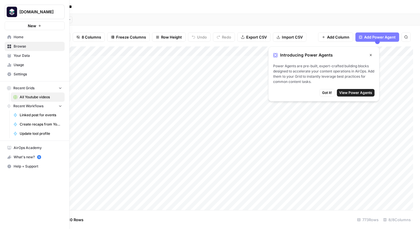
click at [40, 95] on span "All Youtube videos" at bounding box center [41, 96] width 42 height 5
click at [30, 58] on link "Your Data" at bounding box center [35, 55] width 60 height 9
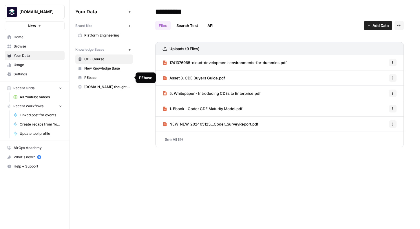
click at [104, 77] on span "PEbase" at bounding box center [107, 77] width 46 height 5
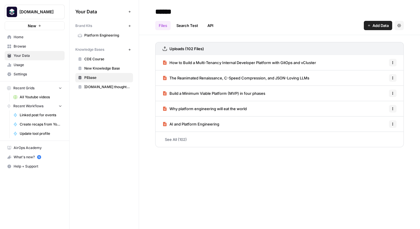
click at [187, 24] on link "Search Test" at bounding box center [187, 25] width 29 height 9
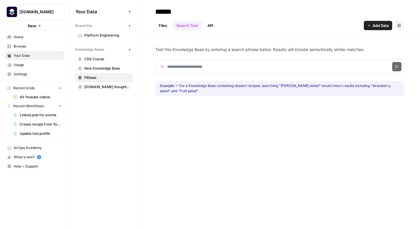
click at [209, 27] on link "API" at bounding box center [210, 25] width 13 height 9
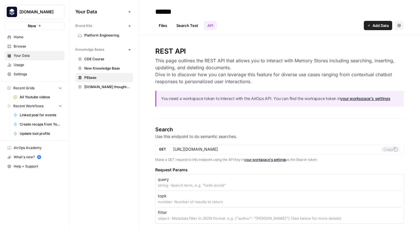
click at [191, 27] on link "Search Test" at bounding box center [187, 25] width 29 height 9
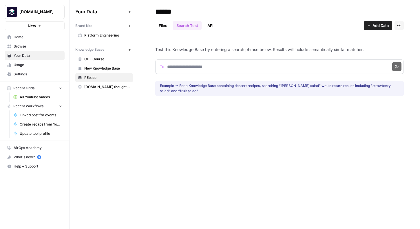
click at [30, 40] on link "Home" at bounding box center [35, 36] width 60 height 9
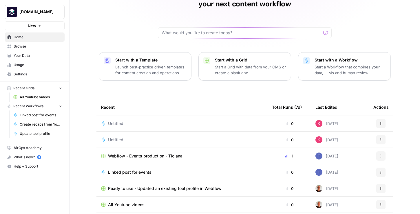
scroll to position [53, 0]
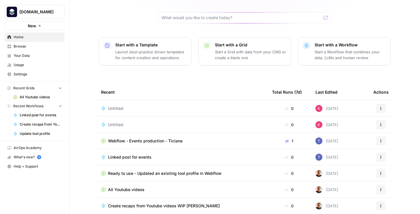
click at [143, 122] on div "Untitled" at bounding box center [181, 125] width 161 height 6
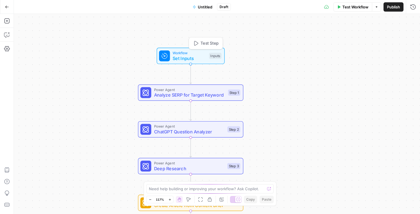
click at [189, 55] on span "Set Inputs" at bounding box center [189, 58] width 34 height 7
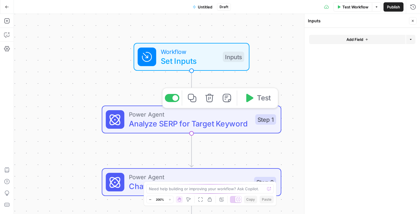
click at [185, 121] on span "Analyze SERP for Target Keyword" at bounding box center [190, 123] width 122 height 12
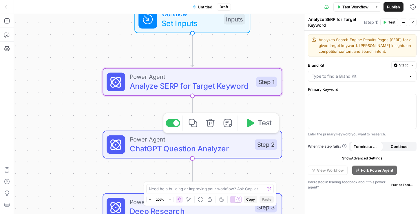
click at [192, 144] on span "ChatGPT Question Analyzer" at bounding box center [190, 148] width 120 height 12
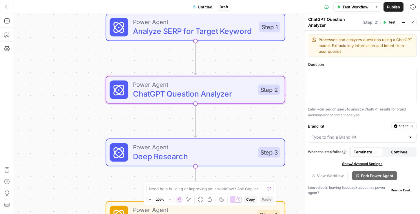
click at [188, 152] on span "Deep Research" at bounding box center [193, 156] width 120 height 12
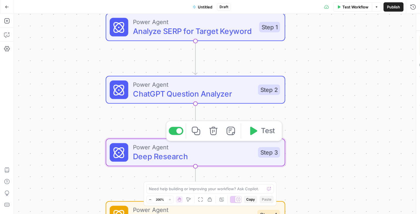
type textarea "Deep Research"
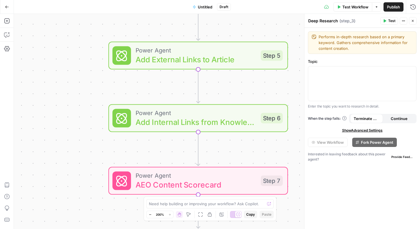
click at [159, 52] on span "Power Agent" at bounding box center [195, 49] width 120 height 9
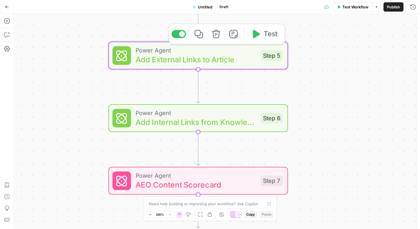
type textarea "Add External Links to Article"
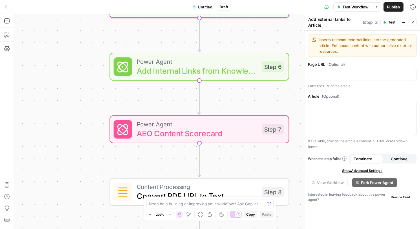
click at [225, 137] on span "AEO Content Scorecard" at bounding box center [197, 133] width 120 height 12
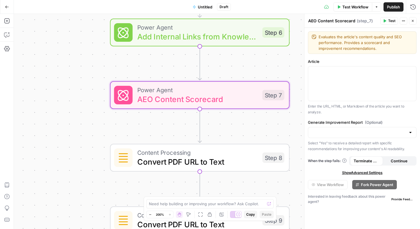
click at [208, 169] on div "Content Processing Convert PDF URL to Text Step 8 Copy step Delete step Edit No…" at bounding box center [199, 158] width 179 height 28
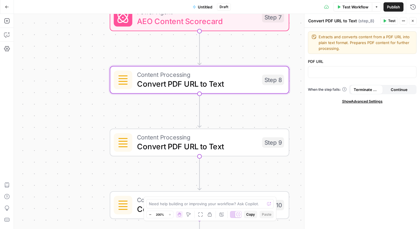
click at [201, 149] on span "Convert PDF URL to Text" at bounding box center [197, 146] width 120 height 12
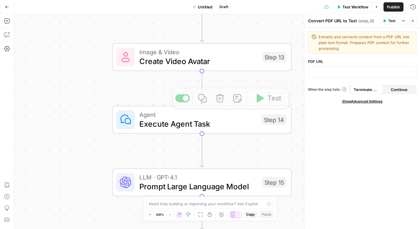
click at [183, 58] on span "Create Video Avatar" at bounding box center [198, 61] width 118 height 12
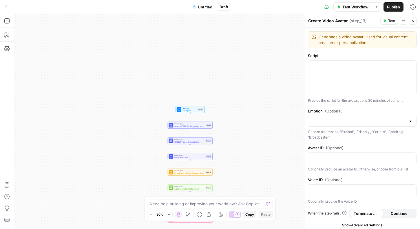
click at [4, 5] on button "Go Back" at bounding box center [7, 7] width 10 height 10
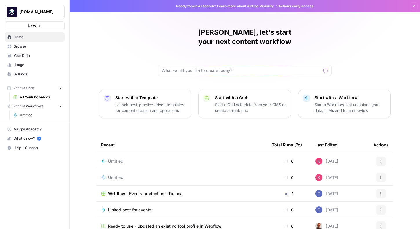
click at [378, 156] on button "Actions" at bounding box center [380, 160] width 9 height 9
click at [347, 176] on span "Delete" at bounding box center [355, 178] width 46 height 6
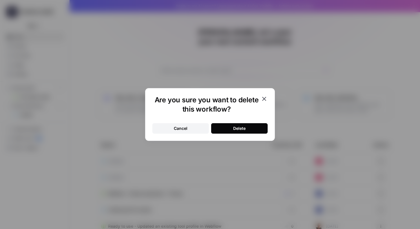
click at [248, 129] on button "Delete" at bounding box center [239, 128] width 56 height 10
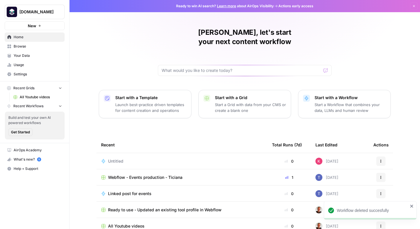
click at [116, 158] on span "Untitled" at bounding box center [115, 161] width 15 height 6
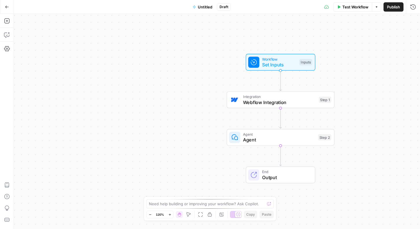
click at [269, 106] on div "Integration Webflow Integration Step 1 Copy step Delete step Add Note Test" at bounding box center [281, 99] width 108 height 17
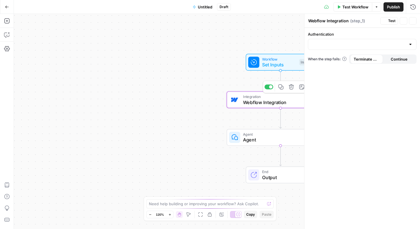
type input "Webflow Testing"
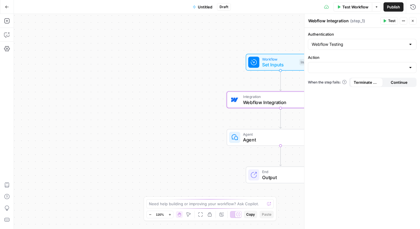
click at [5, 5] on icon "button" at bounding box center [7, 7] width 4 height 4
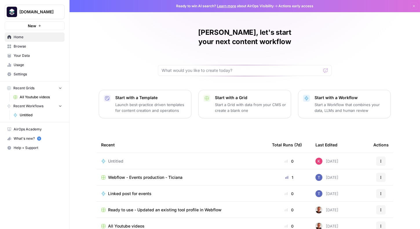
scroll to position [32, 0]
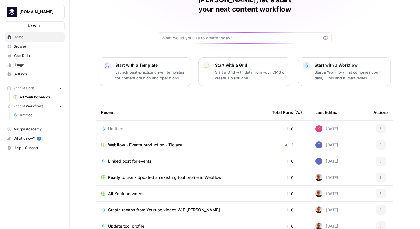
click at [377, 124] on button "Actions" at bounding box center [380, 128] width 9 height 9
click at [356, 145] on span "Delete" at bounding box center [355, 146] width 46 height 6
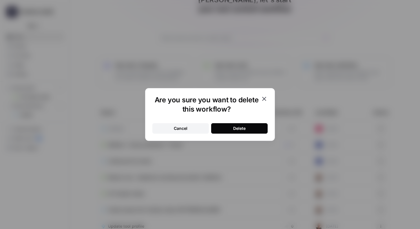
click at [245, 127] on div "Delete" at bounding box center [239, 128] width 12 height 6
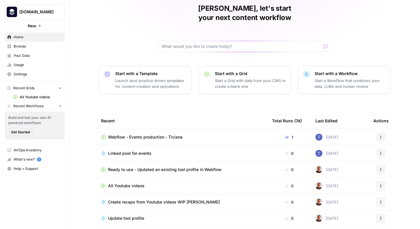
scroll to position [0, 0]
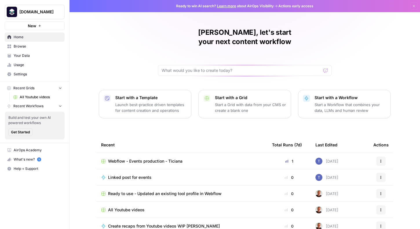
click at [40, 27] on icon "button" at bounding box center [39, 25] width 3 height 3
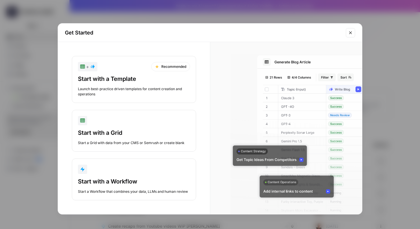
click at [117, 81] on div "Start with a Template" at bounding box center [134, 79] width 112 height 8
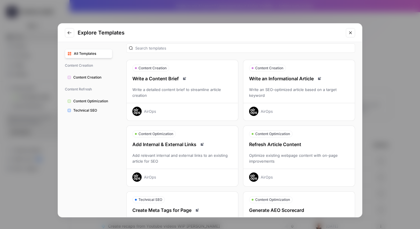
scroll to position [6, 0]
click at [99, 76] on span "Content Creation" at bounding box center [91, 77] width 36 height 5
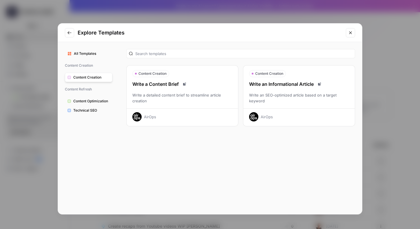
scroll to position [0, 0]
click at [92, 100] on span "Content Optimization" at bounding box center [91, 100] width 36 height 5
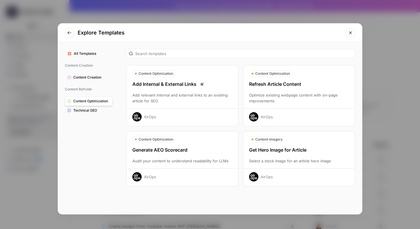
click at [90, 110] on span "Technical SEO" at bounding box center [91, 110] width 36 height 5
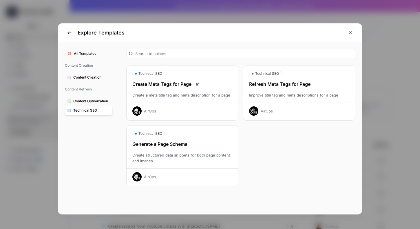
click at [91, 101] on span "Content Optimization" at bounding box center [91, 100] width 36 height 5
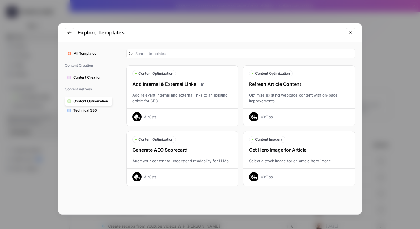
click at [89, 78] on span "Content Creation" at bounding box center [91, 77] width 36 height 5
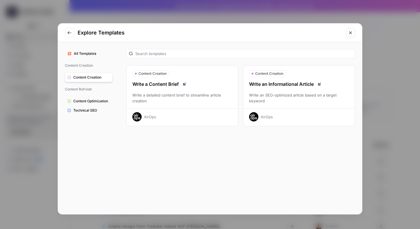
click at [82, 54] on span "All Templates" at bounding box center [92, 53] width 36 height 5
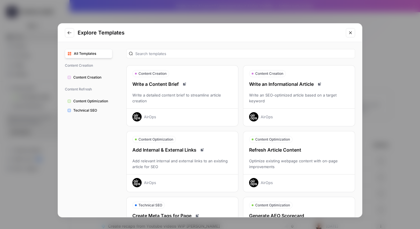
click at [169, 98] on div "Write a detailed content brief to streamline article creation" at bounding box center [181, 98] width 111 height 12
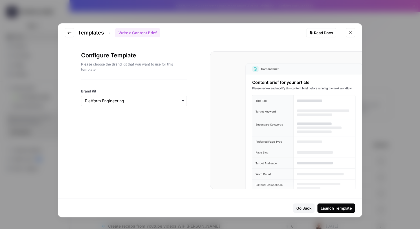
click at [340, 207] on div "Launch Template" at bounding box center [335, 208] width 31 height 6
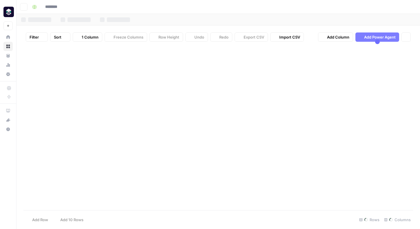
type input "**********"
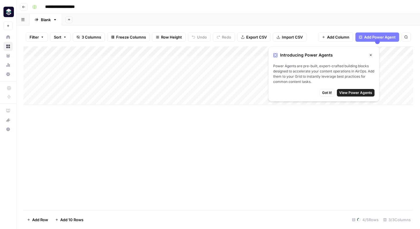
click at [361, 93] on span "View Power Agents" at bounding box center [355, 92] width 33 height 5
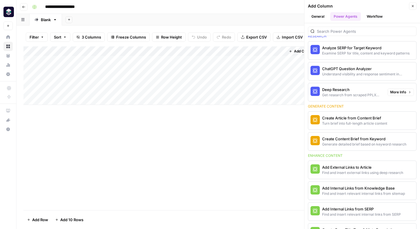
scroll to position [26, 0]
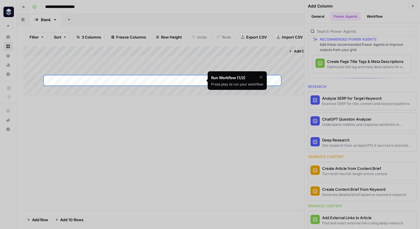
click at [260, 75] on icon "button" at bounding box center [260, 77] width 5 height 5
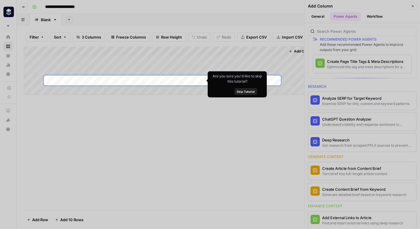
click at [250, 93] on span "Skip Tutorial" at bounding box center [245, 91] width 18 height 5
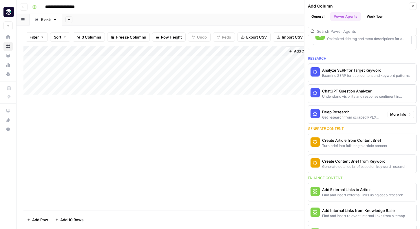
scroll to position [55, 0]
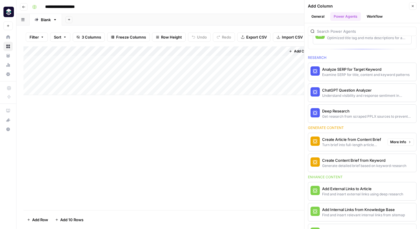
click at [345, 141] on div "Create Article from Content Brief" at bounding box center [352, 139] width 61 height 6
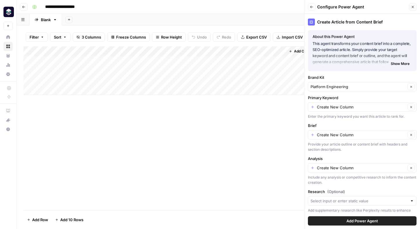
click at [311, 5] on icon "button" at bounding box center [311, 6] width 3 height 3
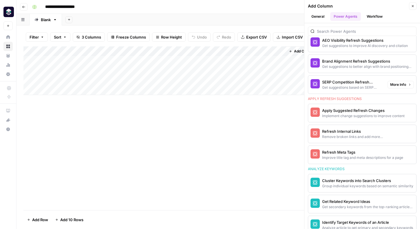
scroll to position [394, 0]
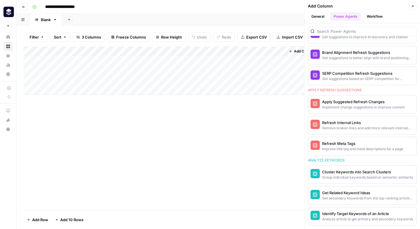
click at [412, 8] on button "Close" at bounding box center [413, 6] width 8 height 8
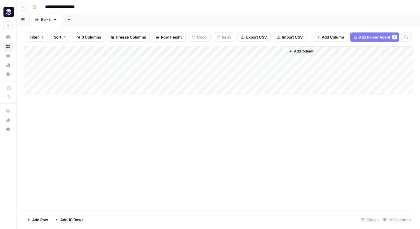
click at [198, 52] on div "Add Column" at bounding box center [217, 70] width 389 height 49
click at [158, 136] on div "Add Column" at bounding box center [217, 127] width 389 height 163
click at [100, 109] on div "Add Column" at bounding box center [217, 127] width 389 height 163
drag, startPoint x: 118, startPoint y: 53, endPoint x: 163, endPoint y: 50, distance: 45.2
click at [163, 50] on div "Add Column" at bounding box center [217, 70] width 389 height 49
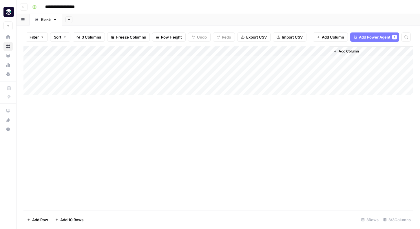
click at [89, 62] on div "Add Column" at bounding box center [217, 70] width 389 height 49
click at [89, 61] on div "Add Column" at bounding box center [217, 70] width 389 height 49
click at [89, 61] on body "**********" at bounding box center [210, 114] width 420 height 229
click at [89, 61] on textarea "**********" at bounding box center [103, 61] width 121 height 8
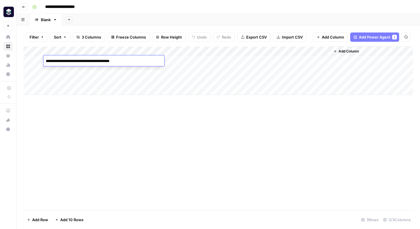
type textarea "**********"
click at [373, 39] on span "Add Power Agent" at bounding box center [375, 37] width 32 height 6
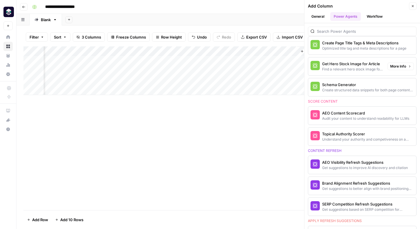
scroll to position [264, 0]
click at [399, 89] on span "More Info" at bounding box center [398, 86] width 16 height 5
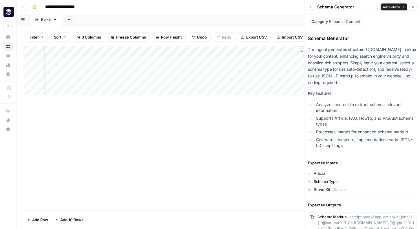
click at [310, 7] on icon "button" at bounding box center [311, 7] width 3 height 2
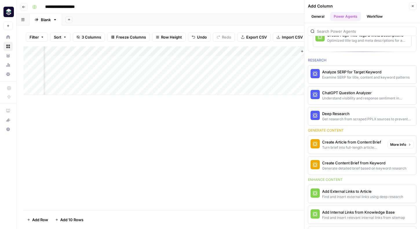
scroll to position [49, 0]
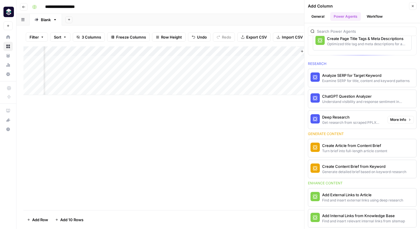
click at [333, 115] on div "Deep Research" at bounding box center [352, 117] width 61 height 6
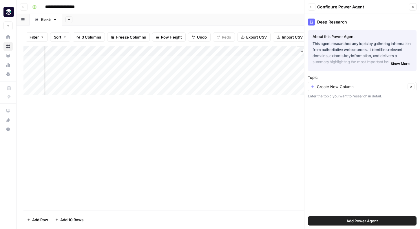
click at [398, 64] on span "Show More" at bounding box center [399, 63] width 19 height 5
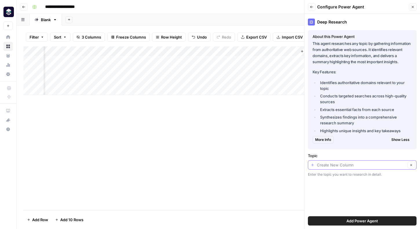
click at [344, 163] on input "Topic" at bounding box center [361, 165] width 89 height 6
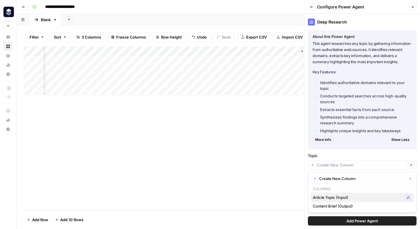
click at [337, 196] on span "Article Topic (Input)" at bounding box center [357, 197] width 89 height 6
type input "Article Topic (Input)"
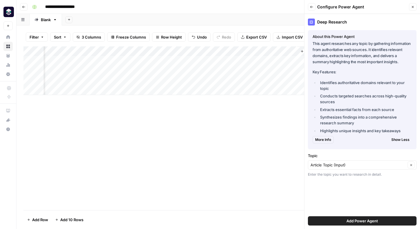
click at [339, 219] on button "Add Power Agent" at bounding box center [362, 220] width 109 height 9
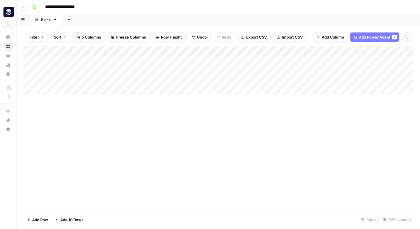
scroll to position [0, 16]
drag, startPoint x: 335, startPoint y: 51, endPoint x: 201, endPoint y: 42, distance: 134.3
click at [201, 42] on div "Filter Sort 5 Columns Freeze Columns Row Height Undo Redo Export CSV Import CSV…" at bounding box center [217, 126] width 403 height 203
click at [52, 21] on link "Blank" at bounding box center [46, 20] width 32 height 12
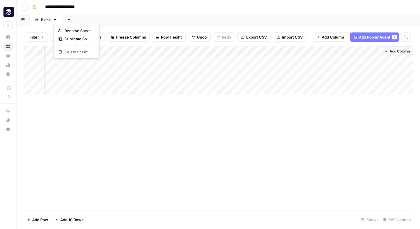
click at [56, 20] on icon "button" at bounding box center [55, 20] width 4 height 4
click at [24, 19] on icon "button" at bounding box center [22, 19] width 3 height 3
click at [23, 20] on icon "button" at bounding box center [22, 19] width 3 height 3
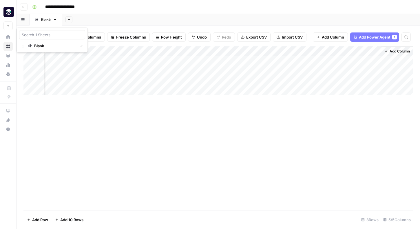
click at [23, 20] on icon "button" at bounding box center [22, 19] width 3 height 3
click at [67, 21] on button "Add Sheet" at bounding box center [68, 19] width 7 height 7
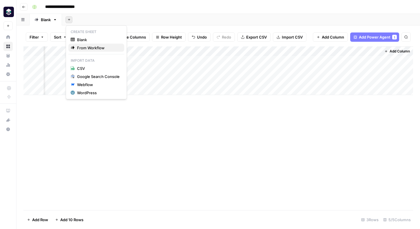
click at [82, 49] on span "From Workflow" at bounding box center [98, 48] width 43 height 6
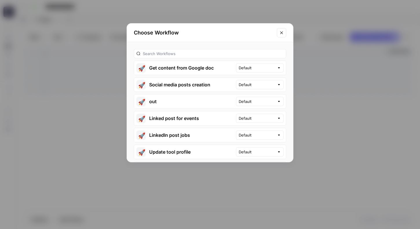
click at [280, 33] on icon "Close modal" at bounding box center [281, 32] width 3 height 3
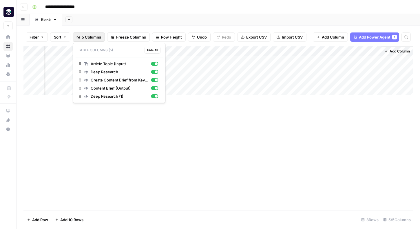
click at [77, 37] on icon "button" at bounding box center [77, 36] width 3 height 3
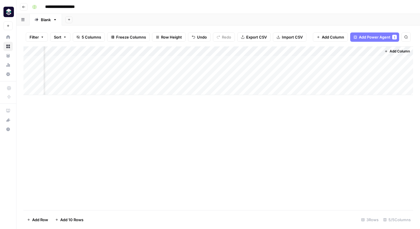
click at [77, 36] on icon "button" at bounding box center [78, 37] width 3 height 3
click at [32, 7] on button "button" at bounding box center [34, 6] width 9 height 9
click at [23, 5] on icon "button" at bounding box center [23, 6] width 3 height 3
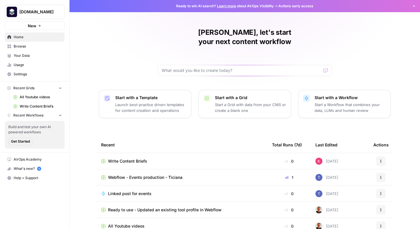
click at [139, 103] on p "Launch best-practice driven templates for content creation and operations" at bounding box center [150, 108] width 71 height 12
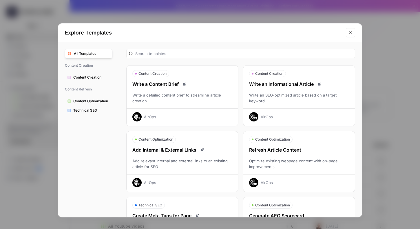
click at [36, 94] on div "Explore Templates All Templates Content Creation Content Creation Content Refre…" at bounding box center [210, 114] width 420 height 229
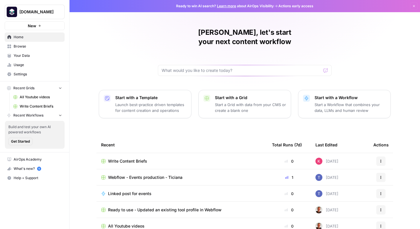
click at [332, 102] on p "Start a Workflow that combines your data, LLMs and human review" at bounding box center [349, 108] width 71 height 12
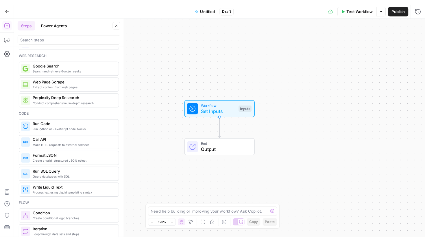
scroll to position [44, 0]
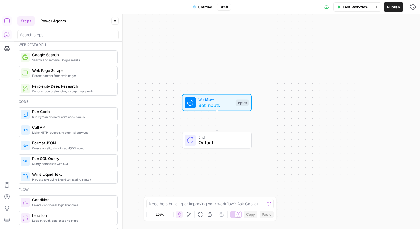
click at [5, 32] on icon "button" at bounding box center [7, 35] width 6 height 6
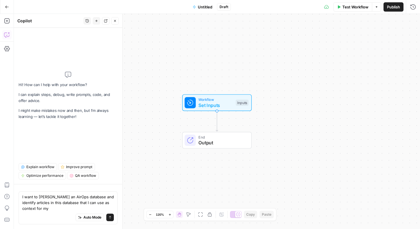
click at [49, 196] on textarea "I want to querry an AirOps database and identify articles in this database that…" at bounding box center [67, 202] width 91 height 17
click at [34, 209] on textarea "I want to query an AirOps database and identify articles in this database that …" at bounding box center [67, 202] width 91 height 17
type textarea "I want to query an AirOps database and identify articles in this database that …"
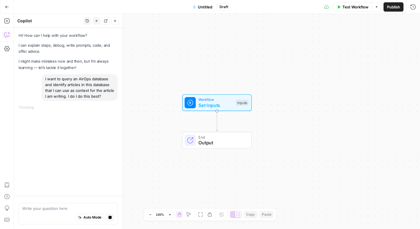
click at [41, 209] on textarea at bounding box center [67, 208] width 91 height 6
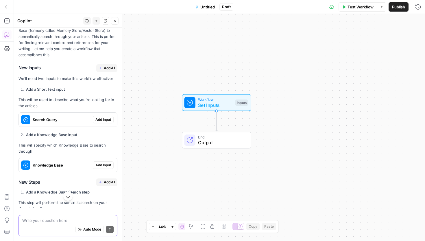
scroll to position [84, 0]
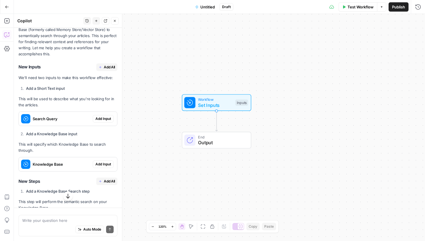
click at [111, 65] on span "Add All" at bounding box center [109, 67] width 11 height 5
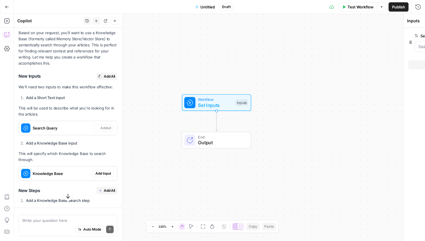
scroll to position [93, 0]
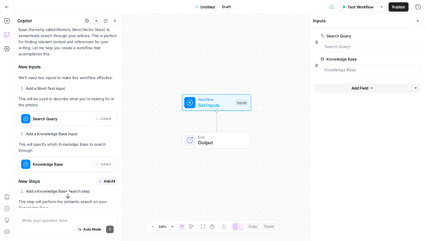
click at [418, 20] on icon "button" at bounding box center [417, 20] width 3 height 3
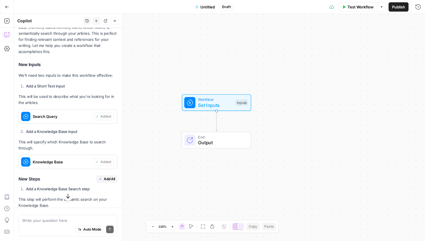
scroll to position [99, 0]
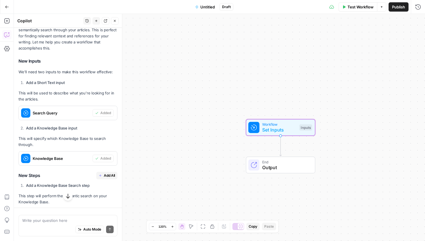
click at [76, 109] on div "Search Query" at bounding box center [56, 113] width 74 height 14
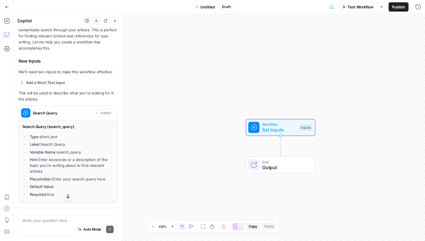
click at [76, 109] on div "Search Query" at bounding box center [56, 113] width 74 height 14
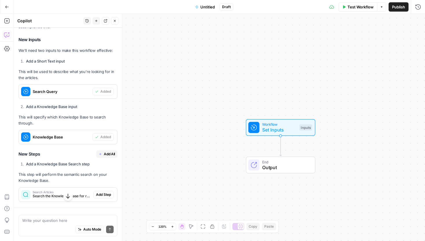
scroll to position [122, 0]
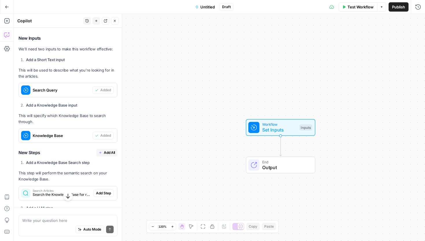
click at [236, 150] on div "Workflow Set Inputs Inputs End Output" at bounding box center [219, 127] width 411 height 227
click at [258, 129] on div at bounding box center [254, 127] width 11 height 11
click at [196, 122] on div "Workflow Set Inputs Inputs Test Step End Output" at bounding box center [219, 127] width 411 height 227
click at [333, 46] on Query "Search Query" at bounding box center [371, 47] width 92 height 6
click at [376, 89] on button "Add Field" at bounding box center [363, 87] width 96 height 9
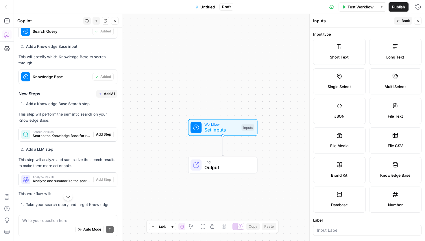
scroll to position [181, 0]
click at [109, 91] on span "Add All" at bounding box center [109, 93] width 11 height 5
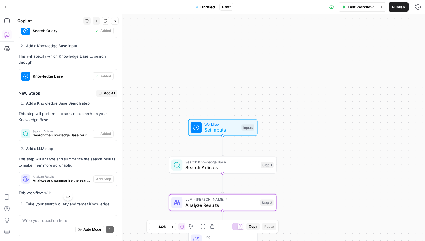
type textarea "Analyze Results"
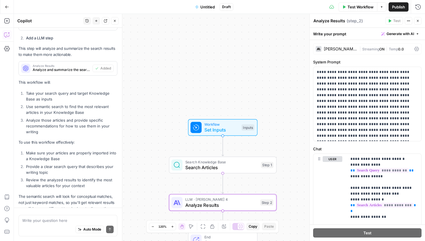
scroll to position [280, 0]
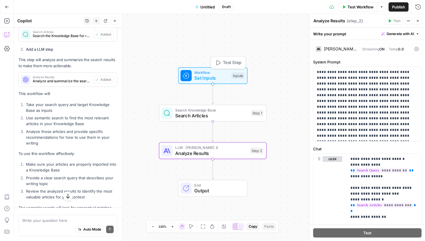
drag, startPoint x: 213, startPoint y: 106, endPoint x: 205, endPoint y: 79, distance: 28.4
click at [205, 79] on span "Set Inputs" at bounding box center [211, 77] width 34 height 7
click at [212, 114] on span "Search Articles" at bounding box center [211, 115] width 73 height 7
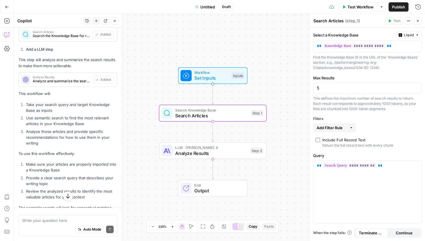
click at [214, 72] on span "Workflow" at bounding box center [211, 72] width 34 height 5
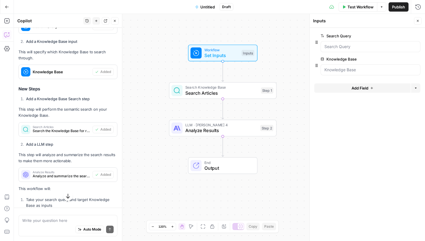
scroll to position [181, 0]
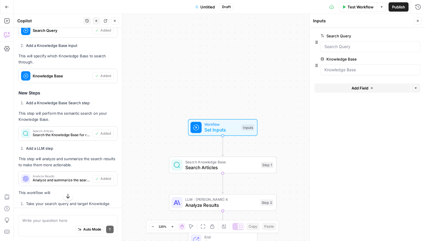
click at [337, 43] on div at bounding box center [371, 46] width 100 height 11
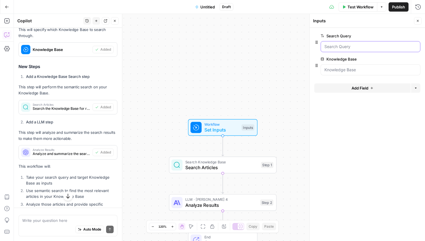
scroll to position [331, 0]
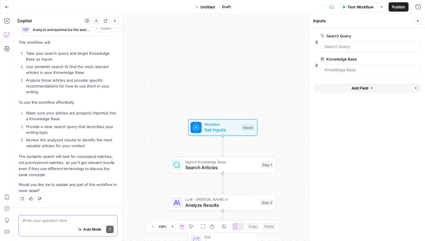
click at [40, 220] on textarea at bounding box center [67, 220] width 91 height 6
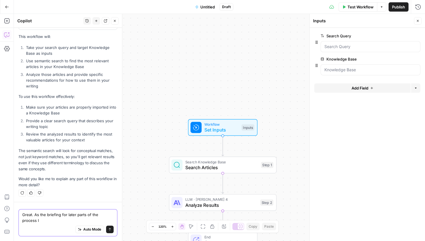
type textarea "Great. As the briefing for later parts of the process"
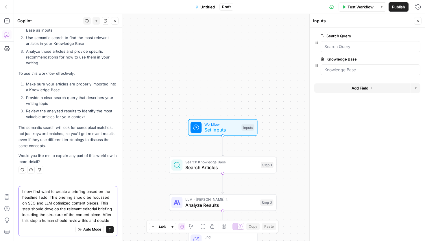
scroll to position [366, 0]
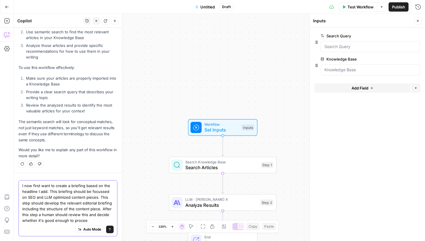
type textarea "I now first want to create a briefing based on the headline I add. This briefin…"
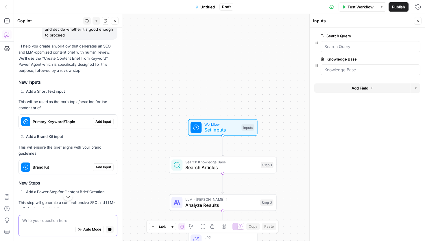
scroll to position [538, 0]
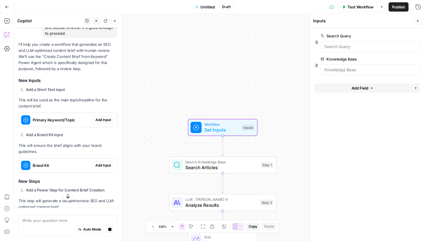
click at [104, 120] on span "Add Input" at bounding box center [103, 119] width 16 height 5
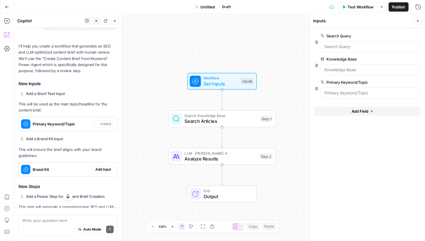
scroll to position [561, 0]
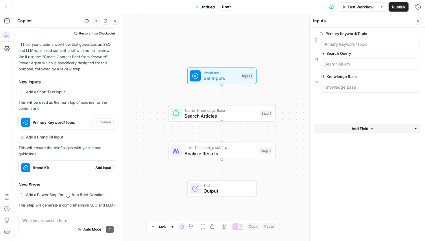
drag, startPoint x: 317, startPoint y: 89, endPoint x: 316, endPoint y: 38, distance: 50.1
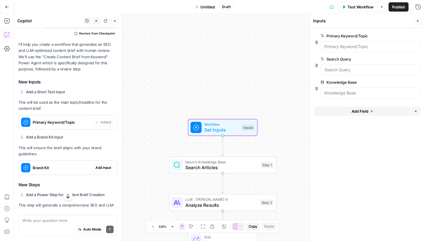
click at [103, 168] on span "Add Input" at bounding box center [103, 167] width 16 height 5
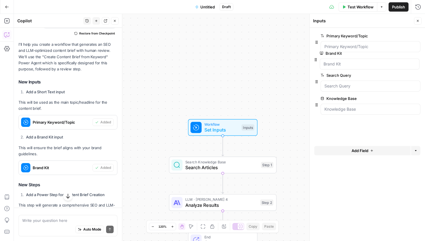
drag, startPoint x: 318, startPoint y: 112, endPoint x: 317, endPoint y: 58, distance: 54.1
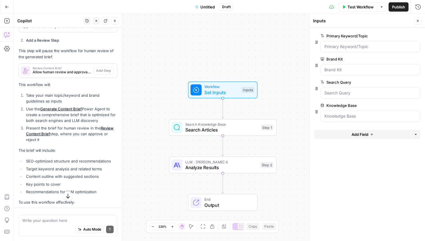
scroll to position [667, 0]
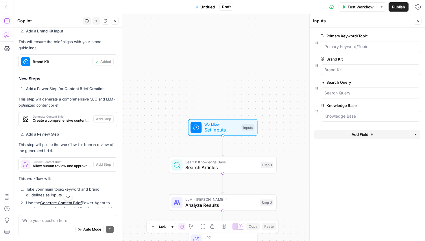
click at [4, 23] on icon "button" at bounding box center [7, 21] width 6 height 6
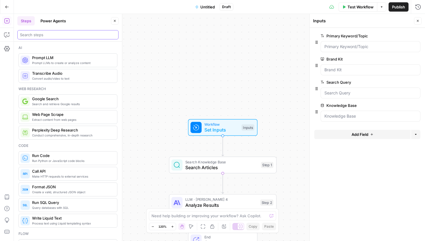
click at [63, 35] on input "search" at bounding box center [68, 35] width 96 height 6
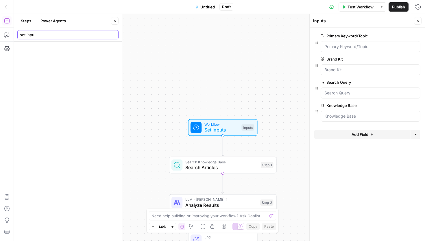
type input "set input"
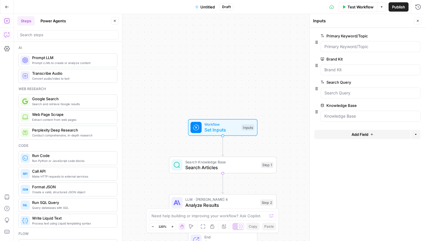
click at [7, 34] on icon "button" at bounding box center [7, 35] width 6 height 6
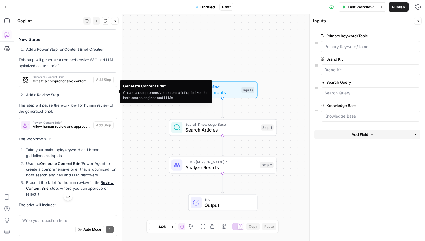
scroll to position [707, 0]
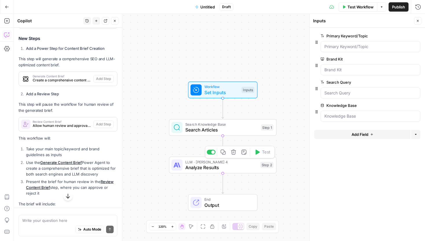
drag, startPoint x: 60, startPoint y: 78, endPoint x: 210, endPoint y: 173, distance: 177.6
click at [210, 173] on body "Platformengineering.org New Home Browse Your Data Usage Settings Recent Grids A…" at bounding box center [212, 120] width 425 height 241
click at [72, 80] on span "Create a comprehensive content brief optimized for both search engines and LLMs" at bounding box center [62, 80] width 58 height 5
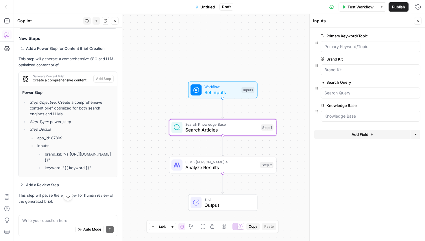
click at [72, 80] on span "Create a comprehensive content brief optimized for both search engines and LLMs" at bounding box center [62, 80] width 58 height 5
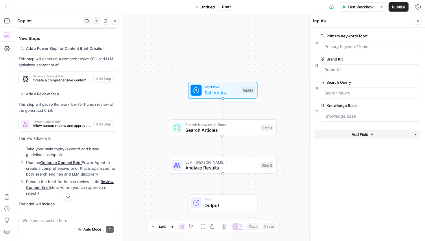
click at [152, 146] on div "Workflow Set Inputs Inputs Search Knowledge Base Search Articles Step 1 LLM · C…" at bounding box center [219, 127] width 411 height 227
click at [223, 174] on icon "Edge from step_2 to end" at bounding box center [223, 183] width 2 height 20
click at [222, 184] on icon "Edge from step_2 to end" at bounding box center [223, 183] width 2 height 20
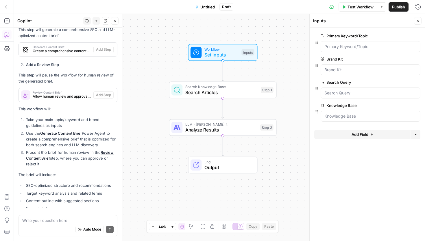
scroll to position [630, 0]
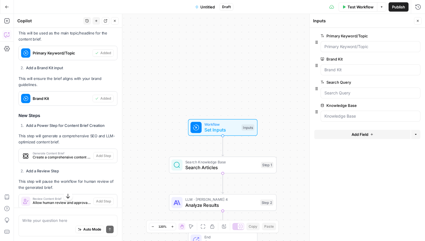
click at [7, 5] on icon "button" at bounding box center [7, 7] width 4 height 4
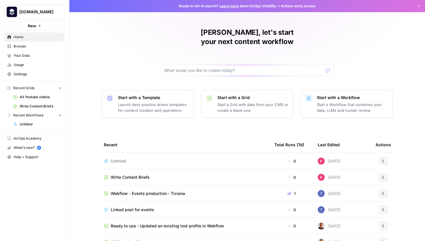
click at [100, 26] on div "Kaspar, let's start your next content workflow Start with a Template Launch bes…" at bounding box center [247, 137] width 356 height 275
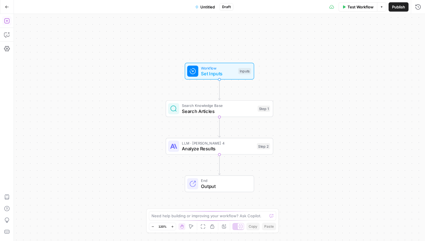
click at [8, 19] on icon "button" at bounding box center [7, 21] width 6 height 6
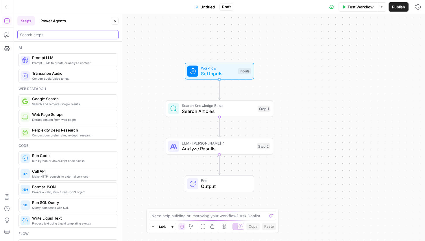
click at [71, 36] on input "search" at bounding box center [68, 35] width 96 height 6
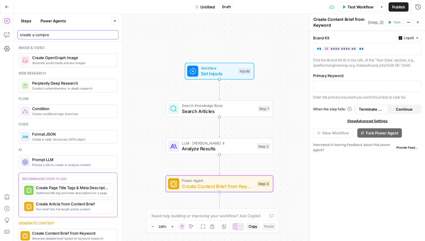
click at [59, 36] on input "create a compre" at bounding box center [68, 35] width 96 height 6
type input "human review"
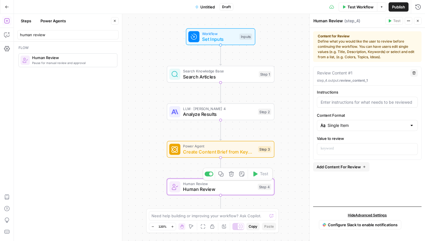
click at [155, 158] on div "Workflow Set Inputs Inputs Search Knowledge Base Search Articles Step 1 LLM · C…" at bounding box center [219, 127] width 411 height 227
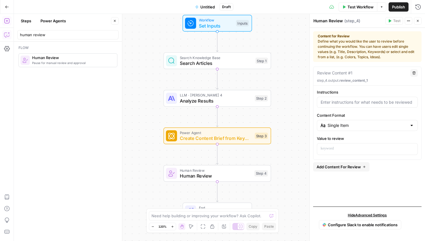
click at [5, 32] on button "Copilot" at bounding box center [6, 34] width 9 height 9
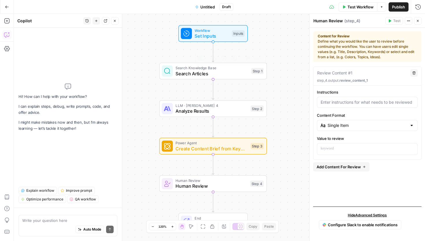
click at [207, 41] on div "Workflow Set Inputs Inputs Test Step" at bounding box center [213, 33] width 69 height 17
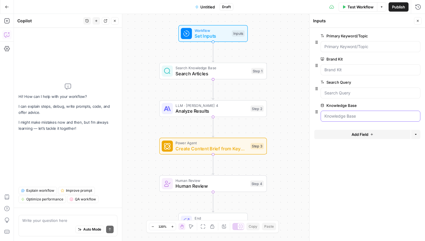
click at [350, 119] on Base "Knowledge Base" at bounding box center [371, 116] width 92 height 6
click at [336, 174] on form "Primary Keyword/Topic edit field Delete group Brand Kit edit field Delete group…" at bounding box center [367, 134] width 115 height 213
click at [340, 115] on Base "Knowledge Base" at bounding box center [371, 116] width 92 height 6
click at [340, 93] on Query "Search Query" at bounding box center [371, 93] width 92 height 6
click at [340, 116] on Base "Knowledge Base" at bounding box center [371, 116] width 92 height 6
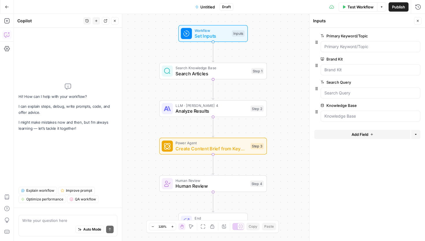
click at [405, 107] on span "edit field" at bounding box center [399, 105] width 13 height 5
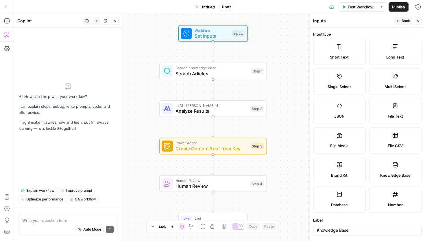
click at [398, 163] on label "Knowledge Base" at bounding box center [396, 170] width 53 height 26
click at [400, 20] on button "Back" at bounding box center [403, 21] width 18 height 8
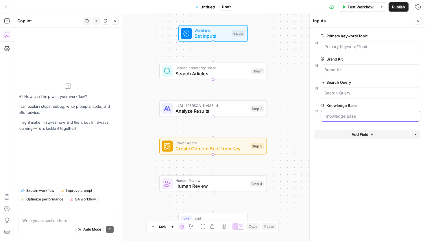
click at [340, 115] on Base "Knowledge Base" at bounding box center [371, 116] width 92 height 6
click at [328, 164] on form "Primary Keyword/Topic edit field Delete group Brand Kit edit field Delete group…" at bounding box center [367, 134] width 115 height 213
click at [189, 74] on span "Search Articles" at bounding box center [212, 73] width 73 height 7
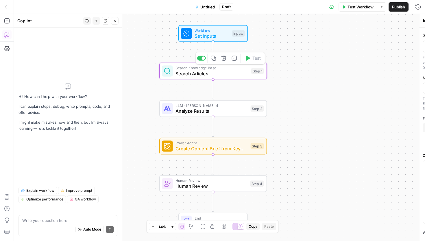
type textarea "Search Articles"
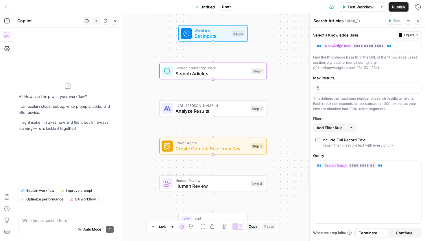
click at [328, 92] on div "5" at bounding box center [367, 87] width 109 height 11
type input "10"
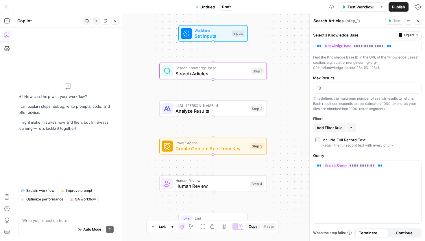
click at [334, 69] on div "Find the Knowledge Base ID in the URL of the 'Knowledge Bases' section, e.g., /…" at bounding box center [367, 63] width 109 height 16
click at [332, 47] on span "**********" at bounding box center [354, 45] width 63 height 5
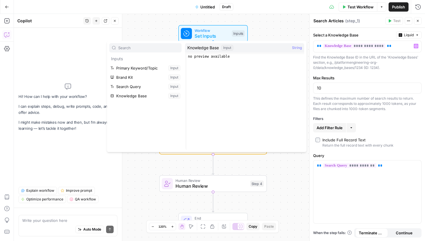
click at [148, 95] on button "Select variable Knowledge Base" at bounding box center [145, 95] width 72 height 9
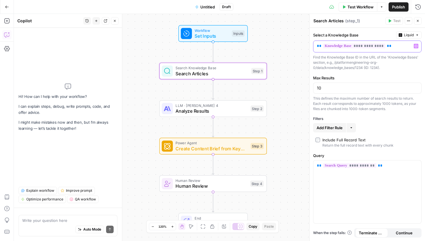
drag, startPoint x: 396, startPoint y: 46, endPoint x: 306, endPoint y: 45, distance: 89.7
click at [306, 45] on body "Platformengineering.org New Home Browse Your Data Usage Settings Recent Grids A…" at bounding box center [212, 120] width 425 height 241
click at [344, 45] on span "**********" at bounding box center [354, 45] width 63 height 5
drag, startPoint x: 398, startPoint y: 44, endPoint x: 313, endPoint y: 44, distance: 84.5
click at [314, 44] on div "**********" at bounding box center [363, 46] width 99 height 11
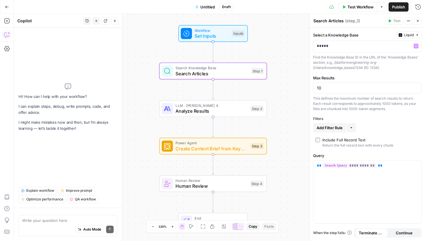
click at [354, 112] on div "**********" at bounding box center [367, 134] width 115 height 213
click at [350, 124] on button "More" at bounding box center [351, 127] width 9 height 9
click at [350, 110] on div "This defines the maximum number of search results to return. Each result corres…" at bounding box center [367, 104] width 109 height 16
click at [344, 165] on span "**********" at bounding box center [350, 165] width 54 height 5
click at [211, 35] on span "Set Inputs" at bounding box center [212, 35] width 34 height 7
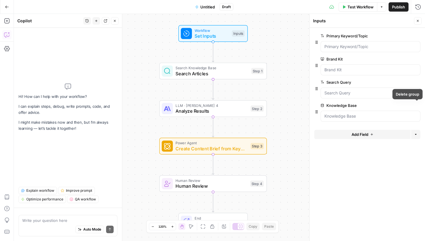
click at [418, 107] on button "Delete group" at bounding box center [417, 105] width 7 height 7
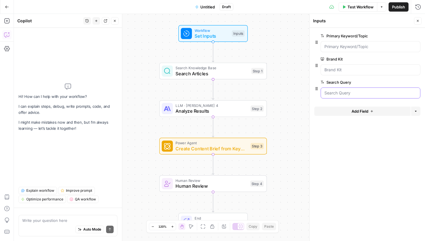
click at [368, 95] on Query "Search Query" at bounding box center [371, 93] width 92 height 6
click at [212, 88] on icon "Edge from step_1 to step_2" at bounding box center [213, 89] width 2 height 20
click at [208, 115] on div "LLM · Claude Sonnet 4 Analyze Results Step 2 Copy step Delete step Add Note Test" at bounding box center [213, 108] width 108 height 17
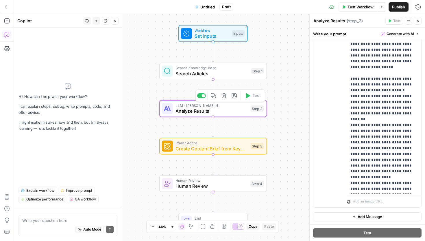
click at [293, 95] on div "Workflow Set Inputs Inputs Search Knowledge Base Search Articles Step 1 LLM · C…" at bounding box center [219, 127] width 411 height 227
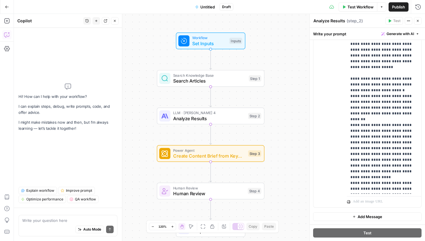
click at [233, 160] on div "Power Agent Create Content Brief from Keyword Step 3 Copy step Delete step Add …" at bounding box center [211, 153] width 108 height 17
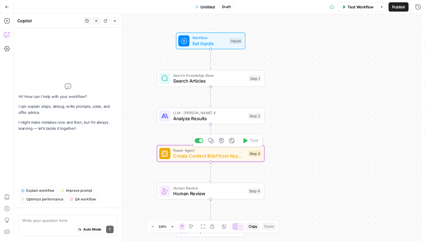
type textarea "Create Content Brief from Keyword"
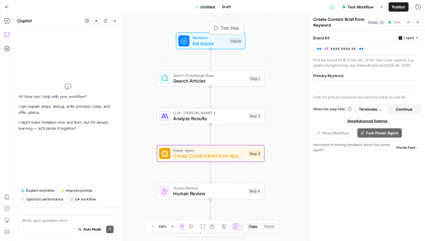
click at [213, 42] on span "Set Inputs" at bounding box center [209, 43] width 34 height 7
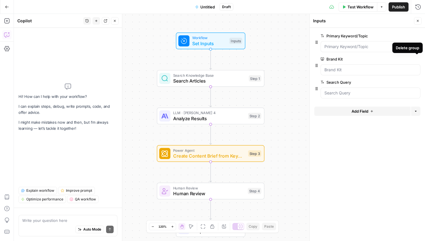
click at [416, 60] on icon "button" at bounding box center [417, 59] width 3 height 3
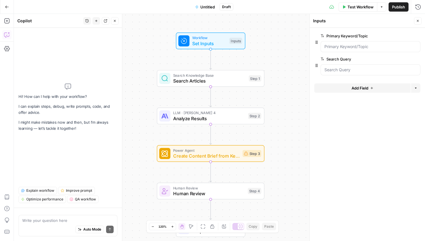
click at [209, 158] on span "Create Content Brief from Keyword" at bounding box center [206, 155] width 67 height 7
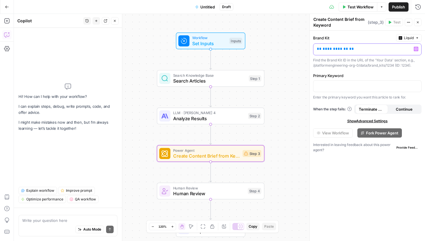
click at [342, 48] on p "**********" at bounding box center [363, 49] width 92 height 6
click at [343, 48] on p "**********" at bounding box center [363, 49] width 92 height 6
click at [335, 64] on div "Find the Brand Kit ID in the URL of the 'Your Data' section, e.g., /platformeng…" at bounding box center [367, 63] width 109 height 10
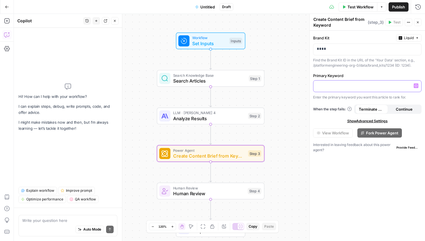
click at [416, 87] on button "Variables Menu" at bounding box center [416, 85] width 5 height 5
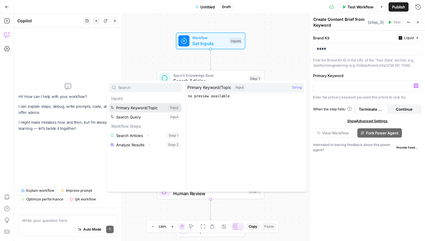
click at [145, 107] on button "Select variable Primary Keyword/Topic" at bounding box center [145, 107] width 72 height 9
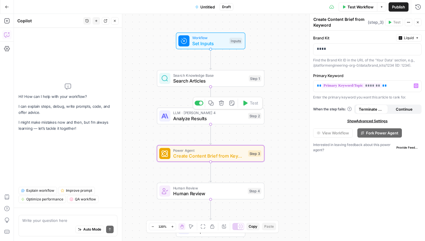
click at [197, 117] on span "Analyze Results" at bounding box center [209, 118] width 72 height 7
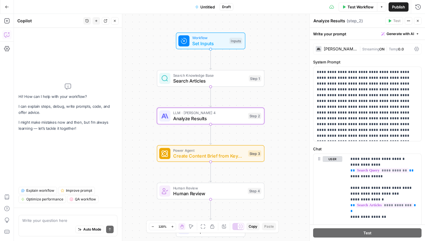
click at [182, 81] on span "Search Articles" at bounding box center [209, 80] width 73 height 7
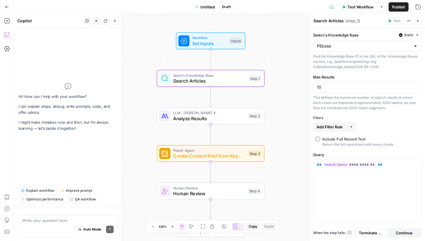
click at [181, 49] on div "Workflow Set Inputs Inputs Test Step" at bounding box center [210, 40] width 69 height 17
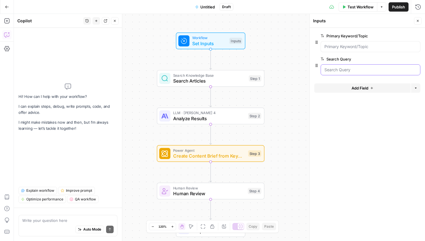
click at [353, 68] on Query "Search Query" at bounding box center [371, 70] width 92 height 6
click at [206, 78] on span "Search Articles" at bounding box center [209, 80] width 73 height 7
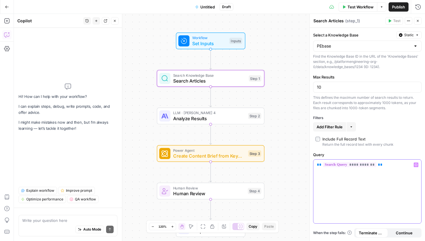
click at [365, 168] on div "**********" at bounding box center [368, 191] width 108 height 64
click at [203, 43] on span "Set Inputs" at bounding box center [209, 43] width 34 height 7
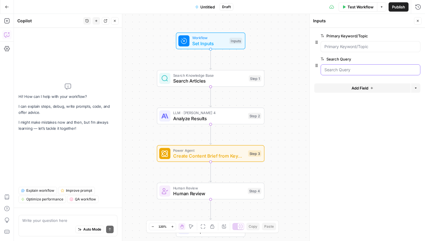
click at [369, 70] on Query "Search Query" at bounding box center [371, 70] width 92 height 6
click at [418, 56] on button "Delete group" at bounding box center [417, 59] width 7 height 7
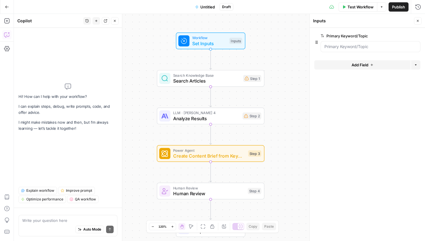
click at [227, 76] on span "Search Knowledge Base" at bounding box center [206, 74] width 67 height 5
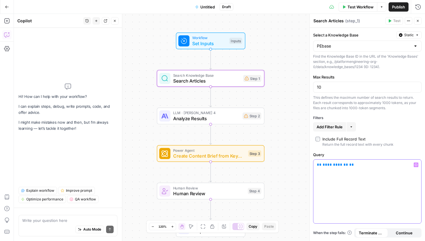
click at [356, 173] on div "**********" at bounding box center [368, 191] width 108 height 64
drag, startPoint x: 371, startPoint y: 166, endPoint x: 279, endPoint y: 175, distance: 92.1
click at [279, 175] on body "Platformengineering.org New Home Browse Your Data Usage Settings Recent Grids A…" at bounding box center [212, 120] width 425 height 241
click at [416, 165] on icon "button" at bounding box center [416, 164] width 3 height 3
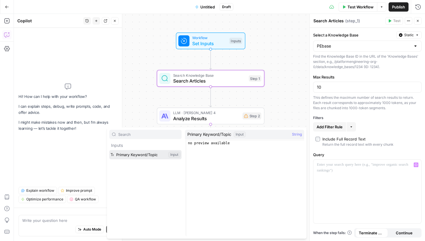
click at [151, 152] on button "Select variable Primary Keyword/Topic" at bounding box center [145, 154] width 72 height 9
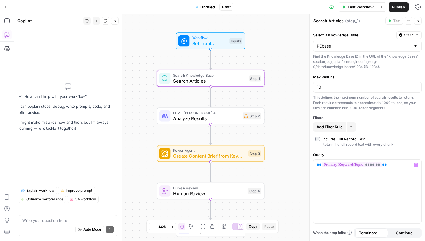
click at [149, 125] on div "Workflow Set Inputs Inputs Search Knowledge Base Search Articles Step 1 LLM · C…" at bounding box center [219, 127] width 411 height 227
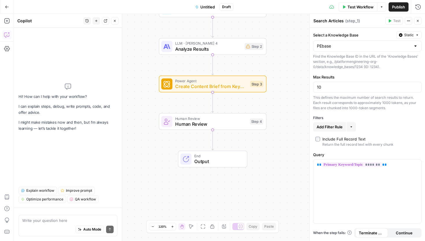
click at [209, 86] on span "Create Content Brief from Keyword" at bounding box center [211, 86] width 72 height 7
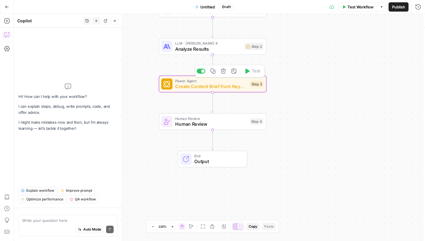
type textarea "Create Content Brief from Keyword"
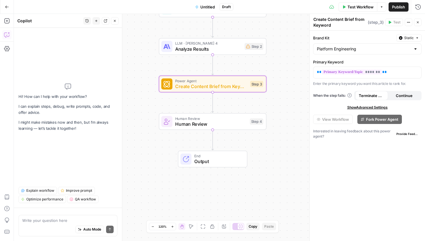
click at [138, 87] on div "Workflow Set Inputs Inputs Search Knowledge Base Search Articles Step 1 LLM · C…" at bounding box center [219, 127] width 411 height 227
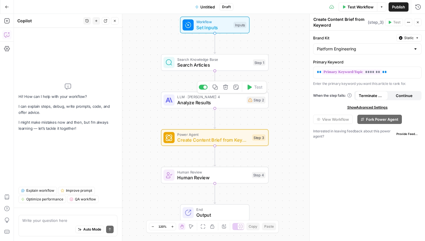
click at [244, 104] on span "Analyze Results" at bounding box center [210, 102] width 67 height 7
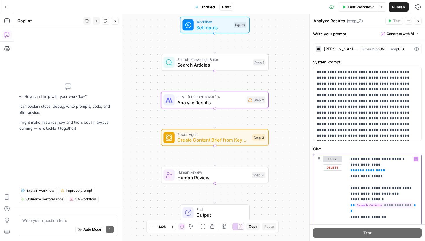
drag, startPoint x: 384, startPoint y: 176, endPoint x: 349, endPoint y: 164, distance: 37.0
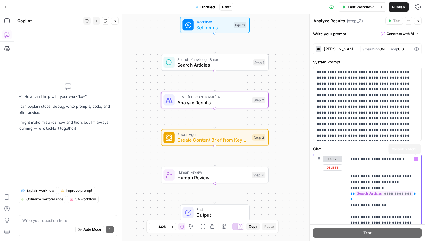
click at [415, 160] on icon "button" at bounding box center [416, 159] width 3 height 3
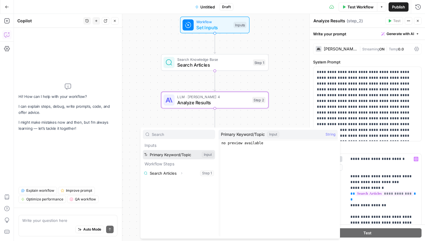
click at [174, 155] on button "Select variable Primary Keyword/Topic" at bounding box center [179, 154] width 72 height 9
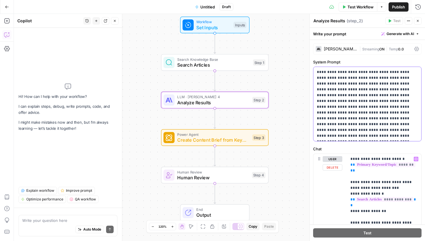
click at [352, 108] on p "**********" at bounding box center [367, 103] width 101 height 69
click at [290, 104] on div "Workflow Set Inputs Inputs Search Knowledge Base Search Articles Step 1 LLM · C…" at bounding box center [219, 127] width 411 height 227
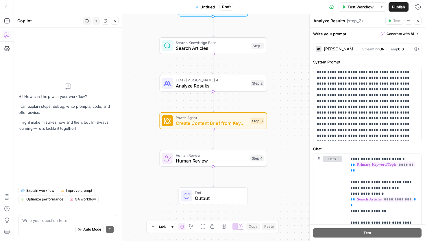
click at [7, 8] on icon "button" at bounding box center [7, 7] width 4 height 4
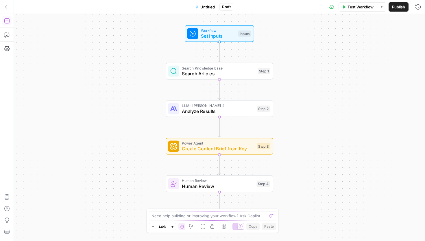
click at [8, 22] on icon "button" at bounding box center [7, 21] width 6 height 6
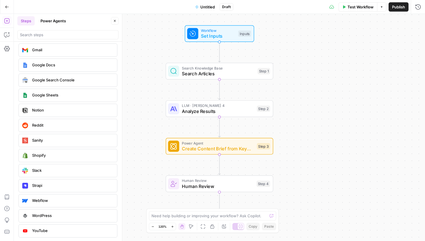
click at [51, 22] on button "Power Agents" at bounding box center [53, 20] width 32 height 9
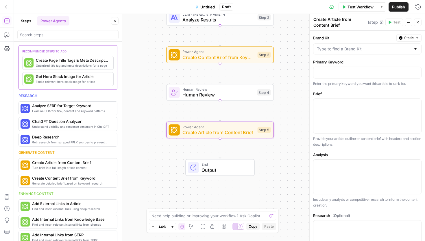
click at [199, 95] on span "Human Review" at bounding box center [219, 94] width 72 height 7
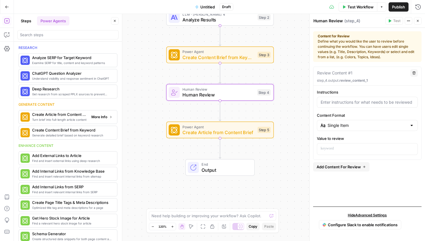
scroll to position [0, 0]
click at [26, 19] on button "Steps" at bounding box center [25, 20] width 17 height 9
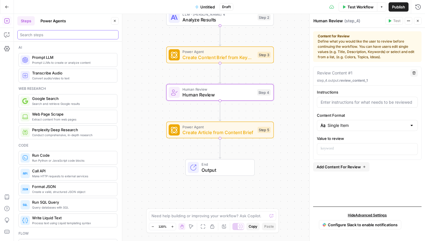
click at [41, 35] on input "search" at bounding box center [68, 35] width 96 height 6
click at [7, 32] on icon "button" at bounding box center [7, 35] width 6 height 6
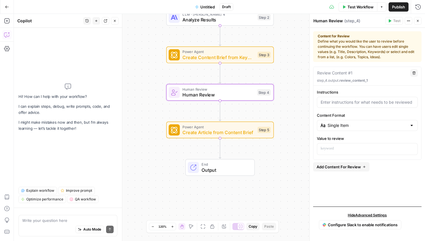
click at [63, 221] on textarea at bounding box center [67, 220] width 91 height 6
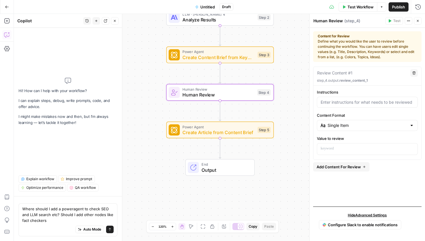
type textarea "Where should I add a poweragent to check SEO and LLM search etc? Should I add o…"
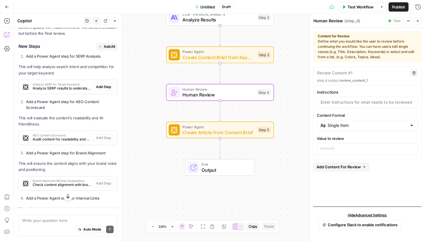
scroll to position [137, 0]
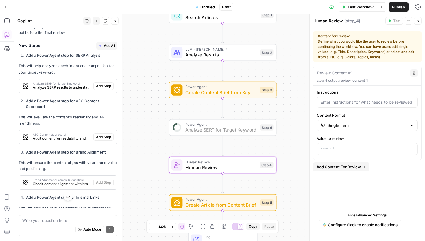
click at [108, 85] on span "Add Step" at bounding box center [103, 85] width 15 height 5
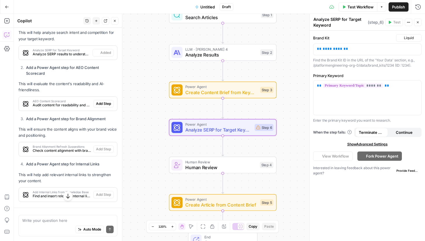
scroll to position [179, 0]
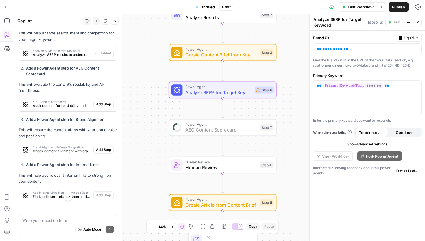
click at [104, 105] on span "Add Step" at bounding box center [103, 104] width 15 height 5
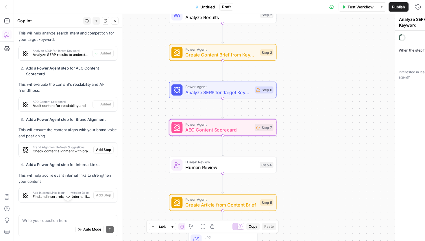
type textarea "AEO Content Scorecard"
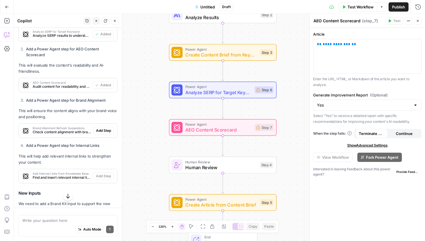
scroll to position [206, 0]
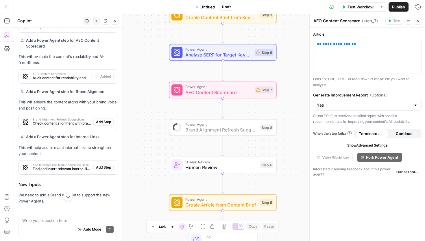
click at [104, 120] on span "Add Step" at bounding box center [103, 121] width 15 height 5
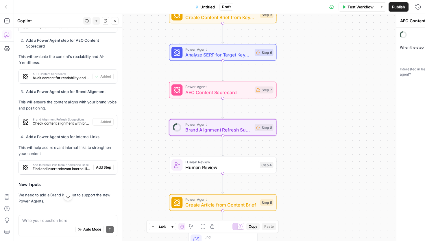
type textarea "Brand Alignment Refresh Suggestions"
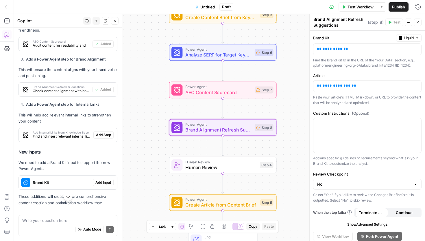
scroll to position [240, 0]
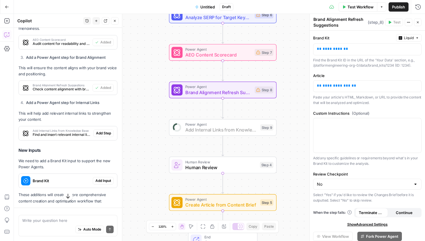
click at [106, 133] on span "Add Step" at bounding box center [103, 133] width 15 height 5
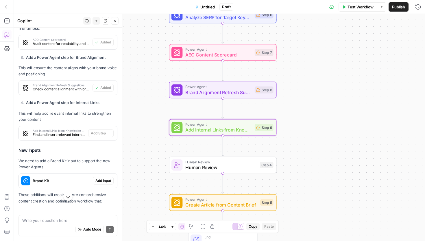
type textarea "Add Internal Links from Knowledge Base"
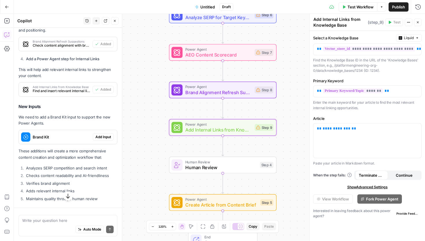
scroll to position [284, 0]
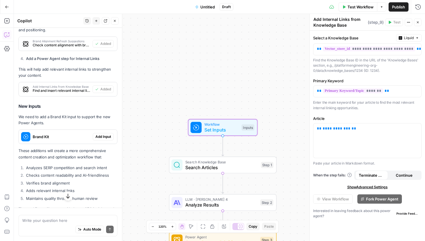
click at [104, 137] on span "Add Input" at bounding box center [103, 136] width 16 height 5
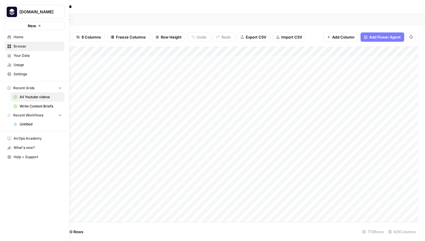
click at [9, 11] on img "Workspace: Platformengineering.org" at bounding box center [12, 12] width 10 height 10
click at [21, 43] on span "[DOMAIN_NAME]" at bounding box center [53, 44] width 71 height 6
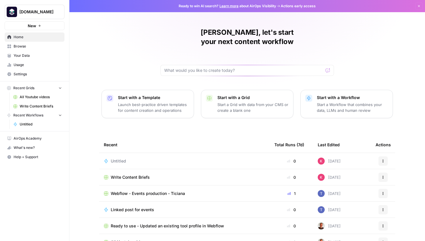
click at [21, 59] on link "Your Data" at bounding box center [35, 55] width 60 height 9
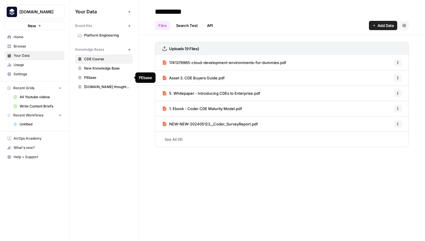
click at [108, 78] on span "PEbase" at bounding box center [107, 77] width 46 height 5
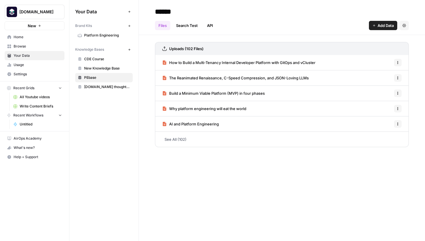
click at [29, 45] on span "Browse" at bounding box center [38, 46] width 48 height 5
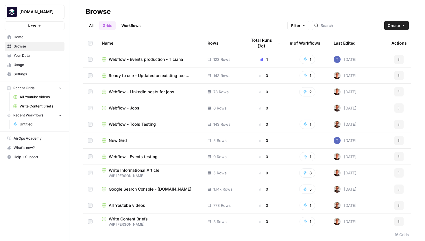
click at [27, 56] on span "Your Data" at bounding box center [38, 55] width 48 height 5
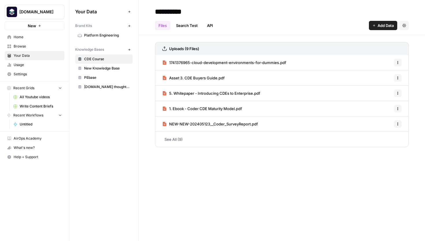
click at [27, 47] on span "Browse" at bounding box center [38, 46] width 48 height 5
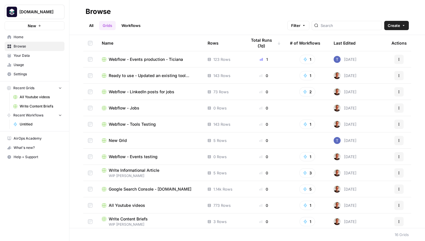
click at [28, 65] on span "Usage" at bounding box center [38, 64] width 48 height 5
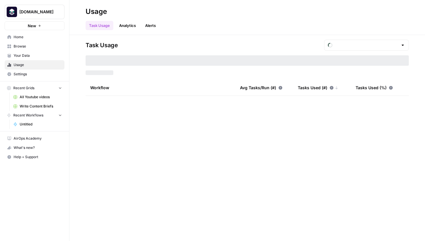
type input "August Included Tasks"
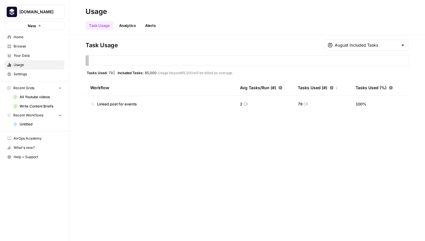
click at [27, 77] on link "Settings" at bounding box center [35, 73] width 60 height 9
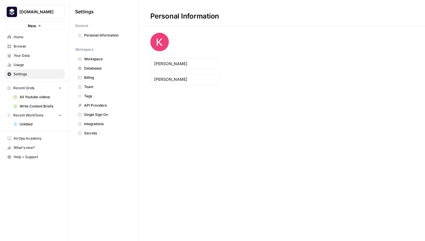
click at [24, 37] on span "Home" at bounding box center [38, 36] width 48 height 5
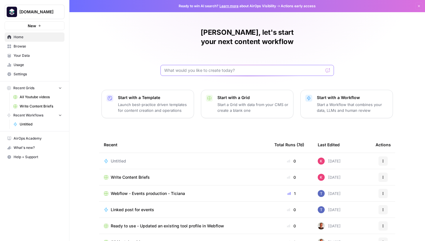
click at [211, 67] on input "text" at bounding box center [243, 70] width 159 height 6
type input "brand"
click at [137, 52] on div "Kaspar, let's start your next content workflow Start with a Template Launch bes…" at bounding box center [247, 137] width 356 height 275
click at [27, 47] on span "Browse" at bounding box center [38, 46] width 48 height 5
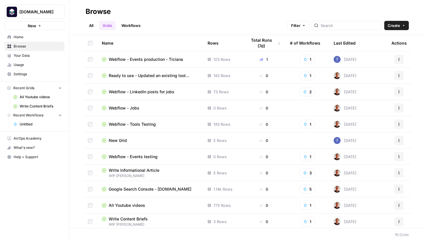
click at [23, 55] on span "Your Data" at bounding box center [38, 55] width 48 height 5
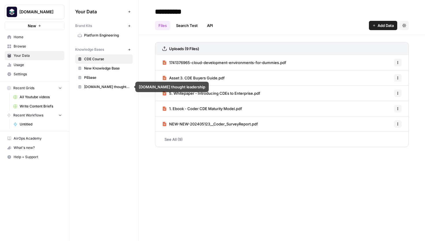
click at [98, 71] on link "New Knowledge Base" at bounding box center [104, 68] width 58 height 9
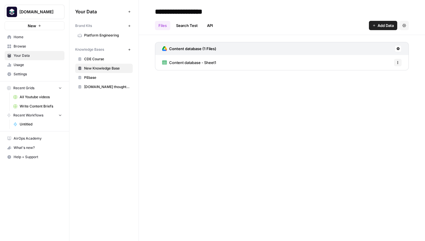
click at [95, 37] on span "Platform Engineering" at bounding box center [107, 35] width 46 height 5
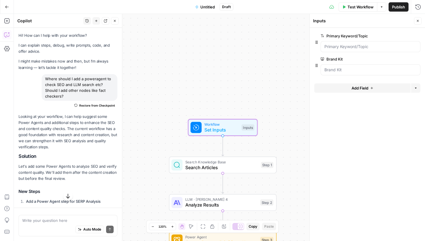
scroll to position [284, 0]
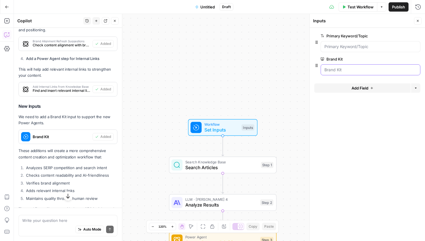
click at [336, 69] on Kit "Brand Kit" at bounding box center [371, 70] width 92 height 6
click at [356, 73] on div at bounding box center [371, 69] width 100 height 11
click at [406, 61] on button "edit field" at bounding box center [401, 59] width 22 height 7
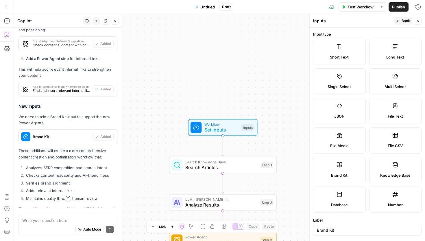
click at [344, 169] on label "Brand Kit" at bounding box center [339, 170] width 53 height 26
click at [399, 20] on icon "button" at bounding box center [398, 20] width 3 height 3
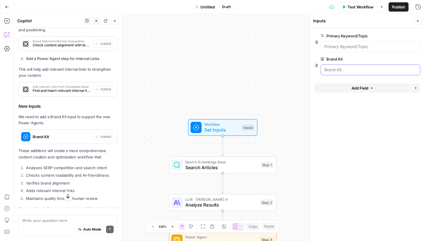
click at [347, 68] on Kit "Brand Kit" at bounding box center [371, 70] width 92 height 6
click at [402, 59] on span "edit field" at bounding box center [399, 59] width 13 height 5
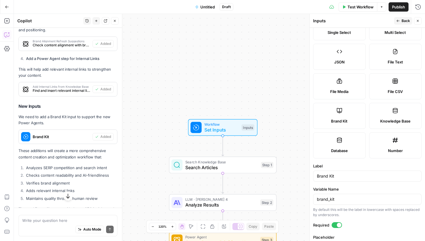
scroll to position [77, 0]
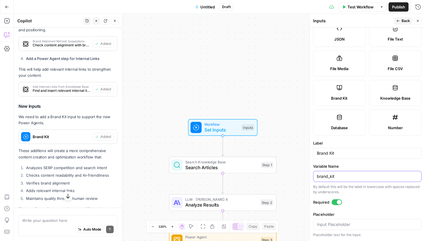
click at [341, 176] on input "brand_kit" at bounding box center [367, 176] width 101 height 6
paste input "9588"
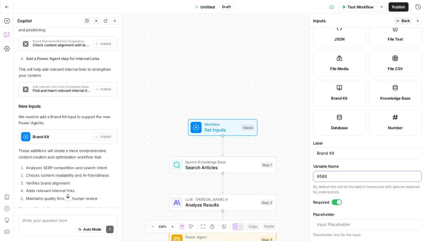
type input "brand_kit"
click at [350, 222] on input "Placeholder" at bounding box center [367, 224] width 101 height 6
paste input "9588"
type input "9588"
click at [358, 200] on label "Required" at bounding box center [367, 202] width 109 height 6
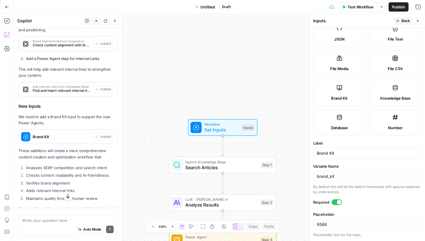
click at [399, 20] on icon "button" at bounding box center [398, 20] width 3 height 3
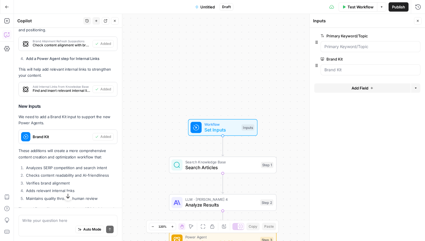
click at [341, 73] on div at bounding box center [371, 69] width 100 height 11
click at [409, 58] on icon "button" at bounding box center [408, 59] width 3 height 3
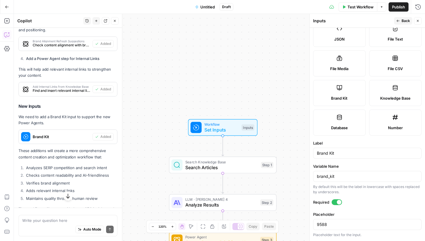
click at [416, 24] on button "Close" at bounding box center [418, 21] width 8 height 8
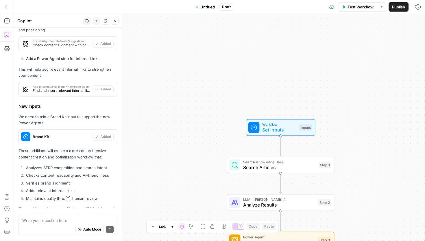
scroll to position [321, 0]
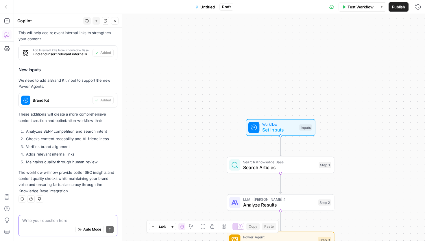
click at [47, 218] on textarea at bounding box center [67, 220] width 91 height 6
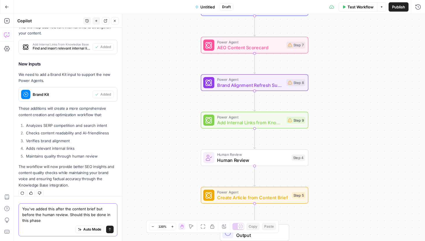
scroll to position [332, 0]
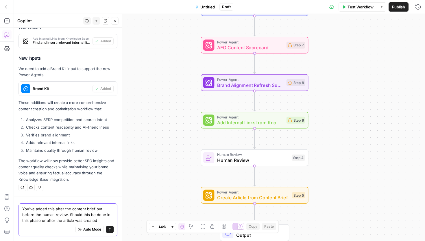
type textarea "You've added this after the content brief but before the human review. Should t…"
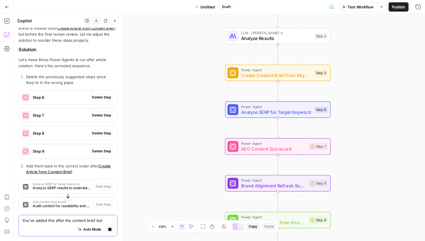
scroll to position [522, 0]
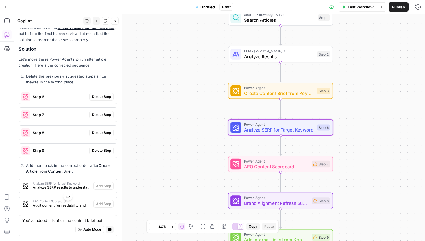
click at [104, 95] on span "Delete Step" at bounding box center [101, 96] width 19 height 5
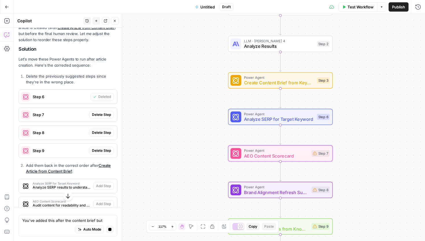
click at [102, 114] on span "Delete Step" at bounding box center [101, 114] width 19 height 5
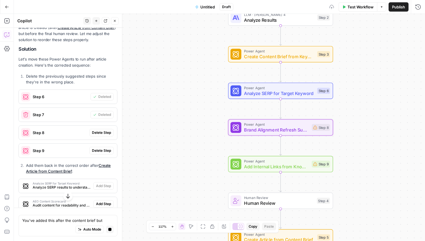
click at [102, 132] on span "Delete Step" at bounding box center [101, 132] width 19 height 5
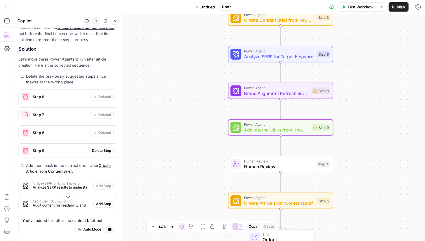
click at [101, 147] on button "Delete Step" at bounding box center [101, 151] width 24 height 8
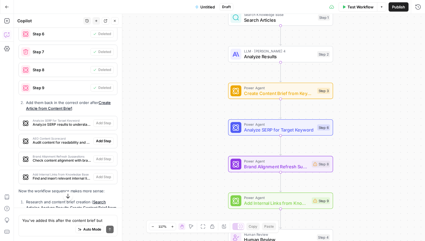
scroll to position [640, 0]
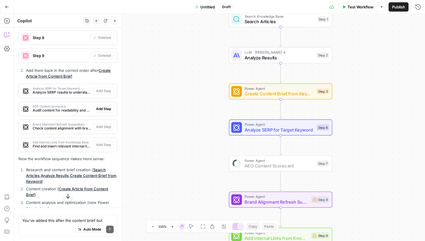
click at [102, 111] on button "Add Step" at bounding box center [103, 109] width 20 height 8
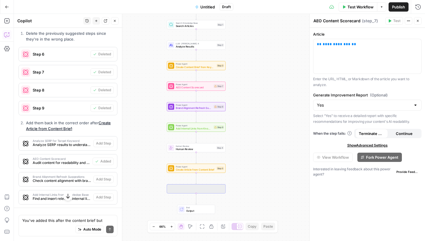
scroll to position [597, 0]
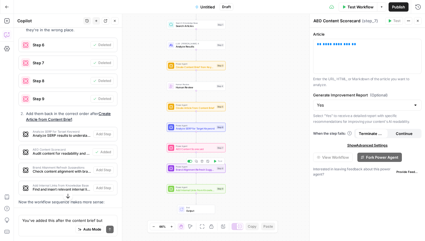
click at [188, 170] on span "Brand Alignment Refresh Suggestions" at bounding box center [195, 170] width 39 height 4
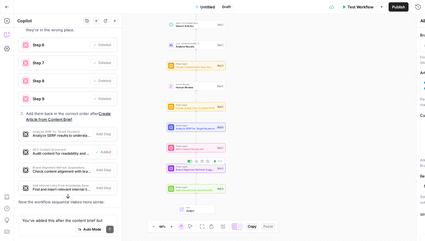
type textarea "Brand Alignment Refresh Suggestions"
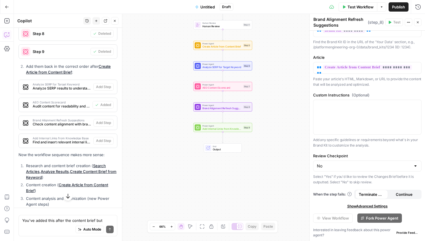
scroll to position [688, 0]
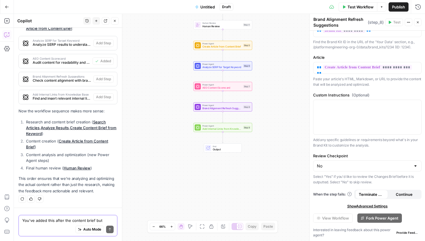
click at [49, 217] on textarea "You've added this after the content brief but before the human review. Should t…" at bounding box center [67, 220] width 91 height 6
type textarea "Shoudl I"
type textarea "Should I add another fact checker?"
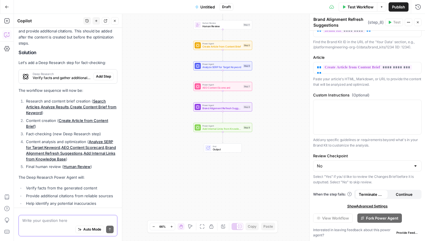
scroll to position [884, 0]
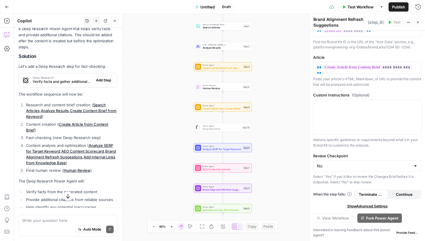
click at [104, 76] on button "Add Step" at bounding box center [103, 80] width 20 height 8
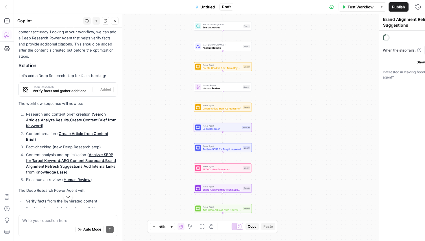
type textarea "Deep Research"
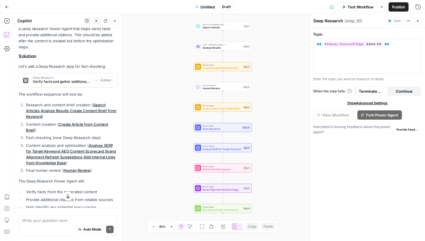
click at [214, 149] on span "Analyze SERP for Target Keyword" at bounding box center [222, 149] width 39 height 4
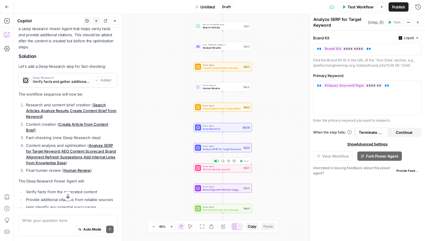
click at [215, 172] on div "Power Agent AEO Content Scorecard Step 7 Copy step Delete step Add Note Test" at bounding box center [223, 167] width 58 height 9
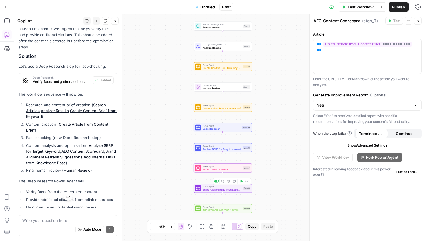
click at [214, 189] on span "Brand Alignment Refresh Suggestions" at bounding box center [222, 190] width 39 height 4
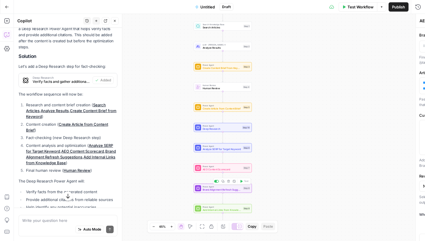
type textarea "Brand Alignment Refresh Suggestions"
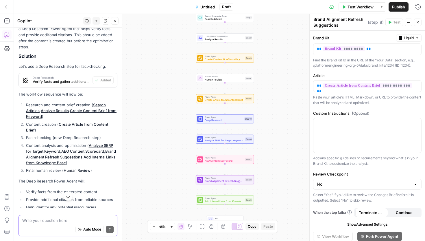
click at [63, 218] on textarea at bounding box center [67, 220] width 91 height 6
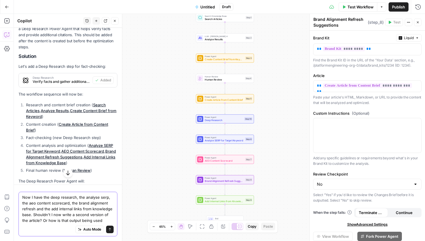
type textarea "Now I have the deep research, the analyse serp, the aeo content scorecard, the …"
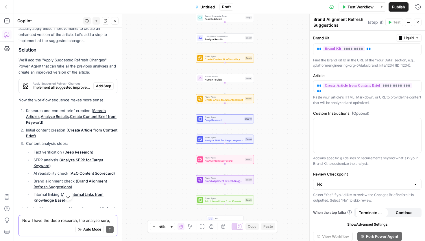
scroll to position [1163, 0]
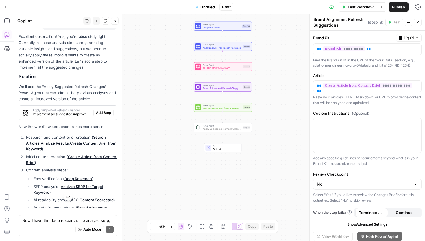
click at [109, 110] on span "Add Step" at bounding box center [103, 112] width 15 height 5
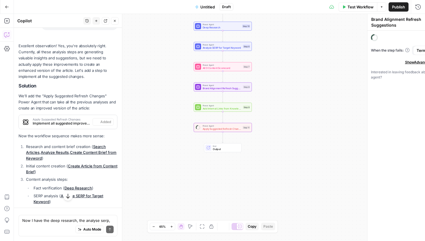
type textarea "Apply Suggested Refresh Changes"
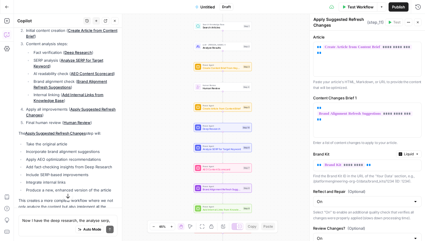
scroll to position [1371, 0]
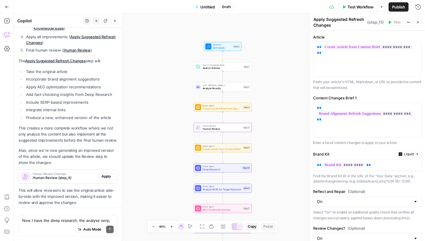
click at [108, 174] on span "Apply" at bounding box center [107, 176] width 10 height 5
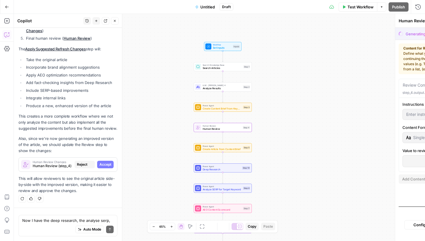
scroll to position [1334, 0]
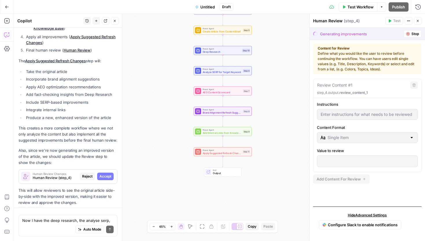
click at [105, 174] on span "Accept" at bounding box center [106, 176] width 12 height 5
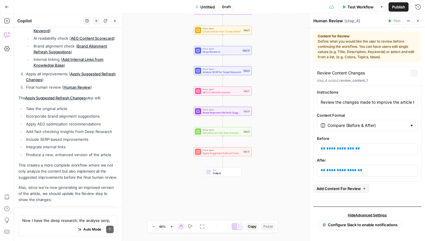
scroll to position [1371, 0]
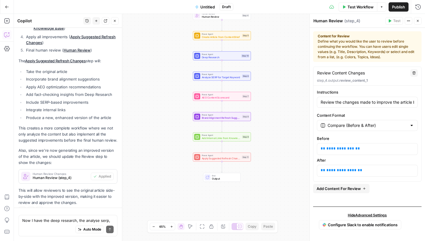
click at [222, 187] on div "Workflow Set Inputs Inputs Search Knowledge Base Search Articles Step 1 LLM · C…" at bounding box center [219, 127] width 411 height 227
click at [222, 166] on icon "Edge from step_11 to end" at bounding box center [222, 166] width 1 height 11
click at [52, 223] on div "Auto Mode Send" at bounding box center [67, 229] width 91 height 13
type textarea "And afterwards I presume"
click at [338, 130] on div "Compare (Before & After)" at bounding box center [367, 125] width 101 height 11
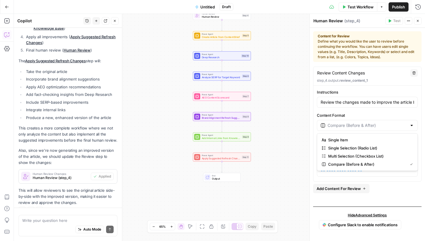
type input "Compare (Before & After)"
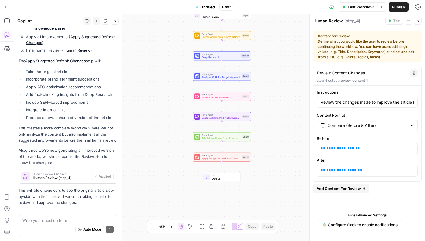
click at [356, 109] on div "**********" at bounding box center [368, 132] width 108 height 87
click at [352, 225] on span "Configure Slack to enable notifications" at bounding box center [363, 225] width 70 height 6
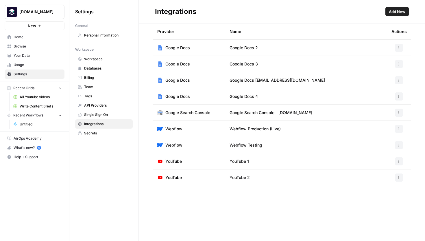
click at [393, 11] on span "Add New" at bounding box center [397, 12] width 16 height 6
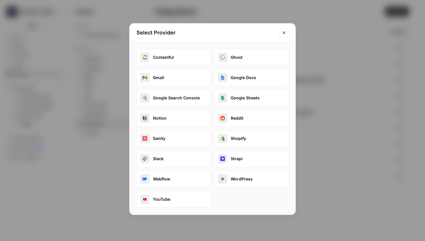
click at [169, 159] on button "Slack" at bounding box center [174, 158] width 74 height 17
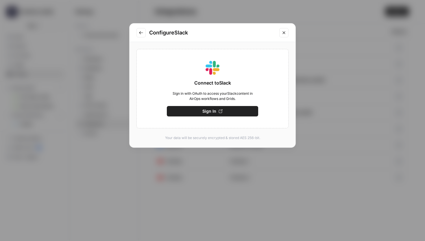
click at [210, 107] on button "Sign In" at bounding box center [212, 111] width 91 height 10
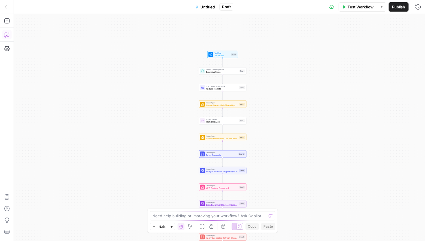
click at [7, 31] on button "Copilot" at bounding box center [6, 34] width 9 height 9
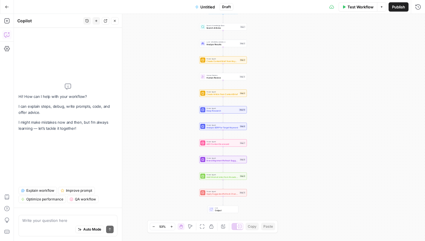
click at [48, 219] on textarea at bounding box center [67, 220] width 91 height 6
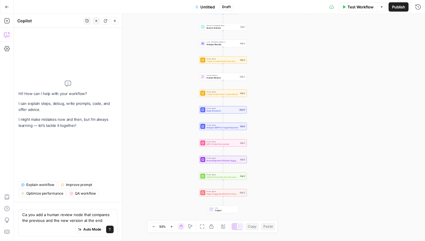
type textarea "Ca you add a human review node that compares the previous and the new version a…"
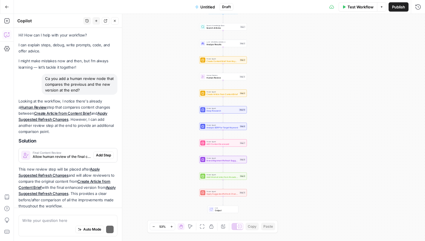
scroll to position [10, 0]
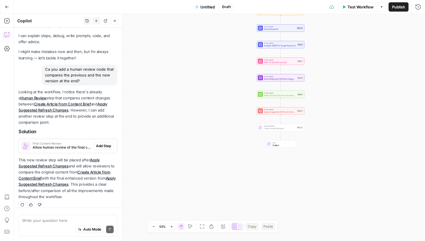
click at [106, 143] on span "Add Step" at bounding box center [103, 145] width 15 height 5
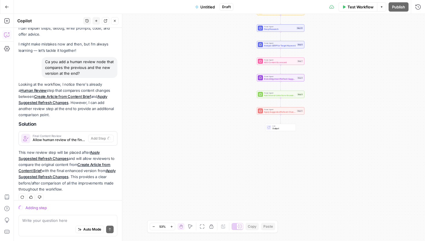
click at [183, 133] on div "Workflow Set Inputs Inputs Search Knowledge Base Search Articles Step 1 LLM · […" at bounding box center [219, 127] width 411 height 227
click at [203, 6] on span "Untitled" at bounding box center [208, 7] width 14 height 6
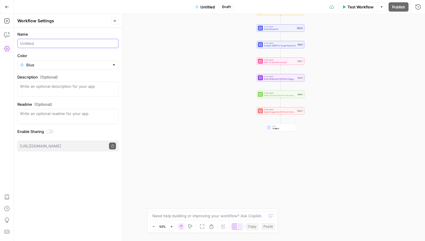
click at [44, 46] on input "Name" at bounding box center [68, 44] width 96 height 6
type input "Content"
type input "SEO Content"
click at [5, 38] on button "Copilot" at bounding box center [6, 34] width 9 height 9
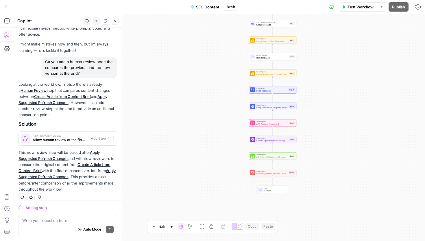
click at [32, 226] on div "Auto Mode Send" at bounding box center [67, 229] width 91 height 13
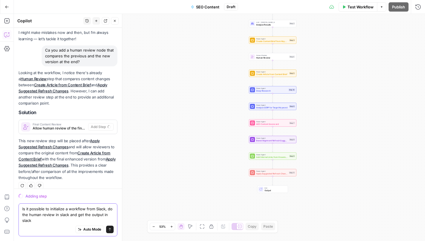
type textarea "Is it possible to initialize a workflow from Slack, do the human review in slac…"
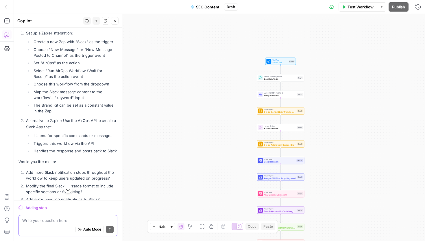
scroll to position [333, 0]
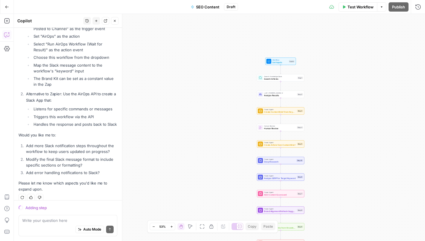
click at [53, 207] on div "Adding step" at bounding box center [71, 208] width 92 height 6
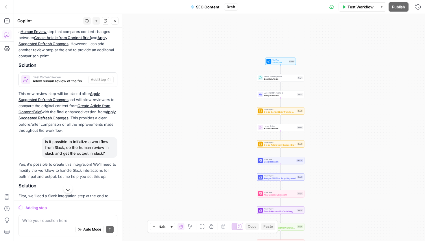
scroll to position [47, 0]
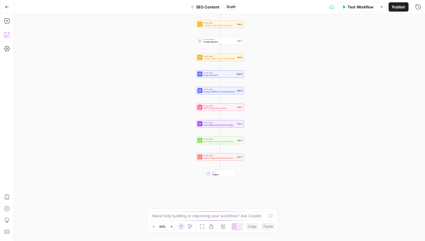
click at [8, 37] on icon "button" at bounding box center [7, 35] width 6 height 6
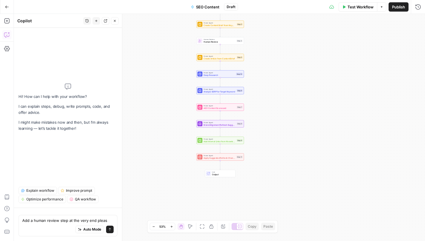
type textarea "Add a human review step at the very end please"
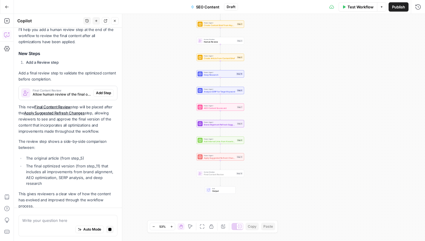
click at [100, 89] on div "Final Content Review Allow human review of the final optimized content Add Step" at bounding box center [68, 92] width 98 height 9
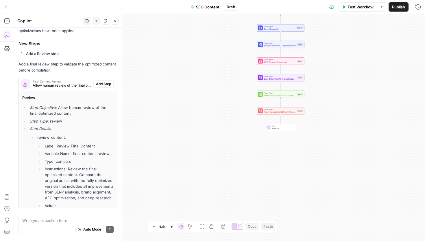
scroll to position [57, 0]
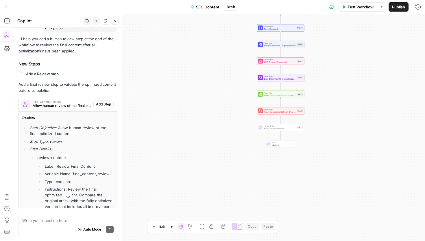
click at [105, 104] on span "Add Step" at bounding box center [103, 104] width 15 height 5
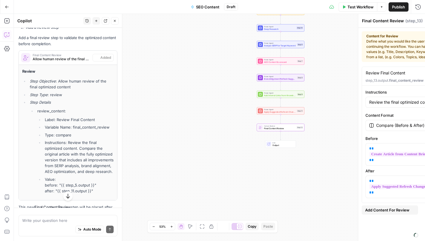
scroll to position [122, 0]
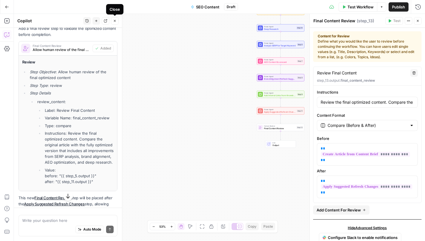
click at [115, 21] on icon "button" at bounding box center [115, 21] width 2 height 2
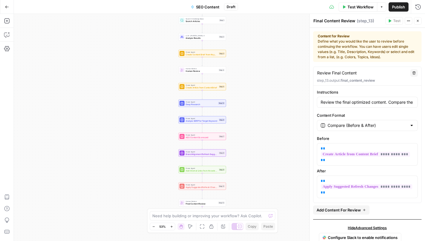
drag, startPoint x: 200, startPoint y: 99, endPoint x: 120, endPoint y: 180, distance: 114.2
click at [120, 179] on div "Workflow Set Inputs Inputs Search Knowledge Base Search Articles Step 1 LLM · C…" at bounding box center [219, 127] width 411 height 227
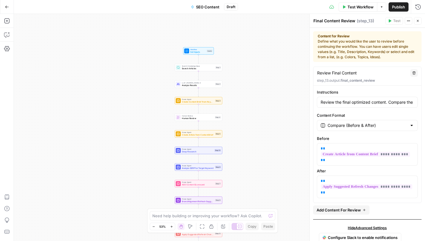
drag, startPoint x: 126, startPoint y: 92, endPoint x: 116, endPoint y: 178, distance: 86.6
click at [116, 178] on div "Workflow Set Inputs Inputs Search Knowledge Base Search Articles Step 1 LLM · C…" at bounding box center [219, 127] width 411 height 227
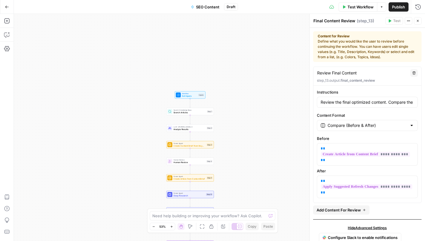
click at [417, 23] on button "Close" at bounding box center [418, 21] width 8 height 8
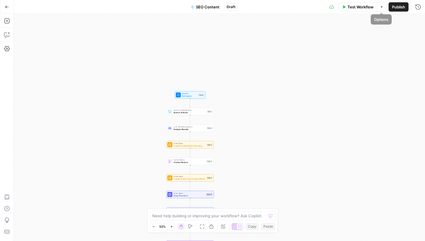
click at [365, 8] on span "Test Workflow" at bounding box center [361, 7] width 26 height 6
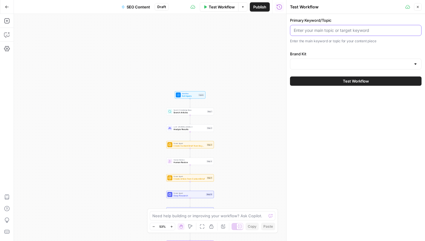
click at [343, 29] on input "Primary Keyword/Topic" at bounding box center [356, 30] width 124 height 6
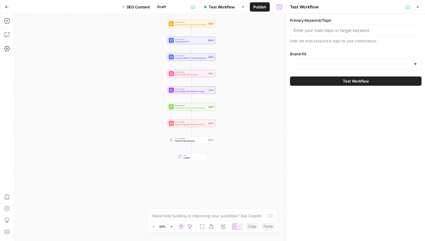
click at [191, 144] on icon "Edge from step_13 to end" at bounding box center [191, 148] width 1 height 9
click at [10, 21] on button "Add Steps" at bounding box center [6, 20] width 9 height 9
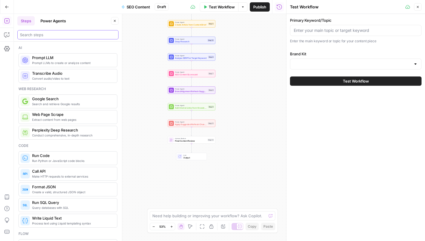
click at [69, 36] on input "search" at bounding box center [68, 35] width 96 height 6
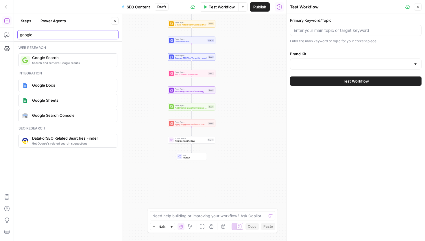
type input "google"
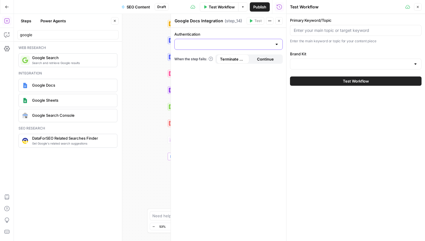
click at [200, 45] on input "Authentication" at bounding box center [225, 44] width 94 height 6
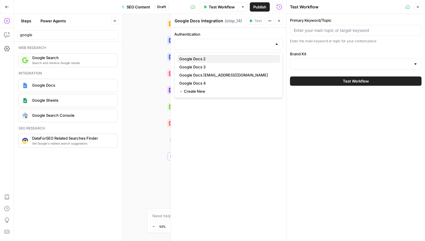
click at [199, 59] on span "Google Docs 2" at bounding box center [227, 59] width 96 height 6
type input "Google Docs 2"
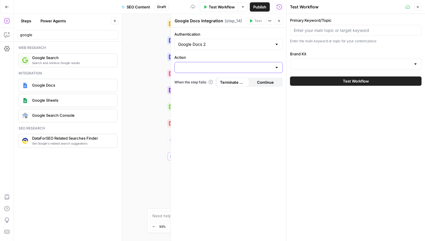
click at [198, 66] on input "Action" at bounding box center [225, 68] width 94 height 6
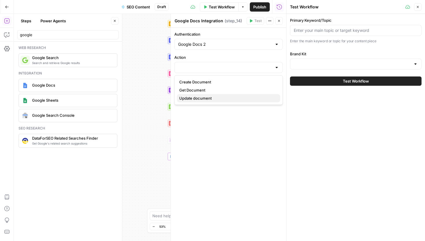
click at [202, 95] on span "Update document" at bounding box center [227, 98] width 96 height 6
type input "Update document"
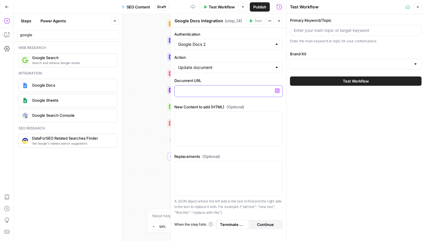
click at [200, 92] on p at bounding box center [228, 91] width 101 height 6
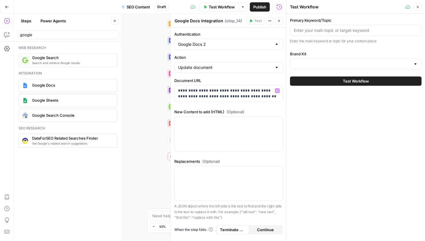
click at [218, 7] on span "Test Workflow" at bounding box center [222, 7] width 26 height 6
click at [143, 81] on div "Workflow Set Inputs Inputs Search Knowledge Base Search Articles Step 1 LLM · C…" at bounding box center [150, 127] width 273 height 227
click at [314, 63] on input "Brand Kit" at bounding box center [352, 64] width 117 height 6
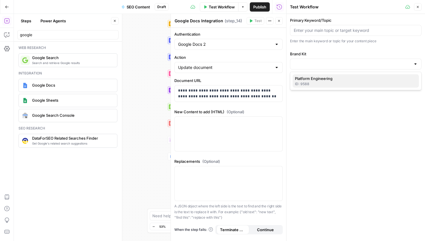
click at [309, 78] on span "Platform Engineering" at bounding box center [355, 79] width 120 height 6
type input "Platform Engineering"
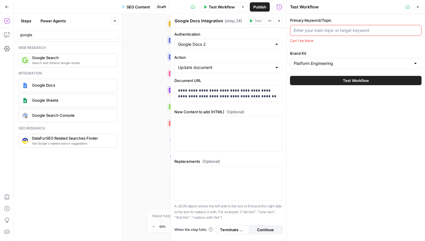
click at [310, 31] on input "Primary Keyword/Topic" at bounding box center [356, 30] width 124 height 6
paste input "10 things you need to know if you want to call yourself a platform engineer"
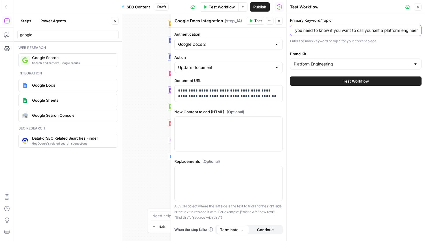
type input "10 things you need to know if you want to call yourself a platform engineer"
click at [332, 85] on button "Test Workflow" at bounding box center [356, 80] width 132 height 9
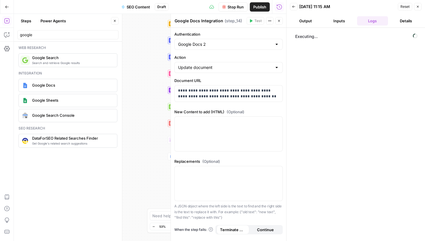
click at [145, 33] on div "Workflow Set Inputs Inputs Search Knowledge Base Search Articles Step 1 LLM · C…" at bounding box center [150, 127] width 273 height 227
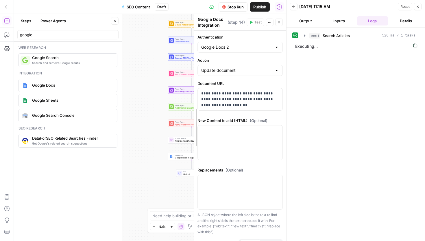
drag, startPoint x: 170, startPoint y: 21, endPoint x: 277, endPoint y: 24, distance: 106.8
click at [280, 24] on icon "button" at bounding box center [278, 22] width 3 height 3
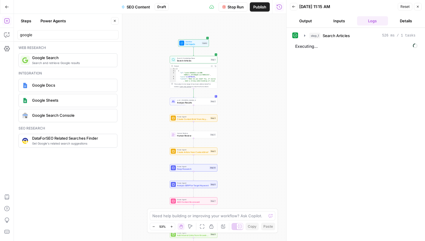
type textarea "**********"
click at [187, 79] on div "[ { "id" : "vsdid:5059915:rid:D8N -55DHvrc_J1TC0Qbp8:cid:48061331" , "score" : …" at bounding box center [196, 155] width 41 height 174
click at [304, 35] on icon "button" at bounding box center [305, 35] width 5 height 5
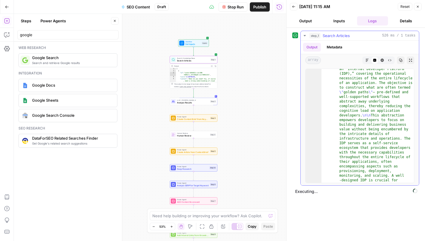
scroll to position [773, 0]
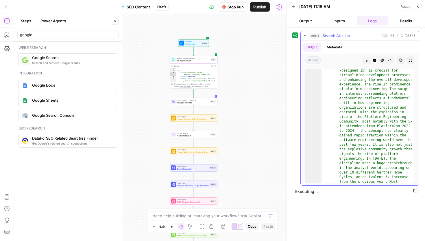
click at [304, 36] on icon "button" at bounding box center [305, 35] width 5 height 5
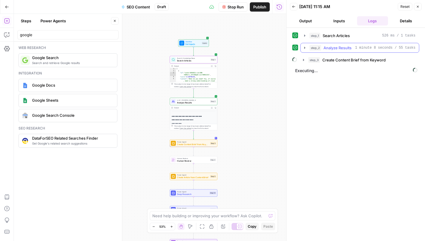
click at [305, 47] on icon "button" at bounding box center [304, 48] width 1 height 2
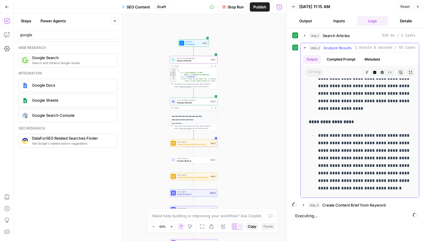
scroll to position [1145, 0]
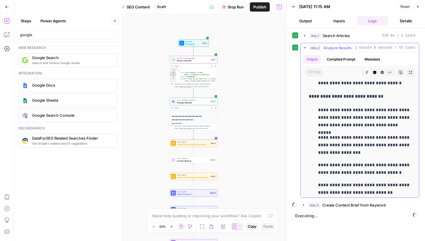
click at [304, 46] on icon "button" at bounding box center [305, 47] width 5 height 5
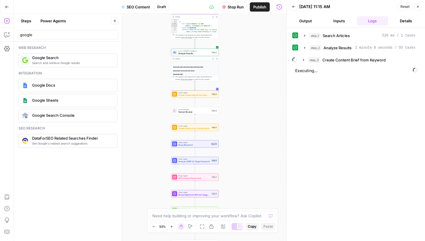
click at [245, 134] on div "**********" at bounding box center [150, 127] width 273 height 227
click at [334, 21] on button "Inputs" at bounding box center [339, 20] width 31 height 9
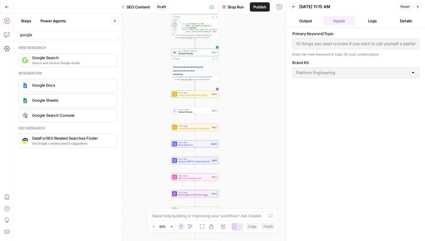
click at [314, 19] on button "Output" at bounding box center [305, 20] width 31 height 9
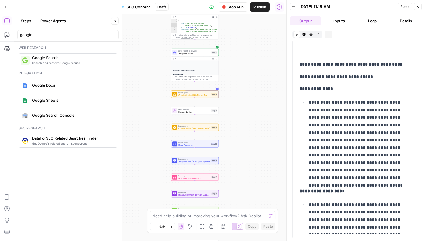
click at [347, 18] on button "Inputs" at bounding box center [339, 20] width 31 height 9
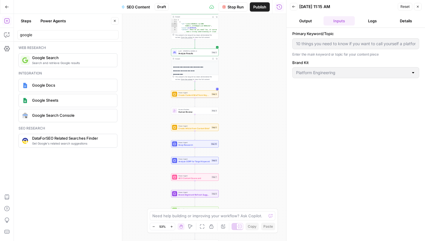
click at [374, 21] on button "Logs" at bounding box center [372, 20] width 31 height 9
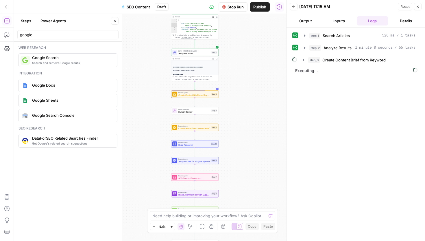
click at [410, 21] on button "Details" at bounding box center [406, 20] width 31 height 9
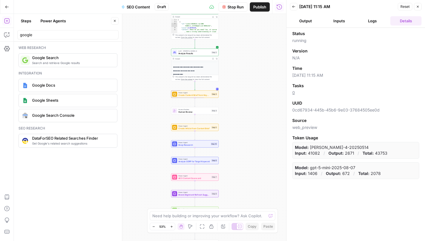
click at [378, 21] on button "Logs" at bounding box center [372, 20] width 31 height 9
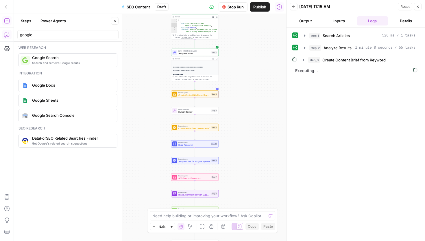
click at [3, 36] on button "Copilot" at bounding box center [6, 34] width 9 height 9
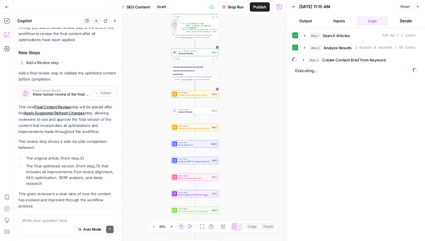
scroll to position [94, 0]
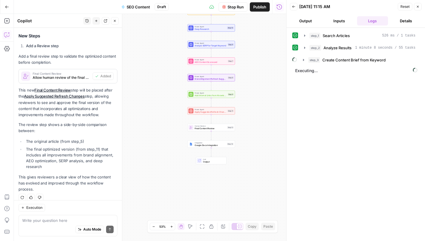
click at [49, 220] on textarea at bounding box center [67, 220] width 91 height 6
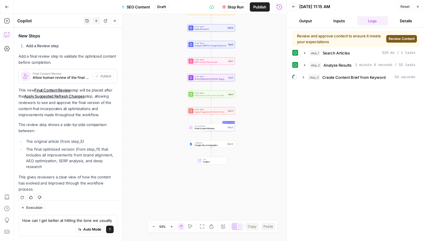
scroll to position [100, 0]
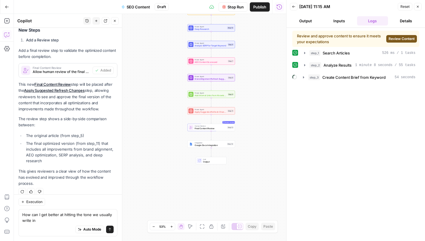
type textarea "How can I get better at hitting the tone we usually write in?"
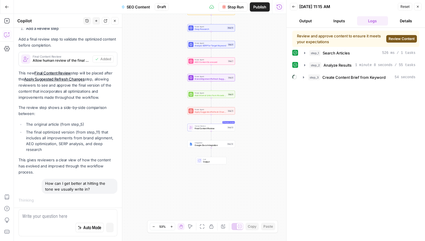
scroll to position [94, 0]
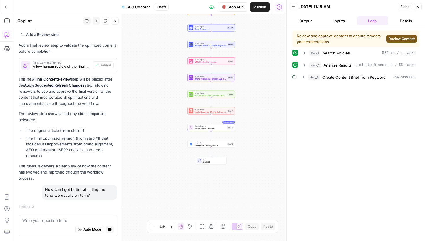
click at [391, 39] on span "Review Content" at bounding box center [402, 38] width 26 height 5
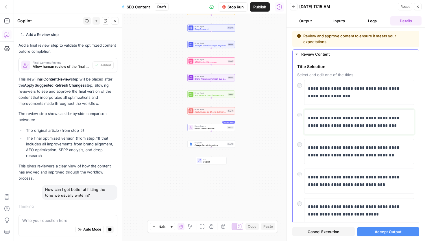
click at [322, 120] on p "**********" at bounding box center [359, 121] width 103 height 15
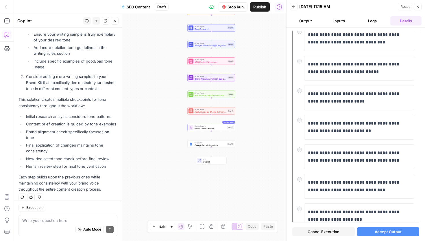
scroll to position [143, 0]
click at [385, 232] on span "Accept Output" at bounding box center [388, 232] width 27 height 6
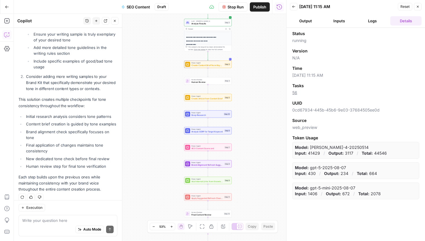
click at [293, 7] on icon "button" at bounding box center [293, 6] width 3 height 3
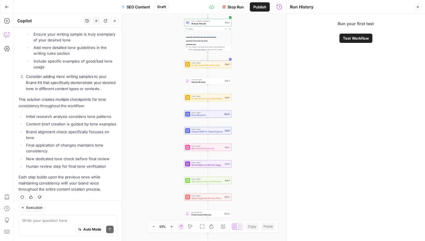
click at [278, 12] on div "Stop Run Publish Run History" at bounding box center [228, 7] width 118 height 14
click at [279, 8] on icon "button" at bounding box center [280, 7] width 6 height 6
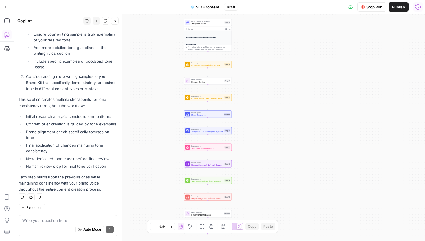
click at [417, 7] on icon "button" at bounding box center [419, 7] width 6 height 6
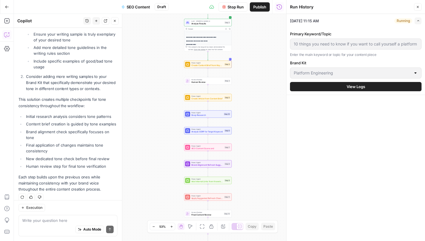
click at [404, 20] on div "Running" at bounding box center [404, 20] width 18 height 5
click at [212, 7] on icon at bounding box center [211, 7] width 5 height 4
click at [419, 22] on icon "button" at bounding box center [418, 20] width 3 height 3
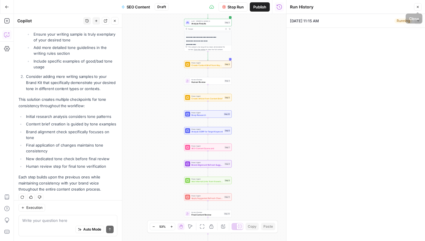
click at [400, 21] on div "Running" at bounding box center [404, 20] width 18 height 5
click at [416, 7] on button "Close" at bounding box center [418, 7] width 8 height 8
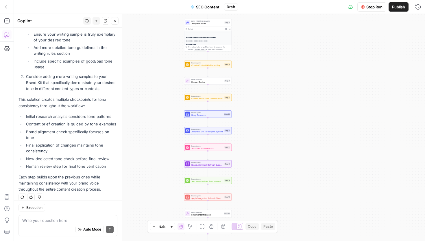
click at [208, 99] on span "Create Article from Content Brief" at bounding box center [208, 98] width 32 height 3
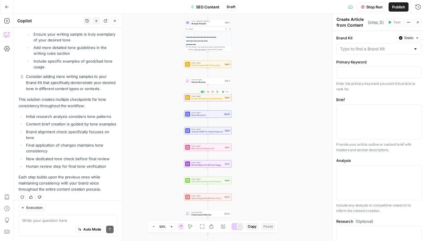
click at [208, 99] on span "Create Article from Content Brief" at bounding box center [208, 98] width 32 height 3
click at [207, 79] on span "Human Review" at bounding box center [208, 79] width 32 height 2
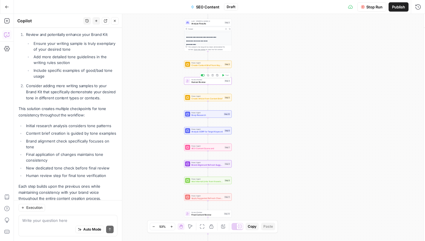
scroll to position [501, 0]
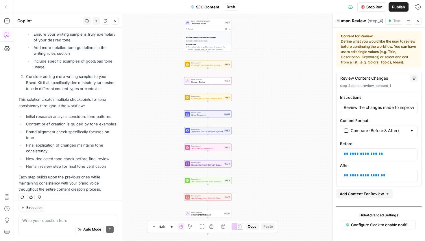
click at [205, 97] on div "Power Agent Create Article from Content Brief" at bounding box center [208, 97] width 32 height 5
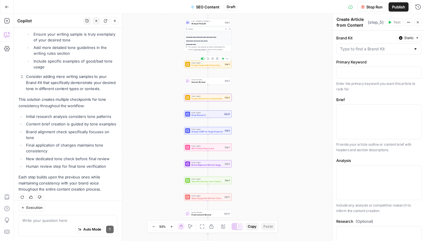
click at [202, 65] on span "Create Content Brief from Keyword" at bounding box center [208, 65] width 32 height 3
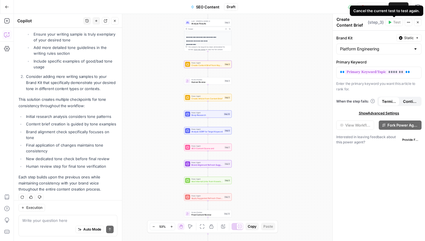
click at [353, 23] on textarea "Create Content Brief from Keyword" at bounding box center [352, 24] width 30 height 17
click at [408, 21] on icon "button" at bounding box center [408, 22] width 3 height 3
click at [209, 5] on span "SEO Content" at bounding box center [207, 7] width 23 height 6
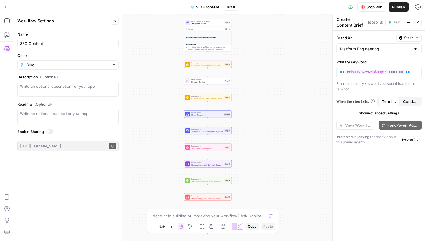
click at [209, 5] on span "SEO Content" at bounding box center [207, 7] width 23 height 6
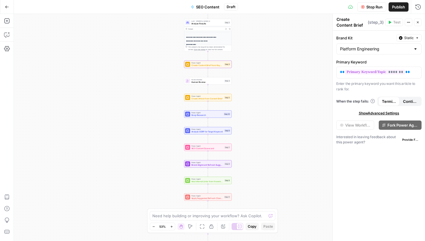
click at [231, 5] on span "Draft" at bounding box center [231, 6] width 9 height 5
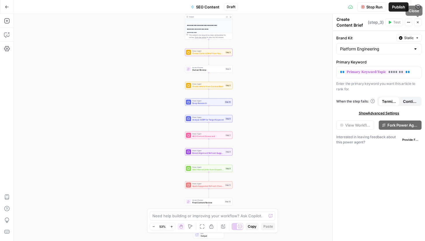
click at [418, 23] on icon "button" at bounding box center [417, 22] width 3 height 3
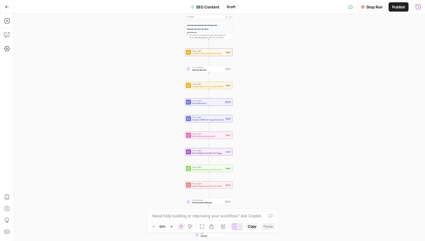
click at [418, 7] on icon "button" at bounding box center [419, 7] width 6 height 6
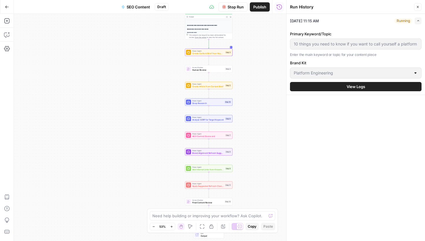
click at [344, 88] on button "View Logs" at bounding box center [356, 86] width 132 height 9
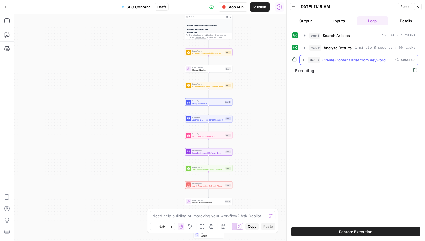
click at [303, 59] on icon "button" at bounding box center [304, 60] width 5 height 5
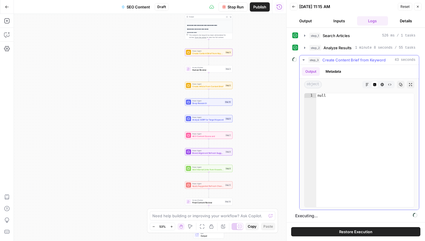
scroll to position [1, 0]
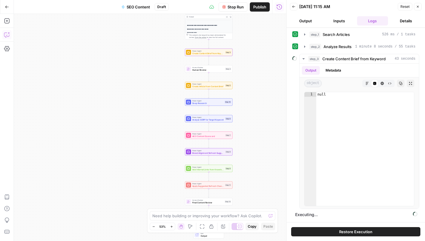
click at [9, 35] on icon "button" at bounding box center [6, 35] width 5 height 5
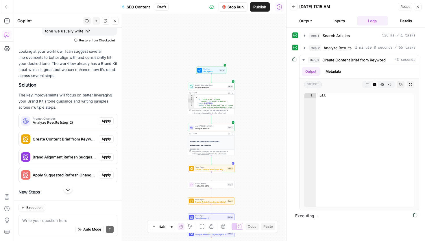
scroll to position [285, 0]
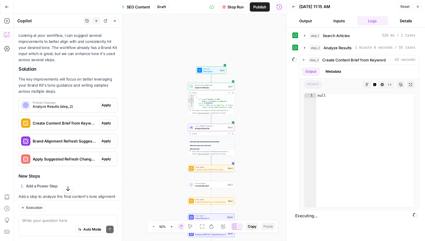
click at [106, 102] on span "Apply" at bounding box center [107, 104] width 10 height 5
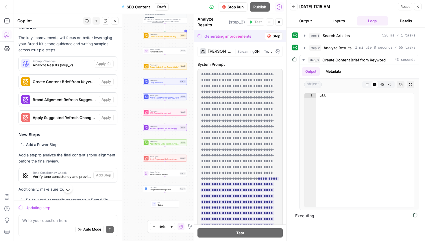
scroll to position [304, 0]
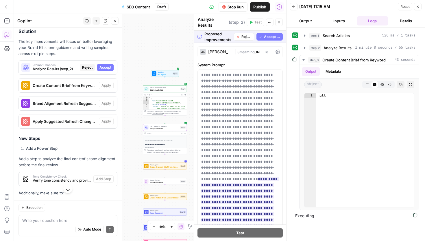
click at [106, 65] on span "Accept" at bounding box center [106, 67] width 12 height 5
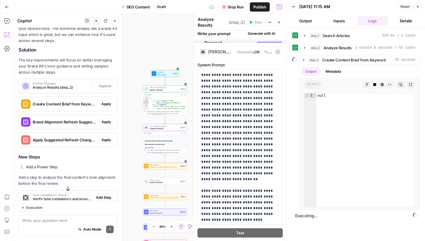
scroll to position [323, 0]
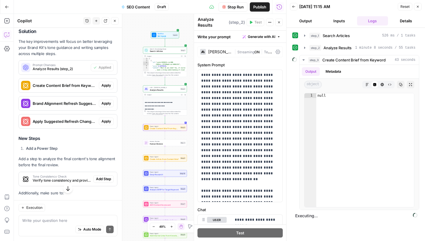
click at [105, 83] on span "Apply" at bounding box center [107, 85] width 10 height 5
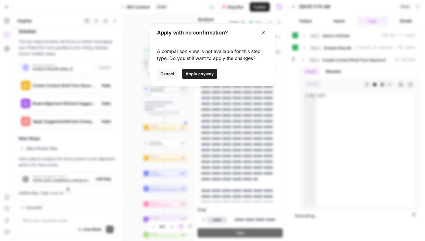
click at [201, 75] on span "Apply anyway" at bounding box center [200, 74] width 28 height 6
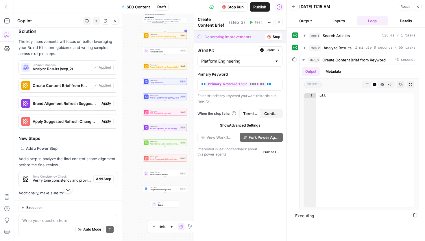
click at [106, 101] on span "Apply" at bounding box center [107, 103] width 10 height 5
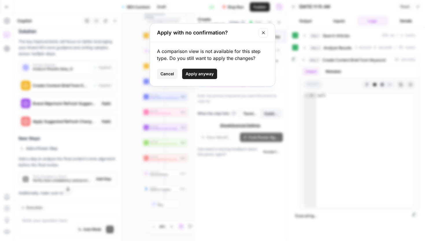
click at [193, 73] on span "Apply anyway" at bounding box center [200, 74] width 28 height 6
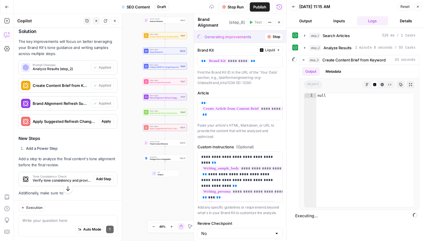
click at [106, 119] on span "Apply" at bounding box center [107, 121] width 10 height 5
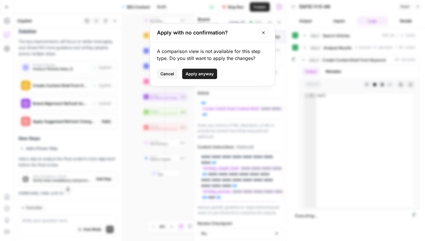
click at [211, 73] on span "Apply anyway" at bounding box center [200, 74] width 28 height 6
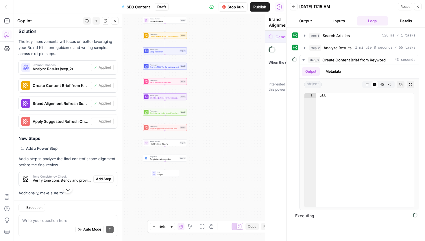
type textarea "Apply Suggested Refresh Changes"
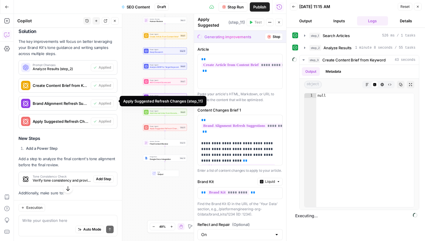
scroll to position [366, 0]
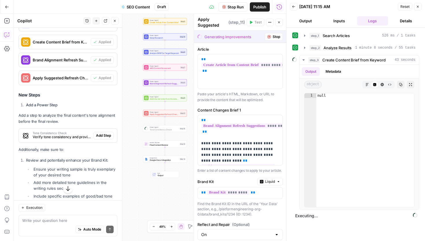
click at [102, 133] on span "Add Step" at bounding box center [103, 135] width 15 height 5
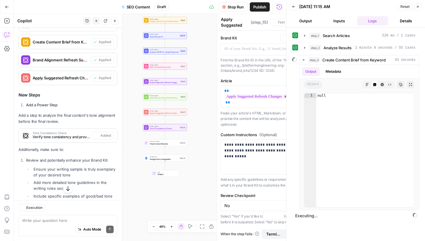
type textarea "Tone Consistency Check"
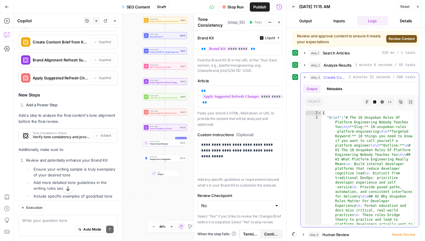
type textarea "**********"
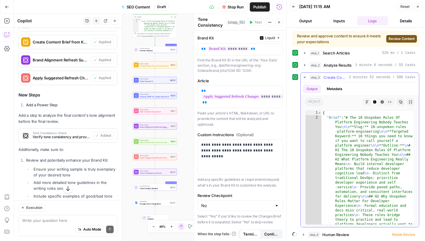
click at [305, 78] on icon "button" at bounding box center [305, 77] width 5 height 5
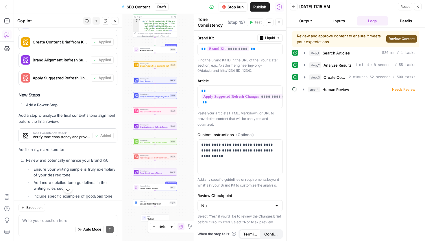
click at [398, 38] on span "Review Content" at bounding box center [402, 38] width 26 height 5
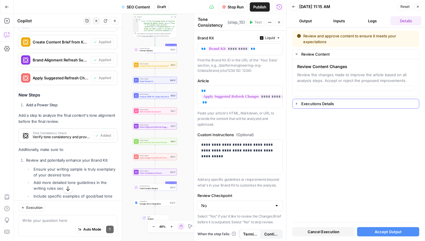
click at [297, 104] on icon "button" at bounding box center [297, 103] width 5 height 5
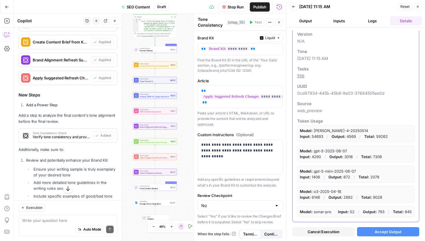
scroll to position [0, 0]
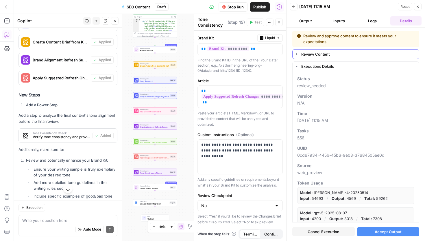
click at [296, 54] on icon "button" at bounding box center [296, 54] width 1 height 2
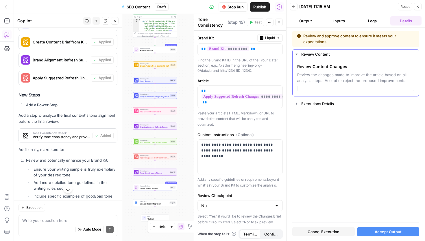
click at [311, 80] on span "Review the changes made to improve the article based on all analysis steps. Acc…" at bounding box center [355, 78] width 117 height 12
click at [312, 87] on div at bounding box center [355, 88] width 117 height 5
click at [380, 232] on span "Accept Output" at bounding box center [388, 232] width 27 height 6
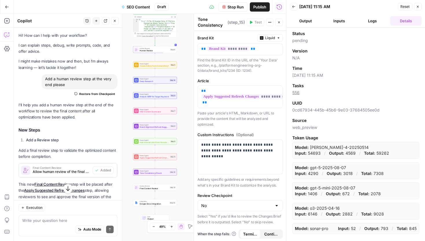
scroll to position [366, 0]
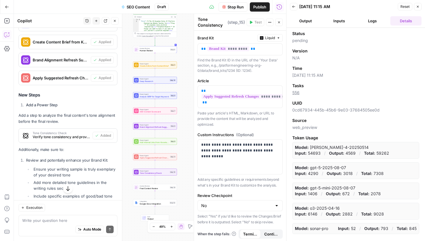
click at [344, 20] on button "Inputs" at bounding box center [339, 20] width 31 height 9
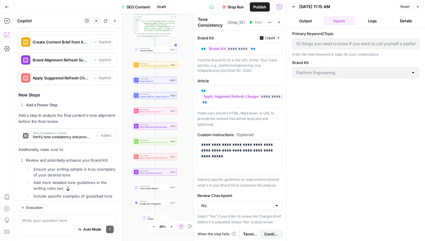
click at [372, 21] on button "Logs" at bounding box center [372, 20] width 31 height 9
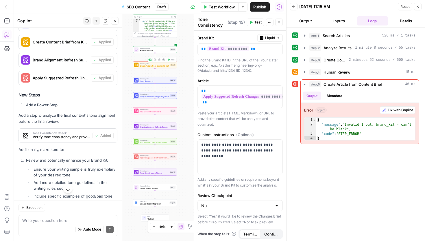
click at [152, 66] on span "Create Article from Content Brief" at bounding box center [155, 66] width 30 height 3
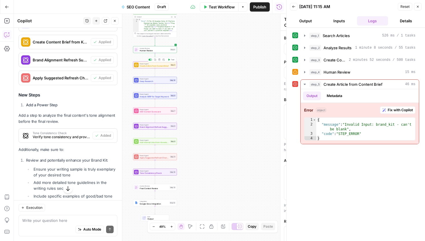
type textarea "Create Article from Content Brief"
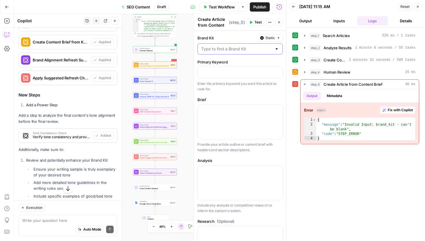
click at [230, 49] on input "Brand Kit" at bounding box center [236, 49] width 71 height 6
click at [224, 64] on span "Platform Engineering" at bounding box center [239, 63] width 73 height 6
type input "Platform Engineering"
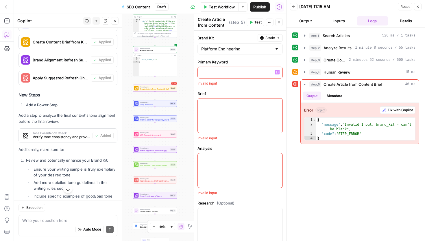
click at [220, 69] on p at bounding box center [240, 72] width 78 height 6
click at [278, 73] on icon "button" at bounding box center [277, 72] width 3 height 3
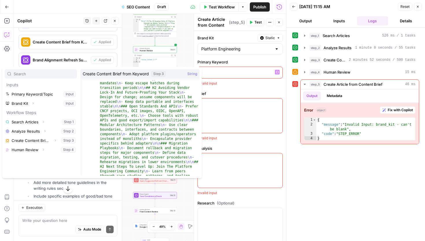
scroll to position [303, 0]
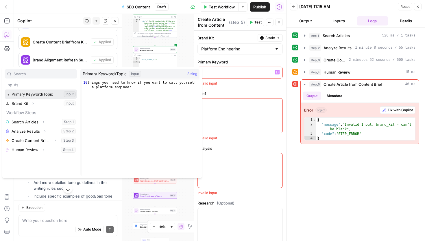
click at [28, 93] on button "Select variable Primary Keyword/Topic" at bounding box center [41, 93] width 72 height 9
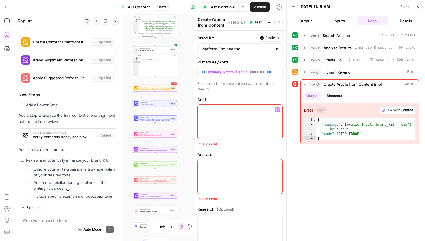
click at [225, 122] on div at bounding box center [240, 121] width 85 height 34
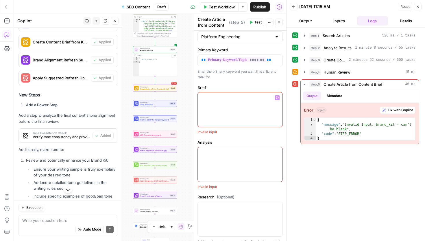
scroll to position [12, 0]
click at [276, 96] on icon "button" at bounding box center [277, 97] width 3 height 3
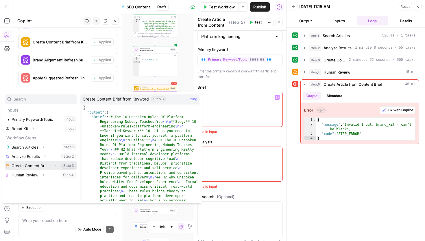
click at [30, 168] on button "Select variable Create Content Brief from Keyword" at bounding box center [41, 165] width 72 height 9
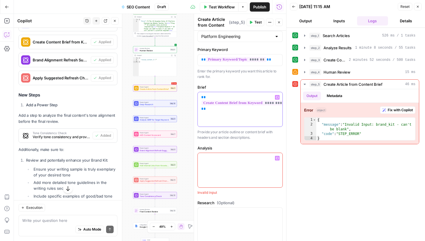
scroll to position [56, 0]
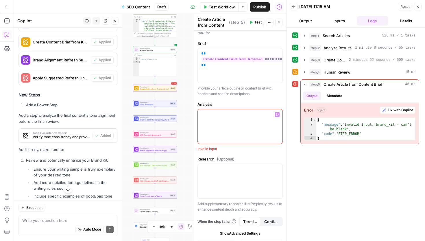
click at [224, 133] on div at bounding box center [240, 126] width 85 height 34
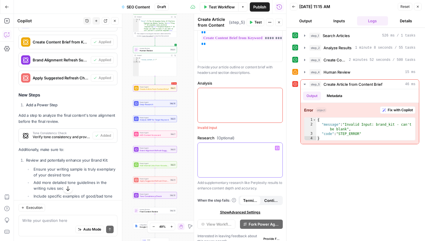
click at [250, 168] on div at bounding box center [240, 160] width 85 height 34
click at [277, 148] on icon "button" at bounding box center [277, 147] width 3 height 3
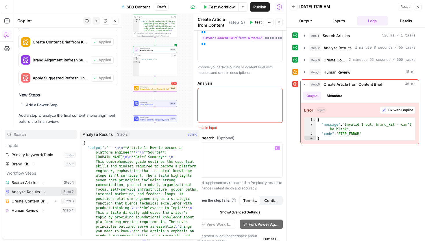
click at [24, 190] on button "Select variable Analyze Results" at bounding box center [41, 191] width 72 height 9
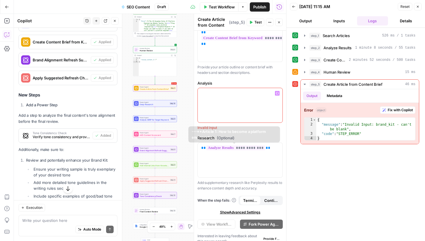
click at [222, 105] on div at bounding box center [240, 105] width 85 height 34
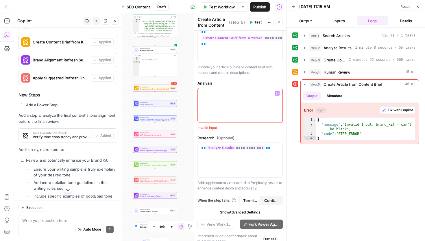
click at [277, 95] on p at bounding box center [240, 93] width 78 height 6
click at [277, 93] on icon "button" at bounding box center [277, 93] width 3 height 3
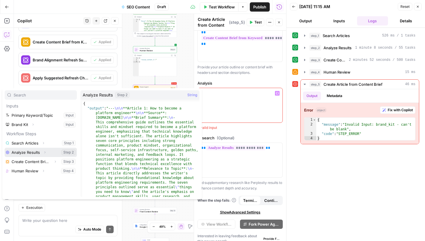
click at [24, 153] on button "Select variable Analyze Results" at bounding box center [41, 152] width 72 height 9
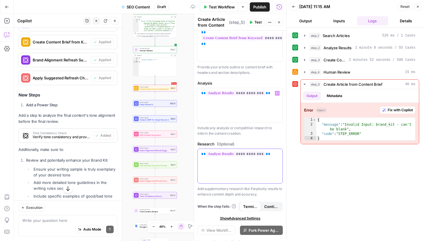
click at [266, 157] on div "**********" at bounding box center [240, 166] width 85 height 34
click at [280, 155] on div "**********" at bounding box center [240, 166] width 85 height 34
click at [278, 154] on icon "button" at bounding box center [277, 153] width 3 height 3
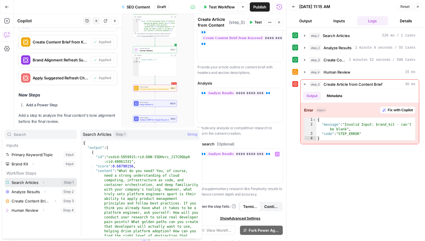
click at [38, 181] on button "Select variable Search Articles" at bounding box center [41, 182] width 72 height 9
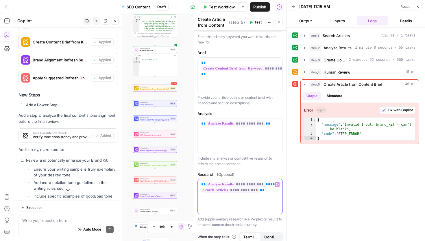
scroll to position [0, 0]
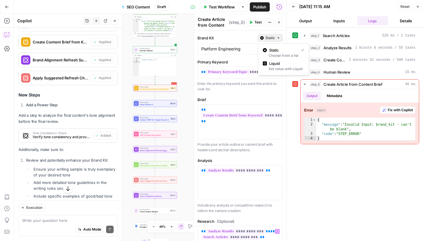
click at [267, 38] on span "Static" at bounding box center [271, 37] width 10 height 5
click at [235, 38] on label "Brand Kit" at bounding box center [227, 38] width 58 height 6
click at [235, 46] on input "Platform Engineering" at bounding box center [236, 49] width 71 height 6
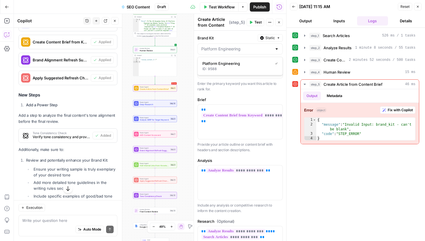
type input "Platform Engineering"
click at [235, 38] on label "Brand Kit" at bounding box center [227, 38] width 58 height 6
click at [235, 46] on input "Platform Engineering" at bounding box center [236, 49] width 71 height 6
click at [231, 65] on span "Platform Engineering" at bounding box center [237, 63] width 68 height 6
type input "Platform Engineering"
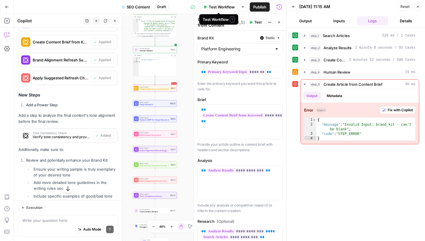
click at [228, 6] on span "Test Workflow" at bounding box center [222, 7] width 26 height 6
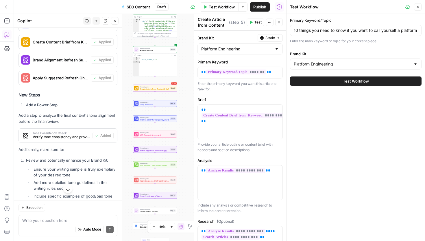
click at [332, 84] on button "Test Workflow" at bounding box center [356, 80] width 132 height 9
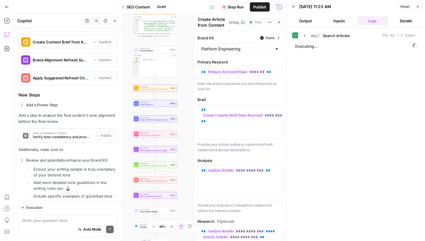
click at [130, 94] on div "**********" at bounding box center [150, 127] width 273 height 227
click at [150, 105] on span "Deep Research" at bounding box center [154, 104] width 29 height 3
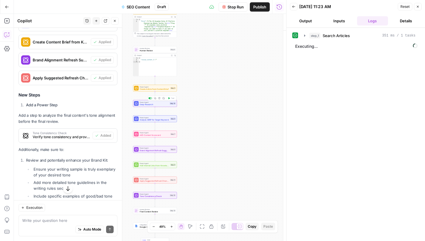
type textarea "Deep Research"
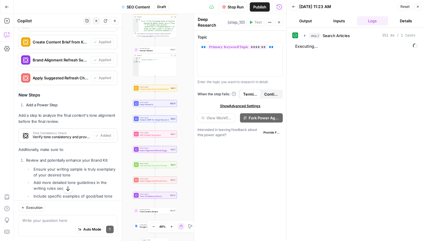
click at [152, 120] on span "Analyze SERP for Target Keyword" at bounding box center [155, 119] width 30 height 3
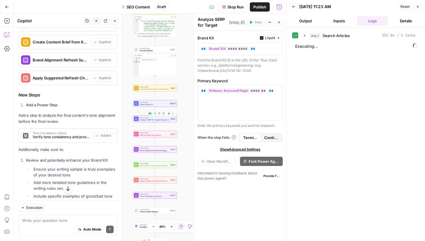
click at [149, 135] on span "AEO Content Scorecard" at bounding box center [155, 134] width 30 height 3
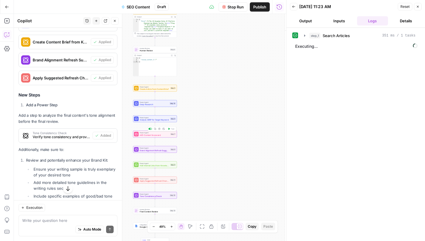
type textarea "AEO Content Scorecard"
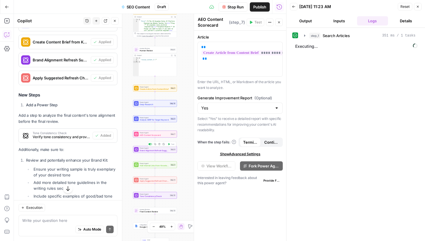
click at [148, 151] on span "Brand Alignment Refresh Suggestions" at bounding box center [155, 150] width 30 height 3
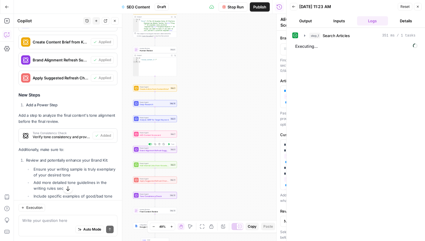
type textarea "Brand Alignment Refresh Suggestions"
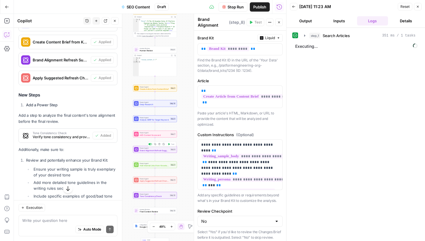
click at [146, 132] on span "Power Agent" at bounding box center [155, 133] width 30 height 2
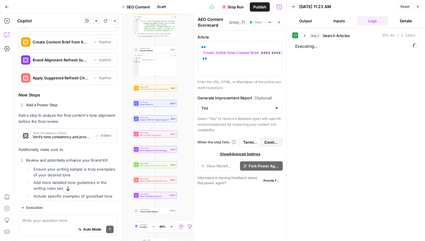
click at [150, 150] on span "Brand Alignment Refresh Suggestions" at bounding box center [155, 150] width 30 height 3
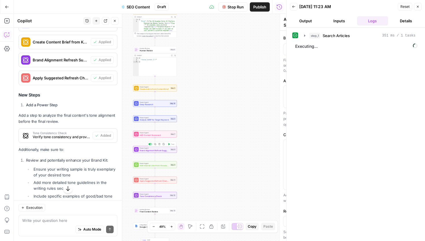
type textarea "Brand Alignment Refresh Suggestions"
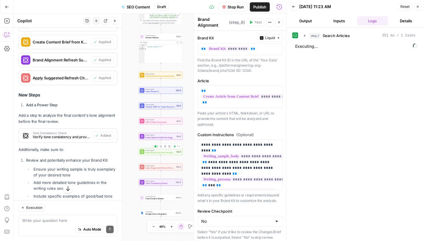
click at [149, 155] on div "**********" at bounding box center [150, 127] width 273 height 227
click at [150, 169] on span "Apply Suggested Refresh Changes" at bounding box center [160, 167] width 29 height 3
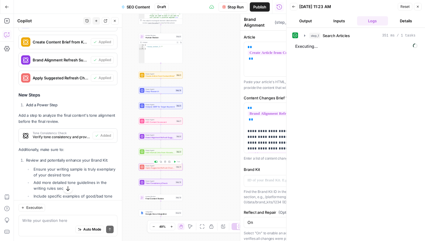
type textarea "Apply Suggested Refresh Changes"
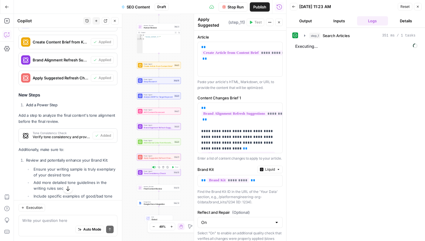
click at [151, 176] on div "**********" at bounding box center [150, 127] width 273 height 227
click at [151, 172] on span "Tone Consistency Check" at bounding box center [158, 173] width 29 height 3
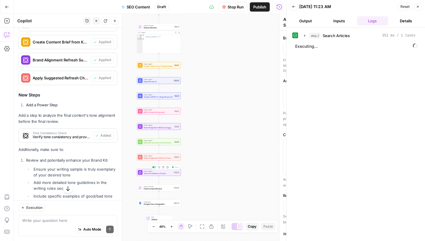
type textarea "Tone Consistency Check"
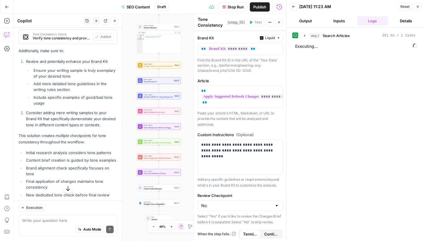
scroll to position [501, 0]
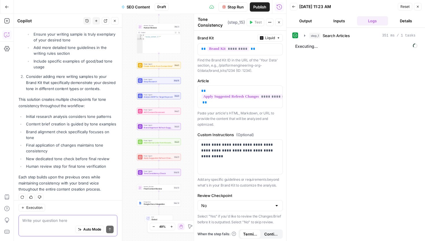
click at [38, 220] on textarea at bounding box center [67, 220] width 91 height 6
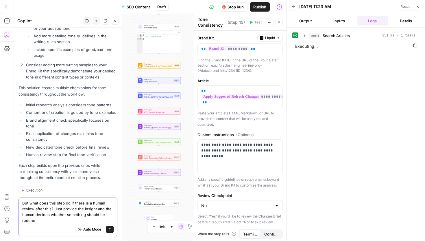
scroll to position [519, 0]
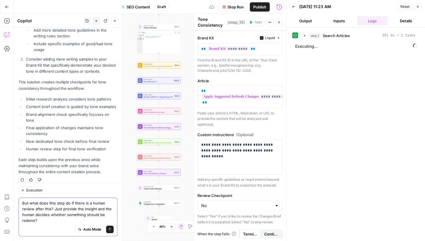
type textarea "But what does this step do if there is a human review after this? Just provide …"
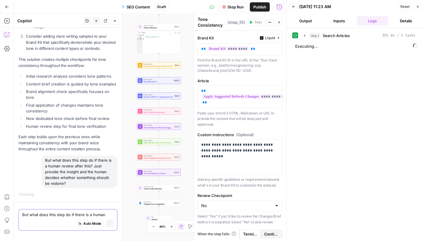
scroll to position [501, 0]
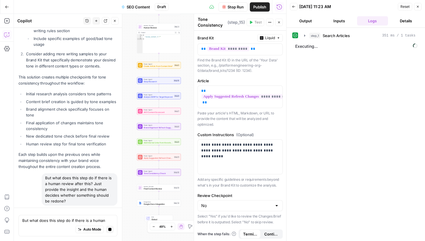
click at [278, 22] on icon "button" at bounding box center [278, 22] width 3 height 3
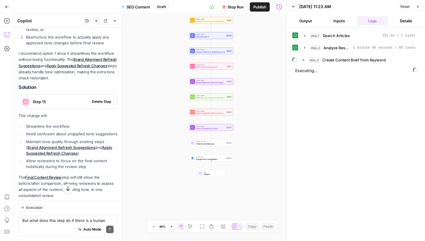
scroll to position [792, 0]
click at [99, 98] on span "Delete Step" at bounding box center [101, 100] width 19 height 5
click at [211, 36] on span "Deep Research" at bounding box center [210, 36] width 29 height 3
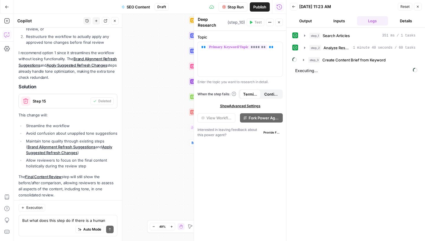
click at [205, 36] on label "Topic" at bounding box center [240, 37] width 85 height 6
click at [206, 20] on textarea "Deep Research" at bounding box center [212, 22] width 28 height 12
click at [207, 36] on label "Topic" at bounding box center [240, 37] width 85 height 6
click at [157, 53] on div "**********" at bounding box center [150, 127] width 273 height 227
click at [278, 24] on button "Close" at bounding box center [279, 23] width 8 height 8
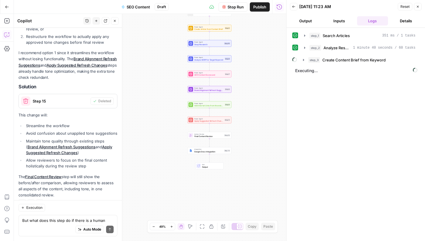
click at [215, 47] on div "**********" at bounding box center [150, 127] width 273 height 227
click at [214, 44] on span "Deep Research" at bounding box center [208, 44] width 29 height 3
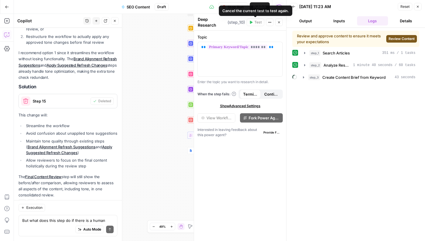
click at [270, 21] on icon "button" at bounding box center [269, 22] width 3 height 3
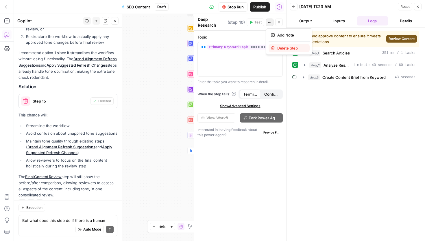
click at [277, 50] on span "Delete Step" at bounding box center [291, 48] width 28 height 6
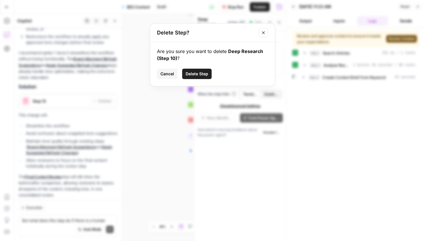
click at [196, 76] on span "Delete Step" at bounding box center [197, 74] width 23 height 6
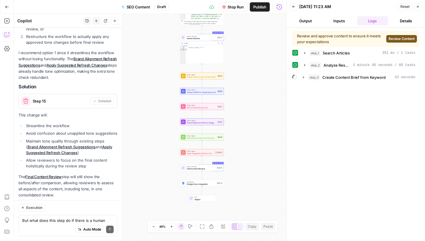
click at [404, 40] on span "Review Content" at bounding box center [402, 38] width 26 height 5
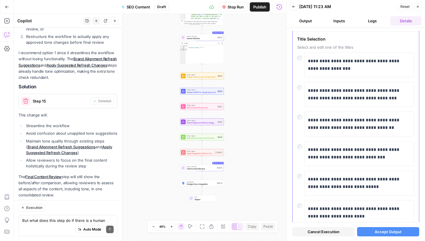
scroll to position [28, 0]
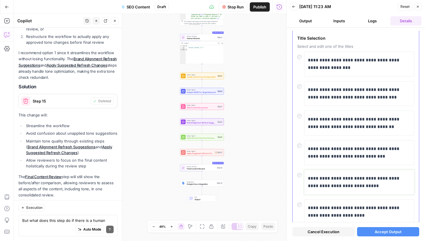
click at [341, 176] on p "**********" at bounding box center [359, 181] width 103 height 15
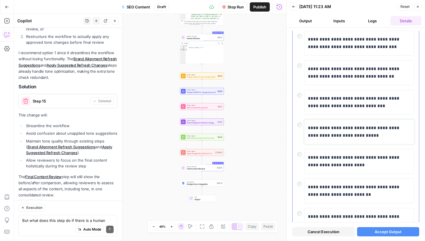
scroll to position [79, 0]
click at [372, 232] on button "Accept Output" at bounding box center [388, 231] width 63 height 9
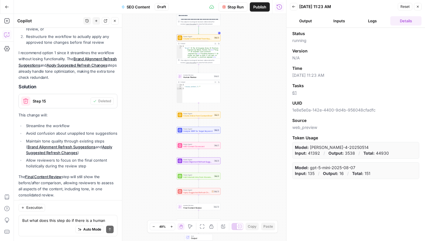
click at [378, 23] on button "Logs" at bounding box center [372, 20] width 31 height 9
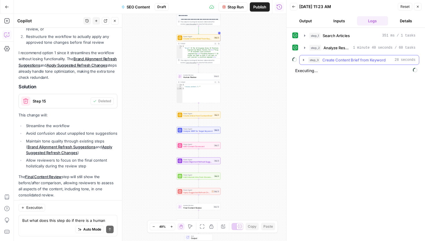
click at [304, 59] on icon "button" at bounding box center [304, 60] width 5 height 5
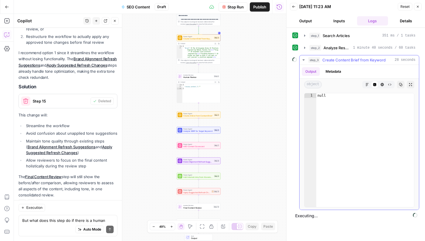
click at [332, 69] on button "Metadata" at bounding box center [333, 71] width 23 height 9
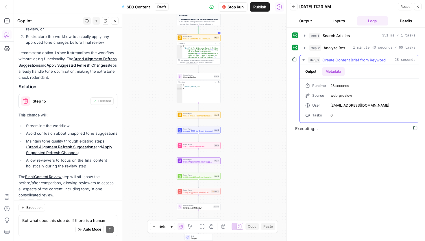
click at [312, 70] on button "Output" at bounding box center [311, 71] width 18 height 9
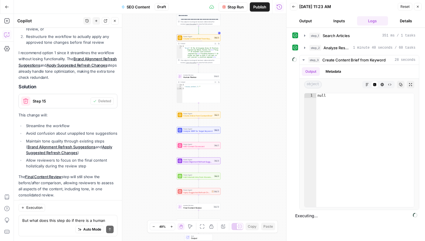
click at [55, 225] on div "Auto Mode Send" at bounding box center [67, 229] width 91 height 13
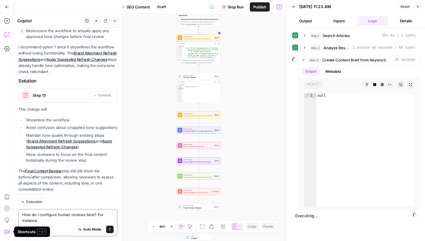
type textarea "How do I configure human reviews best? For instance"
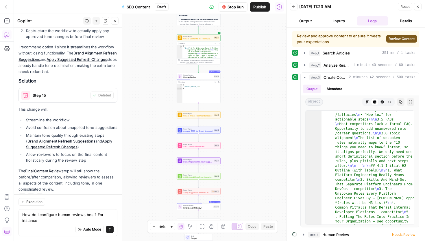
scroll to position [790, 0]
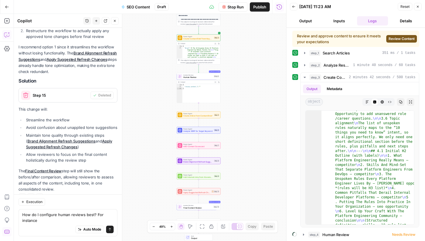
click at [400, 38] on span "Review Content" at bounding box center [402, 38] width 26 height 5
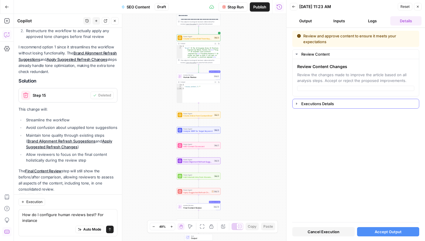
click at [297, 104] on icon "button" at bounding box center [297, 103] width 5 height 5
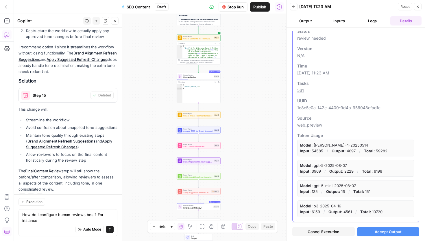
scroll to position [0, 0]
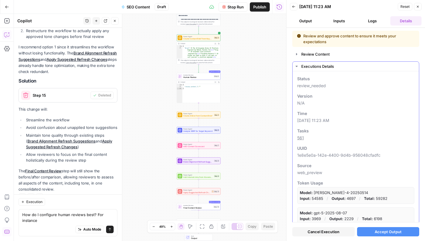
click at [296, 64] on icon "button" at bounding box center [297, 66] width 5 height 5
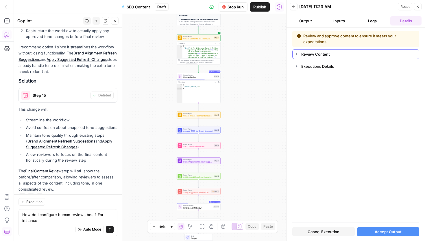
click at [296, 55] on icon "button" at bounding box center [296, 54] width 1 height 2
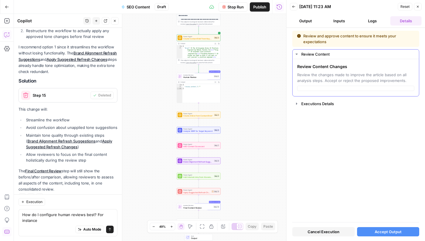
click at [312, 89] on div at bounding box center [355, 88] width 117 height 5
click at [385, 229] on span "Accept Output" at bounding box center [388, 232] width 27 height 6
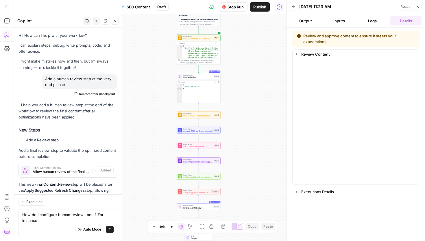
scroll to position [807, 0]
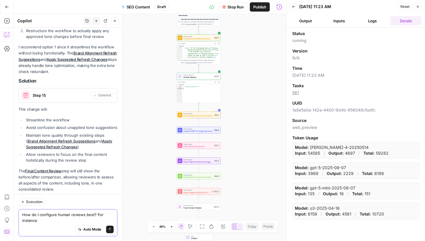
click at [45, 218] on textarea "How do I configure human reviews best? For instance" at bounding box center [67, 218] width 91 height 12
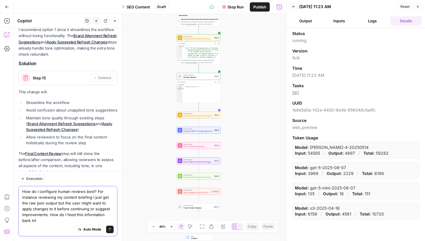
scroll to position [830, 0]
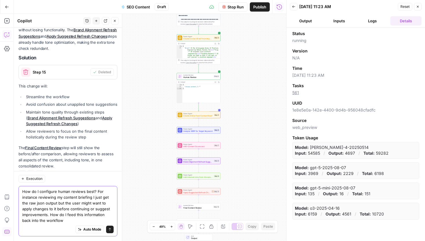
type textarea "How do I configure human reviews best? For instance reviewing my content briefi…"
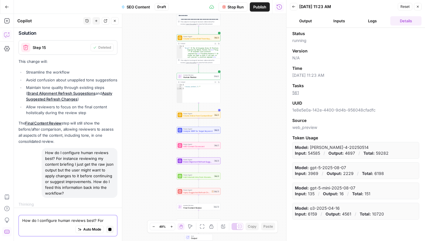
scroll to position [815, 0]
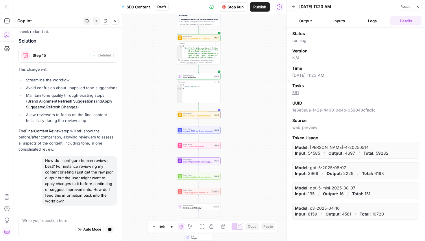
click at [368, 20] on button "Logs" at bounding box center [372, 20] width 31 height 9
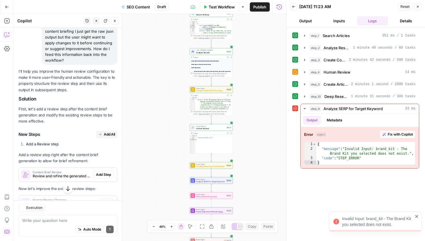
scroll to position [1015, 0]
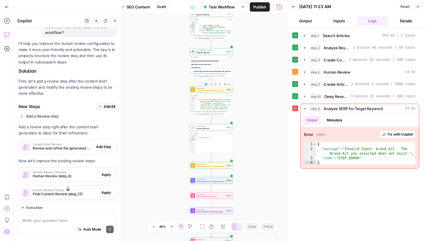
click at [204, 90] on span "Create Content Brief from Keyword" at bounding box center [210, 90] width 29 height 3
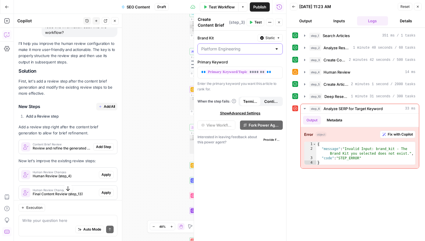
click at [222, 51] on input "Brand Kit" at bounding box center [236, 49] width 71 height 6
type input "Platform Engineering"
click at [223, 36] on label "Brand Kit" at bounding box center [227, 38] width 58 height 6
click at [223, 46] on input "Platform Engineering" at bounding box center [236, 49] width 71 height 6
type input "Platform Engineering"
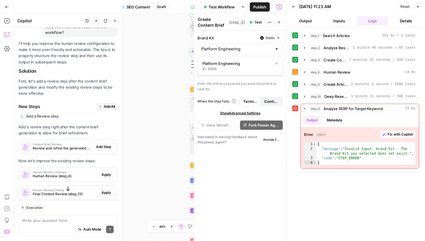
click at [223, 36] on label "Brand Kit" at bounding box center [227, 38] width 58 height 6
click at [223, 46] on input "Platform Engineering" at bounding box center [236, 49] width 71 height 6
type input "Platform Engineering"
click at [404, 134] on span "Fix with Copilot" at bounding box center [400, 134] width 25 height 5
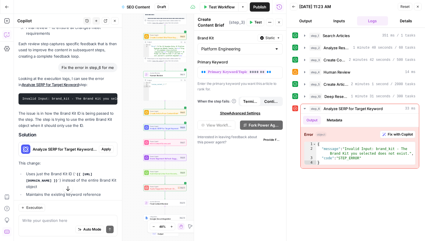
scroll to position [1466, 0]
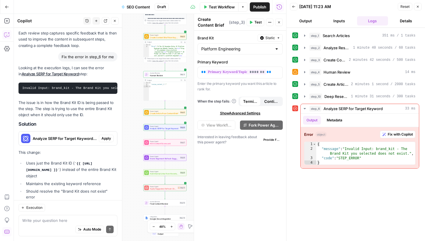
click at [254, 181] on div "Brand Kit Static Platform Engineering Primary Keyword ** ******* ** Enter the p…" at bounding box center [240, 136] width 92 height 210
click at [91, 162] on code "{{ [URL][DOMAIN_NAME] }}" at bounding box center [59, 167] width 66 height 10
click at [157, 115] on div "Power Agent Create Article from Content Brief Step 5 Copy step Delete step Add …" at bounding box center [165, 112] width 43 height 7
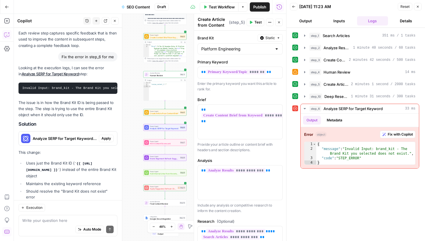
click at [108, 136] on span "Apply" at bounding box center [107, 138] width 10 height 5
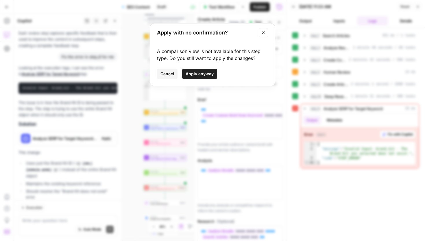
click at [197, 75] on span "Apply anyway" at bounding box center [200, 74] width 28 height 6
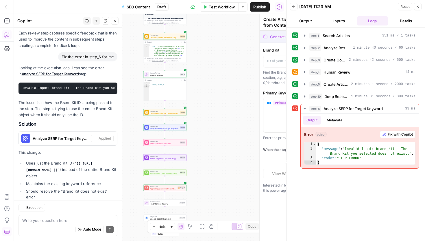
type textarea "Analyze SERP for Target Keyword"
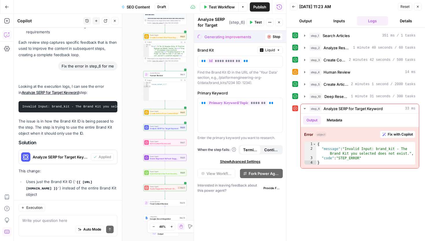
scroll to position [1485, 0]
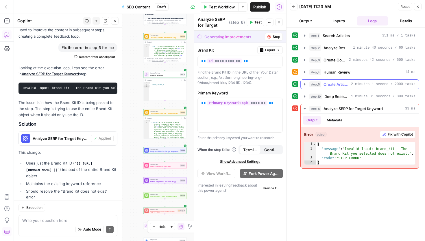
click at [304, 83] on icon "button" at bounding box center [305, 84] width 5 height 5
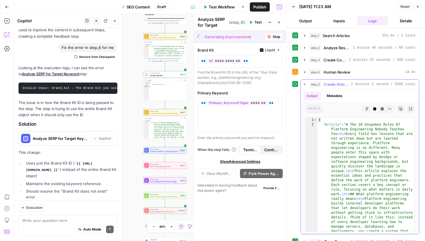
click at [383, 109] on icon "button" at bounding box center [382, 108] width 3 height 3
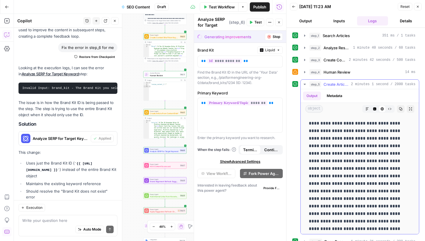
click at [367, 109] on icon "button" at bounding box center [367, 108] width 3 height 3
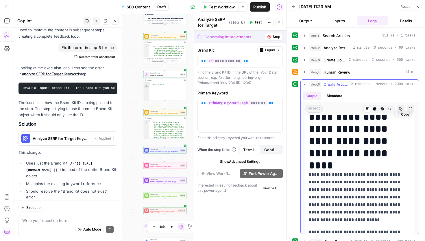
scroll to position [69, 0]
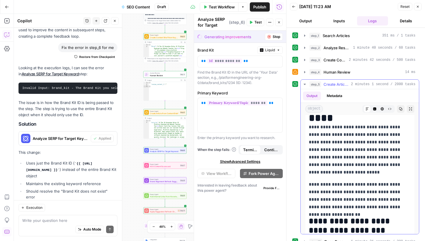
click at [357, 157] on p "**********" at bounding box center [360, 149] width 102 height 53
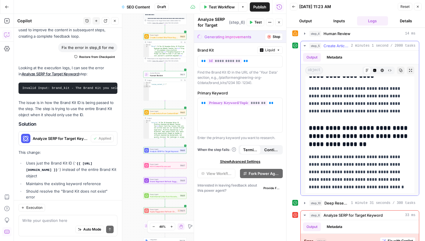
scroll to position [76, 0]
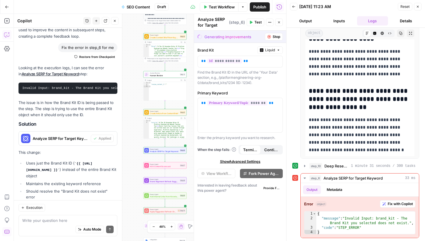
click at [295, 178] on icon at bounding box center [296, 178] width 4 height 4
click at [242, 4] on button "Options" at bounding box center [242, 6] width 9 height 9
click at [242, 5] on button "Options" at bounding box center [242, 6] width 9 height 9
click at [256, 23] on span "Test" at bounding box center [258, 22] width 7 height 5
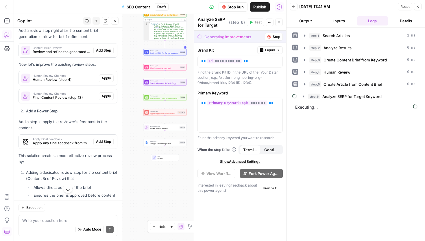
scroll to position [1128, 0]
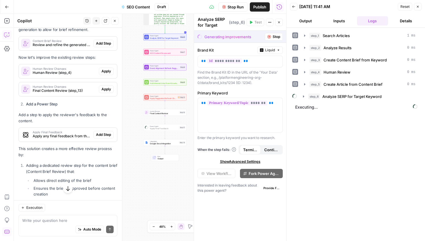
click at [102, 132] on span "Add Step" at bounding box center [103, 134] width 15 height 5
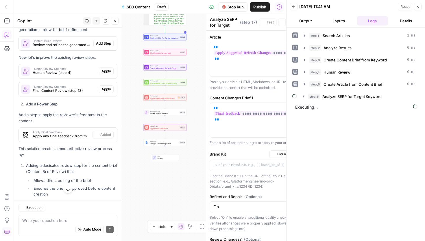
type textarea "Apply Final Feedback"
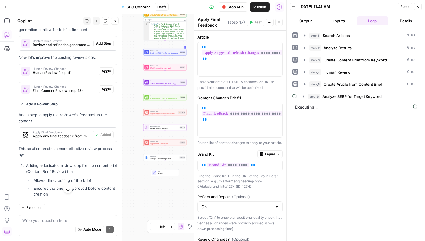
click at [112, 85] on button "Apply" at bounding box center [106, 89] width 15 height 8
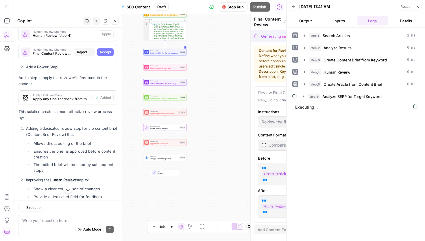
scroll to position [1091, 0]
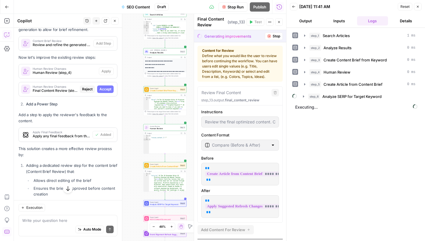
click at [105, 85] on button "Accept" at bounding box center [105, 89] width 16 height 8
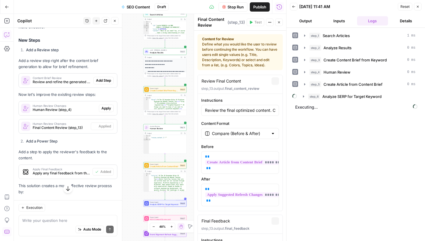
scroll to position [1128, 0]
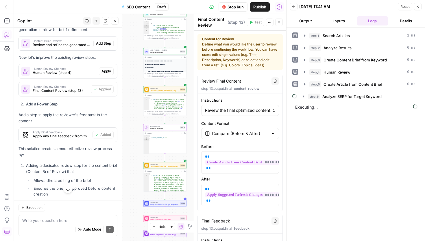
click at [108, 69] on span "Apply" at bounding box center [107, 71] width 10 height 5
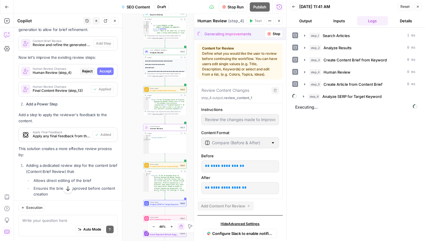
click at [108, 69] on span "Accept" at bounding box center [106, 71] width 12 height 5
type input "Review the proposed content improvements. Accept the changes if they align with…"
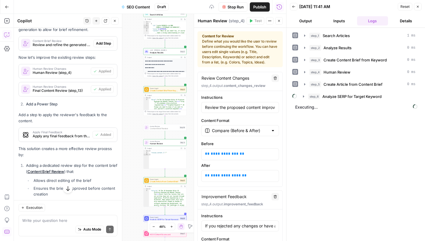
click at [106, 41] on span "Add Step" at bounding box center [103, 43] width 15 height 5
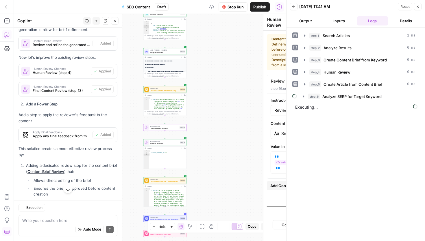
type textarea "Content Brief Review"
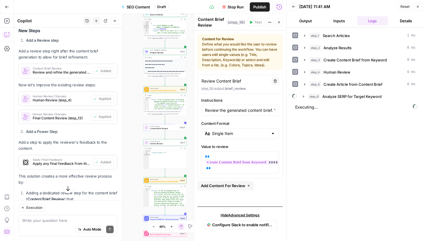
scroll to position [1190, 0]
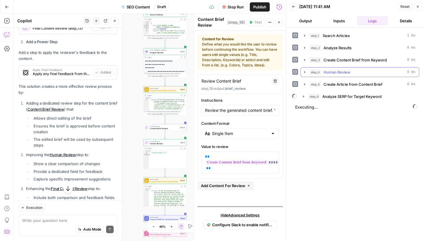
click at [317, 71] on span "step_4" at bounding box center [316, 72] width 12 height 6
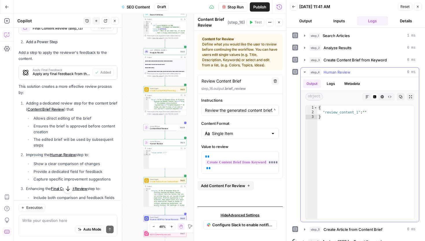
click at [303, 71] on icon "button" at bounding box center [305, 72] width 5 height 5
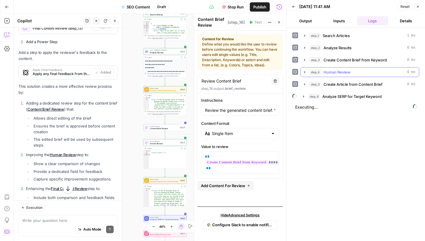
click at [304, 71] on icon "button" at bounding box center [304, 72] width 1 height 2
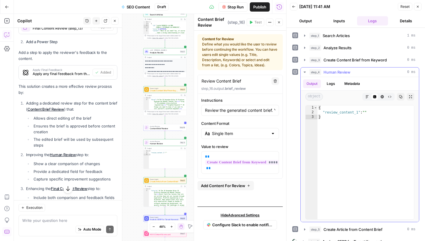
click at [383, 98] on icon "button" at bounding box center [382, 96] width 3 height 3
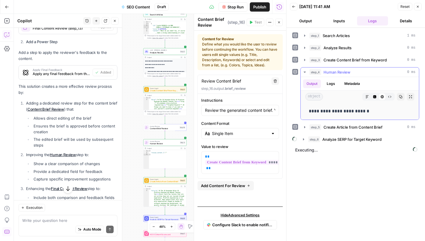
click at [391, 96] on icon "button" at bounding box center [389, 96] width 3 height 3
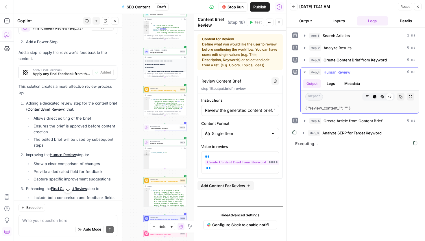
click at [382, 97] on icon "button" at bounding box center [382, 96] width 3 height 3
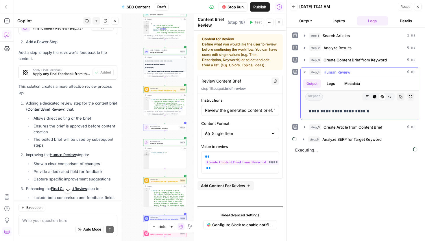
click at [376, 96] on icon "button" at bounding box center [375, 96] width 3 height 3
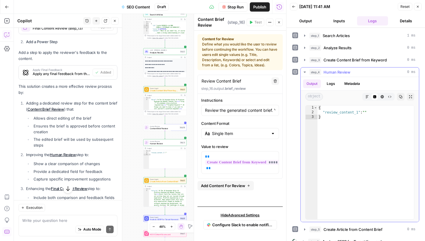
click at [367, 97] on icon "button" at bounding box center [367, 96] width 3 height 3
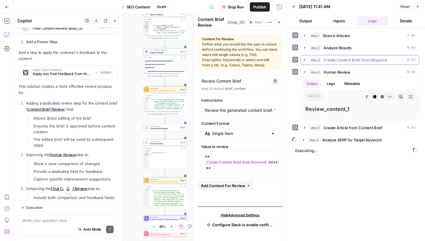
click at [305, 60] on icon "button" at bounding box center [304, 60] width 1 height 2
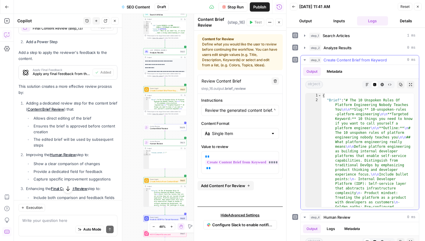
click at [305, 60] on icon "button" at bounding box center [305, 59] width 2 height 1
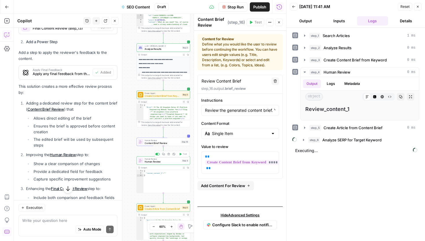
click at [163, 160] on span "Human Review" at bounding box center [163, 161] width 36 height 3
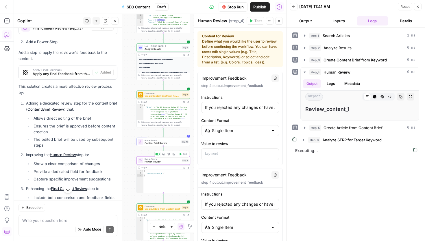
click at [170, 155] on button "Delete step" at bounding box center [169, 154] width 5 height 5
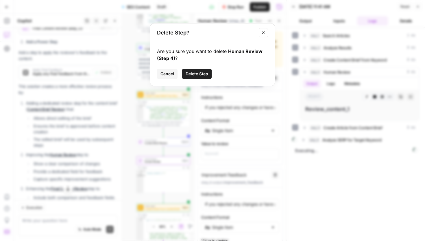
click at [191, 71] on span "Delete Step" at bounding box center [197, 74] width 23 height 6
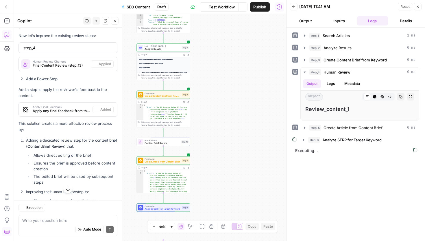
scroll to position [1186, 0]
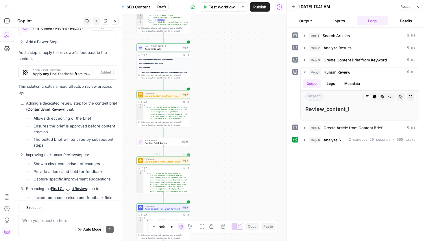
click at [259, 147] on div "**********" at bounding box center [150, 127] width 273 height 227
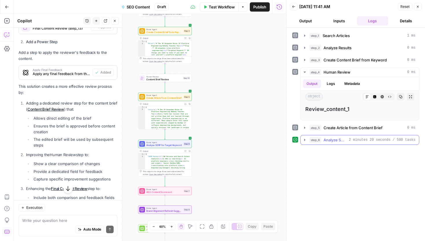
click at [304, 139] on icon "button" at bounding box center [304, 140] width 1 height 2
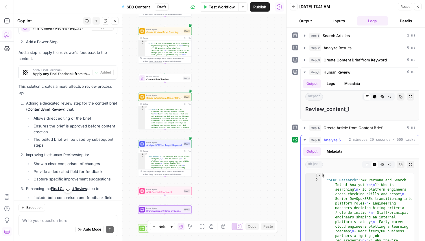
click at [305, 139] on icon "button" at bounding box center [305, 139] width 5 height 5
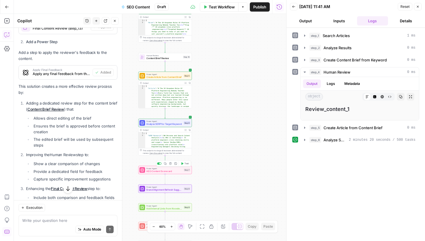
click at [183, 164] on button "Test" at bounding box center [185, 163] width 11 height 5
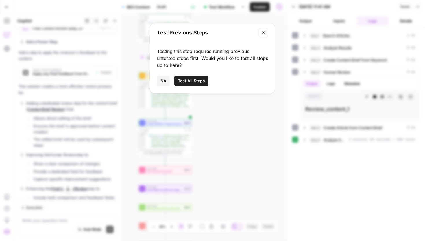
click at [264, 32] on icon "Close modal" at bounding box center [263, 32] width 5 height 5
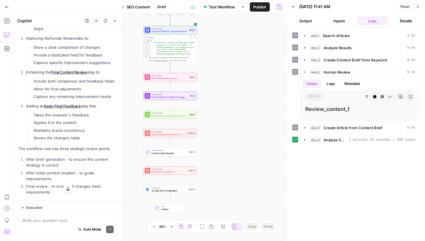
scroll to position [1308, 0]
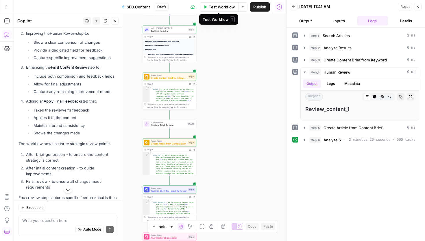
click at [228, 8] on span "Test Workflow" at bounding box center [222, 7] width 26 height 6
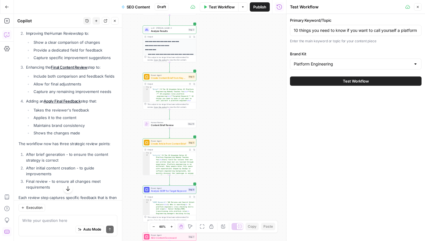
click at [316, 81] on button "Test Workflow" at bounding box center [356, 80] width 132 height 9
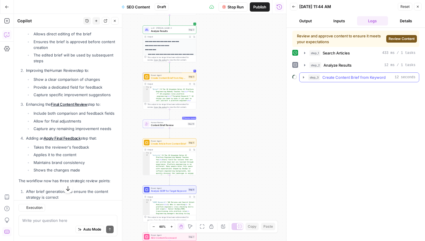
scroll to position [1308, 0]
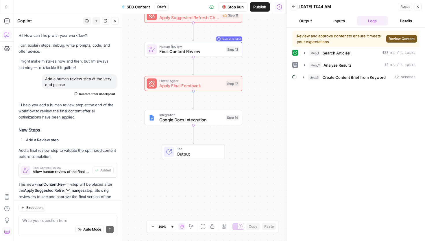
scroll to position [1308, 0]
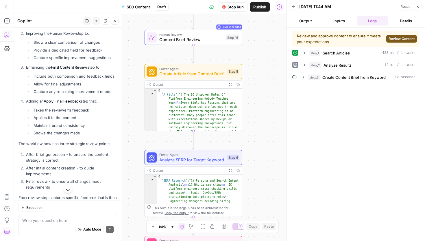
type textarea "*"
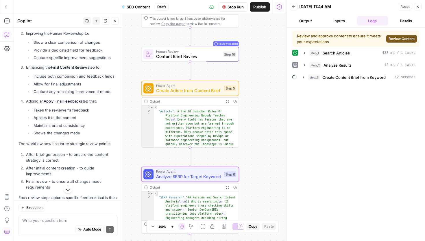
click at [214, 53] on span "Human Review" at bounding box center [188, 51] width 65 height 5
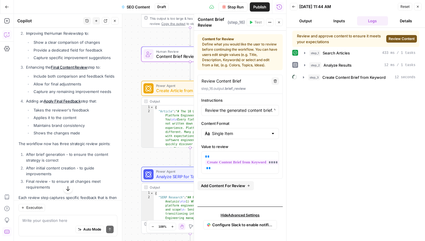
click at [279, 20] on button "Close" at bounding box center [279, 23] width 8 height 8
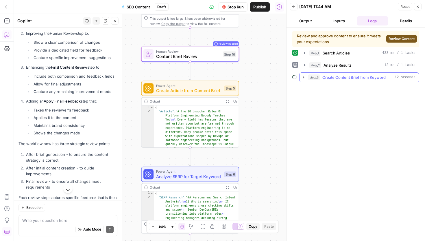
click at [304, 78] on icon "button" at bounding box center [304, 77] width 5 height 5
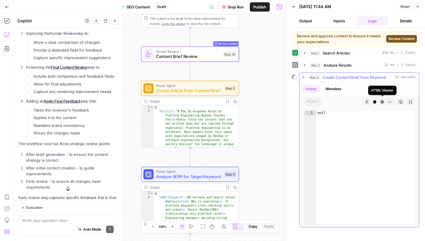
click at [383, 102] on icon "button" at bounding box center [382, 101] width 3 height 3
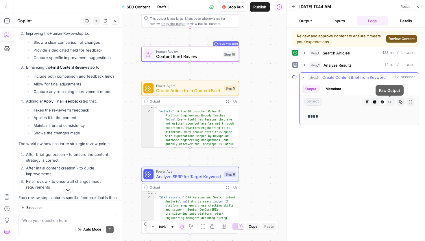
click at [391, 102] on icon "button" at bounding box center [390, 102] width 3 height 2
click at [367, 101] on icon "button" at bounding box center [367, 101] width 3 height 3
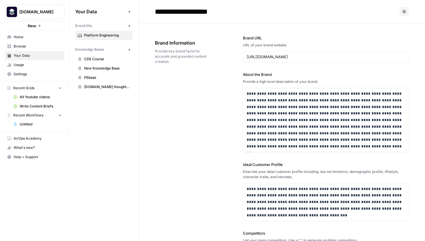
click at [94, 77] on span "PEbase" at bounding box center [107, 77] width 46 height 5
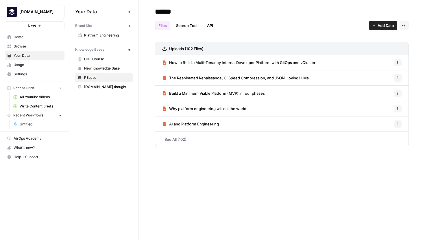
click at [23, 71] on link "Settings" at bounding box center [35, 73] width 60 height 9
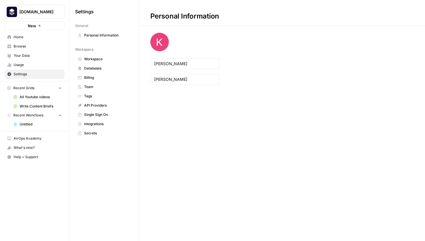
click at [88, 106] on span "API Providers" at bounding box center [107, 105] width 46 height 5
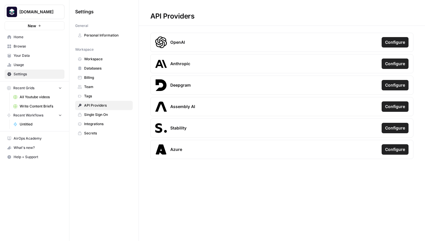
click at [88, 122] on span "Integrations" at bounding box center [107, 123] width 46 height 5
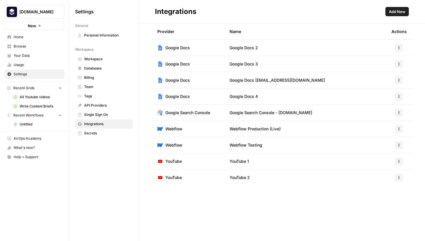
click at [89, 87] on span "Team" at bounding box center [107, 86] width 46 height 5
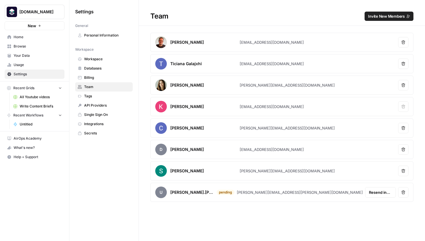
click at [99, 105] on span "API Providers" at bounding box center [107, 105] width 46 height 5
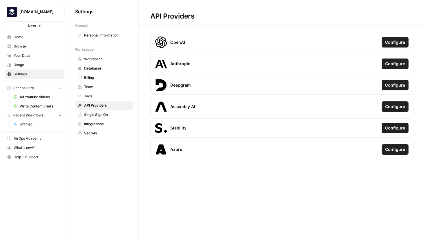
click at [98, 124] on span "Integrations" at bounding box center [107, 123] width 46 height 5
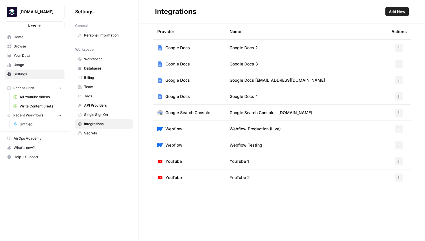
click at [97, 131] on span "Secrets" at bounding box center [107, 133] width 46 height 5
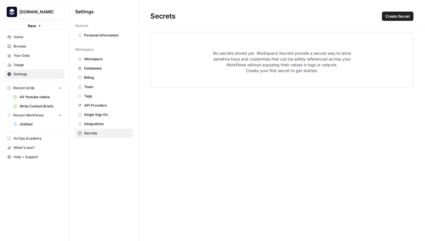
click at [121, 36] on span "Personal Information" at bounding box center [107, 35] width 46 height 5
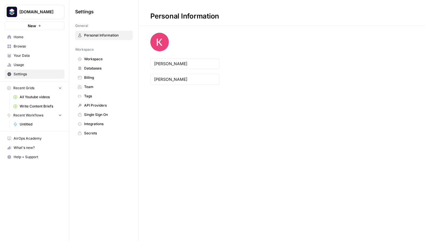
click at [113, 56] on link "Workspace" at bounding box center [104, 58] width 58 height 9
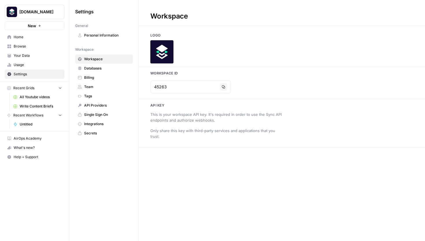
click at [110, 67] on span "Databases" at bounding box center [107, 68] width 46 height 5
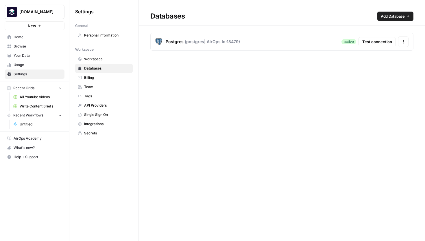
click at [110, 77] on span "Billing" at bounding box center [107, 77] width 46 height 5
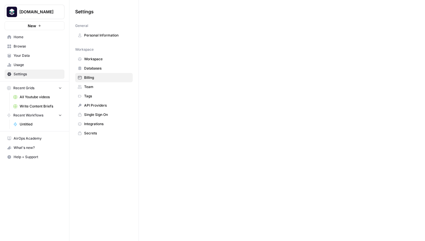
click at [110, 87] on span "Team" at bounding box center [107, 86] width 46 height 5
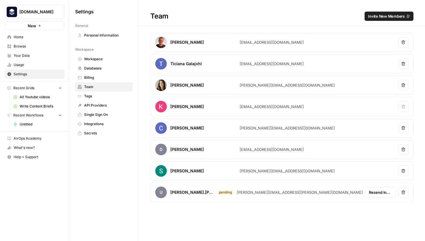
click at [108, 97] on span "Tags" at bounding box center [107, 95] width 46 height 5
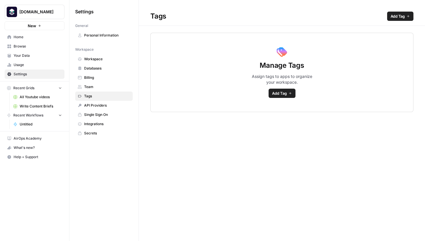
click at [107, 106] on span "API Providers" at bounding box center [107, 105] width 46 height 5
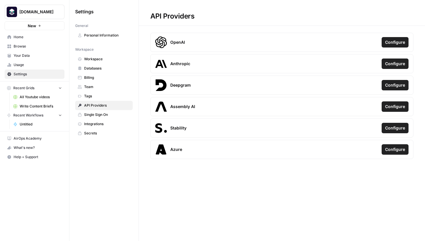
click at [107, 114] on span "Single Sign On" at bounding box center [107, 114] width 46 height 5
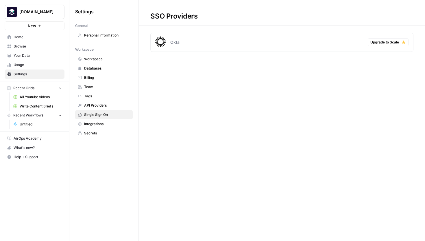
click at [106, 123] on span "Integrations" at bounding box center [107, 123] width 46 height 5
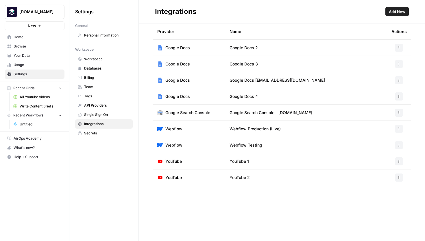
click at [106, 132] on span "Secrets" at bounding box center [107, 133] width 46 height 5
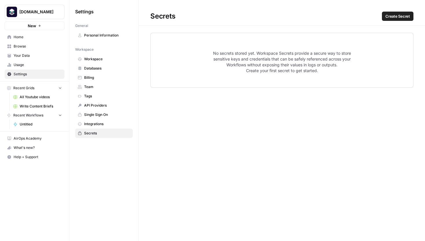
click at [391, 16] on span "Create Secret" at bounding box center [398, 16] width 25 height 6
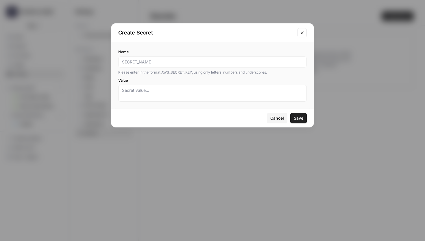
click at [168, 66] on div at bounding box center [212, 61] width 189 height 11
type input "Slack_Key"
type textarea "[PERSON_NAME]"
type textarea "Slack_test"
click at [297, 122] on button "Save" at bounding box center [299, 118] width 16 height 10
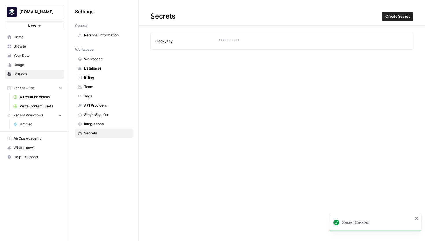
click at [253, 41] on div "**********" at bounding box center [282, 40] width 127 height 5
click at [391, 40] on button "Update" at bounding box center [393, 40] width 9 height 9
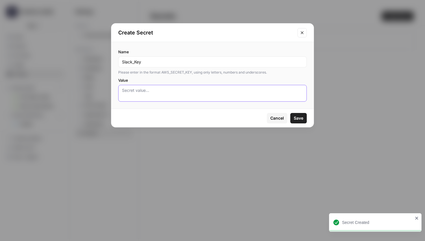
click at [163, 95] on textarea "Value" at bounding box center [212, 93] width 181 height 12
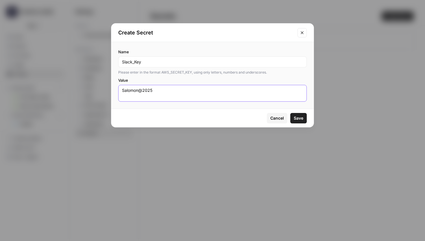
type textarea "Salomon@2025"
click at [298, 118] on span "Save" at bounding box center [299, 118] width 10 height 6
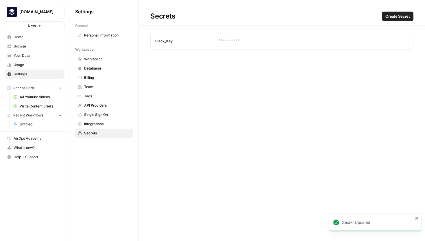
click at [19, 75] on span "Settings" at bounding box center [38, 73] width 48 height 5
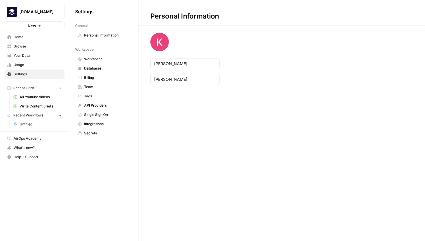
click at [97, 122] on span "Integrations" at bounding box center [107, 123] width 46 height 5
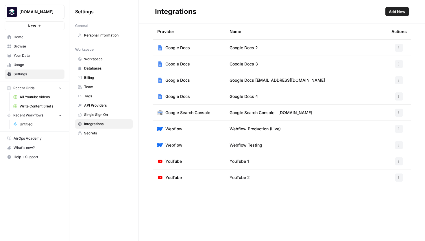
click at [397, 11] on span "Add New" at bounding box center [397, 12] width 16 height 6
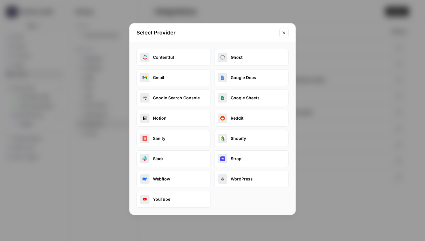
click at [179, 159] on button "Slack" at bounding box center [174, 158] width 74 height 17
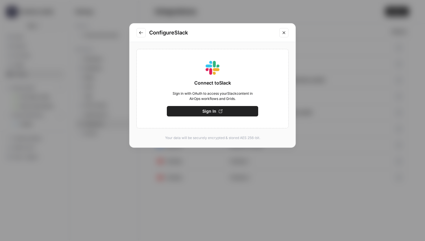
click at [203, 113] on span "Sign In" at bounding box center [210, 111] width 14 height 6
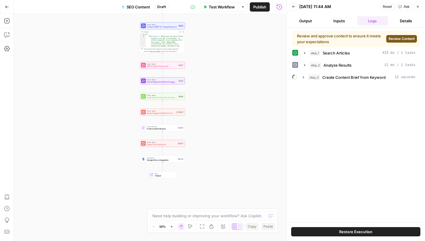
click at [329, 234] on button "Restore Execution" at bounding box center [355, 231] width 129 height 9
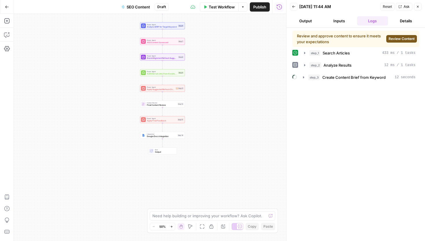
click at [245, 5] on button "Options" at bounding box center [242, 6] width 9 height 9
click at [223, 5] on span "Test Workflow" at bounding box center [222, 7] width 26 height 6
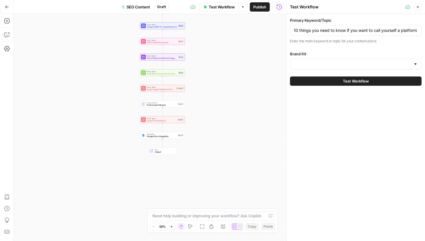
type input "Platform Engineering"
click at [313, 81] on button "Test Workflow" at bounding box center [356, 80] width 132 height 9
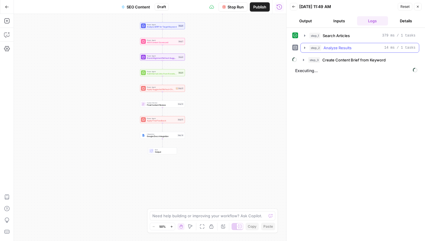
click at [308, 48] on button "step_2 Analyze Results 14 ms / 1 tasks" at bounding box center [360, 47] width 118 height 9
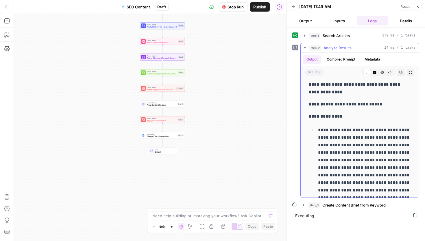
scroll to position [1257, 0]
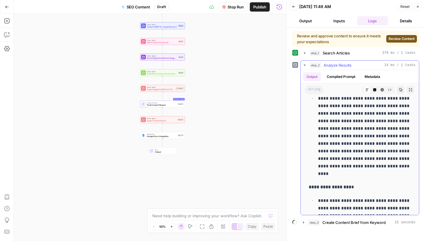
click at [304, 66] on icon "button" at bounding box center [305, 65] width 5 height 5
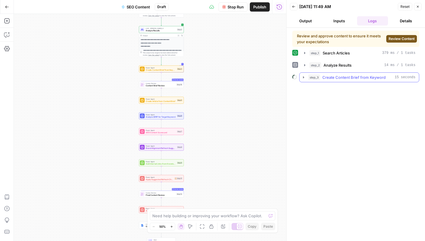
click at [353, 76] on span "Create Content Brief from Keyword" at bounding box center [354, 77] width 63 height 6
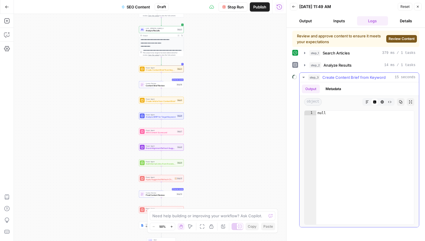
click at [391, 101] on icon "button" at bounding box center [389, 101] width 3 height 3
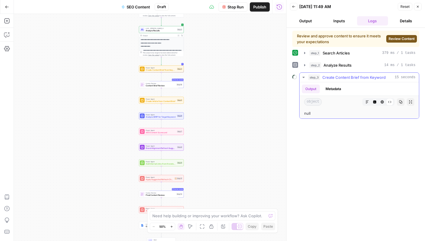
click at [383, 101] on icon "button" at bounding box center [382, 101] width 3 height 3
click at [373, 100] on button "Code Editor" at bounding box center [375, 102] width 8 height 8
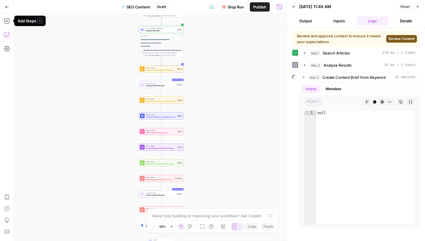
click at [3, 34] on button "Copilot" at bounding box center [6, 34] width 9 height 9
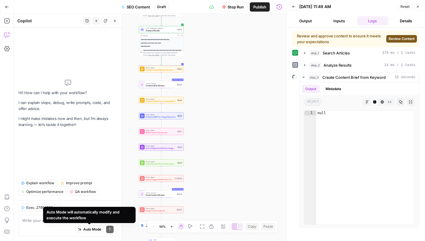
click at [74, 220] on div "Auto Mode will automatically modify and execute the workflow" at bounding box center [90, 215] width 86 height 12
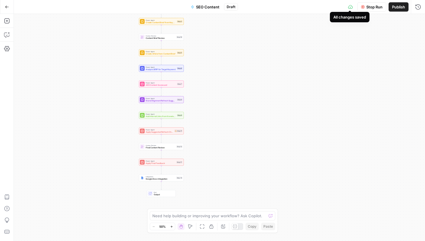
click at [350, 5] on icon at bounding box center [350, 7] width 5 height 4
click at [348, 8] on icon at bounding box center [350, 7] width 5 height 4
click at [418, 3] on button "Run History" at bounding box center [418, 6] width 9 height 9
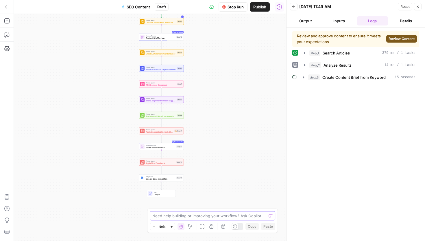
click at [184, 215] on textarea at bounding box center [209, 216] width 114 height 6
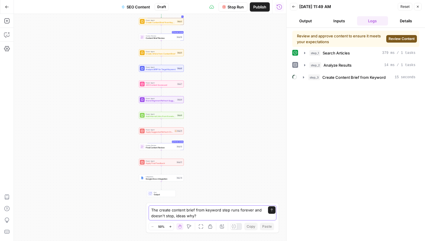
type textarea "The create content brief from keyword step runs forever and doesn't stop, ideas…"
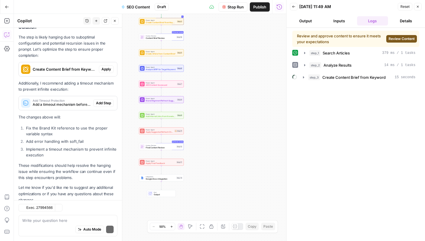
scroll to position [119, 0]
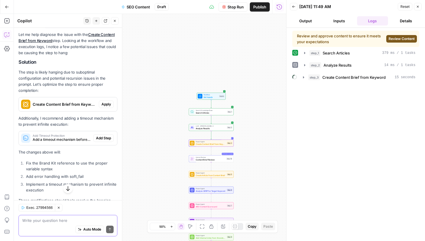
scroll to position [38, 0]
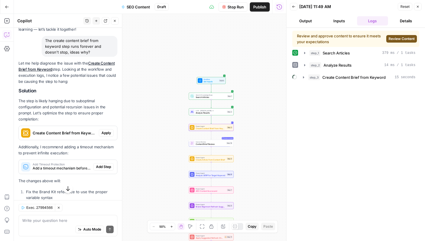
click at [107, 133] on span "Apply" at bounding box center [107, 132] width 10 height 5
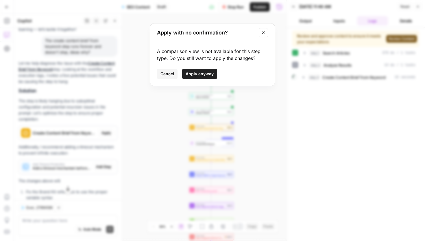
click at [203, 76] on span "Apply anyway" at bounding box center [200, 74] width 28 height 6
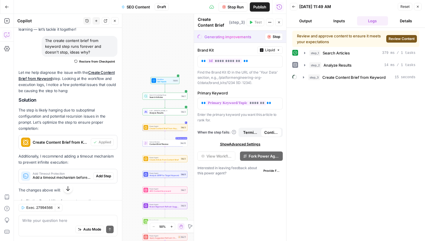
scroll to position [70, 0]
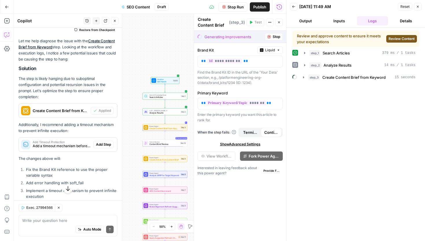
click at [238, 6] on span "Stop Run" at bounding box center [236, 7] width 16 height 6
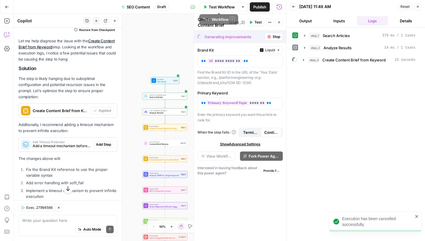
click at [221, 7] on span "Test Workflow" at bounding box center [222, 7] width 26 height 6
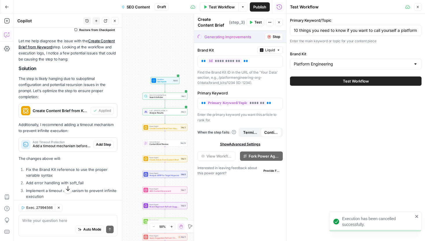
click at [316, 84] on button "Test Workflow" at bounding box center [356, 80] width 132 height 9
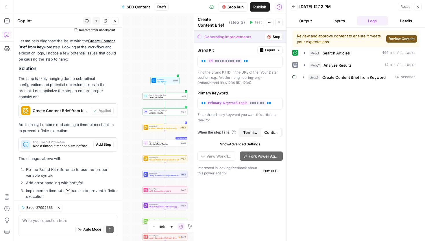
scroll to position [128, 0]
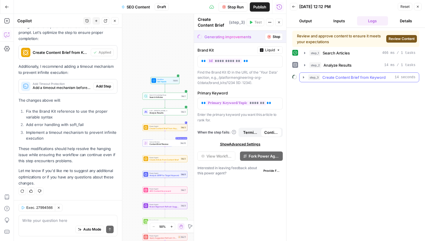
click at [305, 77] on icon "button" at bounding box center [304, 77] width 5 height 5
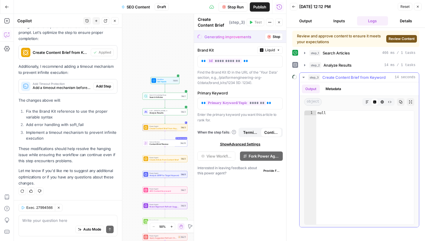
click at [305, 77] on icon "button" at bounding box center [304, 77] width 5 height 5
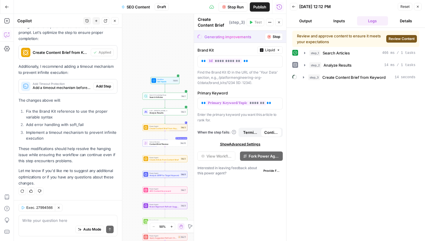
click at [398, 38] on span "Review Content" at bounding box center [402, 38] width 26 height 5
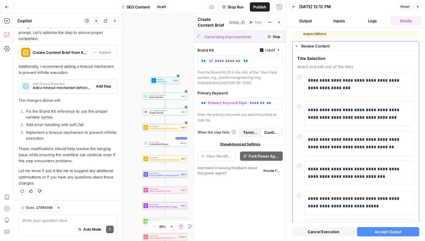
scroll to position [10, 0]
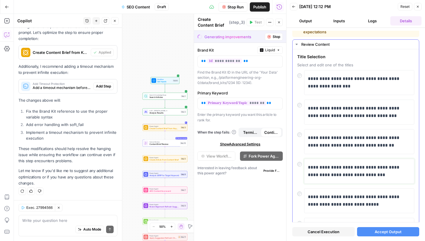
click at [346, 165] on p "**********" at bounding box center [359, 170] width 103 height 15
click at [319, 204] on p "**********" at bounding box center [359, 200] width 103 height 15
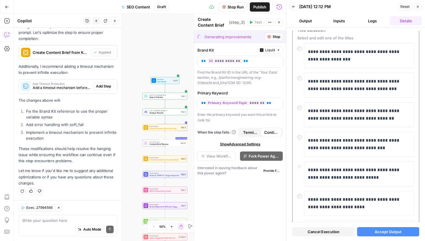
scroll to position [41, 0]
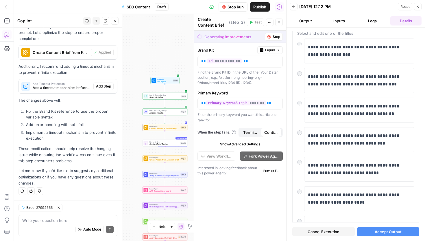
click at [390, 231] on span "Accept Output" at bounding box center [388, 232] width 27 height 6
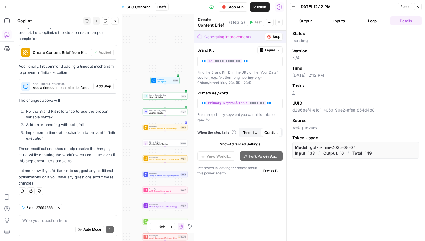
click at [340, 19] on button "Inputs" at bounding box center [339, 20] width 31 height 9
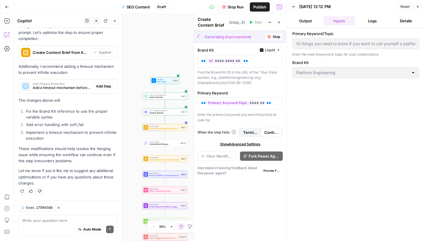
click at [370, 18] on button "Logs" at bounding box center [372, 20] width 31 height 9
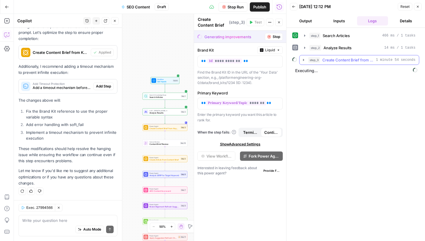
click at [303, 60] on icon "button" at bounding box center [303, 60] width 1 height 2
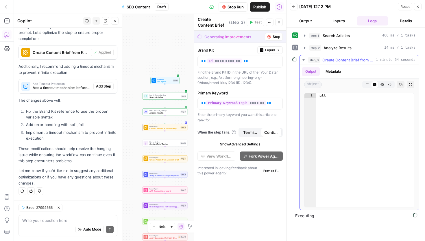
click at [365, 86] on button "Markdown" at bounding box center [368, 85] width 8 height 8
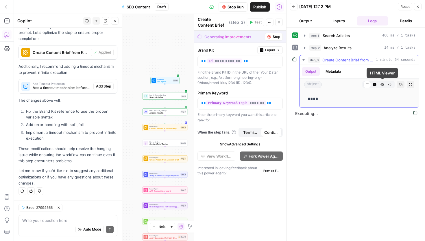
click at [384, 85] on icon "button" at bounding box center [382, 84] width 3 height 3
click at [389, 85] on icon "button" at bounding box center [389, 84] width 3 height 3
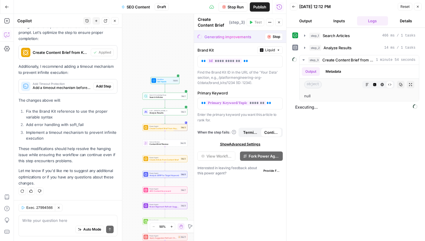
click at [166, 128] on span "Create Content Brief from Keyword" at bounding box center [165, 128] width 30 height 3
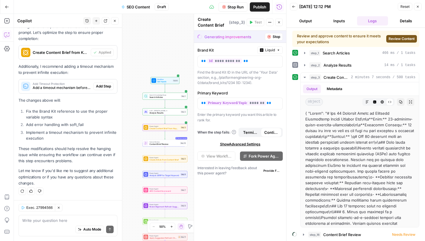
click at [401, 40] on span "Review Content" at bounding box center [402, 38] width 26 height 5
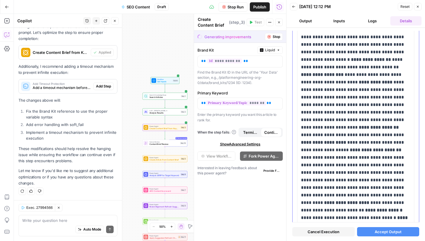
scroll to position [0, 0]
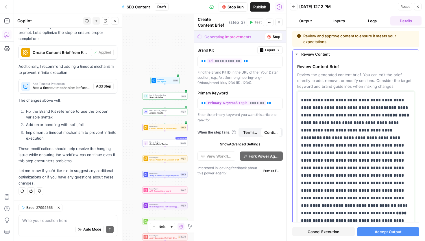
click at [297, 54] on icon "button" at bounding box center [297, 54] width 2 height 1
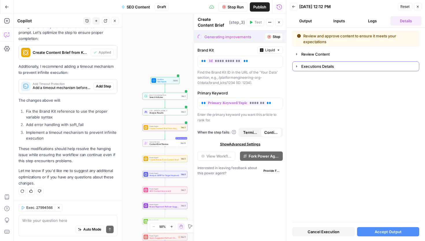
click at [298, 67] on icon "button" at bounding box center [297, 66] width 5 height 5
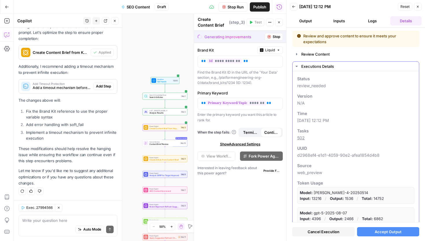
click at [298, 67] on icon "button" at bounding box center [297, 66] width 5 height 5
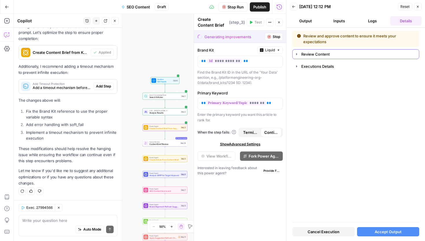
click at [312, 59] on div "Review Content" at bounding box center [356, 54] width 127 height 10
click at [313, 55] on div "Review Content" at bounding box center [359, 54] width 114 height 6
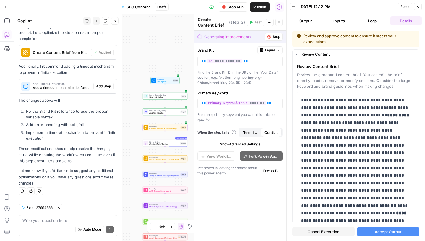
click at [339, 23] on button "Inputs" at bounding box center [339, 20] width 31 height 9
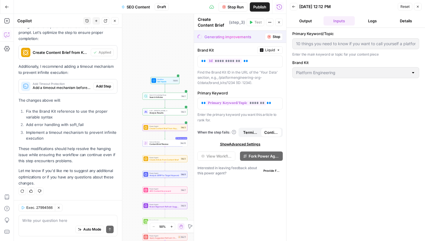
click at [312, 20] on button "Output" at bounding box center [305, 20] width 31 height 9
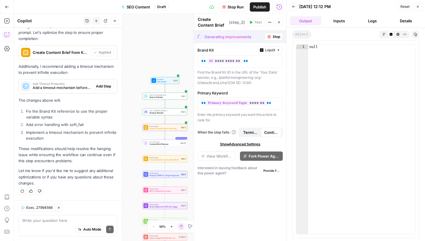
click at [371, 22] on button "Logs" at bounding box center [372, 20] width 31 height 9
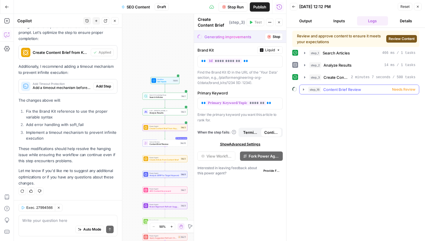
click at [305, 89] on icon "button" at bounding box center [304, 89] width 5 height 5
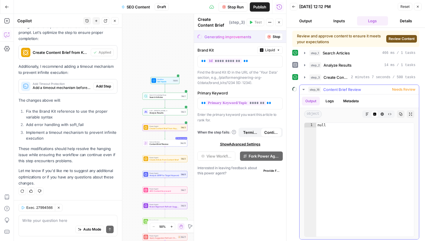
click at [383, 114] on icon "button" at bounding box center [382, 113] width 3 height 3
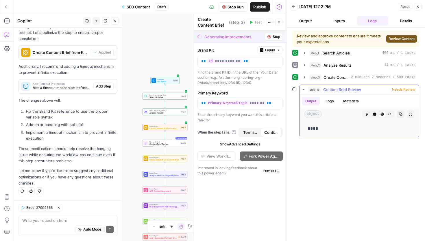
click at [389, 115] on icon "button" at bounding box center [390, 114] width 3 height 2
click at [402, 39] on span "Review Content" at bounding box center [402, 38] width 26 height 5
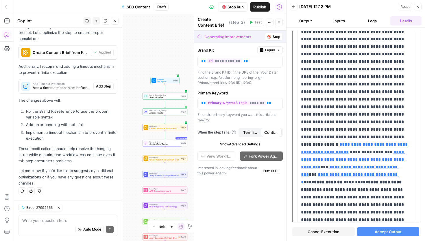
scroll to position [1301, 0]
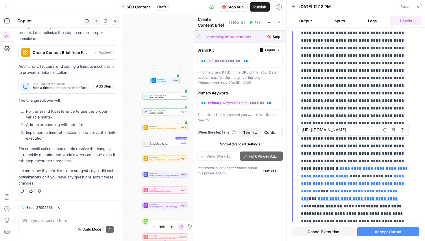
type input "https://platformengineering.org/blog/how-to-become-a-platform-engineer"
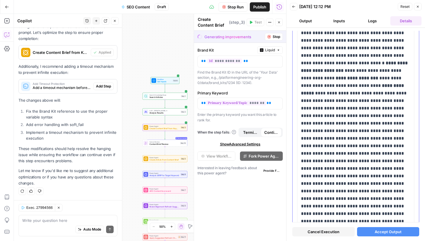
scroll to position [4664, 0]
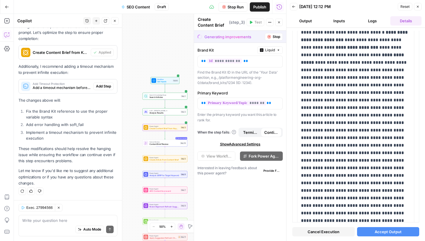
click at [396, 229] on span "Accept Output" at bounding box center [388, 232] width 27 height 6
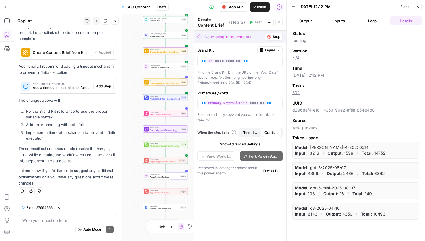
click at [343, 22] on button "Inputs" at bounding box center [339, 20] width 31 height 9
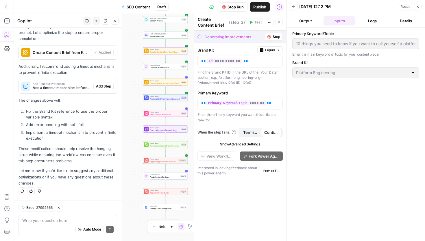
click at [372, 22] on button "Logs" at bounding box center [372, 20] width 31 height 9
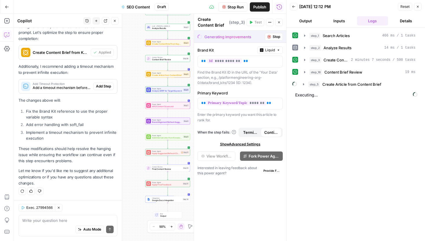
click at [342, 18] on button "Inputs" at bounding box center [339, 20] width 31 height 9
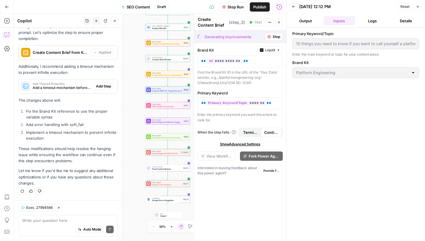
click at [309, 17] on button "Output" at bounding box center [305, 20] width 31 height 9
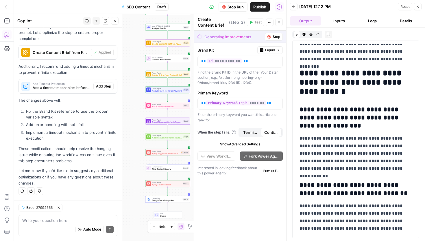
scroll to position [3875, 0]
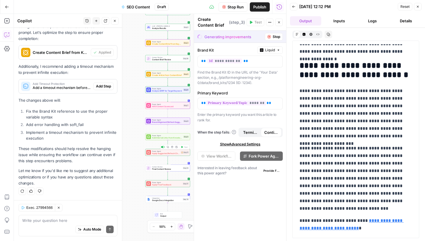
click at [162, 152] on span "Apply Suggested Refresh Changes" at bounding box center [165, 153] width 27 height 3
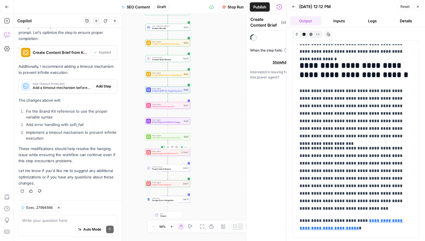
type textarea "Apply Suggested Refresh Changes"
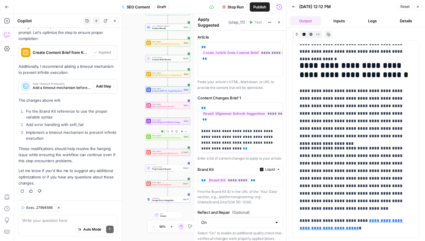
click at [160, 137] on span "Add Internal Links from Knowledge Base" at bounding box center [167, 137] width 30 height 3
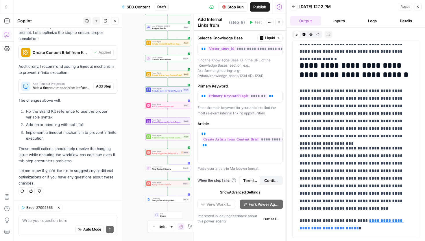
click at [352, 20] on button "Inputs" at bounding box center [339, 20] width 31 height 9
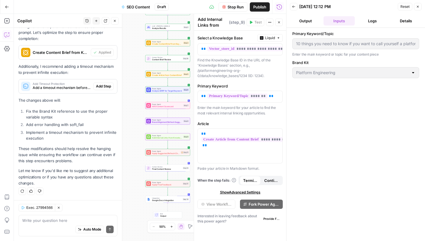
click at [375, 22] on button "Logs" at bounding box center [372, 20] width 31 height 9
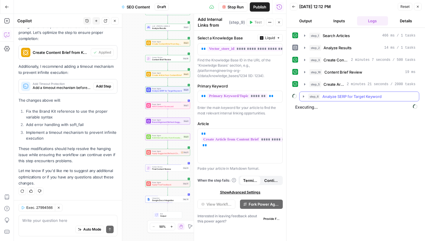
click at [304, 95] on icon "button" at bounding box center [304, 96] width 5 height 5
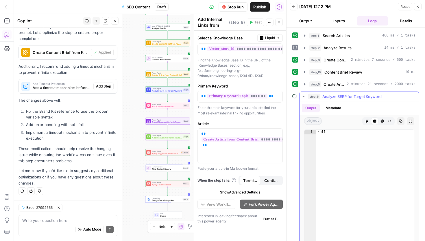
click at [304, 95] on icon "button" at bounding box center [304, 96] width 5 height 5
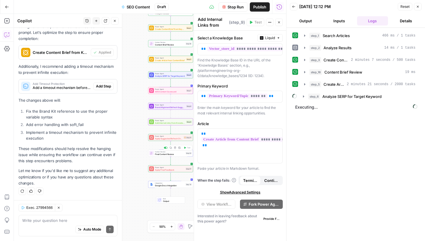
click at [166, 156] on div "Human Review Final Content Review Step 13 Copy step Delete step Add Note Test" at bounding box center [170, 153] width 45 height 7
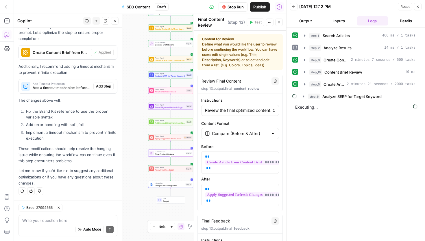
click at [236, 49] on div "Content for Review Define what you would like the user to review before continu…" at bounding box center [240, 51] width 76 height 31
click at [411, 20] on button "Details" at bounding box center [406, 20] width 31 height 9
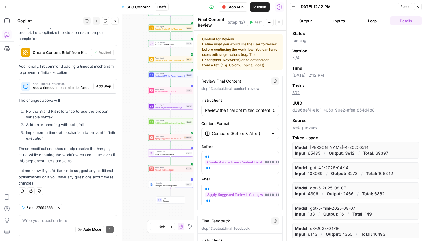
click at [371, 20] on button "Logs" at bounding box center [372, 20] width 31 height 9
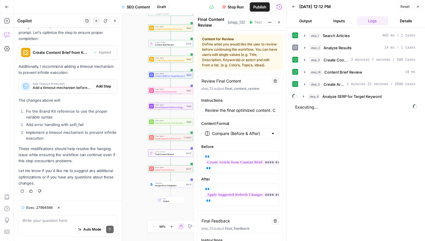
click at [278, 22] on icon "button" at bounding box center [279, 22] width 2 height 2
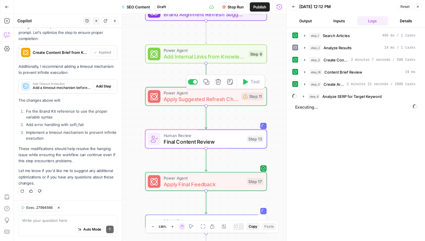
click at [187, 99] on span "Apply Suggested Refresh Changes" at bounding box center [201, 99] width 75 height 8
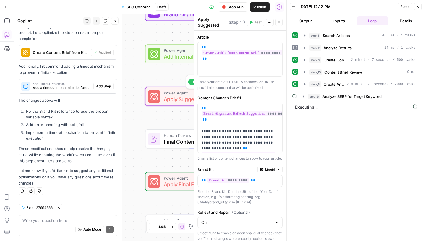
click at [184, 100] on span "Apply Suggested Refresh Changes" at bounding box center [201, 99] width 75 height 8
click at [280, 21] on icon "button" at bounding box center [278, 22] width 3 height 3
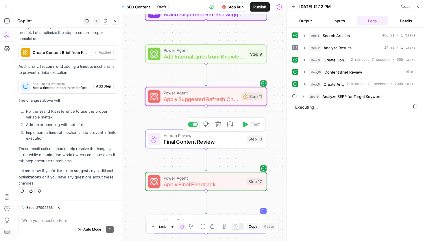
click at [212, 137] on span "Human Review" at bounding box center [204, 135] width 80 height 6
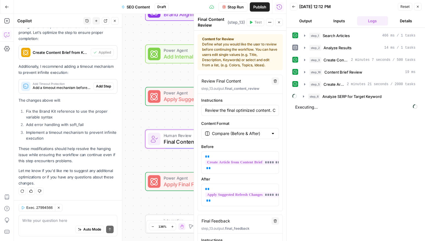
click at [173, 143] on span "Final Content Review" at bounding box center [204, 142] width 80 height 8
click at [135, 125] on div "Workflow Set Inputs Inputs Search Knowledge Base Search Articles Step 1 LLM · […" at bounding box center [150, 127] width 273 height 227
click at [277, 21] on button "Close" at bounding box center [279, 23] width 8 height 8
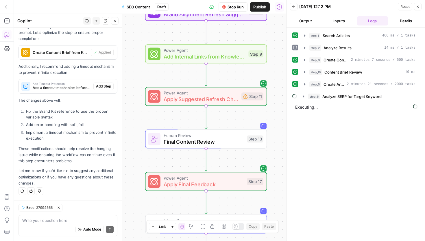
click at [405, 22] on button "Details" at bounding box center [406, 20] width 31 height 9
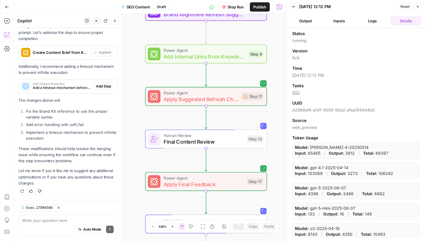
click at [379, 22] on button "Logs" at bounding box center [372, 20] width 31 height 9
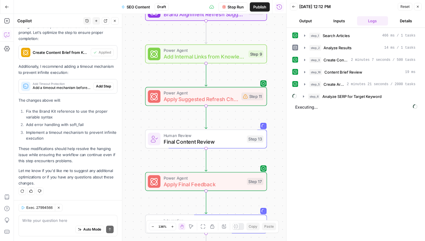
click at [419, 7] on icon "button" at bounding box center [417, 6] width 3 height 3
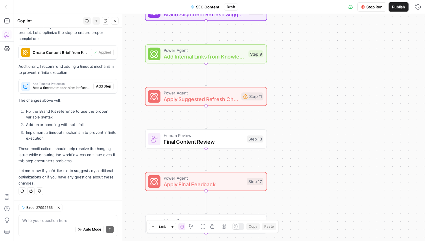
click at [352, 7] on icon at bounding box center [350, 7] width 5 height 5
click at [417, 8] on icon "button" at bounding box center [419, 7] width 6 height 6
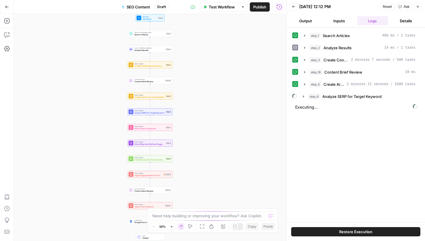
click at [302, 108] on span "Executing..." at bounding box center [357, 106] width 126 height 9
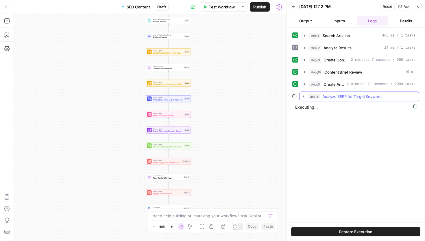
click at [306, 95] on button "step_6 Analyze SERP for Target Keyword" at bounding box center [360, 96] width 120 height 9
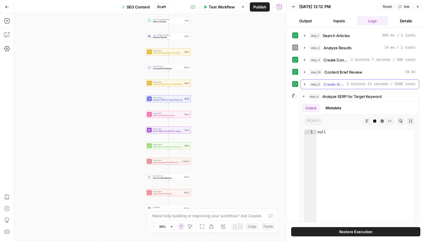
click at [304, 82] on icon "button" at bounding box center [305, 84] width 5 height 5
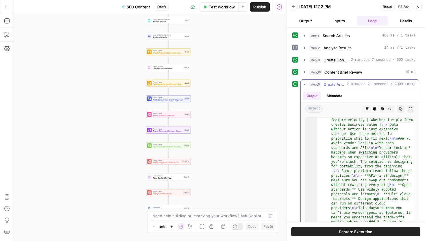
scroll to position [653, 0]
click at [379, 109] on button "HTML Viewer" at bounding box center [383, 109] width 8 height 8
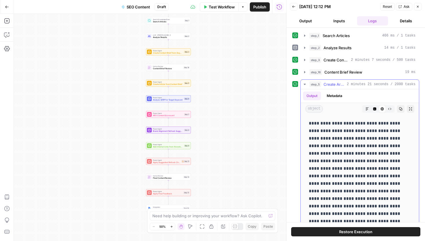
click at [389, 108] on icon "button" at bounding box center [389, 108] width 3 height 3
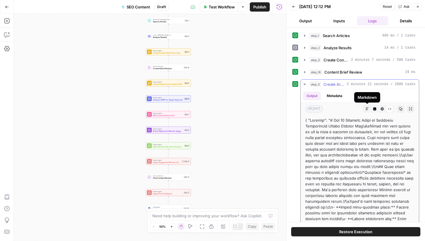
click at [366, 109] on icon "button" at bounding box center [367, 108] width 3 height 3
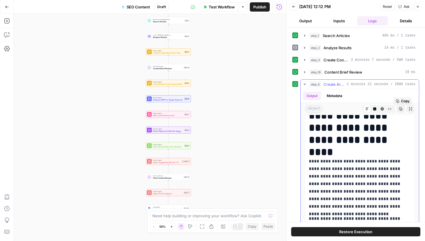
scroll to position [62, 0]
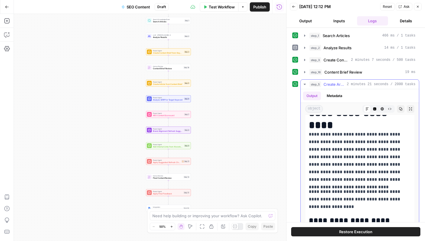
click at [348, 179] on p "**********" at bounding box center [360, 157] width 102 height 53
click at [345, 180] on p "**********" at bounding box center [360, 157] width 102 height 53
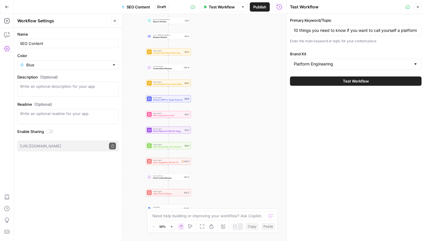
click at [279, 6] on icon "button" at bounding box center [280, 7] width 6 height 6
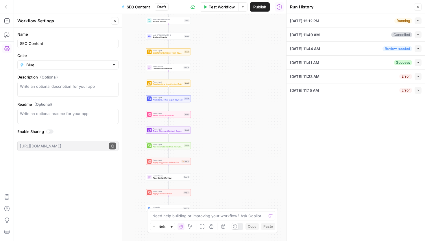
click at [321, 73] on div "08/25/25 at 11:23 AM Error Collapse" at bounding box center [356, 76] width 132 height 14
click at [389, 22] on div "08/25/25 at 12:12 PM Running Collapse" at bounding box center [356, 21] width 132 height 14
click at [417, 20] on icon "button" at bounding box center [418, 20] width 3 height 3
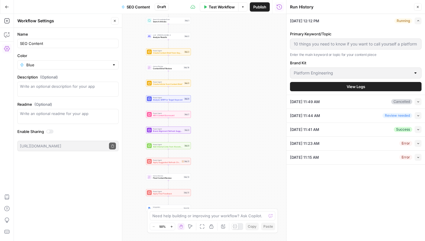
click at [369, 86] on button "View Logs" at bounding box center [356, 86] width 132 height 9
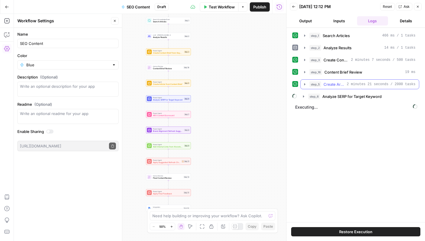
click at [317, 84] on span "step_5" at bounding box center [316, 84] width 12 height 6
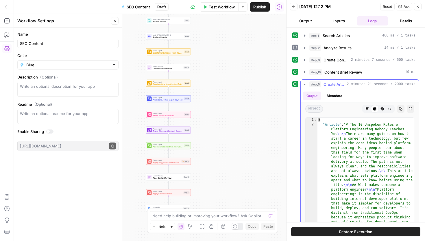
click at [383, 109] on icon "button" at bounding box center [382, 108] width 3 height 3
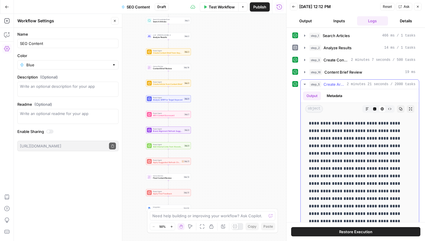
click at [364, 110] on button "Markdown" at bounding box center [368, 109] width 8 height 8
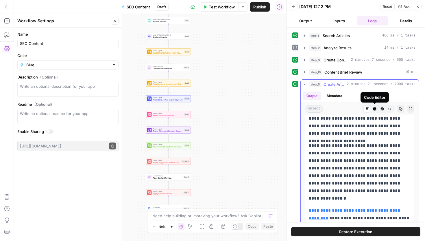
scroll to position [38, 0]
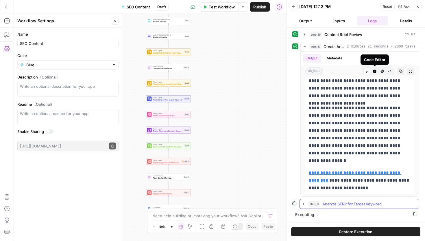
click at [302, 204] on icon "button" at bounding box center [304, 203] width 5 height 5
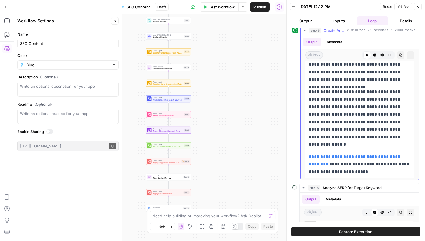
scroll to position [183, 0]
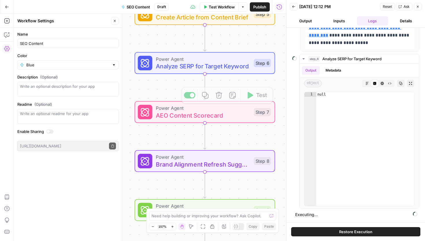
click at [195, 61] on span "Power Agent" at bounding box center [203, 58] width 94 height 7
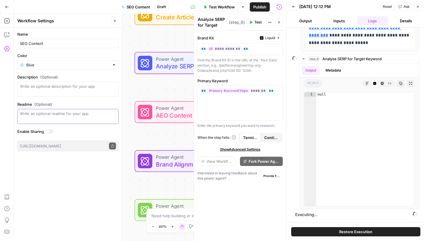
click at [56, 112] on textarea "Readme (Optional)" at bounding box center [68, 114] width 96 height 6
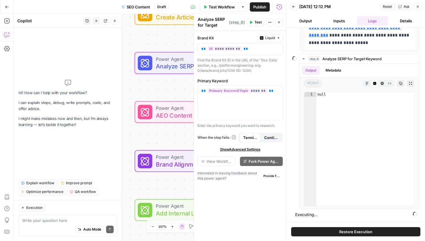
click at [59, 222] on textarea at bounding box center [67, 220] width 91 height 6
type textarea "h"
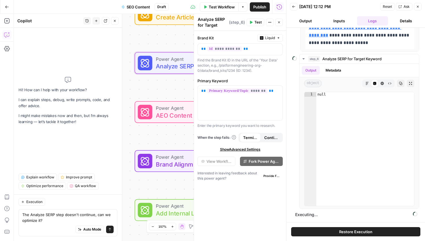
type textarea "The Analyze SERP step doesn't continue, can we optimize it?"
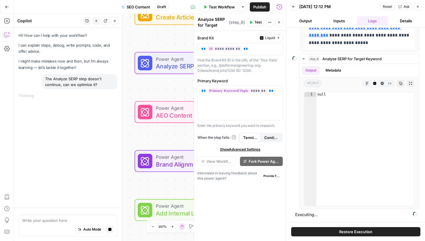
click at [280, 22] on icon "button" at bounding box center [279, 22] width 2 height 2
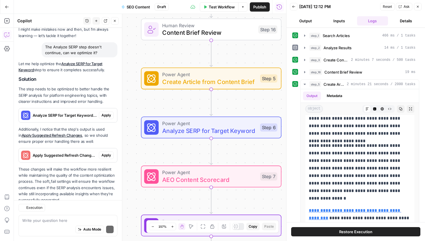
scroll to position [49, 0]
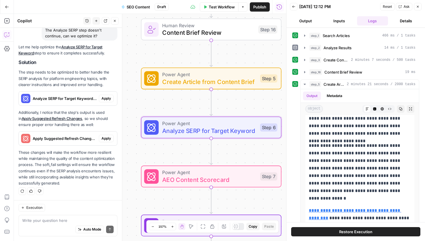
click at [104, 96] on span "Apply" at bounding box center [107, 98] width 10 height 5
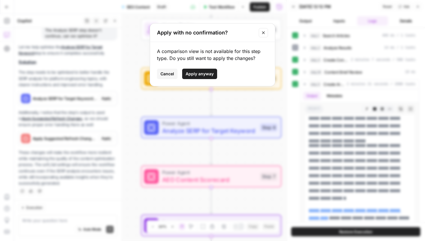
click at [208, 71] on button "Apply anyway" at bounding box center [199, 74] width 35 height 10
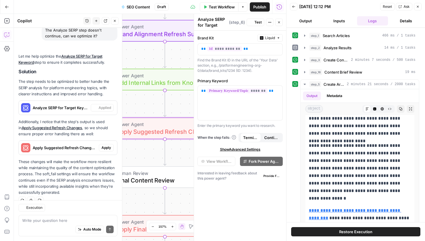
scroll to position [0, 0]
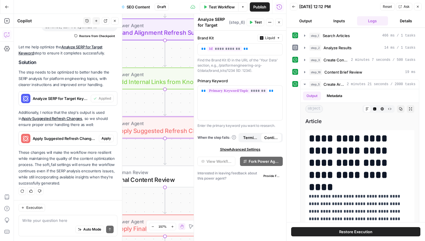
click at [106, 138] on span "Apply" at bounding box center [107, 138] width 10 height 5
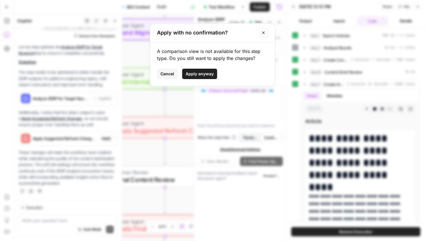
click at [192, 72] on span "Apply anyway" at bounding box center [200, 74] width 28 height 6
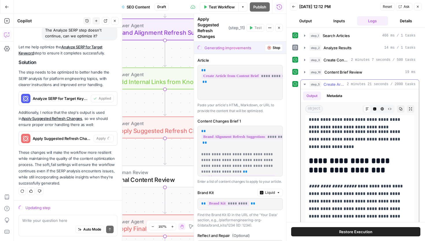
scroll to position [99, 0]
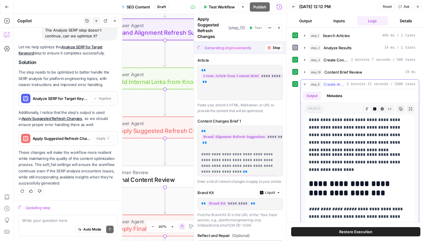
click at [306, 84] on icon "button" at bounding box center [305, 84] width 5 height 5
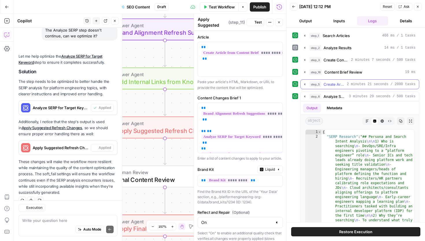
scroll to position [58, 0]
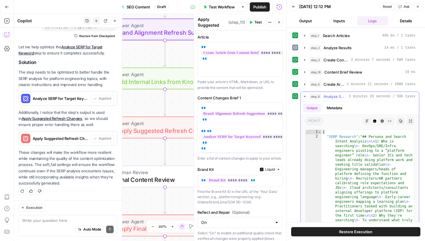
click at [304, 97] on icon "button" at bounding box center [305, 96] width 5 height 5
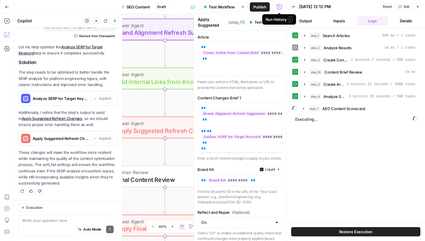
click at [280, 24] on div "Run History E" at bounding box center [279, 19] width 34 height 10
click at [280, 22] on icon "button" at bounding box center [278, 22] width 3 height 3
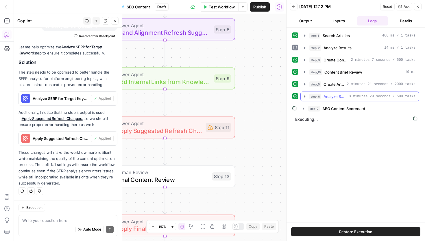
click at [304, 96] on icon "button" at bounding box center [304, 96] width 1 height 2
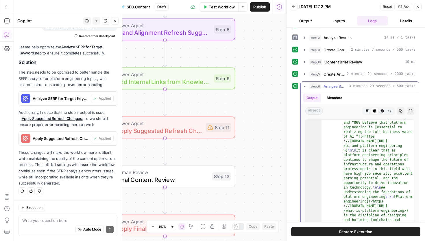
scroll to position [2847, 0]
click at [369, 108] on button "Markdown" at bounding box center [368, 111] width 8 height 8
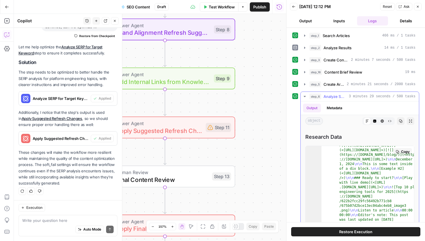
scroll to position [2063, 0]
click at [305, 95] on icon "button" at bounding box center [305, 96] width 5 height 5
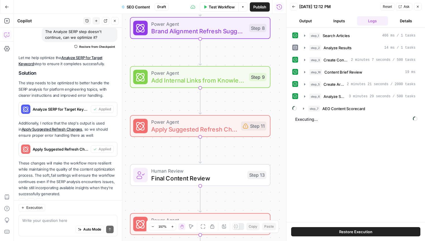
scroll to position [45, 0]
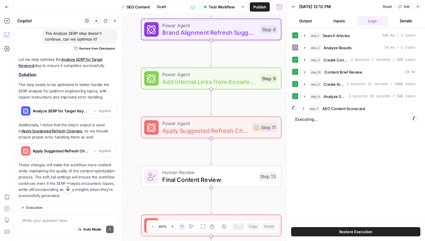
click at [113, 21] on button "Close" at bounding box center [115, 21] width 8 height 8
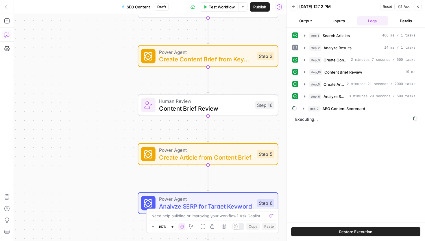
click at [7, 31] on button "Copilot" at bounding box center [6, 34] width 9 height 9
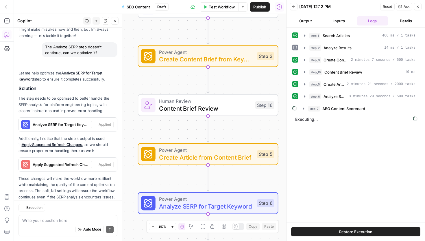
scroll to position [58, 0]
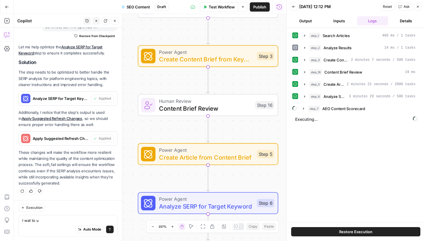
type textarea "I wat to u"
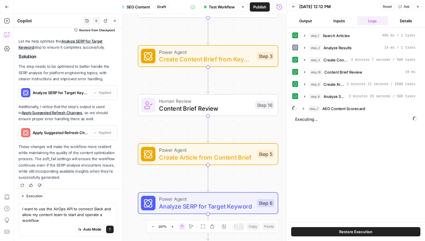
scroll to position [69, 0]
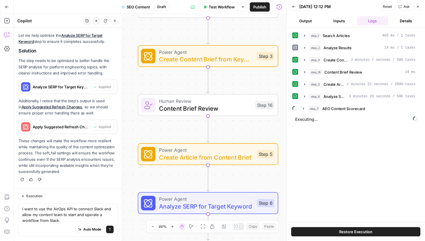
type textarea "I want to use the AirOps API to connect Slack and allow my content team to star…"
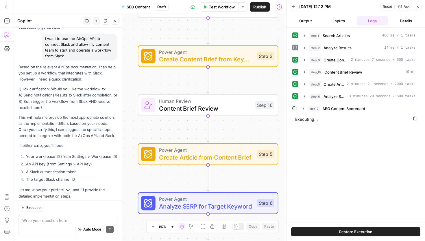
scroll to position [227, 0]
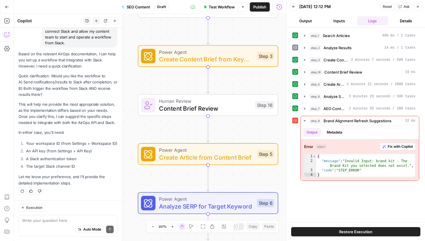
click at [50, 221] on textarea at bounding box center [67, 220] width 91 height 6
type textarea "I want"
click at [396, 148] on span "Fix with Copilot" at bounding box center [400, 146] width 25 height 5
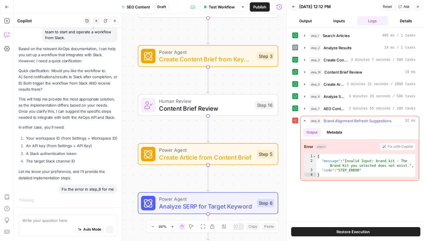
scroll to position [223, 0]
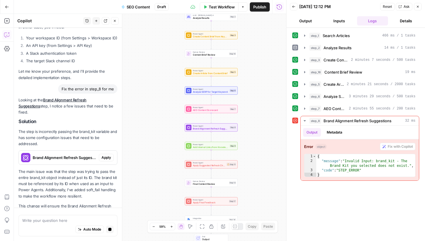
click at [105, 168] on p "The main issue was that the step was trying to pass the entire brand_kit object…" at bounding box center [68, 183] width 99 height 31
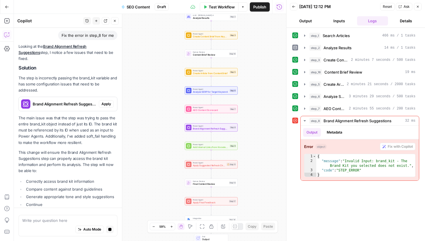
scroll to position [382, 0]
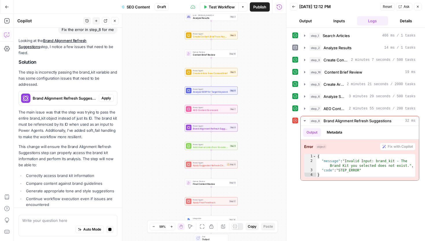
click at [109, 94] on button "Apply" at bounding box center [106, 98] width 15 height 8
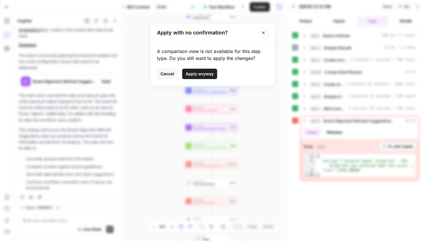
click at [199, 75] on span "Apply anyway" at bounding box center [200, 74] width 28 height 6
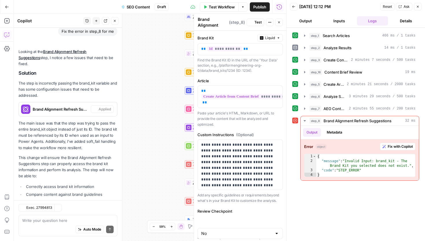
scroll to position [427, 0]
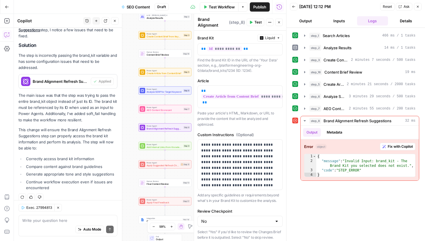
click at [254, 22] on button "Test" at bounding box center [256, 23] width 18 height 8
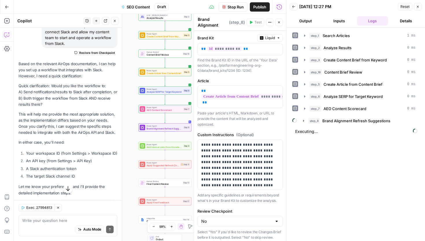
scroll to position [227, 0]
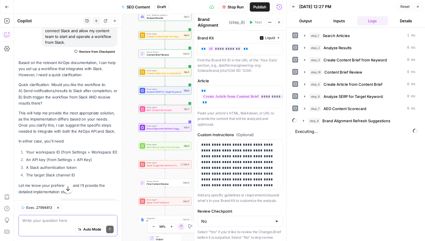
click at [34, 223] on textarea at bounding box center [67, 220] width 91 height 6
click at [57, 208] on icon "button" at bounding box center [57, 207] width 3 height 3
click at [57, 221] on textarea "Back to Slack" at bounding box center [67, 220] width 91 height 6
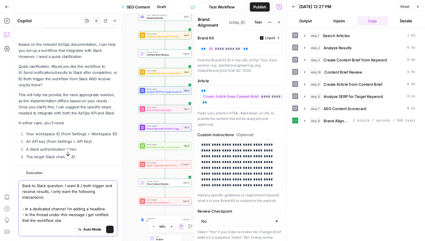
scroll to position [255, 0]
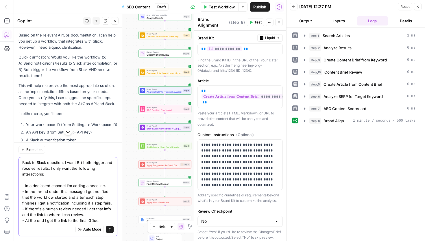
type textarea "Back to Slack question. I want B.) both trigger and receive results. I only wan…"
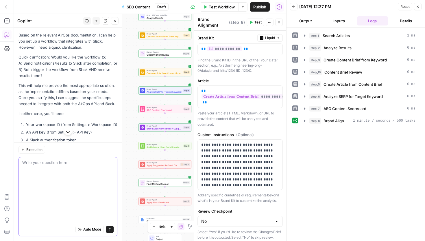
scroll to position [245, 0]
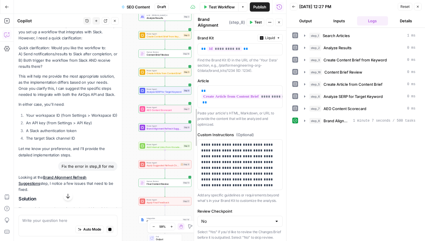
drag, startPoint x: 194, startPoint y: 23, endPoint x: 257, endPoint y: 28, distance: 63.0
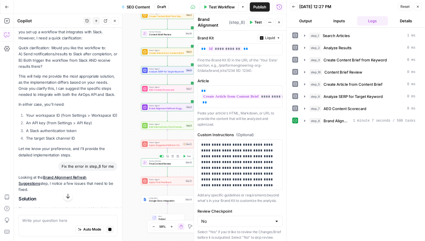
click at [183, 166] on div "Human Review Final Content Review Step 13 Copy step Delete step Add Note Test" at bounding box center [167, 162] width 53 height 8
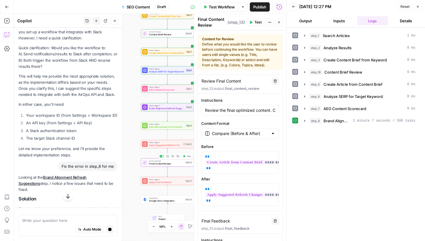
click at [187, 156] on span "Test" at bounding box center [189, 156] width 4 height 3
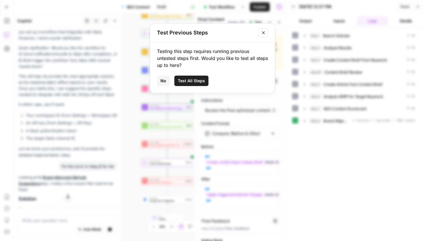
click at [196, 79] on span "Test All Steps" at bounding box center [191, 81] width 27 height 6
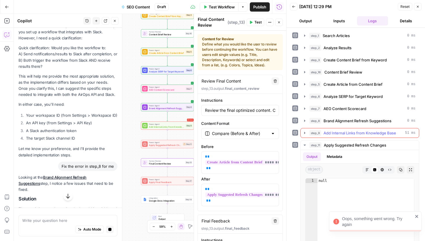
click at [358, 135] on span "Add Internal Links from Knowledge Base" at bounding box center [360, 133] width 73 height 6
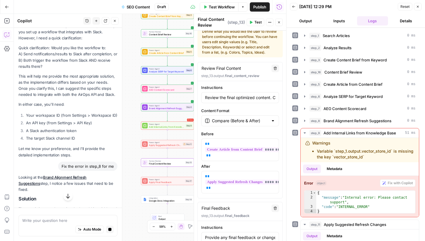
scroll to position [0, 0]
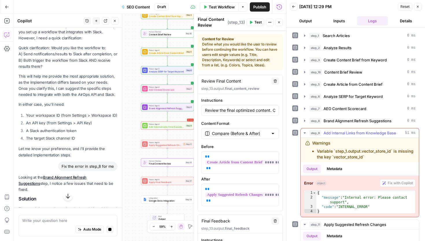
click at [324, 150] on li "Variable `step_1.output.vector_store_id` is missing the key `vector_store_id`" at bounding box center [366, 154] width 98 height 12
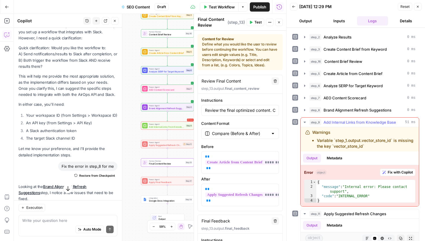
scroll to position [4, 0]
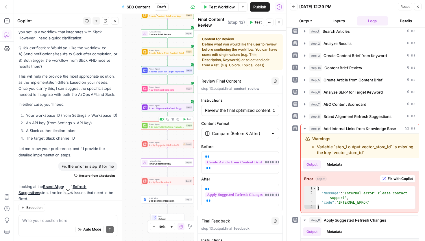
click at [159, 126] on span "Add Internal Links from Knowledge Base" at bounding box center [167, 126] width 36 height 3
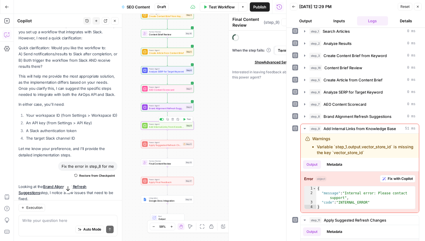
type textarea "Add Internal Links from Knowledge Base"
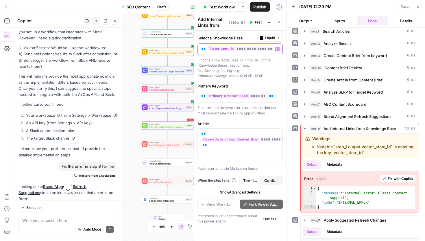
click at [228, 47] on span "**********" at bounding box center [253, 48] width 92 height 5
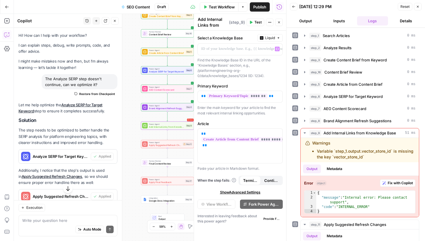
scroll to position [264, 0]
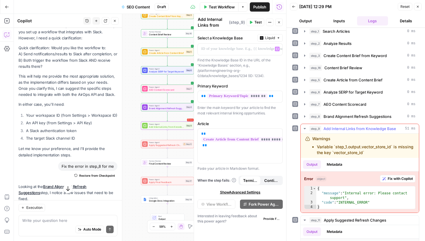
type textarea "*"
click at [343, 205] on div "{ "message" : "Internal error: Please contact support" , "code" : "INTERNAL_ERR…" at bounding box center [366, 202] width 99 height 32
click at [218, 52] on div at bounding box center [236, 49] width 76 height 11
click at [221, 62] on div "Find the Knowledge Base ID in the URL of the 'Knowledge Bases' section, e.g., /…" at bounding box center [240, 68] width 85 height 21
click at [257, 22] on span "Test" at bounding box center [258, 22] width 7 height 5
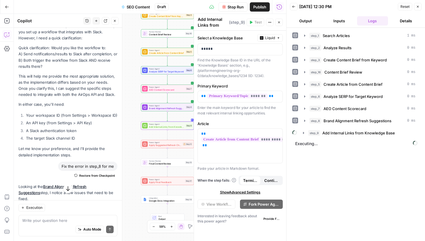
click at [278, 20] on button "Close" at bounding box center [279, 23] width 8 height 8
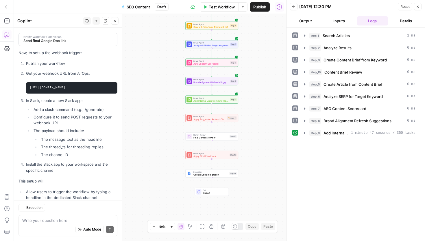
scroll to position [951, 0]
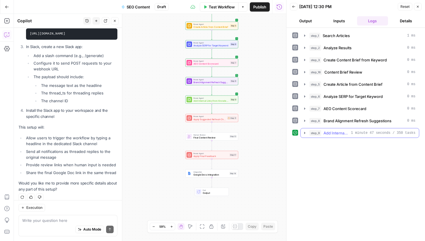
click at [306, 133] on icon "button" at bounding box center [305, 133] width 5 height 5
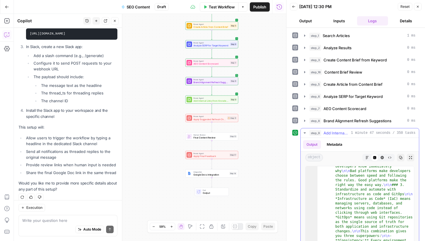
scroll to position [479, 0]
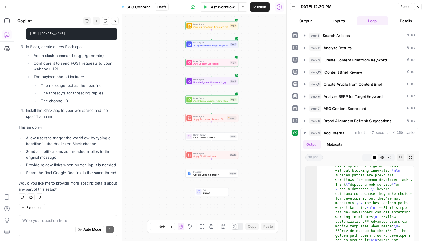
click at [202, 118] on span "Apply Suggested Refresh Changes" at bounding box center [210, 118] width 32 height 3
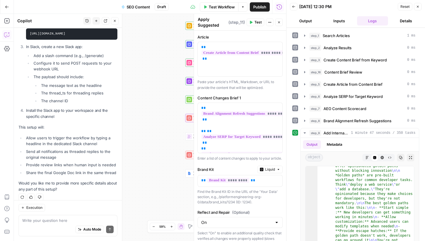
click at [254, 21] on button "Test" at bounding box center [256, 23] width 18 height 8
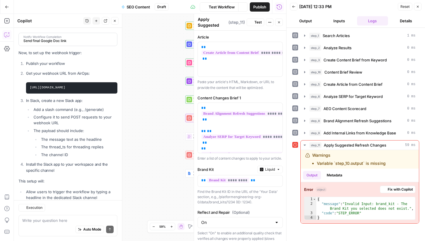
scroll to position [951, 0]
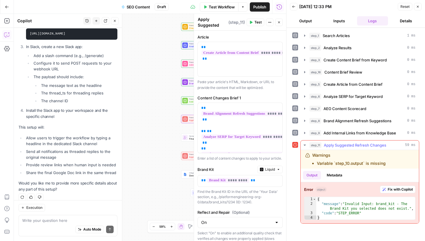
click at [404, 192] on button "Fix with Copilot" at bounding box center [398, 189] width 36 height 8
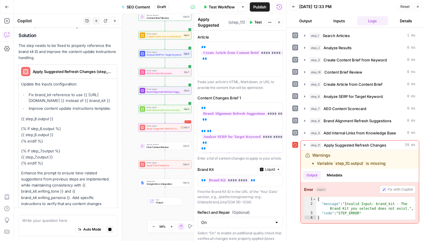
scroll to position [1114, 0]
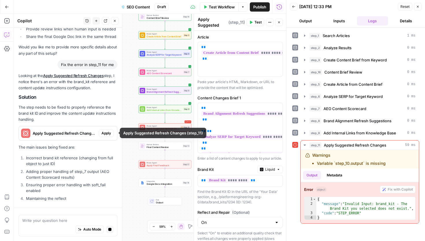
click at [104, 142] on div "Looking at the Apply Suggested Refresh Changes step, I notice there's an error …" at bounding box center [68, 138] width 99 height 131
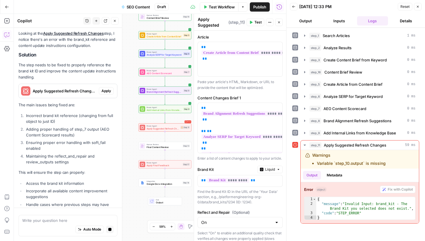
scroll to position [1078, 0]
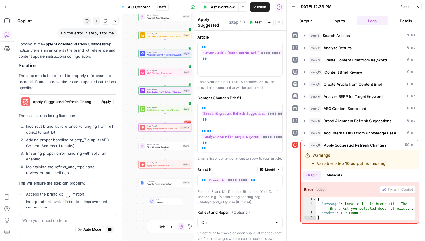
click at [108, 99] on span "Apply" at bounding box center [107, 101] width 10 height 5
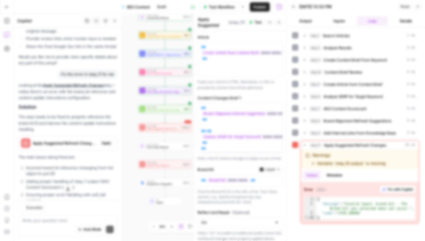
scroll to position [1119, 0]
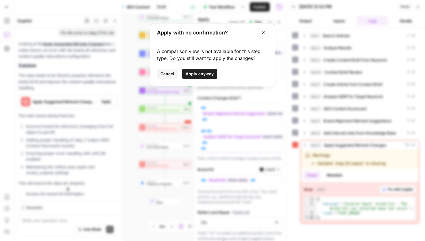
click at [205, 74] on span "Apply anyway" at bounding box center [200, 74] width 28 height 6
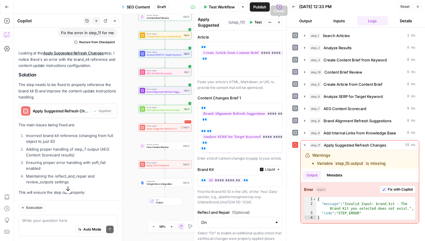
click at [256, 21] on span "Test" at bounding box center [258, 22] width 7 height 5
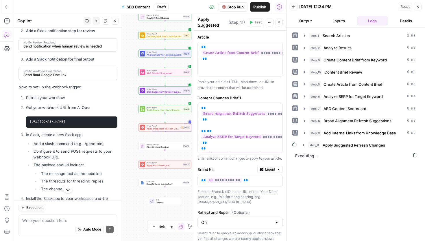
scroll to position [886, 0]
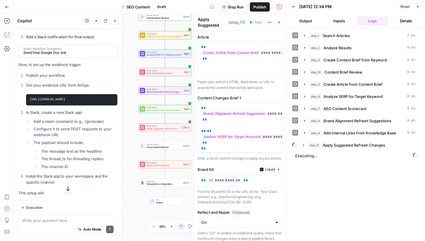
click at [65, 98] on code "[URL][DOMAIN_NAME]" at bounding box center [48, 99] width 36 height 3
copy ol "[URL][DOMAIN_NAME]"
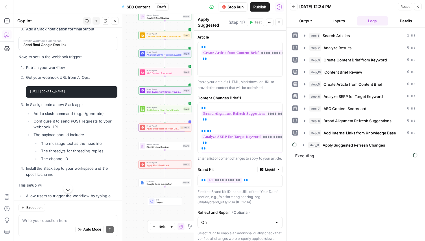
scroll to position [895, 0]
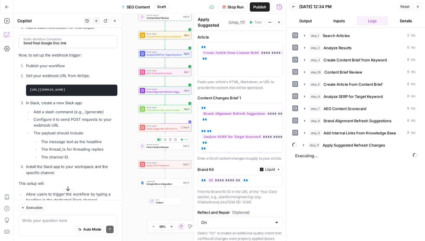
click at [152, 147] on span "Final Content Review" at bounding box center [164, 146] width 35 height 3
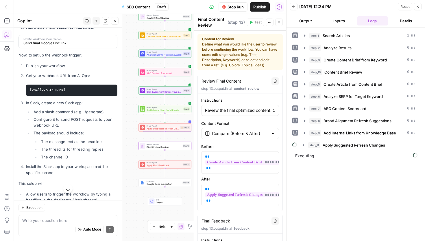
click at [151, 167] on div "Power Agent Apply Final Feedback Step 17 Copy step Delete step Add Note Test" at bounding box center [165, 164] width 53 height 8
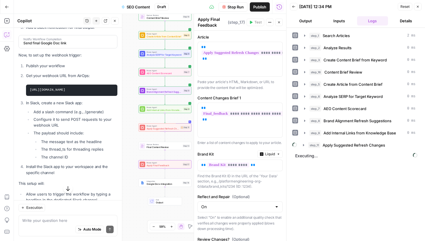
scroll to position [14, 0]
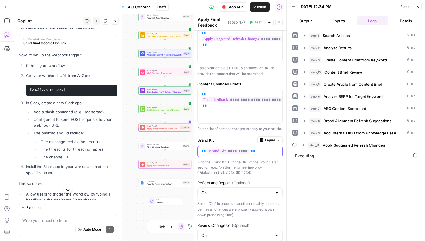
click at [254, 154] on p "** ********* **" at bounding box center [240, 151] width 78 height 6
click at [254, 154] on p "** ********* **" at bounding box center [235, 151] width 69 height 6
click at [256, 154] on p "** ********* **" at bounding box center [235, 151] width 69 height 6
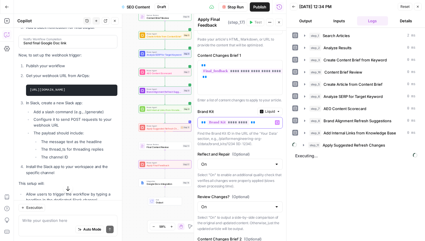
scroll to position [0, 0]
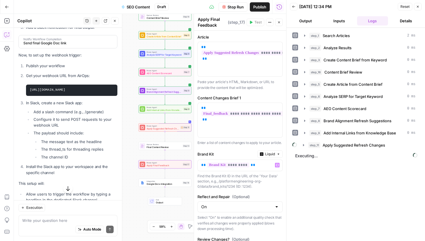
click at [244, 8] on button "Stop Run" at bounding box center [233, 6] width 29 height 9
click at [223, 5] on span "Test Workflow" at bounding box center [222, 7] width 26 height 6
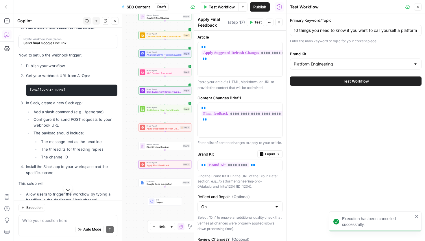
click at [65, 88] on code "[URL][DOMAIN_NAME]" at bounding box center [48, 89] width 36 height 3
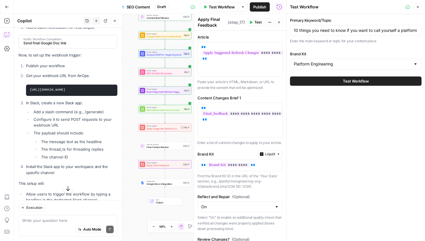
copy ol "[URL][DOMAIN_NAME]"
click at [58, 220] on textarea at bounding box center [67, 220] width 91 height 6
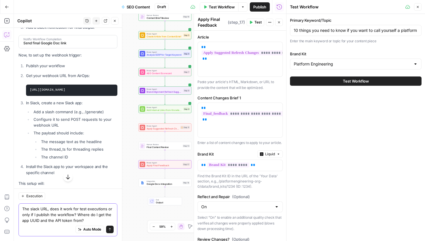
paste textarea "[URL][DOMAIN_NAME]"
type textarea "The slack URL, does it work for test executions or only if I publish the workfl…"
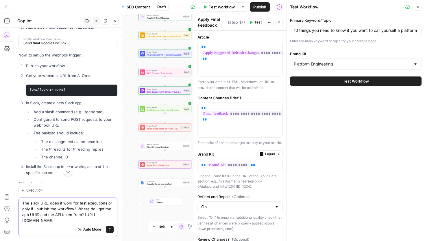
scroll to position [854, 0]
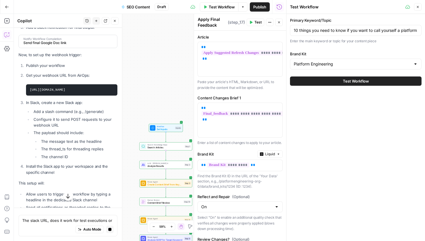
click at [354, 81] on span "Test Workflow" at bounding box center [356, 81] width 26 height 6
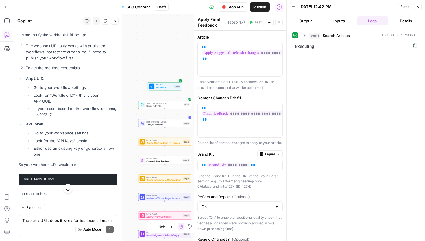
scroll to position [0, 103]
click at [46, 177] on code "https://app.airops.com/public_api/airops_apps/101242/webhook_async_execute?auth…" at bounding box center [40, 178] width 36 height 3
click at [46, 177] on code "[URL][DOMAIN_NAME]" at bounding box center [40, 178] width 36 height 3
copy div "[URL][DOMAIN_NAME]"
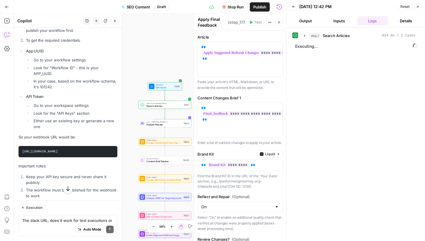
scroll to position [1441, 0]
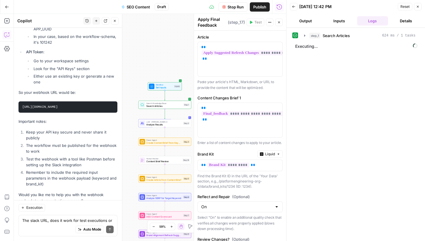
copy div "[URL][DOMAIN_NAME]"
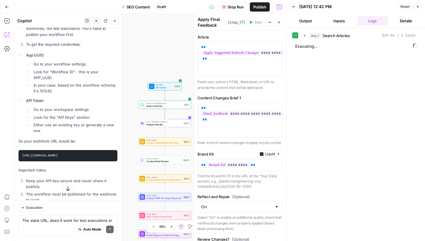
scroll to position [1381, 0]
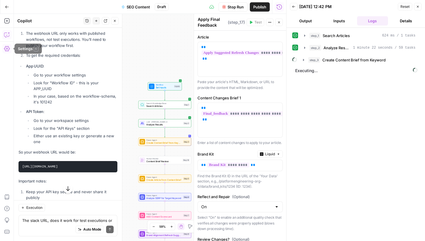
click at [8, 49] on icon "button" at bounding box center [7, 49] width 6 height 6
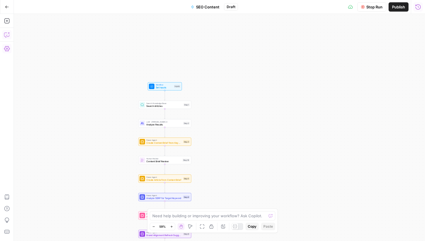
click at [418, 5] on icon "button" at bounding box center [419, 7] width 6 height 6
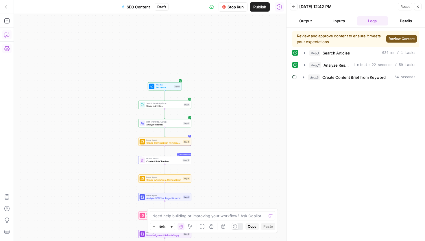
click at [398, 38] on span "Review Content" at bounding box center [402, 38] width 26 height 5
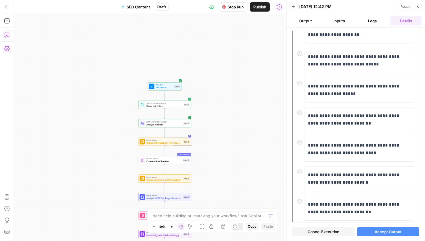
scroll to position [62, 0]
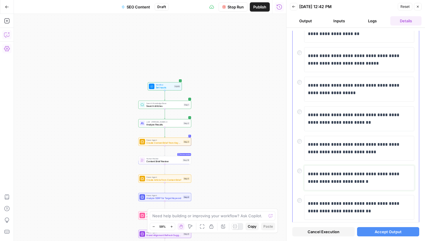
click at [330, 171] on p "**********" at bounding box center [359, 177] width 103 height 15
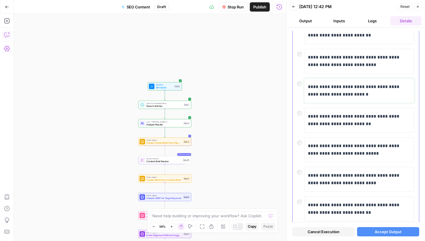
scroll to position [150, 0]
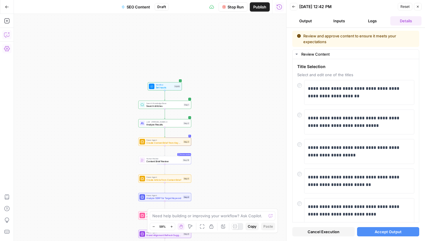
scroll to position [150, 0]
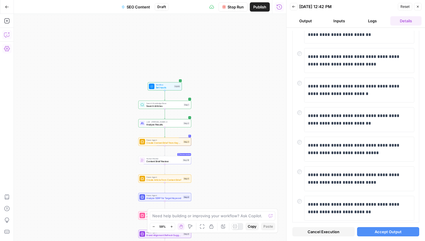
click at [376, 231] on span "Accept Output" at bounding box center [388, 232] width 27 height 6
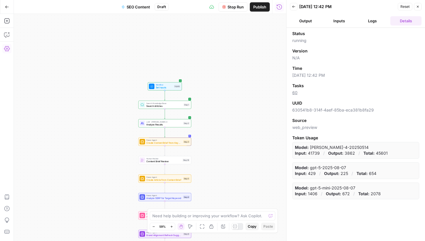
click at [7, 8] on icon "button" at bounding box center [7, 7] width 4 height 4
click at [6, 34] on icon "button" at bounding box center [7, 35] width 6 height 6
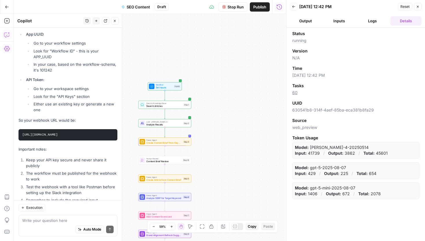
scroll to position [1412, 0]
paste textarea "Salomon@2025"
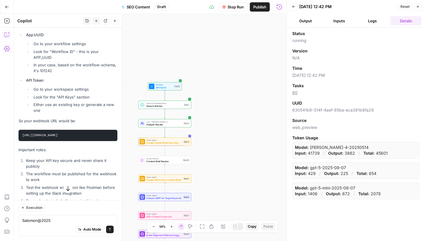
click at [58, 133] on code "[URL][DOMAIN_NAME]" at bounding box center [40, 134] width 36 height 3
copy div "[URL][DOMAIN_NAME]"
click at [31, 223] on div "Auto Mode Send" at bounding box center [67, 229] width 91 height 13
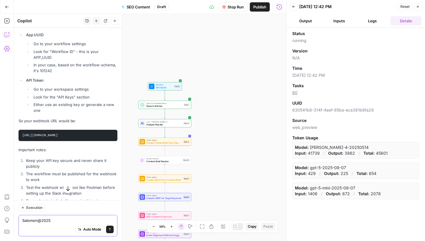
paste textarea "[URL][DOMAIN_NAME]"
drag, startPoint x: 45, startPoint y: 215, endPoint x: 81, endPoint y: 213, distance: 36.5
click at [81, 213] on textarea "[URL][DOMAIN_NAME] Salomon@2025" at bounding box center [67, 218] width 91 height 12
type textarea "[URL][DOMAIN_NAME]"
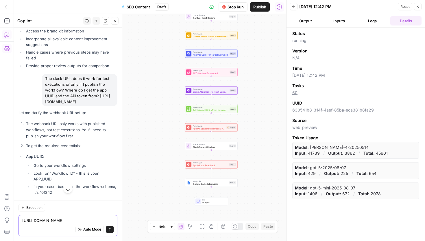
scroll to position [1452, 0]
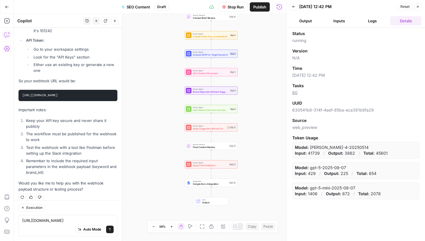
click at [372, 21] on button "Logs" at bounding box center [372, 20] width 31 height 9
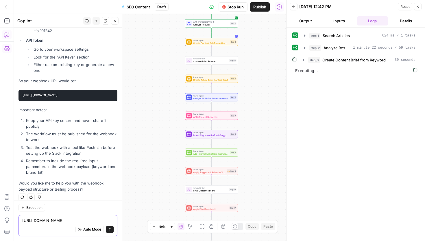
click at [58, 217] on textarea "[URL][DOMAIN_NAME]" at bounding box center [67, 220] width 91 height 6
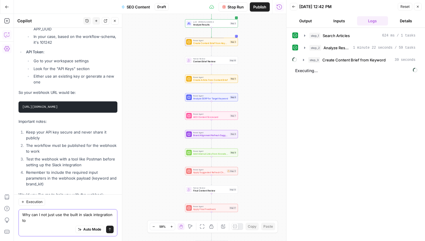
scroll to position [1446, 0]
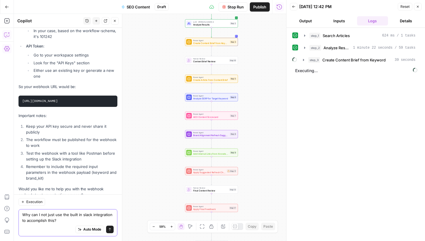
type textarea "Why can I not just use the built in slack integration to accomplish this?"
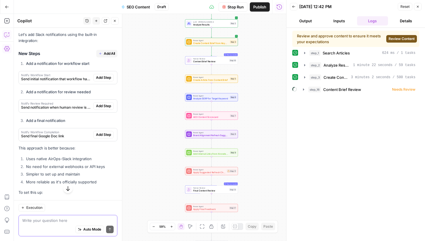
scroll to position [1709, 0]
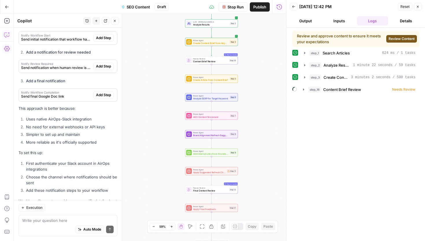
click at [405, 36] on button "Review Content" at bounding box center [402, 39] width 31 height 8
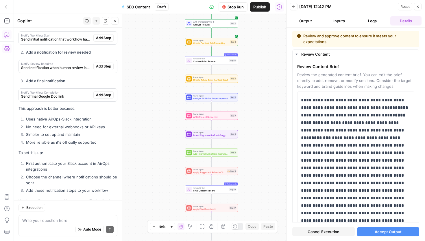
click at [385, 230] on span "Accept Output" at bounding box center [388, 232] width 27 height 6
click at [31, 221] on textarea at bounding box center [67, 220] width 91 height 6
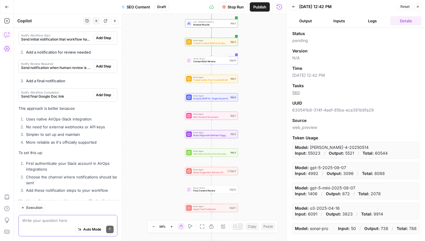
type textarea "h"
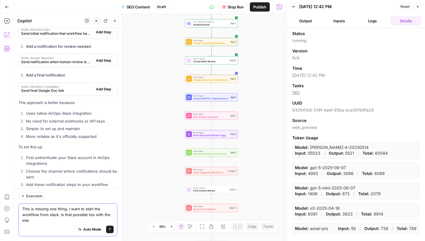
scroll to position [1721, 0]
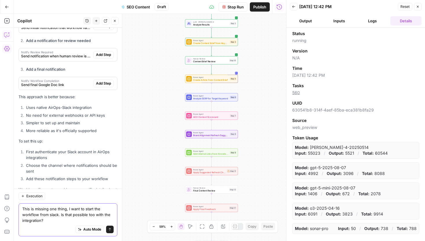
type textarea "This is missing one thing, I want to start the workflow from slack. Is that pos…"
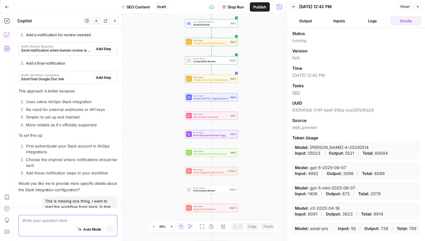
scroll to position [1673, 0]
click at [309, 18] on button "Output" at bounding box center [305, 20] width 31 height 9
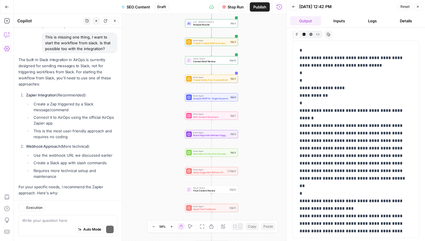
scroll to position [1960, 0]
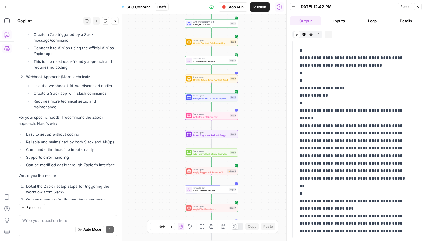
click at [374, 20] on button "Logs" at bounding box center [372, 20] width 31 height 9
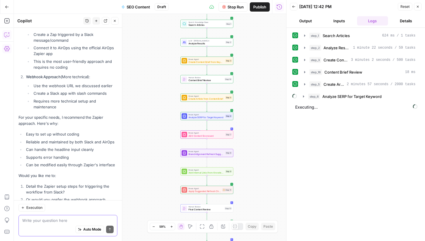
click at [31, 222] on textarea at bounding box center [67, 220] width 91 height 6
type textarea "l"
type textarea "Let's just add"
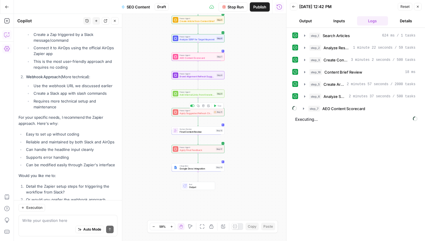
click at [200, 113] on span "Apply Suggested Refresh Changes" at bounding box center [196, 112] width 32 height 3
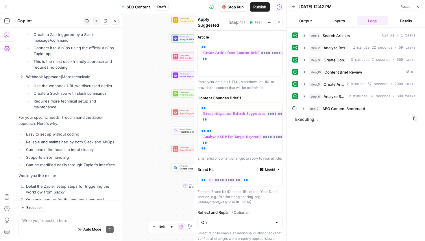
click at [279, 22] on icon "button" at bounding box center [279, 22] width 2 height 2
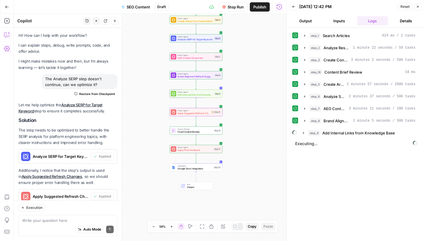
scroll to position [1960, 0]
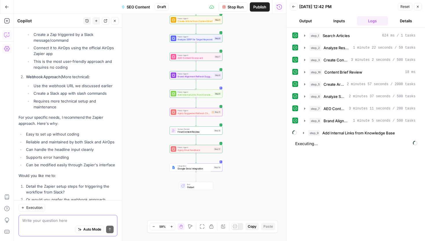
click at [35, 217] on textarea at bounding box center [67, 220] width 91 height 6
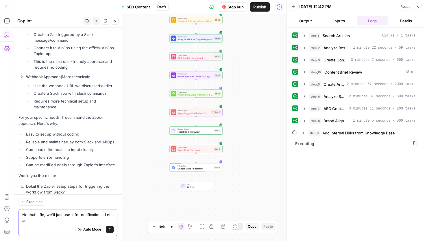
scroll to position [1965, 0]
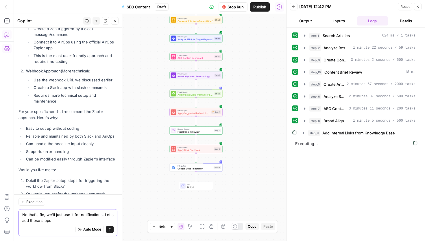
type textarea "No that's fie, we'll just use it for notifications. Let's add those steps"
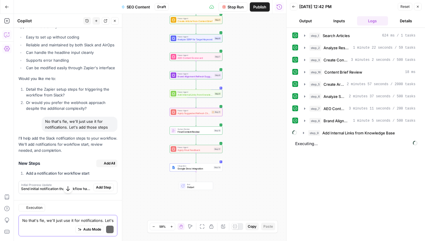
scroll to position [2109, 0]
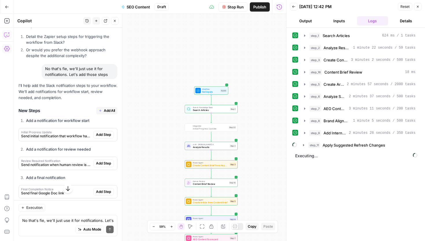
click at [102, 132] on span "Add Step" at bounding box center [103, 134] width 15 height 5
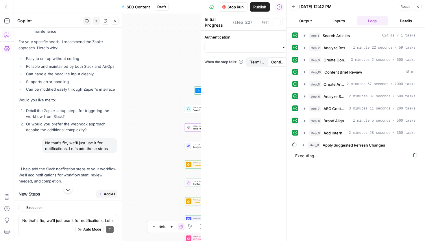
scroll to position [2137, 0]
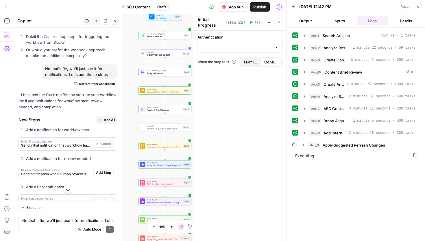
click at [104, 170] on span "Add Step" at bounding box center [103, 172] width 15 height 5
type textarea "Review Required Notification"
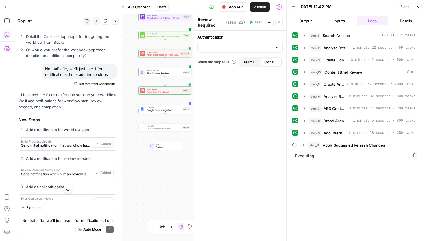
click at [103, 198] on span "Add Step" at bounding box center [103, 200] width 15 height 5
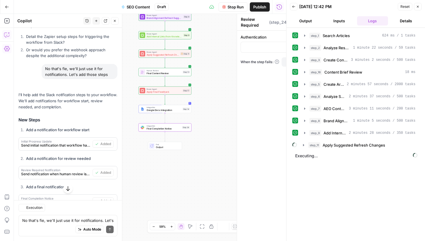
type textarea "Final Completion Notice"
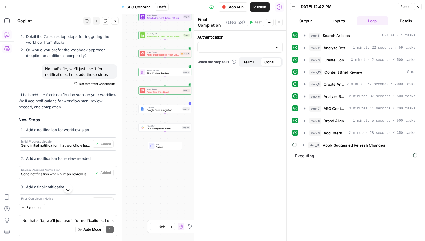
scroll to position [2227, 0]
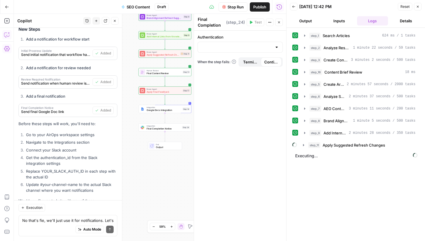
drag, startPoint x: 42, startPoint y: 148, endPoint x: 83, endPoint y: 146, distance: 41.2
click at [83, 168] on li "Replace YOUR_SLACK_AUTH_ID in each step with the actual ID" at bounding box center [71, 174] width 93 height 12
copy li "YOUR_SLACK_AUTH_ID"
click at [303, 146] on icon "button" at bounding box center [304, 145] width 5 height 5
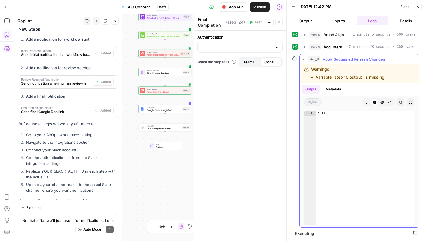
scroll to position [71, 0]
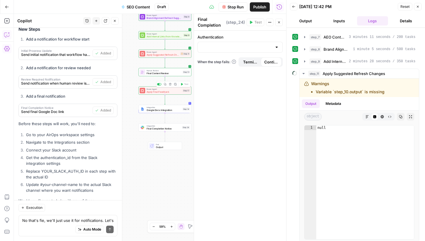
click at [152, 90] on span "Power Agent" at bounding box center [164, 89] width 35 height 3
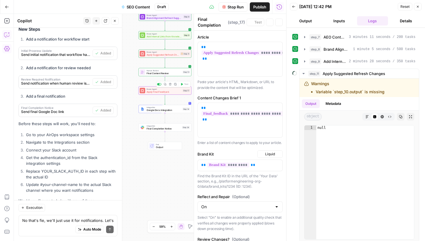
type textarea "Apply Final Feedback"
click at [165, 73] on span "Final Content Review" at bounding box center [164, 72] width 35 height 3
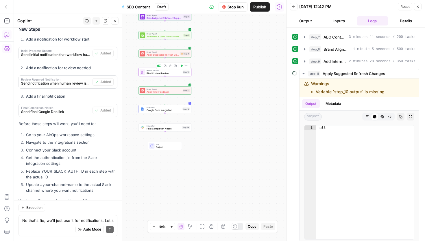
type textarea "Final Content Review"
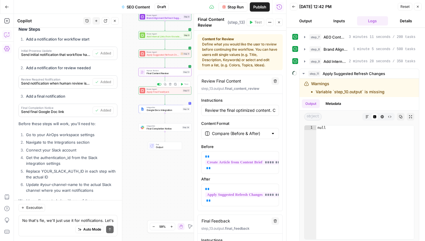
click at [165, 94] on div "Power Agent Apply Final Feedback Step 17 Copy step Delete step Add Note Test" at bounding box center [165, 90] width 53 height 8
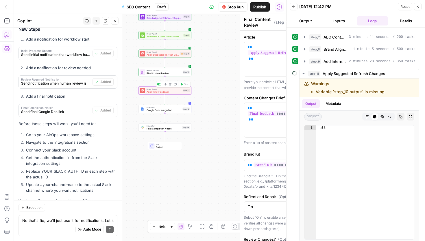
type textarea "Apply Final Feedback"
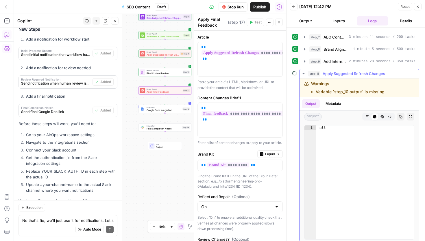
click at [305, 75] on icon "button" at bounding box center [304, 73] width 5 height 5
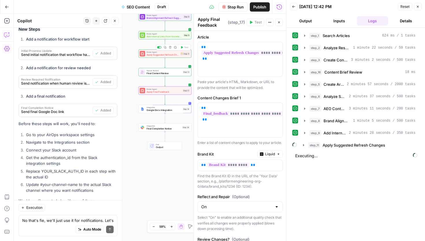
click at [153, 54] on span "Apply Suggested Refresh Changes" at bounding box center [163, 54] width 32 height 3
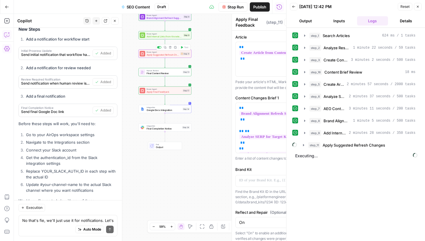
type textarea "Apply Suggested Refresh Changes"
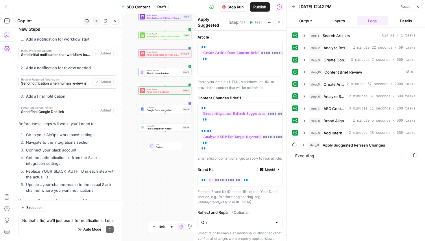
click at [210, 24] on textarea "Apply Suggested Refresh Changes" at bounding box center [212, 27] width 29 height 23
click at [45, 227] on div "Auto Mode Send" at bounding box center [67, 229] width 91 height 13
paste textarea "Apply Suggested Refresh Changes"
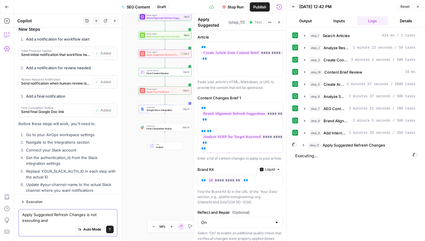
scroll to position [2233, 0]
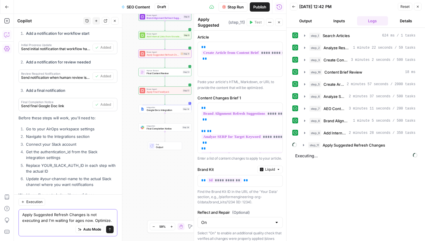
type textarea "Apply Suggested Refresh Changes is not executing and I'm waiting for ages now. …"
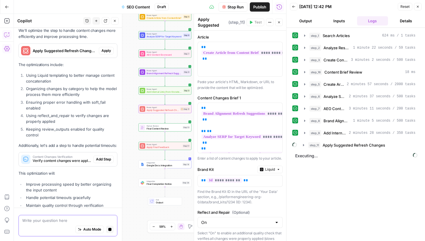
scroll to position [2332, 0]
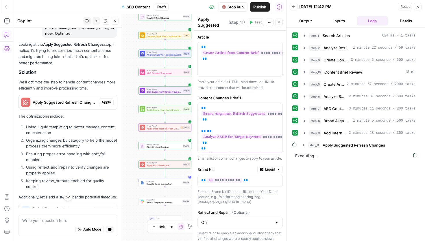
click at [110, 100] on span "Apply" at bounding box center [107, 102] width 10 height 5
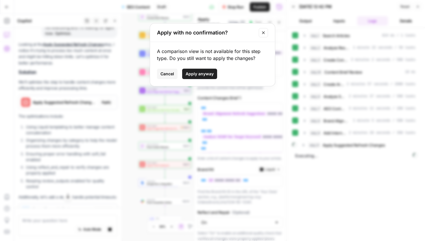
click at [207, 74] on span "Apply anyway" at bounding box center [200, 74] width 28 height 6
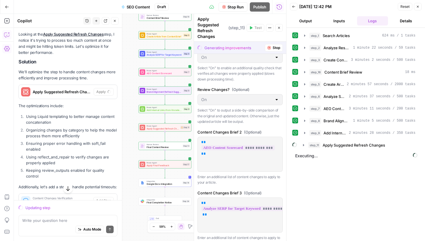
scroll to position [2346, 0]
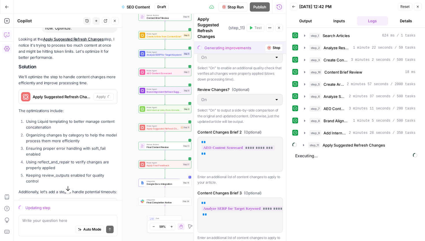
drag, startPoint x: 62, startPoint y: 122, endPoint x: 95, endPoint y: 156, distance: 47.5
click at [95, 156] on div "Looking at the Apply Suggested Refresh Changes step, I notice it's trying to pr…" at bounding box center [68, 157] width 99 height 242
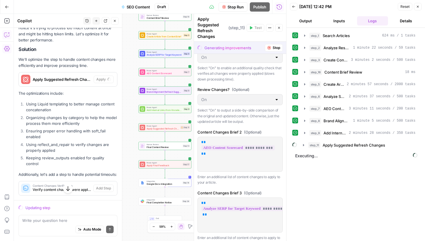
scroll to position [2350, 0]
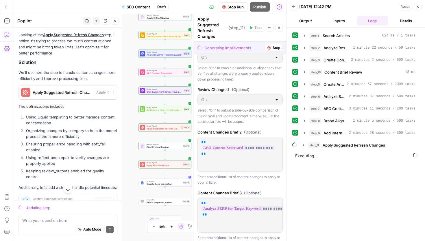
click at [96, 155] on div "Looking at the Apply Suggested Refresh Changes step, I notice it's trying to pr…" at bounding box center [68, 153] width 99 height 242
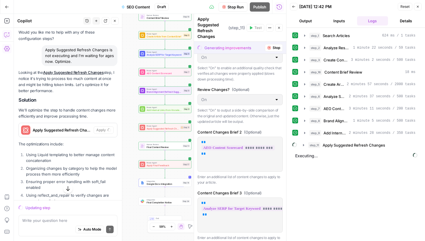
scroll to position [2310, 0]
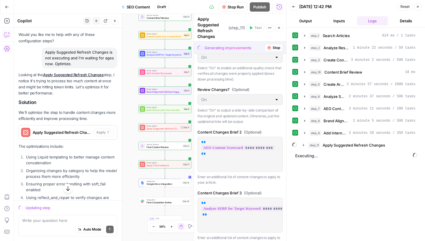
drag, startPoint x: 118, startPoint y: 159, endPoint x: 15, endPoint y: 48, distance: 150.9
copy div "Looking at the Apply Suggested Refresh Changes step, I notice it's trying to pr…"
click at [88, 143] on p "The optimizations include:" at bounding box center [68, 146] width 99 height 6
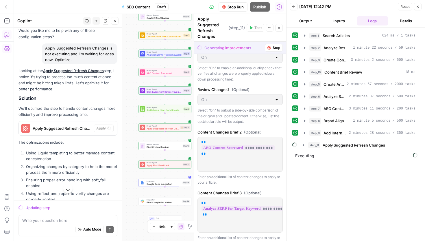
click at [235, 9] on span "Stop Run" at bounding box center [236, 7] width 16 height 6
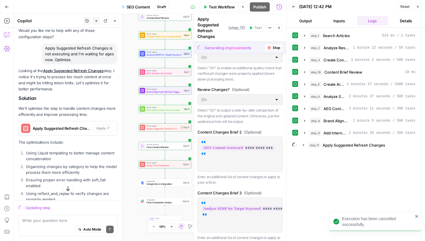
click at [280, 29] on icon "button" at bounding box center [278, 27] width 3 height 3
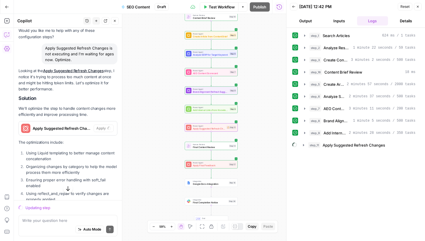
scroll to position [2309, 0]
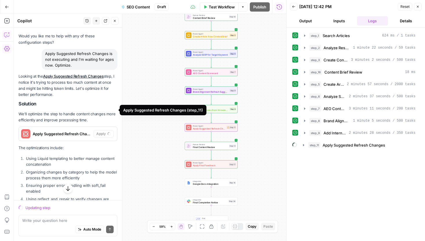
click at [75, 131] on span "Apply Suggested Refresh Changes (step_11)" at bounding box center [62, 134] width 59 height 6
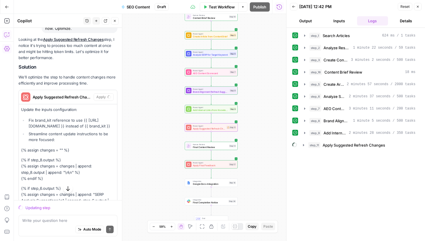
scroll to position [2345, 0]
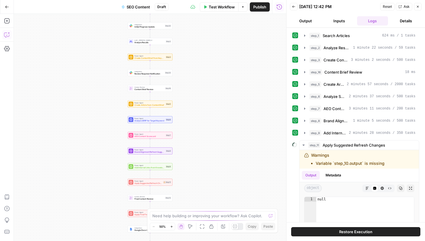
click at [8, 31] on button "Copilot" at bounding box center [6, 34] width 9 height 9
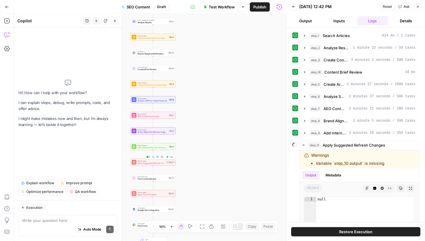
click at [143, 161] on span "Power Agent" at bounding box center [151, 161] width 27 height 2
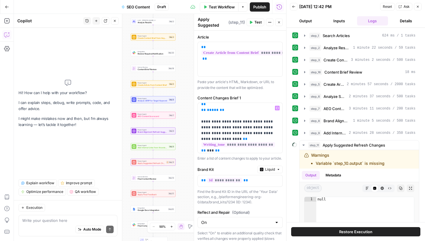
scroll to position [128, 0]
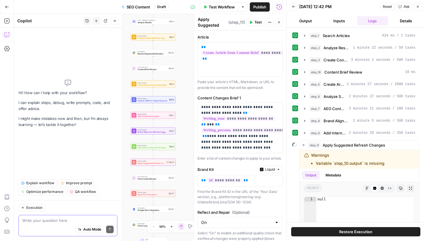
click at [58, 218] on textarea at bounding box center [67, 220] width 91 height 6
click at [208, 20] on textarea "Apply Suggested Refresh Changes" at bounding box center [212, 27] width 29 height 23
click at [45, 220] on textarea at bounding box center [67, 220] width 91 height 6
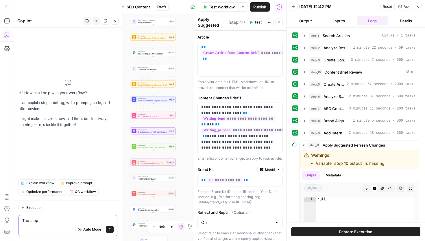
paste textarea "Apply Suggested Refresh Changes"
click at [304, 145] on icon "button" at bounding box center [304, 144] width 2 height 1
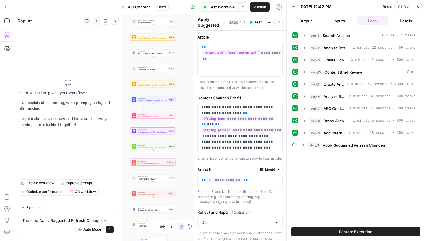
click at [278, 22] on icon "button" at bounding box center [278, 22] width 3 height 3
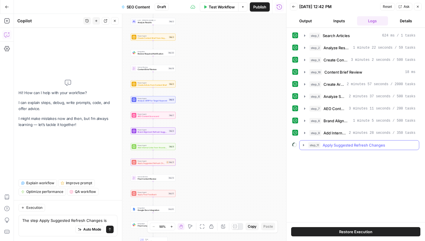
click at [336, 144] on span "Apply Suggested Refresh Changes" at bounding box center [354, 145] width 63 height 6
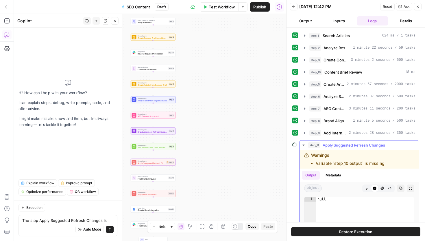
click at [332, 162] on li "Variable `step_10.output` is missing" at bounding box center [350, 163] width 69 height 6
copy div "Variable `step_10.output` is missing"
click at [106, 220] on textarea "The step Apply Suggested Refresh Changes is" at bounding box center [67, 220] width 91 height 6
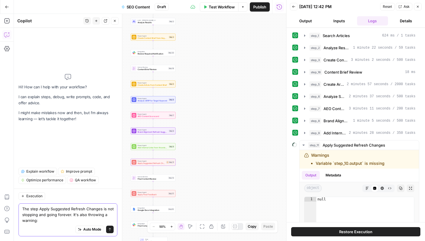
paste textarea "Variable `step_10.output` is missing"
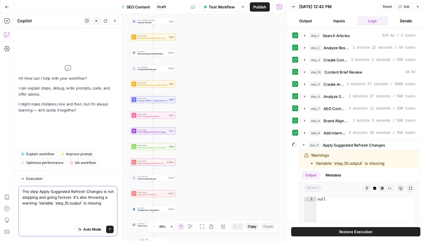
scroll to position [0, 0]
type textarea "The step Apply Suggested Refresh Changes is not stopping and going forever. It'…"
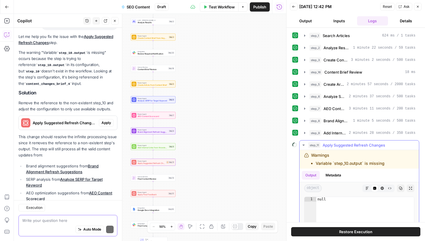
scroll to position [105, 0]
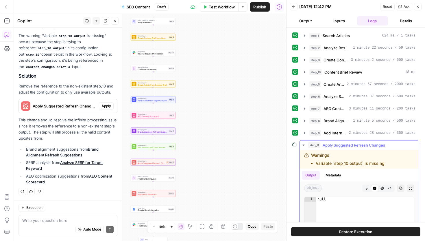
click at [305, 144] on icon "button" at bounding box center [304, 144] width 2 height 1
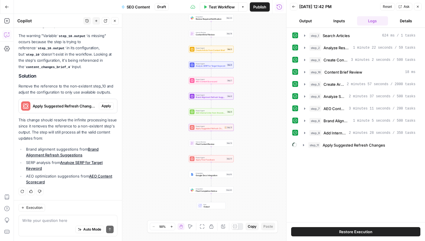
click at [105, 103] on span "Apply" at bounding box center [107, 105] width 10 height 5
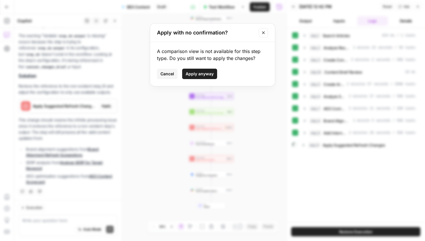
click at [210, 74] on span "Apply anyway" at bounding box center [200, 74] width 28 height 6
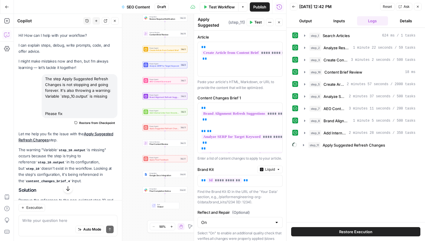
scroll to position [114, 0]
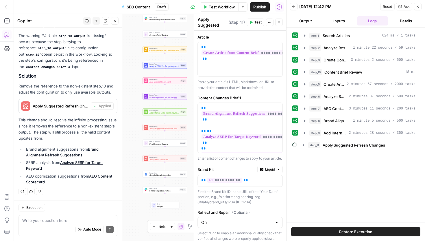
click at [162, 191] on span "Final Completion Notice" at bounding box center [164, 190] width 29 height 3
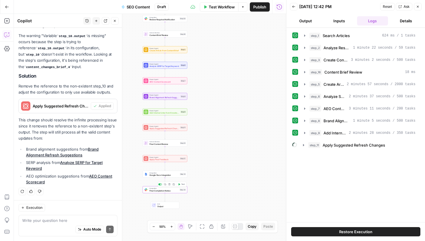
click at [162, 191] on span "Final Completion Notice" at bounding box center [164, 190] width 29 height 3
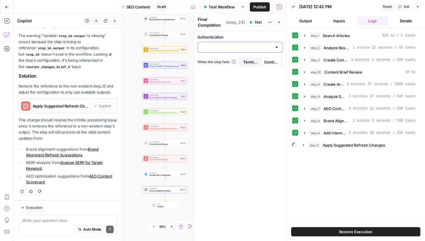
click at [256, 45] on input "Authentication" at bounding box center [236, 47] width 71 height 6
click at [231, 63] on span "Slack 1" at bounding box center [239, 62] width 73 height 6
type input "Slack 1"
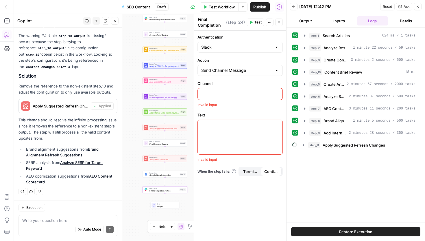
click at [220, 93] on p at bounding box center [240, 94] width 78 height 6
click at [249, 45] on input "Authentication" at bounding box center [236, 47] width 71 height 6
type input "Slack 1"
click at [247, 35] on label "Authentication" at bounding box center [240, 37] width 85 height 6
click at [247, 44] on input "Slack 1" at bounding box center [236, 47] width 71 height 6
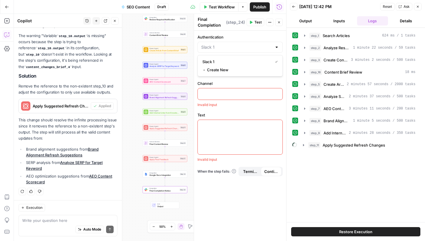
type input "Slack 1"
click at [247, 35] on label "Authentication" at bounding box center [240, 37] width 85 height 6
click at [247, 44] on input "Slack 1" at bounding box center [236, 47] width 71 height 6
type input "Slack 1"
click at [244, 83] on label "Channel" at bounding box center [240, 83] width 85 height 6
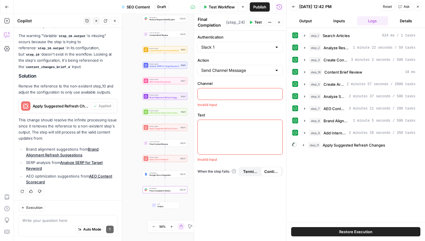
click at [223, 96] on div at bounding box center [240, 93] width 85 height 11
click at [279, 92] on button "Variables Menu" at bounding box center [277, 93] width 5 height 5
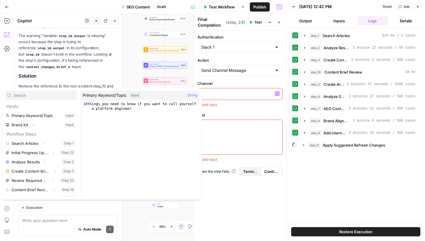
click at [256, 91] on p at bounding box center [240, 94] width 78 height 6
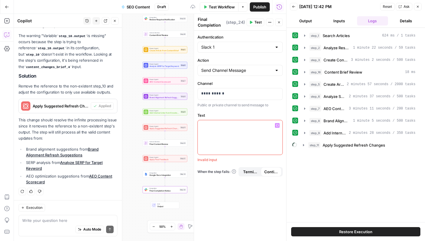
click at [214, 138] on div at bounding box center [240, 137] width 85 height 34
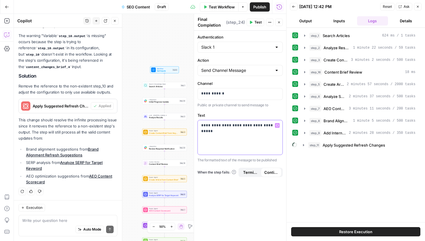
click at [278, 126] on icon "button" at bounding box center [277, 125] width 3 height 3
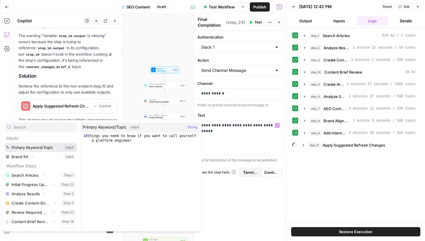
click at [45, 145] on button "Select variable Primary Keyword/Topic" at bounding box center [41, 147] width 72 height 9
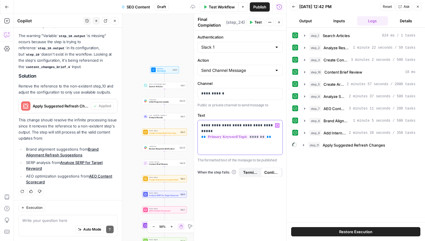
click at [266, 126] on p "**********" at bounding box center [240, 128] width 78 height 12
click at [273, 140] on div "**********" at bounding box center [240, 137] width 85 height 34
click at [250, 131] on p "**********" at bounding box center [240, 130] width 78 height 17
click at [277, 138] on p "**********" at bounding box center [240, 130] width 78 height 17
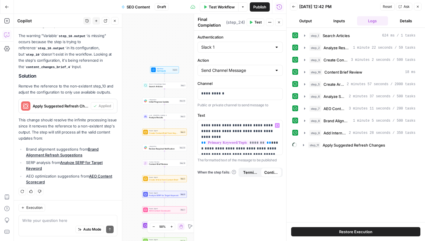
click at [132, 66] on div "Workflow Set Inputs Inputs Search Knowledge Base Search Articles Step 1 Integra…" at bounding box center [150, 127] width 273 height 227
click at [333, 228] on button "Restore Execution" at bounding box center [355, 231] width 129 height 9
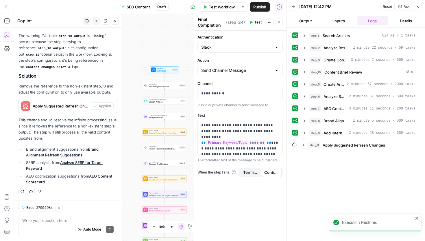
click at [293, 146] on icon at bounding box center [295, 144] width 5 height 5
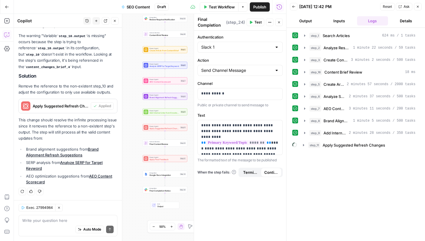
click at [60, 208] on icon "button" at bounding box center [58, 207] width 3 height 3
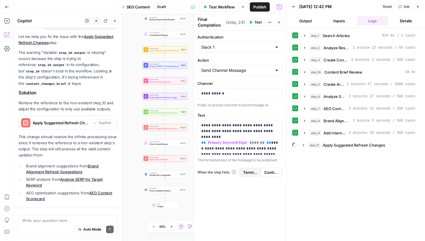
click at [52, 215] on div "Write your question here Auto Mode Send" at bounding box center [68, 225] width 99 height 21
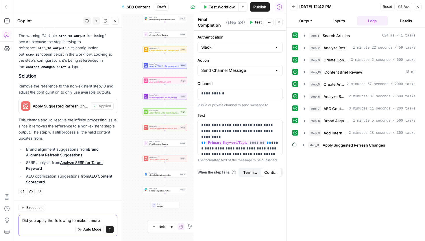
scroll to position [120, 0]
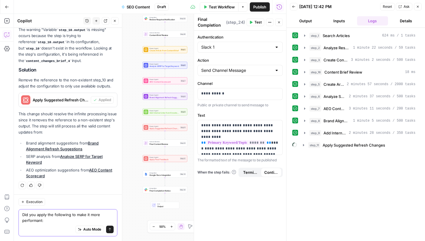
paste textarea "Using Liquid templating to better manage content concatenation Organizing chang…"
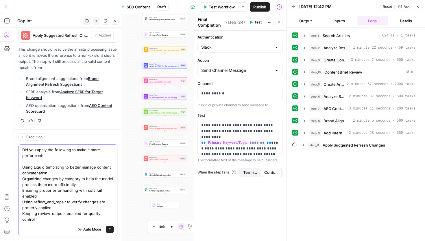
scroll to position [5, 0]
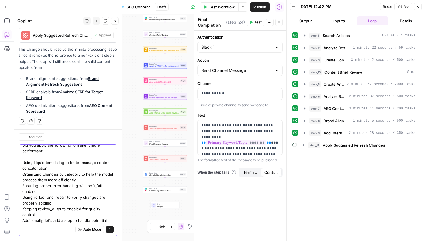
drag, startPoint x: 46, startPoint y: 219, endPoint x: 20, endPoint y: 215, distance: 25.8
click at [20, 215] on div "Did you apply the following to make it more performant: Using Liquid templating…" at bounding box center [68, 190] width 99 height 92
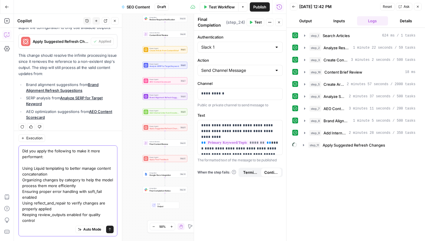
scroll to position [178, 0]
click at [71, 156] on textarea "Did you apply the following to make it more performant: Using Liquid templating…" at bounding box center [67, 185] width 91 height 75
type textarea "Did you apply the following to this step to make it more performant: Using Liqu…"
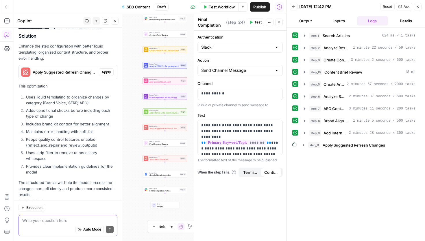
scroll to position [374, 0]
click at [109, 72] on span "Apply" at bounding box center [107, 72] width 10 height 5
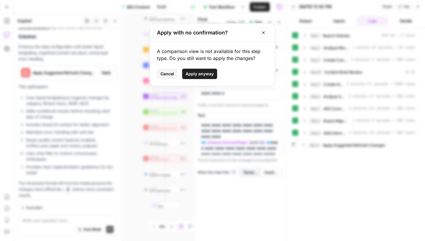
click at [210, 70] on button "Apply anyway" at bounding box center [199, 74] width 35 height 10
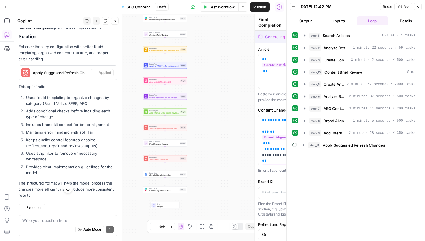
type textarea "Apply Suggested Refresh Changes"
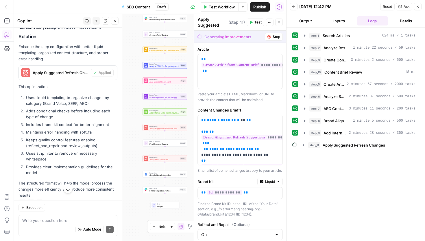
scroll to position [389, 0]
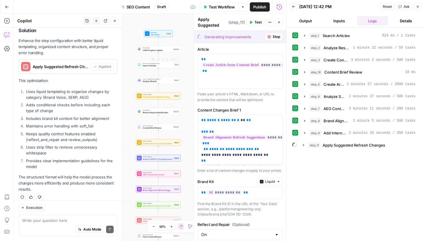
click at [156, 49] on span "Initial Progress Update" at bounding box center [157, 50] width 29 height 3
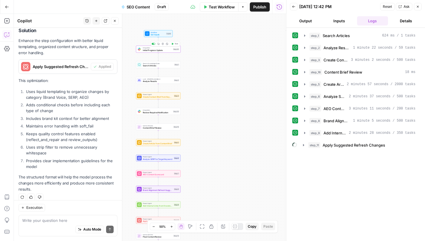
click at [156, 49] on span "Initial Progress Update" at bounding box center [157, 50] width 29 height 3
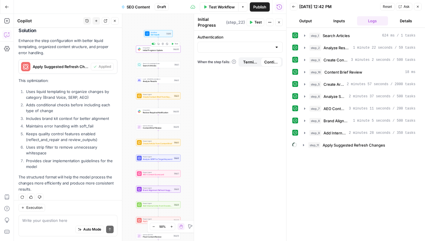
click at [161, 49] on span "Initial Progress Update" at bounding box center [157, 50] width 29 height 3
click at [162, 66] on span "Search Articles" at bounding box center [158, 65] width 30 height 3
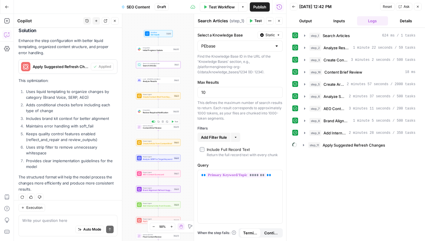
click at [166, 111] on span "Review Required Notification" at bounding box center [157, 112] width 29 height 3
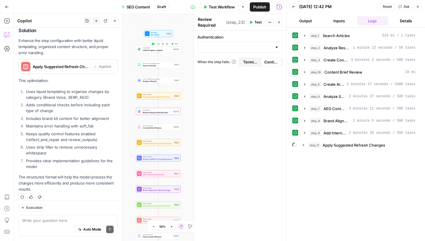
click at [164, 50] on span "Initial Progress Update" at bounding box center [157, 50] width 29 height 3
click at [248, 49] on input "Authentication" at bounding box center [236, 47] width 71 height 6
click at [234, 62] on span "Slack 1" at bounding box center [239, 62] width 73 height 6
type input "Slack 1"
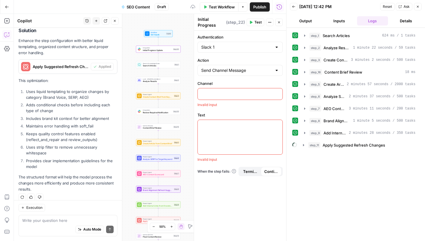
click at [227, 94] on p at bounding box center [240, 94] width 78 height 6
paste div
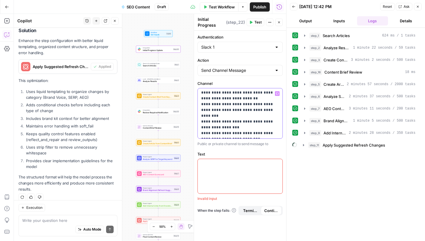
scroll to position [0, 0]
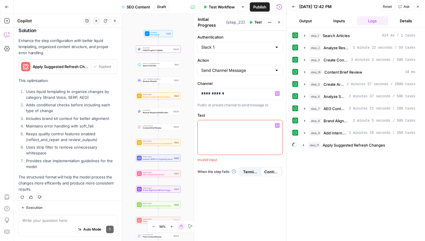
click at [217, 133] on div at bounding box center [240, 137] width 85 height 34
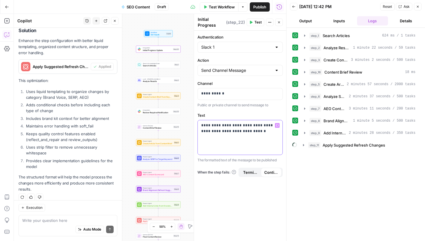
click at [276, 128] on p "**********" at bounding box center [240, 128] width 78 height 12
click at [277, 126] on icon "button" at bounding box center [277, 125] width 3 height 3
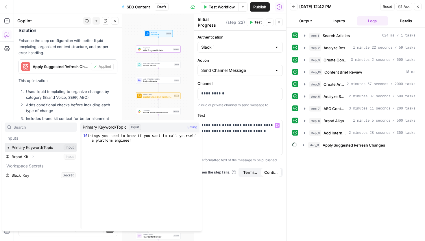
click at [36, 146] on button "Select variable Primary Keyword/Topic" at bounding box center [41, 147] width 72 height 9
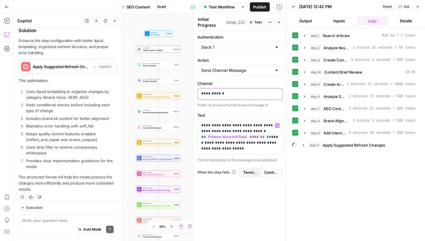
click at [222, 92] on p "**********" at bounding box center [240, 94] width 78 height 6
copy p "**********"
click at [280, 20] on button "Close" at bounding box center [279, 23] width 8 height 8
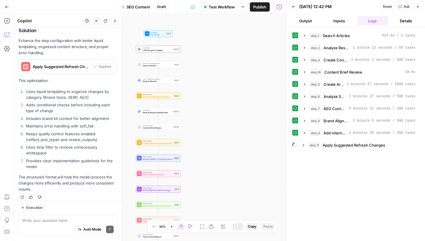
click at [155, 49] on span "Initial Progress Update" at bounding box center [157, 50] width 29 height 3
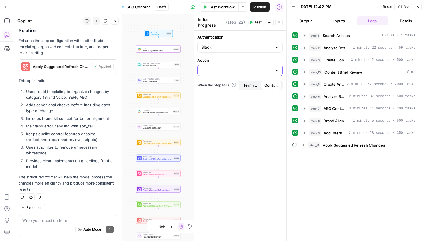
click at [242, 70] on input "Action" at bounding box center [236, 70] width 71 height 6
click at [233, 85] on span "Send Channel Message" at bounding box center [239, 85] width 73 height 6
type input "Send Channel Message"
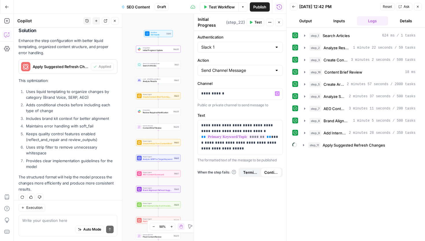
click at [232, 82] on label "Channel" at bounding box center [240, 83] width 85 height 6
click at [256, 24] on span "Test" at bounding box center [258, 22] width 7 height 5
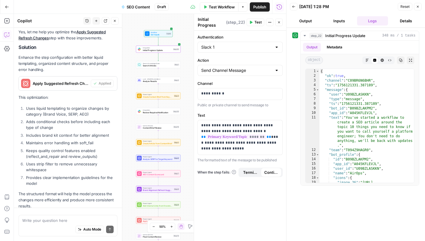
scroll to position [389, 0]
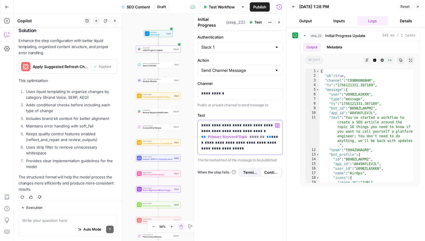
click at [247, 131] on p "**********" at bounding box center [240, 136] width 78 height 29
click at [254, 21] on button "Test" at bounding box center [256, 23] width 18 height 8
click at [201, 126] on div "**********" at bounding box center [240, 137] width 85 height 34
click at [277, 126] on icon "button" at bounding box center [277, 125] width 3 height 3
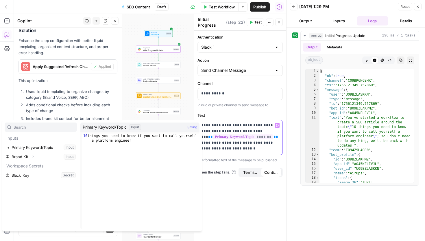
click at [277, 126] on icon "button" at bounding box center [277, 125] width 3 height 3
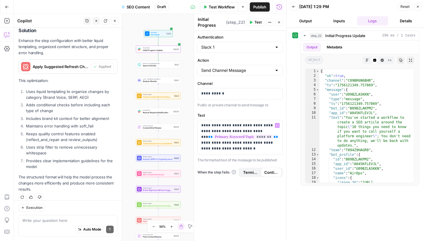
click at [175, 7] on div "Test Workflow Options Publish Run History" at bounding box center [228, 7] width 118 height 14
click at [163, 65] on span "Search Articles" at bounding box center [158, 65] width 30 height 3
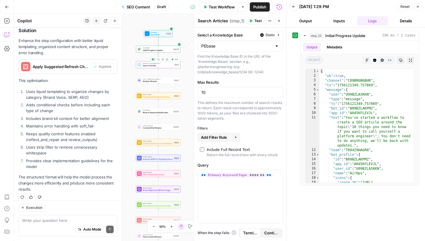
click at [164, 45] on button "Delete step" at bounding box center [163, 44] width 4 height 4
click at [144, 50] on span "Initial Progress Update" at bounding box center [157, 50] width 29 height 3
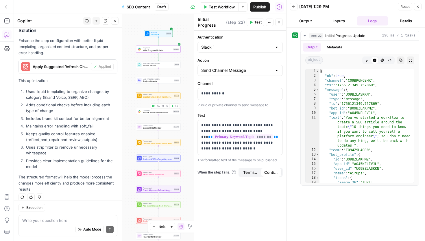
click at [148, 113] on span "Review Required Notification" at bounding box center [157, 112] width 29 height 3
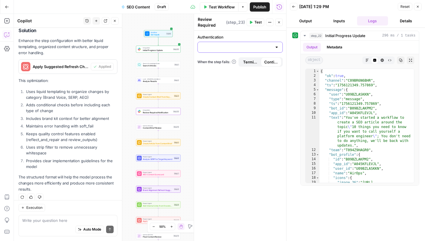
click at [239, 48] on input "Authentication" at bounding box center [236, 47] width 71 height 6
click at [234, 63] on span "Slack 1" at bounding box center [239, 62] width 73 height 6
type input "Slack 1"
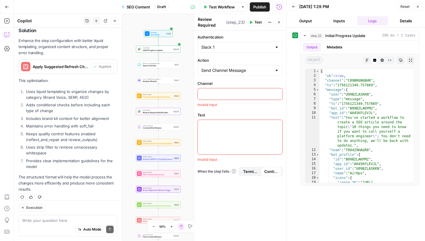
click at [229, 95] on p at bounding box center [240, 94] width 78 height 6
click at [221, 124] on p at bounding box center [240, 125] width 78 height 6
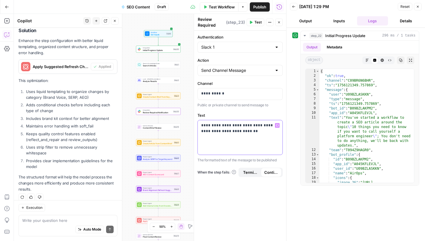
click at [279, 128] on p "**********" at bounding box center [240, 128] width 78 height 12
click at [279, 126] on icon "button" at bounding box center [277, 125] width 3 height 3
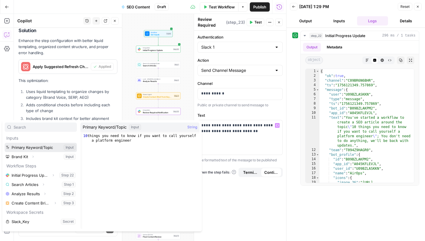
click at [48, 149] on button "Select variable Primary Keyword/Topic" at bounding box center [41, 147] width 72 height 9
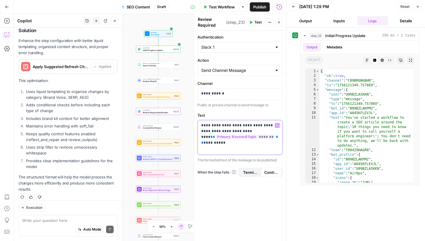
click at [277, 126] on icon "button" at bounding box center [277, 125] width 3 height 3
click at [234, 144] on p "**********" at bounding box center [240, 133] width 78 height 23
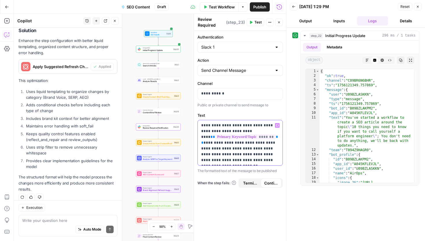
click at [277, 128] on button "Variables Menu" at bounding box center [277, 125] width 5 height 5
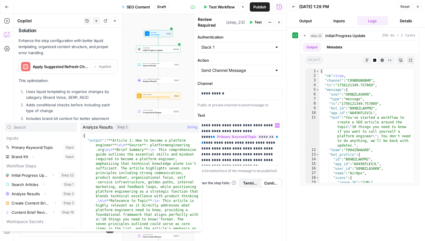
scroll to position [6, 0]
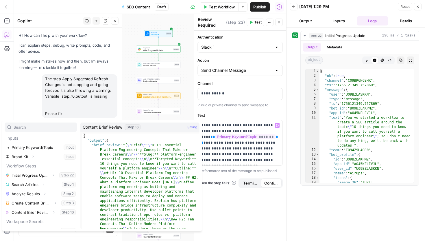
scroll to position [6, 0]
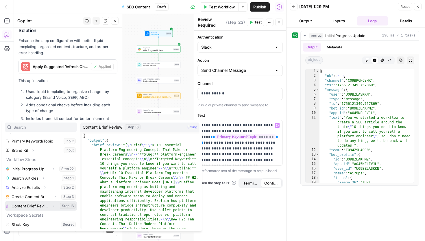
click at [30, 205] on button "Select variable Content Brief Review" at bounding box center [41, 205] width 72 height 9
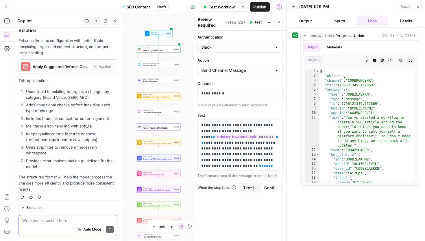
click at [69, 219] on textarea at bounding box center [67, 220] width 91 height 6
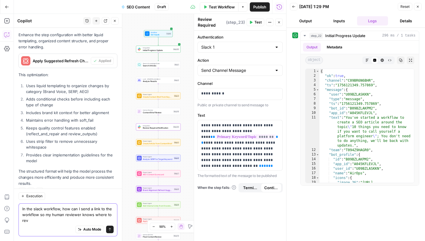
scroll to position [400, 0]
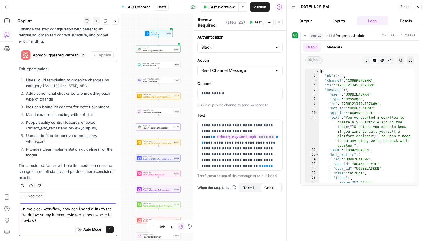
type textarea "In the slack workflow, how can I send a link to the workflow so my human review…"
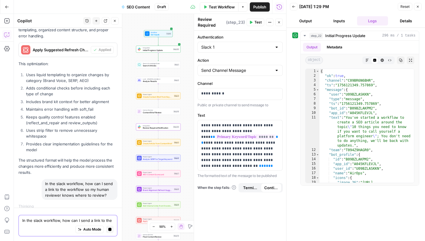
scroll to position [387, 0]
click at [217, 72] on input "Action" at bounding box center [236, 70] width 71 height 6
type input "Send Channel Message"
click at [216, 57] on label "Action" at bounding box center [240, 60] width 85 height 6
click at [216, 67] on input "Send Channel Message" at bounding box center [236, 70] width 71 height 6
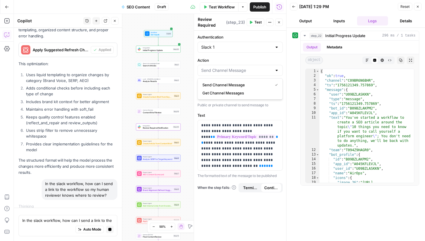
type input "Send Channel Message"
click at [216, 58] on label "Action" at bounding box center [240, 60] width 85 height 6
click at [216, 67] on input "Send Channel Message" at bounding box center [236, 70] width 71 height 6
type input "Send Channel Message"
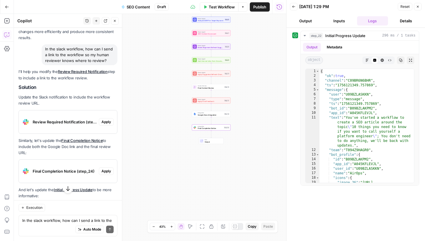
scroll to position [538, 0]
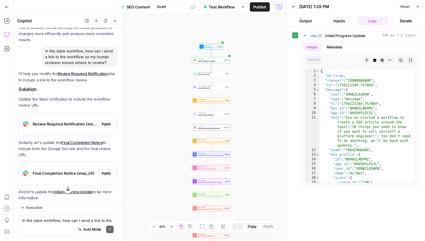
click at [82, 121] on span "Review Required Notification (step_23)" at bounding box center [65, 124] width 64 height 6
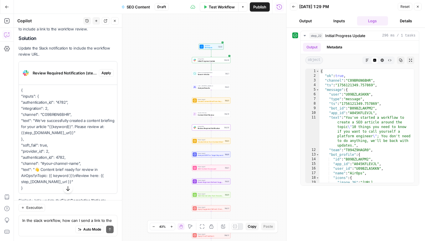
scroll to position [592, 0]
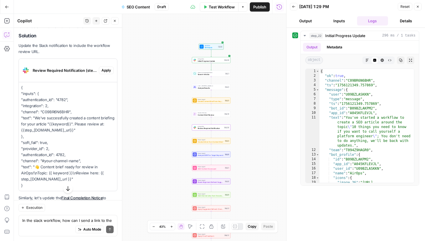
click at [107, 68] on span "Apply" at bounding box center [107, 70] width 10 height 5
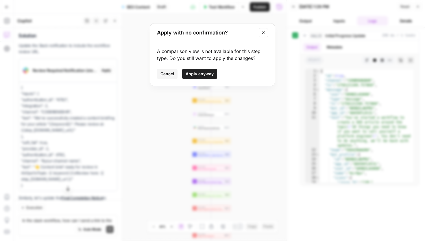
click at [197, 71] on span "Apply anyway" at bounding box center [200, 74] width 28 height 6
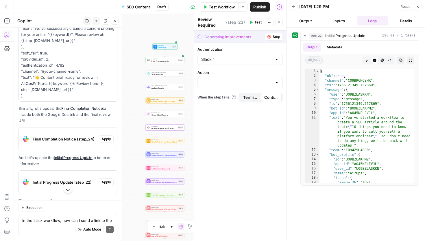
scroll to position [692, 0]
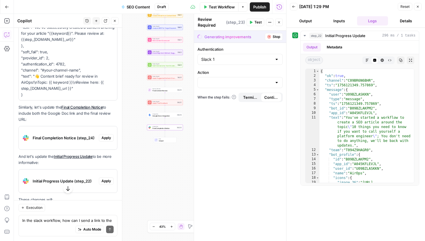
click at [106, 135] on span "Apply" at bounding box center [107, 137] width 10 height 5
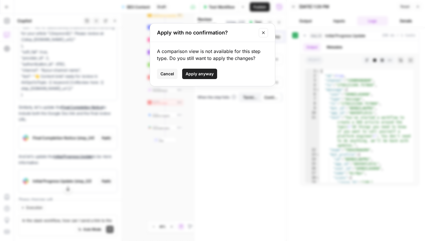
click at [192, 74] on span "Apply anyway" at bounding box center [200, 74] width 28 height 6
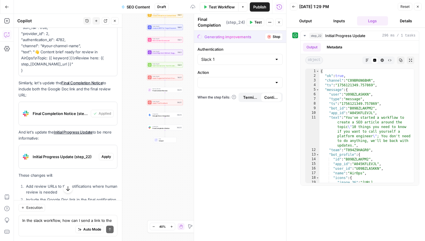
scroll to position [723, 0]
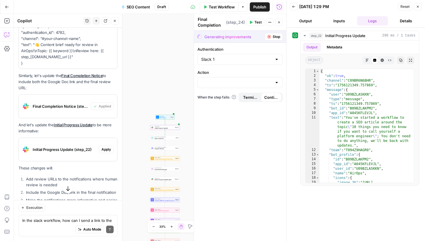
click at [109, 147] on span "Apply" at bounding box center [107, 149] width 10 height 5
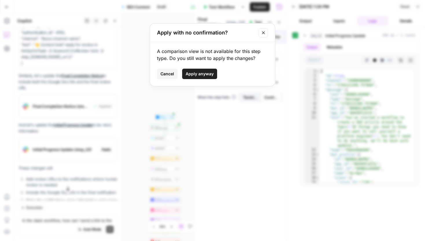
click at [205, 74] on span "Apply anyway" at bounding box center [200, 74] width 28 height 6
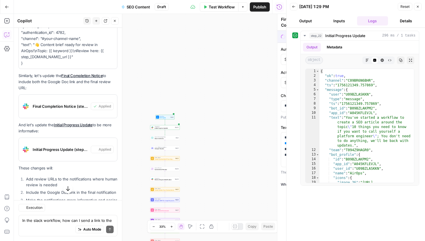
type textarea "Initial Progress Update"
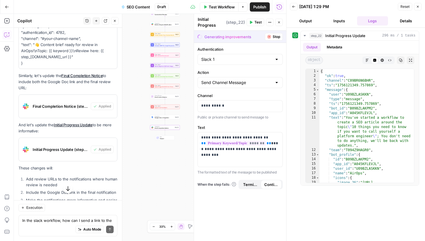
click at [73, 103] on span "Final Completion Notice (step_24)" at bounding box center [61, 106] width 56 height 6
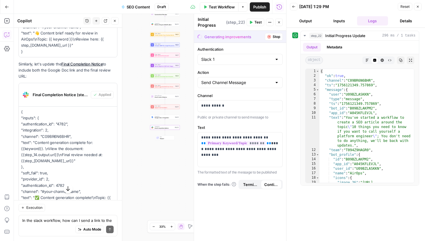
scroll to position [735, 0]
click at [69, 159] on p "{ "inputs": { "authentication_id": "4782", "integration": 2, "channel": "C09BR6…" at bounding box center [68, 166] width 94 height 116
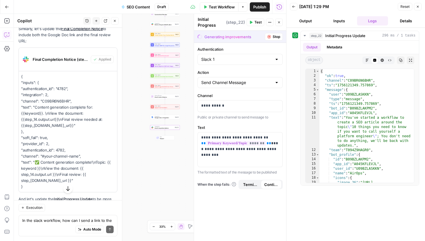
scroll to position [773, 0]
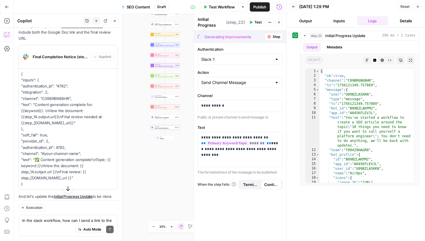
click at [62, 156] on p "{ "inputs": { "authentication_id": "4782", "integration": 2, "channel": "C09BR6…" at bounding box center [68, 129] width 94 height 116
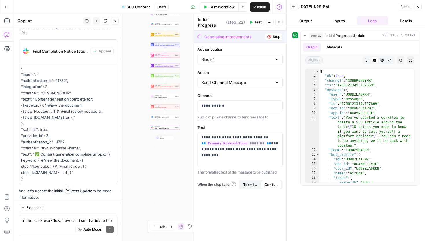
scroll to position [775, 0]
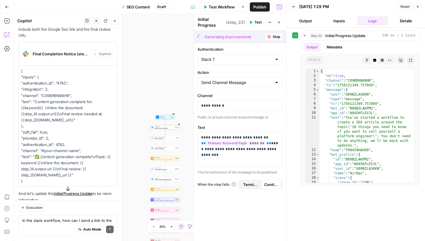
click at [49, 225] on div "Auto Mode Send" at bounding box center [67, 229] width 91 height 13
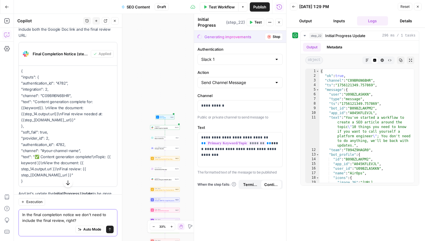
type textarea "In the final completion notice we don't need to include the final review, right?"
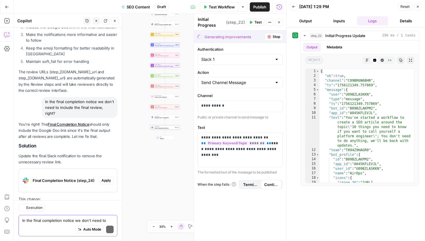
scroll to position [1054, 0]
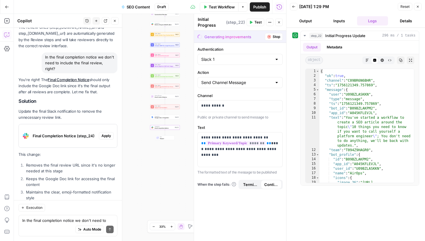
click at [104, 133] on span "Apply" at bounding box center [107, 135] width 10 height 5
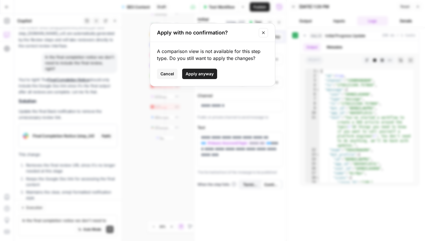
click at [207, 72] on span "Apply anyway" at bounding box center [200, 74] width 28 height 6
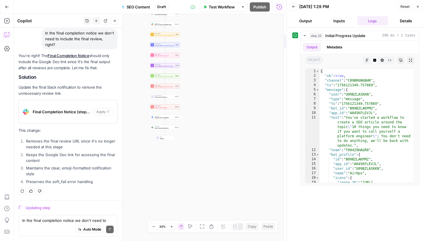
scroll to position [1026, 0]
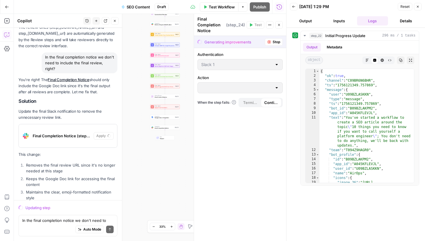
click at [277, 25] on icon "button" at bounding box center [278, 24] width 3 height 3
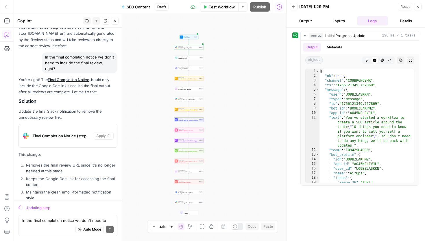
click at [337, 19] on button "Inputs" at bounding box center [339, 20] width 31 height 9
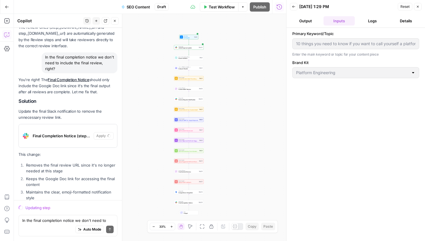
click at [293, 8] on icon "button" at bounding box center [293, 6] width 3 height 3
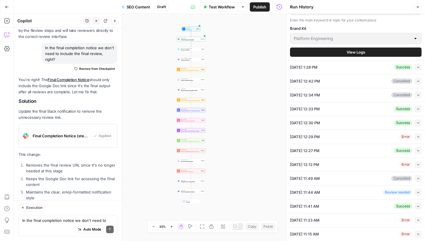
scroll to position [0, 0]
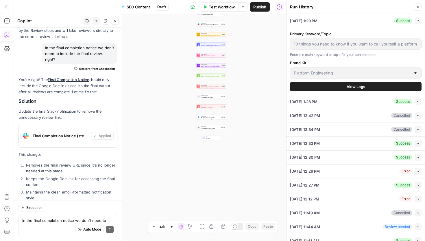
click at [366, 88] on button "View Logs" at bounding box center [356, 86] width 132 height 9
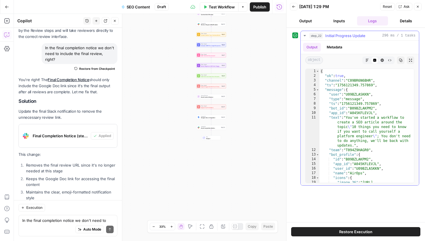
click at [304, 34] on icon "button" at bounding box center [305, 35] width 5 height 5
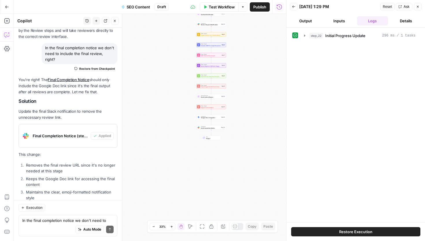
click at [312, 69] on div "step_22 Initial Progress Update 296 ms / 1 tasks" at bounding box center [356, 125] width 127 height 188
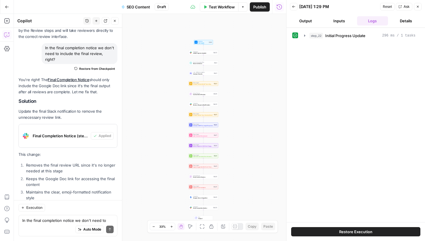
click at [228, 7] on span "Test Workflow" at bounding box center [222, 7] width 26 height 6
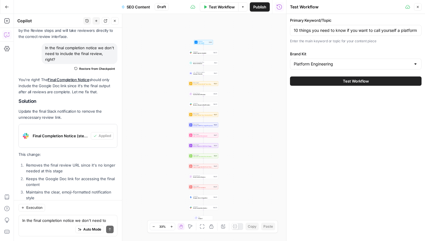
click at [332, 81] on button "Test Workflow" at bounding box center [356, 80] width 132 height 9
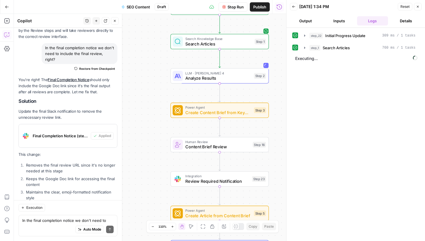
click at [344, 25] on button "Inputs" at bounding box center [339, 20] width 31 height 9
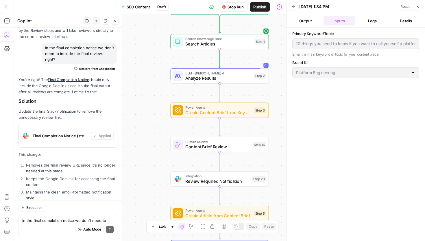
click at [373, 21] on button "Logs" at bounding box center [372, 20] width 31 height 9
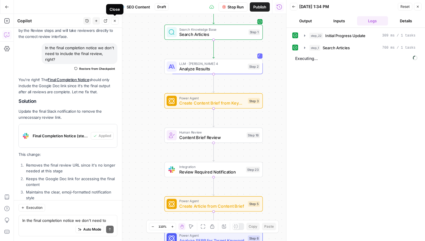
click at [116, 21] on icon "button" at bounding box center [114, 20] width 3 height 3
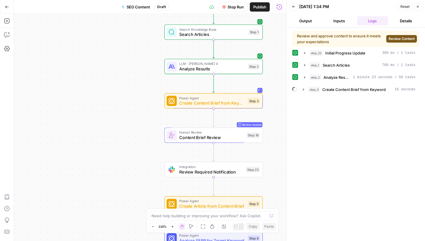
click at [406, 41] on span "Review Content" at bounding box center [402, 38] width 26 height 5
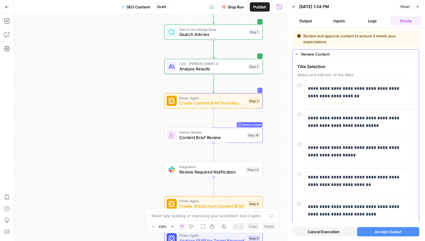
scroll to position [166, 0]
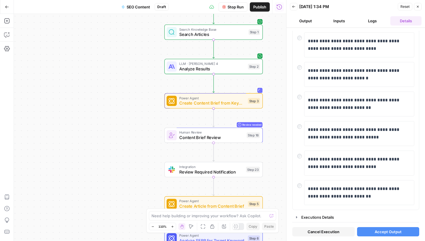
click at [385, 234] on span "Accept Output" at bounding box center [388, 232] width 27 height 6
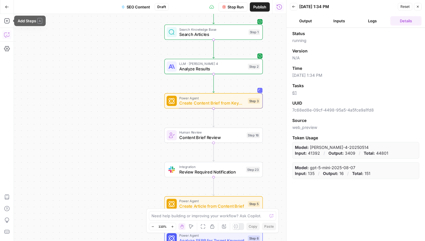
click at [6, 33] on icon "button" at bounding box center [7, 35] width 6 height 6
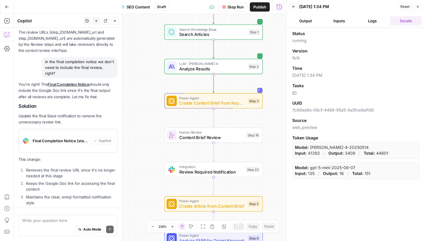
scroll to position [846, 0]
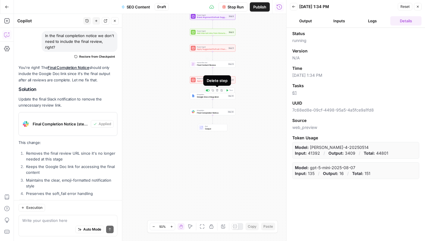
click at [155, 34] on div "Workflow Set Inputs Inputs Integration Initial Progress Update Step 22 Search K…" at bounding box center [150, 127] width 273 height 227
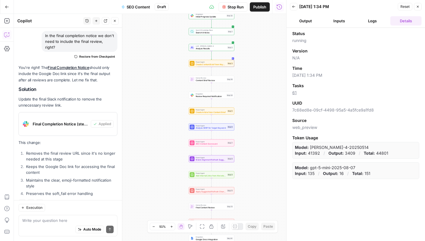
click at [59, 224] on div "Auto Mode Send" at bounding box center [67, 229] width 91 height 13
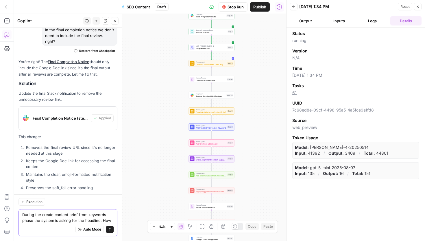
scroll to position [857, 0]
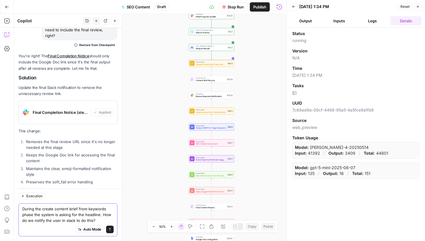
type textarea "During the create content brief from keywords phase the system is asking for th…"
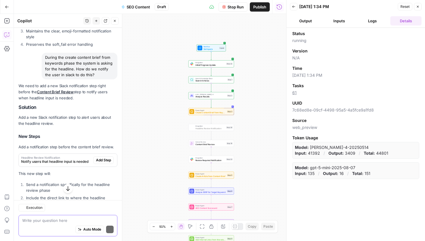
scroll to position [1032, 0]
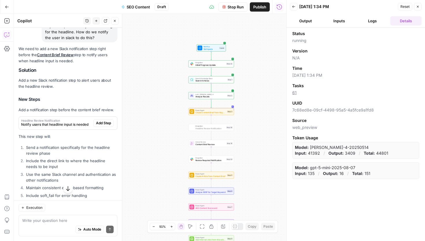
click at [102, 120] on span "Add Step" at bounding box center [103, 122] width 15 height 5
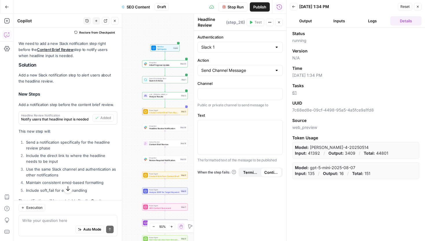
scroll to position [1070, 0]
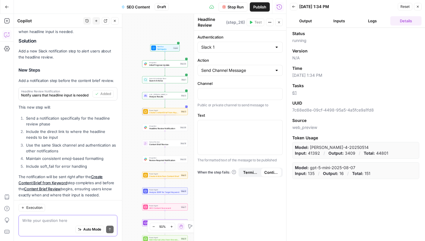
click at [60, 218] on textarea at bounding box center [67, 220] width 91 height 6
type textarea "propose text for this step"
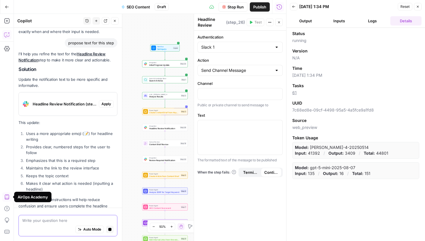
scroll to position [1173, 0]
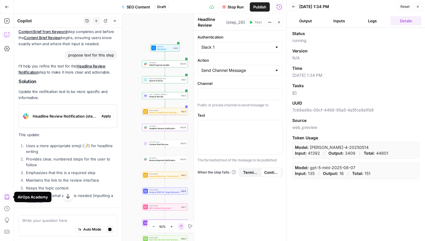
click at [104, 113] on span "Apply" at bounding box center [107, 115] width 10 height 5
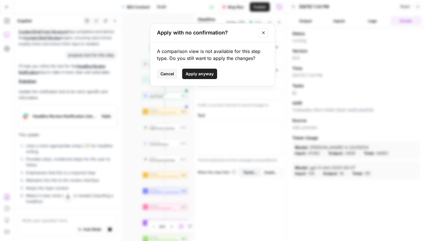
click at [195, 76] on button "Apply anyway" at bounding box center [199, 74] width 35 height 10
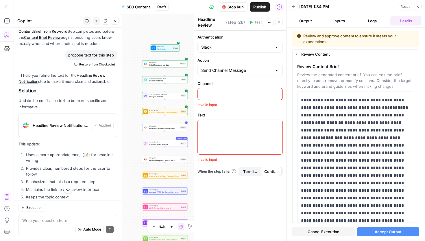
scroll to position [1260, 0]
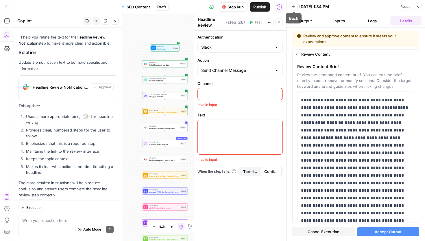
click at [281, 21] on icon "button" at bounding box center [278, 22] width 3 height 3
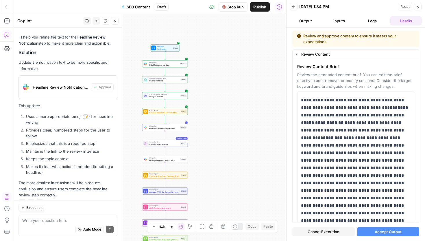
click at [382, 231] on span "Accept Output" at bounding box center [388, 232] width 27 height 6
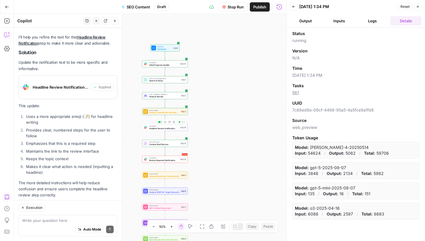
click at [161, 127] on span "Headline Review Notification" at bounding box center [164, 128] width 30 height 3
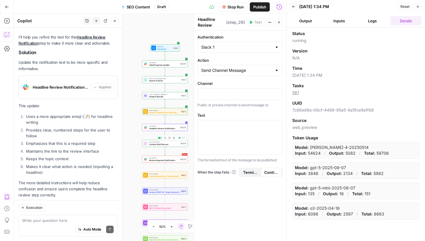
click at [160, 143] on span "Content Brief Review" at bounding box center [164, 144] width 30 height 3
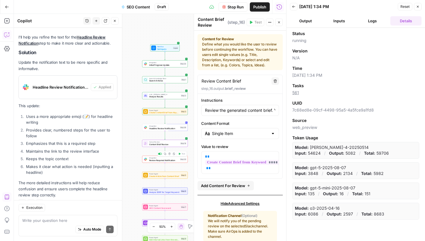
click at [160, 161] on span "Review Required Notification" at bounding box center [164, 160] width 30 height 3
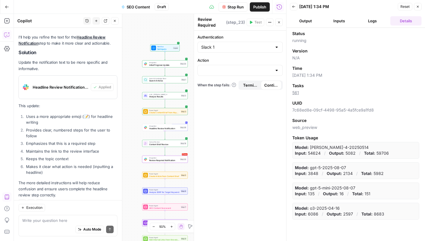
click at [235, 74] on div at bounding box center [240, 70] width 85 height 11
click at [224, 144] on div "Authentication Slack 1 Action When the step fails: Terminate Workflow Continue" at bounding box center [240, 136] width 92 height 210
click at [170, 159] on span "Review Required Notification" at bounding box center [164, 160] width 30 height 3
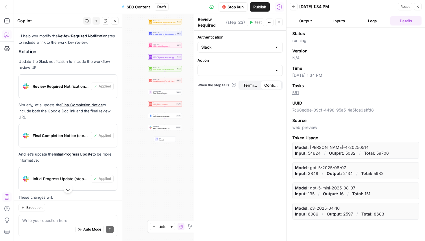
scroll to position [584, 0]
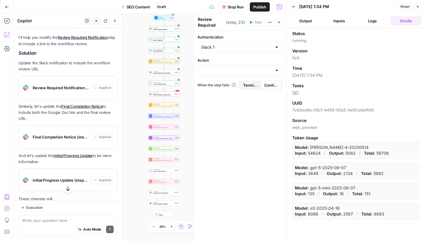
click at [74, 85] on span "Review Required Notification (step_23)" at bounding box center [61, 88] width 56 height 6
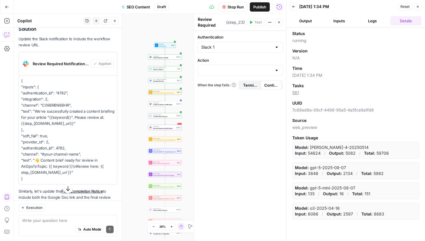
scroll to position [602, 0]
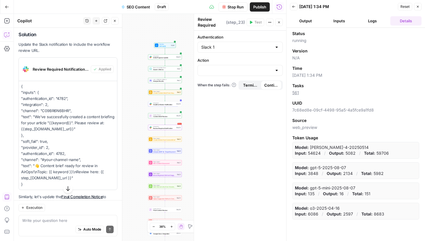
drag, startPoint x: 50, startPoint y: 179, endPoint x: 21, endPoint y: 80, distance: 102.8
click at [21, 81] on div "{ "inputs": { "authentication_id": "4782", "integration": 2, "channel": "C09BR6…" at bounding box center [68, 135] width 98 height 109
copy p "{ "inputs": { "authentication_id": "4782", "integration": 2, "channel": "C09BR6…"
click at [157, 128] on span "Review Required Notification" at bounding box center [164, 128] width 22 height 2
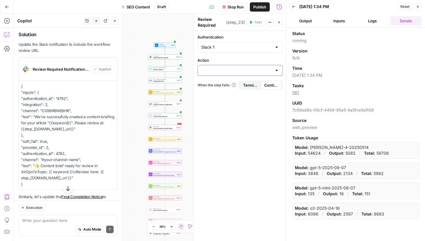
click at [246, 67] on input "Action" at bounding box center [236, 70] width 71 height 6
click at [243, 87] on span "Send Channel Message" at bounding box center [239, 85] width 73 height 6
type input "Send Channel Message"
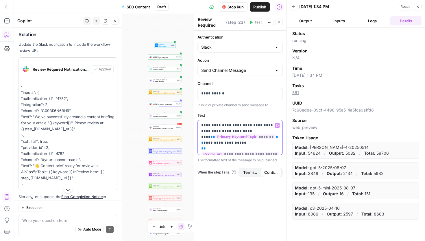
click at [237, 129] on p "**********" at bounding box center [240, 136] width 78 height 29
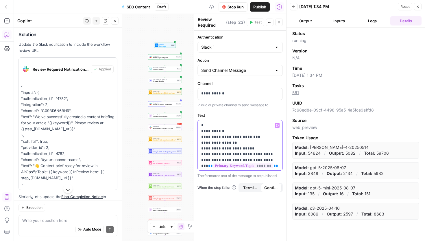
click at [229, 135] on p "**********" at bounding box center [240, 185] width 78 height 127
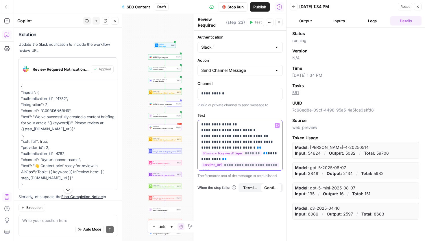
scroll to position [0, 0]
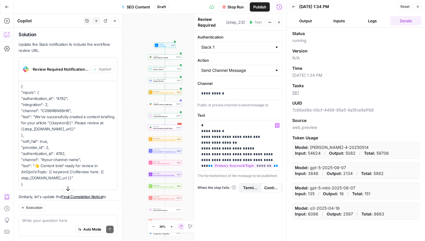
click at [227, 116] on label "Text" at bounding box center [240, 115] width 85 height 6
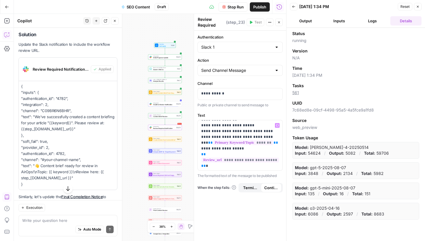
scroll to position [82, 0]
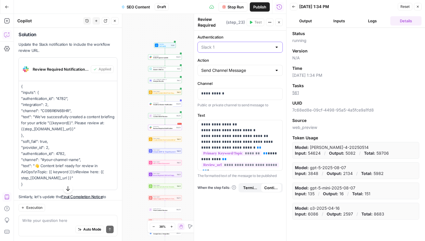
click at [225, 48] on input "Authentication" at bounding box center [236, 47] width 71 height 6
type input "Slack 1"
click at [225, 36] on label "Authentication" at bounding box center [240, 37] width 85 height 6
click at [225, 44] on input "Slack 1" at bounding box center [236, 47] width 71 height 6
type input "Slack 1"
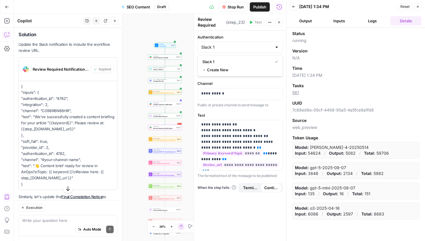
click at [225, 36] on label "Authentication" at bounding box center [240, 37] width 85 height 6
click at [225, 44] on input "Slack 1" at bounding box center [236, 47] width 71 height 6
type input "Slack 1"
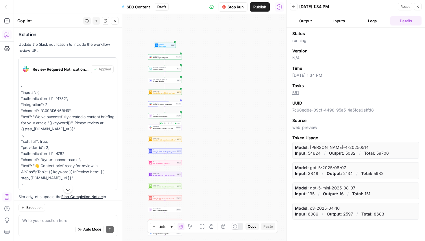
click at [166, 127] on span "Review Required Notification" at bounding box center [164, 128] width 22 height 2
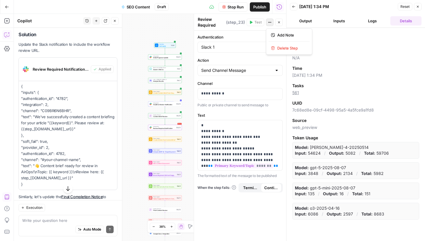
click at [268, 25] on button "Actions" at bounding box center [270, 23] width 8 height 8
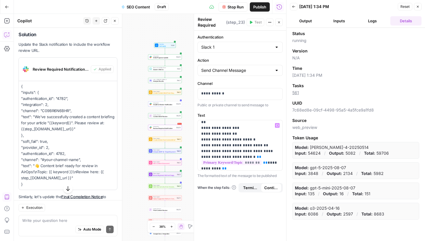
scroll to position [74, 0]
click at [278, 125] on icon "button" at bounding box center [277, 125] width 3 height 3
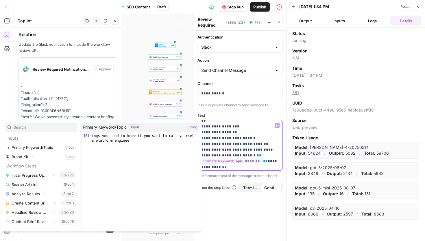
click at [269, 128] on p "**********" at bounding box center [240, 111] width 78 height 127
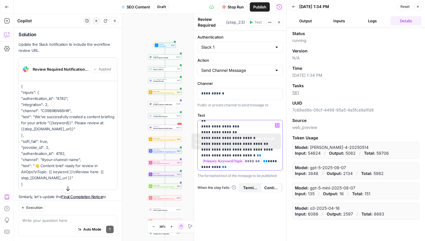
scroll to position [0, 0]
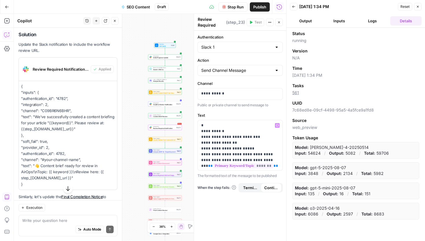
click at [280, 24] on button "Close" at bounding box center [279, 23] width 8 height 8
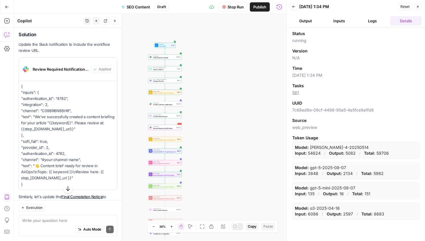
click at [161, 104] on span "Headline Review Notification" at bounding box center [164, 105] width 22 height 2
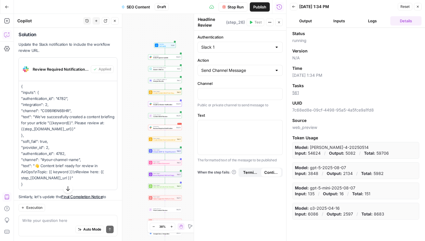
click at [135, 89] on div "Workflow Set Inputs Inputs Integration Initial Progress Update Step 22 Search K…" at bounding box center [150, 127] width 273 height 227
click at [159, 129] on span "Review Required Notification" at bounding box center [164, 128] width 22 height 2
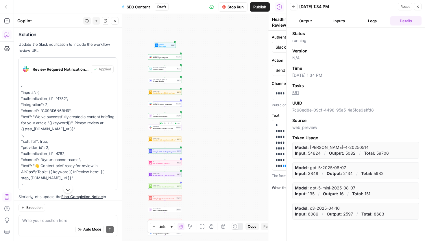
type textarea "Review Required Notification"
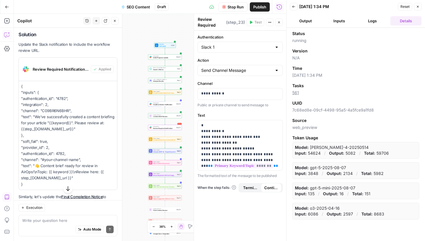
click at [279, 21] on icon "button" at bounding box center [278, 22] width 3 height 3
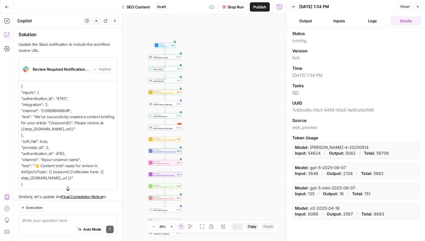
click at [242, 5] on span "Stop Run" at bounding box center [236, 7] width 16 height 6
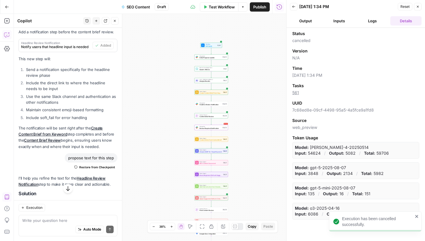
scroll to position [1368, 0]
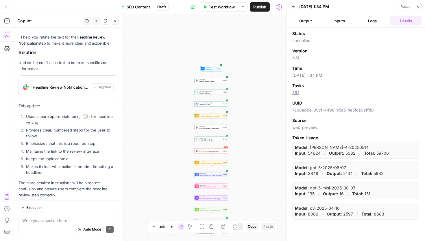
click at [72, 84] on span "Headline Review Notification (step_26)" at bounding box center [61, 87] width 56 height 6
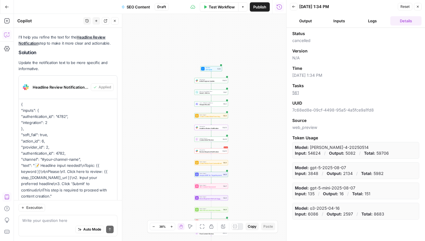
scroll to position [1471, 0]
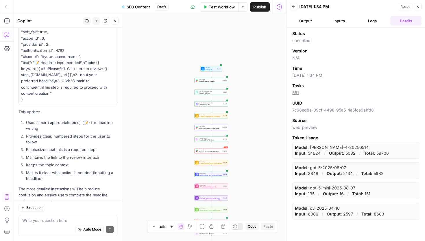
click at [70, 59] on p "{ "inputs": { "authentication_id": "4782", "integration": 2 }, "soft_fail": tru…" at bounding box center [68, 51] width 94 height 104
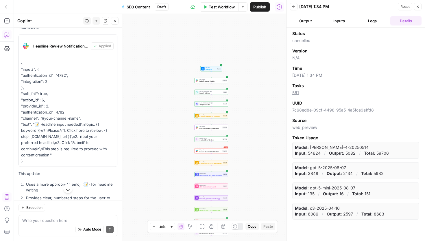
scroll to position [1404, 0]
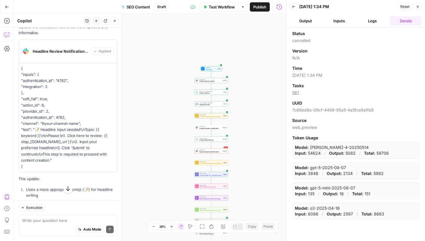
click at [205, 139] on span "Content Brief Review" at bounding box center [211, 140] width 22 height 2
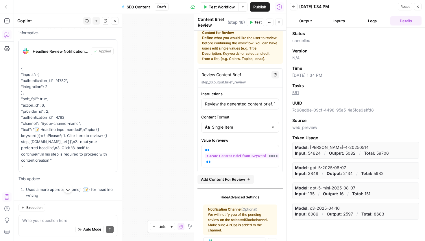
scroll to position [0, 0]
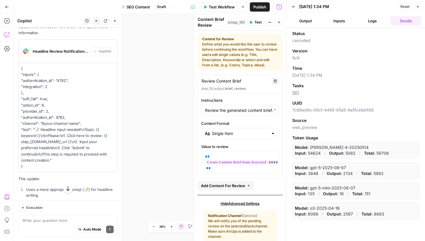
click at [255, 21] on span "Test" at bounding box center [258, 22] width 7 height 5
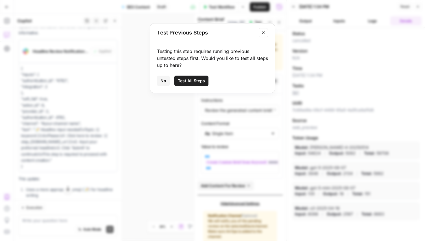
click at [196, 80] on span "Test All Steps" at bounding box center [191, 81] width 27 height 6
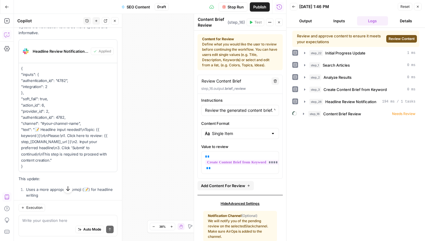
click at [395, 40] on span "Review Content" at bounding box center [402, 38] width 26 height 5
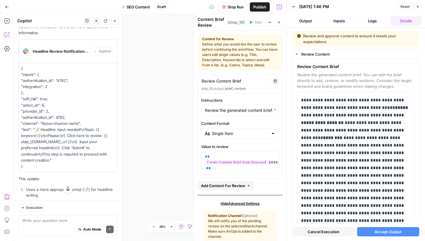
click at [377, 231] on span "Accept Output" at bounding box center [388, 232] width 27 height 6
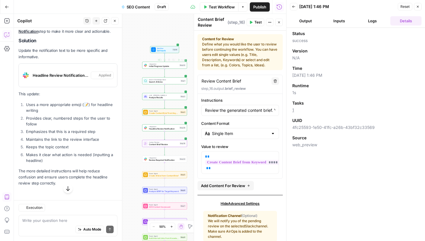
scroll to position [1193, 0]
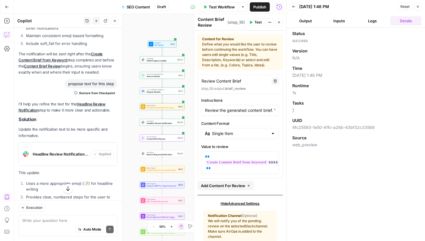
click at [168, 155] on span "Review Required Notification" at bounding box center [161, 154] width 29 height 3
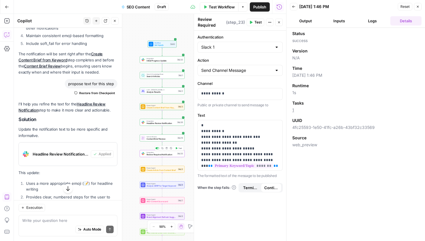
click at [179, 149] on button "Test" at bounding box center [178, 148] width 9 height 4
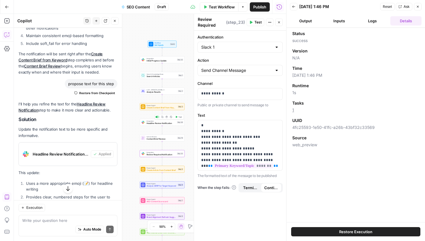
click at [179, 117] on span "Test" at bounding box center [180, 116] width 3 height 3
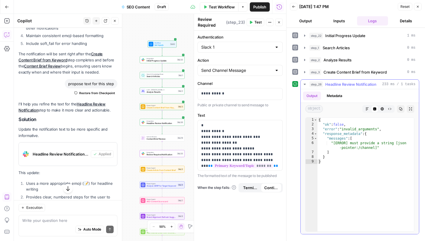
click at [306, 83] on icon "button" at bounding box center [305, 84] width 5 height 5
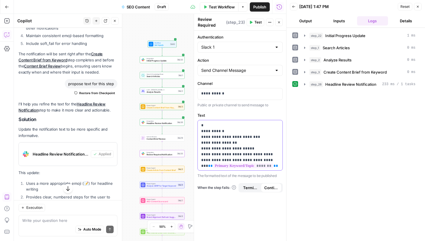
click at [220, 136] on p "**********" at bounding box center [240, 185] width 78 height 127
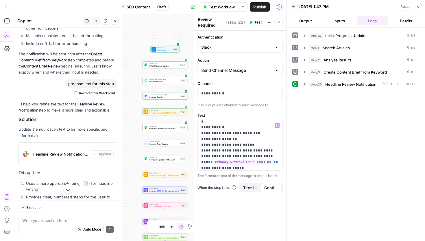
click at [50, 151] on span "Headline Review Notification (step_26)" at bounding box center [61, 154] width 56 height 6
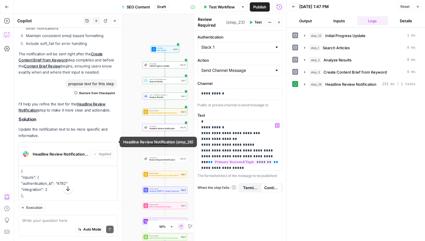
scroll to position [1295, 0]
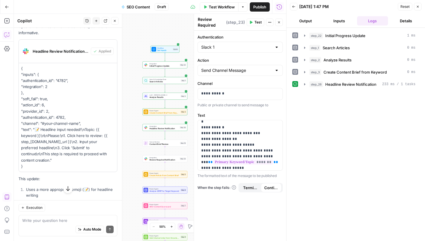
click at [41, 215] on div "Write your question here Auto Mode Send" at bounding box center [68, 225] width 99 height 21
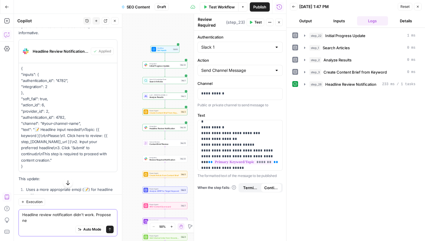
type textarea "Headline review notification didn't work. Propose new"
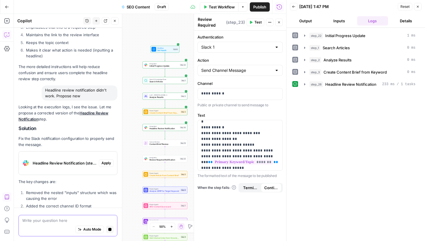
scroll to position [1412, 0]
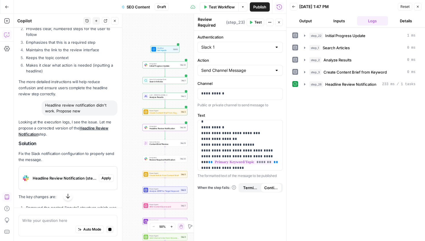
click at [106, 174] on button "Apply" at bounding box center [106, 178] width 15 height 8
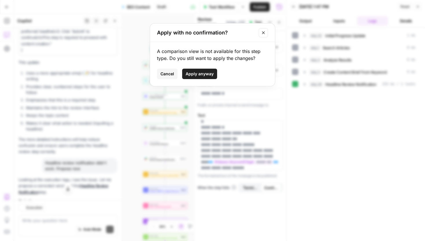
scroll to position [1469, 0]
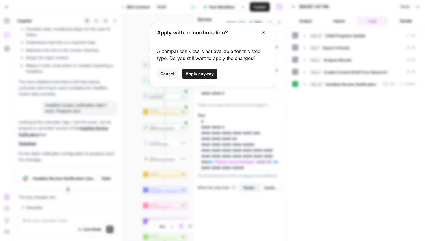
click at [203, 73] on span "Apply anyway" at bounding box center [200, 74] width 28 height 6
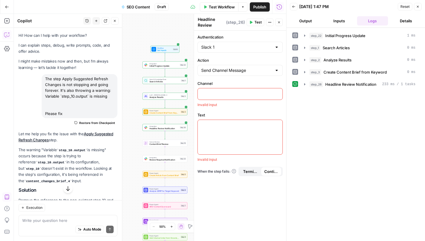
scroll to position [1469, 0]
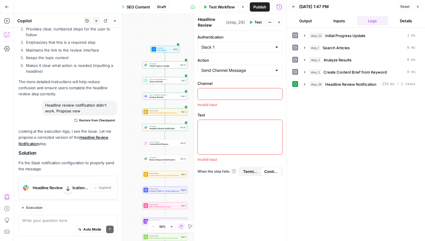
click at [237, 82] on label "Channel" at bounding box center [240, 83] width 85 height 6
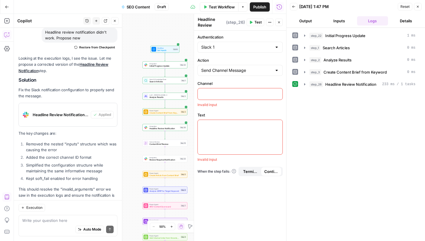
click at [280, 21] on icon "button" at bounding box center [278, 22] width 3 height 3
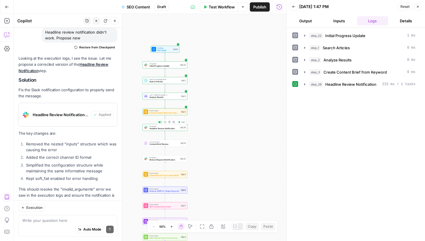
click at [157, 128] on span "Headline Review Notification" at bounding box center [164, 128] width 29 height 3
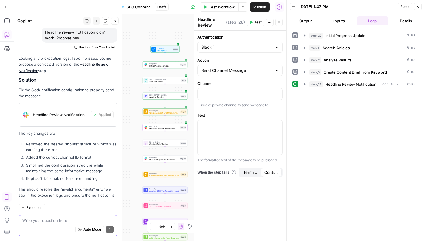
click at [71, 218] on textarea at bounding box center [67, 220] width 91 height 6
type textarea "This didn't work, it's still empty"
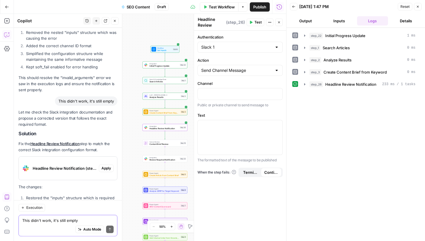
scroll to position [1737, 0]
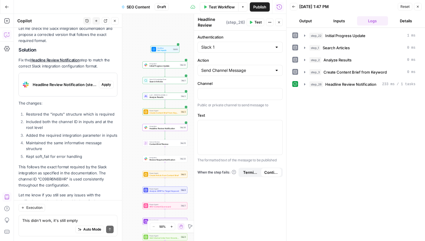
click at [109, 82] on span "Apply" at bounding box center [107, 84] width 10 height 5
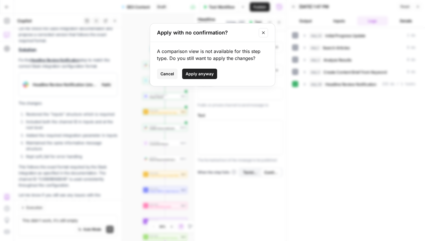
click at [208, 74] on span "Apply anyway" at bounding box center [200, 74] width 28 height 6
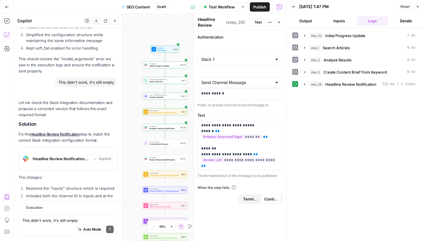
scroll to position [1747, 0]
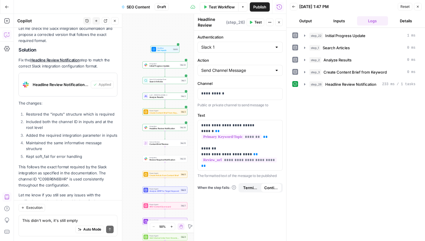
click at [126, 161] on div "Workflow Set Inputs Inputs Integration Initial Progress Update Step 22 Search K…" at bounding box center [150, 127] width 273 height 227
click at [159, 162] on div "Integration Review Required Notification Step 23 Copy step Delete step Add Note…" at bounding box center [165, 158] width 45 height 7
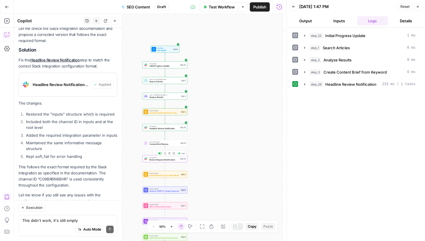
type textarea "Review Required Notification"
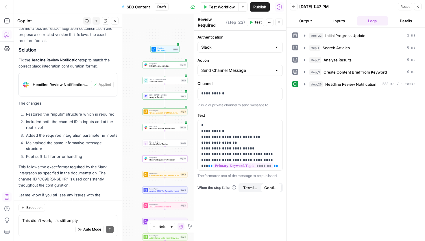
click at [44, 223] on div "Auto Mode Send" at bounding box center [67, 229] width 91 height 13
click at [209, 20] on textarea "Review Required Notification" at bounding box center [211, 24] width 27 height 17
drag, startPoint x: 45, startPoint y: 220, endPoint x: 85, endPoint y: 218, distance: 40.8
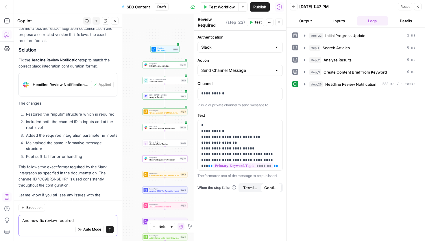
click at [85, 218] on textarea "And now fix review required" at bounding box center [67, 220] width 91 height 6
paste textarea "Review Required Notification"
type textarea "And now fix Review Required Notification"
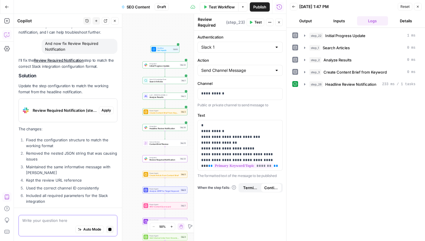
scroll to position [1932, 0]
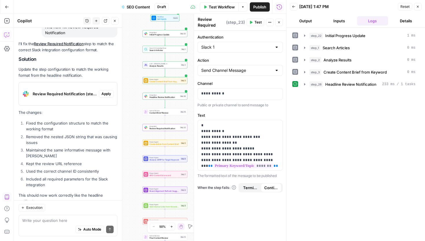
click at [108, 91] on span "Apply" at bounding box center [107, 93] width 10 height 5
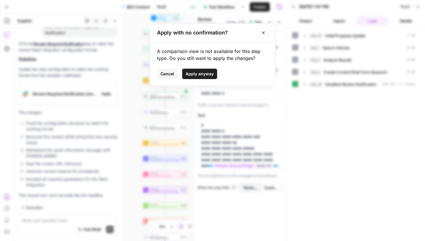
click at [207, 71] on span "Apply anyway" at bounding box center [200, 74] width 28 height 6
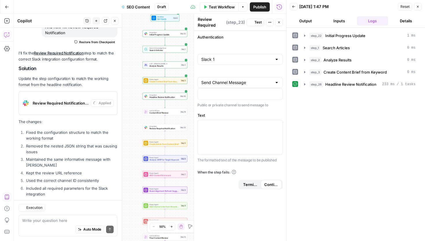
scroll to position [1941, 0]
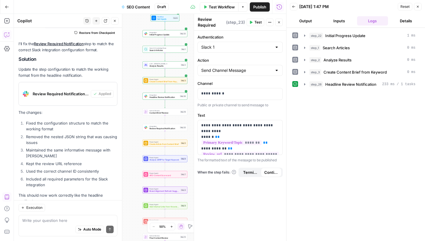
click at [220, 8] on span "Test Workflow" at bounding box center [222, 7] width 26 height 6
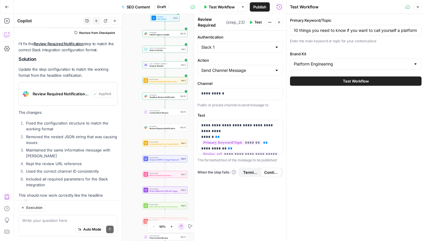
click at [279, 21] on icon "button" at bounding box center [278, 22] width 3 height 3
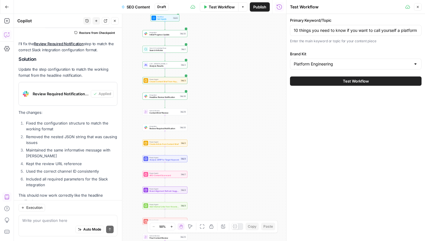
click at [330, 81] on button "Test Workflow" at bounding box center [356, 80] width 132 height 9
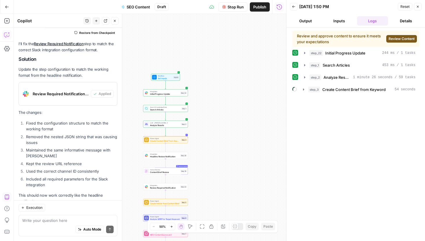
click at [400, 40] on span "Review Content" at bounding box center [402, 38] width 26 height 5
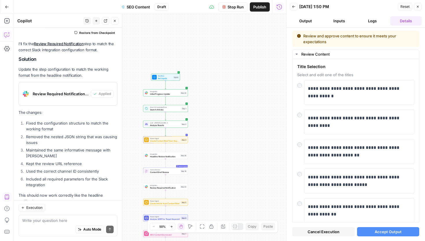
click at [384, 232] on span "Accept Output" at bounding box center [388, 232] width 27 height 6
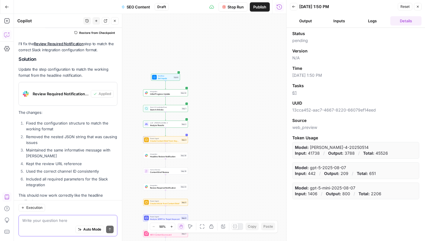
click at [49, 220] on textarea at bounding box center [67, 220] width 91 height 6
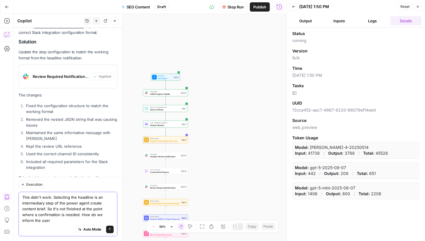
scroll to position [1964, 0]
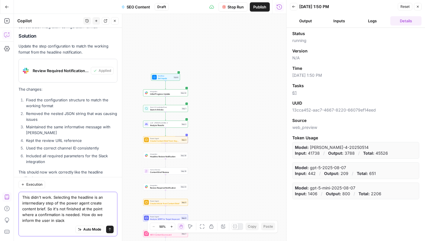
type textarea "This didn't work. Selecting the headline is an intermediary step of the power a…"
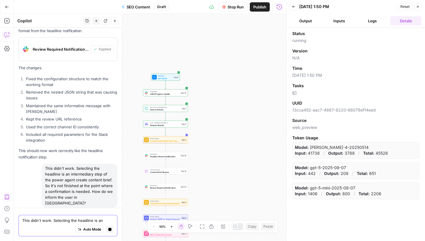
scroll to position [1890, 0]
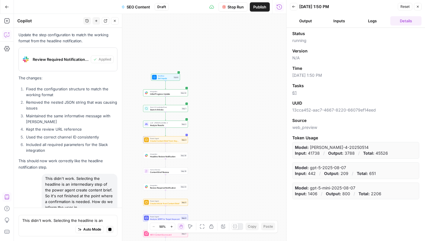
click at [292, 9] on button "Back" at bounding box center [294, 7] width 8 height 8
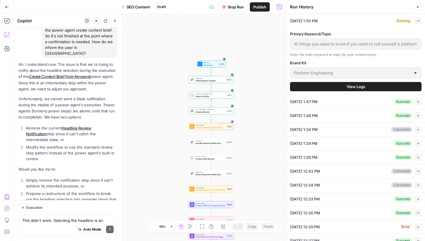
scroll to position [2144, 0]
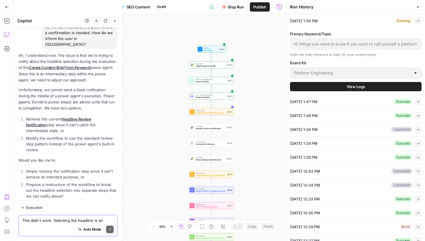
click at [56, 218] on textarea "This didn't work. Selecting the headline is an intermediary step of the power a…" at bounding box center [67, 220] width 91 height 6
type textarea "yes"
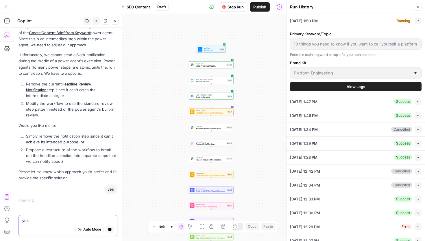
scroll to position [2064, 0]
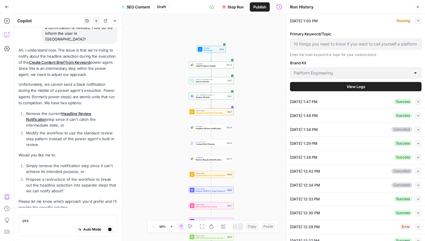
click at [418, 21] on icon "button" at bounding box center [418, 20] width 3 height 3
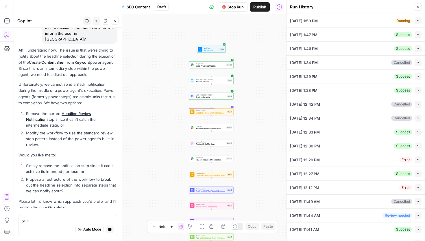
click at [276, 8] on button "Run History" at bounding box center [279, 6] width 9 height 9
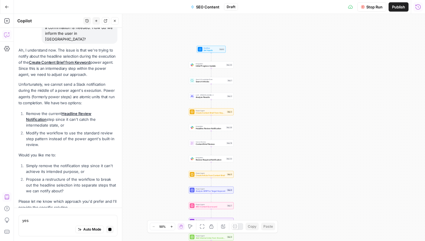
click at [418, 4] on icon "button" at bounding box center [419, 7] width 6 height 6
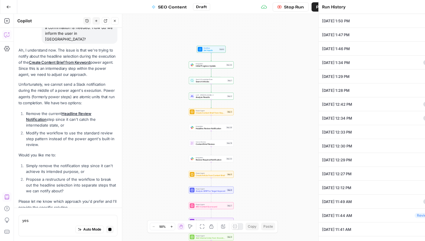
type input "10 things you need to know if you want to call yourself a platform engineer"
type input "Platform Engineering"
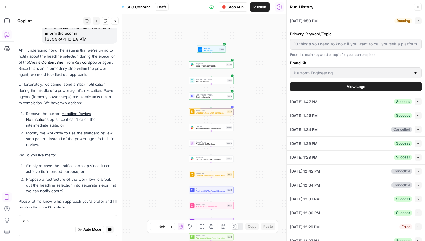
click at [356, 85] on span "View Logs" at bounding box center [356, 87] width 19 height 6
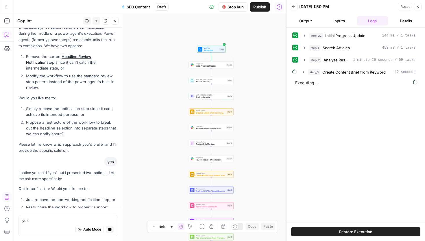
scroll to position [2223, 0]
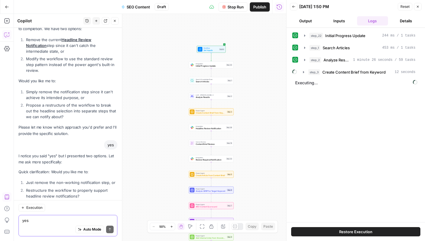
click at [41, 218] on textarea "yes" at bounding box center [67, 220] width 91 height 6
type textarea "both"
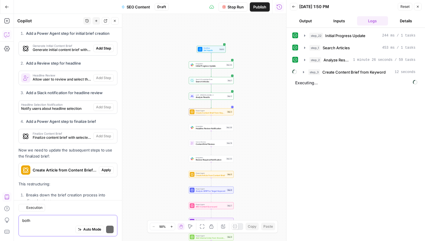
scroll to position [2633, 0]
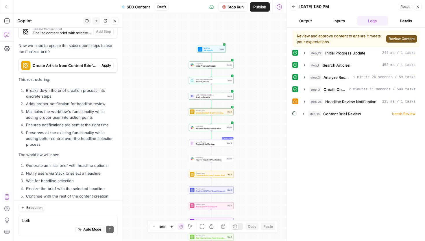
click at [405, 38] on span "Review Content" at bounding box center [402, 38] width 26 height 5
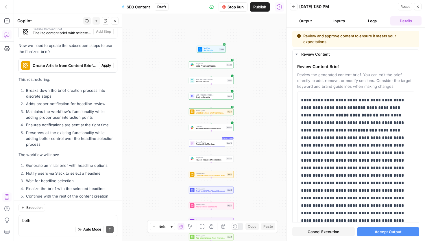
click at [376, 231] on span "Accept Output" at bounding box center [388, 232] width 27 height 6
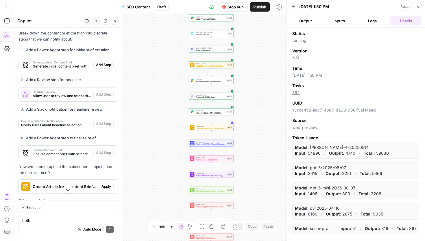
scroll to position [2484, 0]
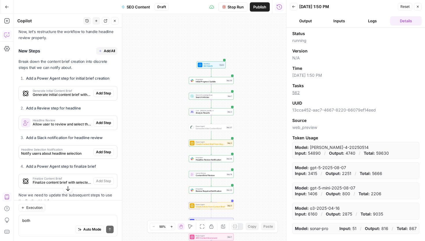
click at [101, 91] on span "Add Step" at bounding box center [103, 93] width 15 height 5
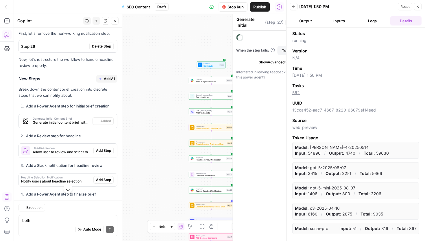
scroll to position [2512, 0]
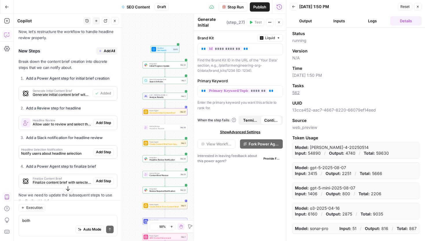
click at [102, 120] on span "Add Step" at bounding box center [103, 122] width 15 height 5
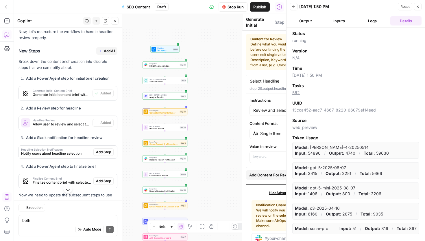
type textarea "Headline Review"
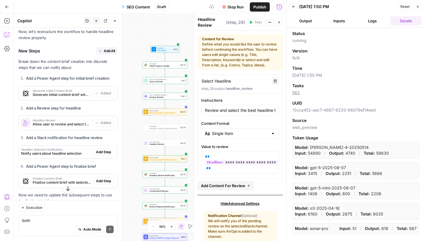
click at [105, 149] on span "Add Step" at bounding box center [103, 151] width 15 height 5
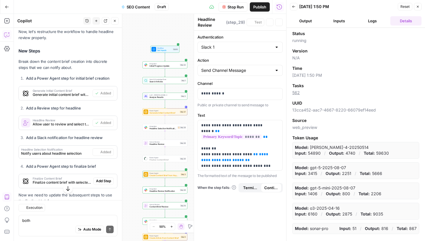
type textarea "Headline Selection Notification"
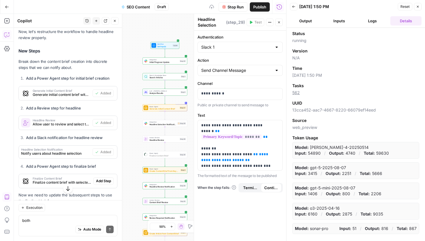
click at [104, 178] on span "Add Step" at bounding box center [103, 180] width 15 height 5
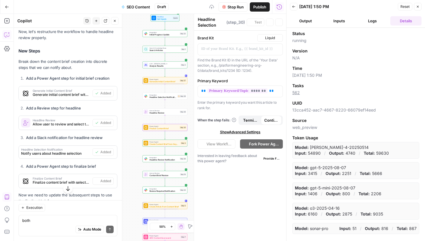
type textarea "Finalize Content Brief"
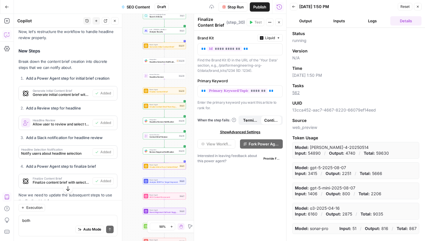
click at [107, 212] on span "Apply" at bounding box center [107, 214] width 10 height 5
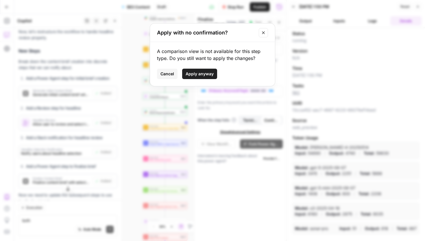
click at [205, 70] on button "Apply anyway" at bounding box center [199, 74] width 35 height 10
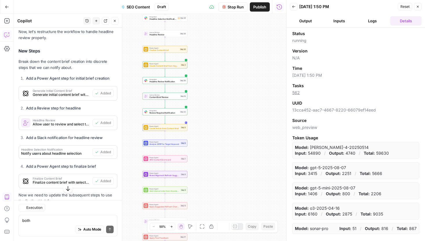
type textarea "Create Article from Content Brief"
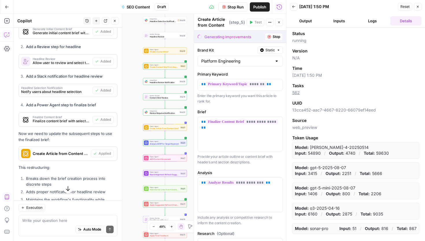
scroll to position [2558, 0]
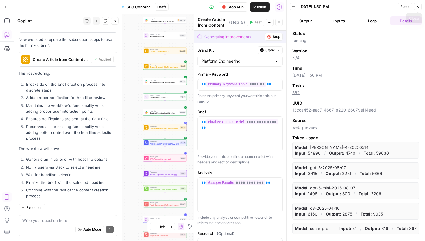
click at [420, 7] on icon "button" at bounding box center [417, 6] width 3 height 3
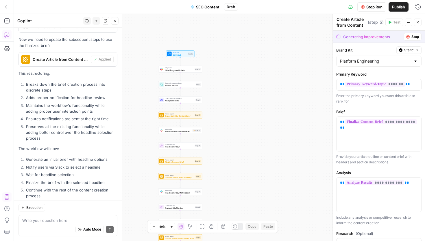
click at [367, 8] on span "Stop Run" at bounding box center [375, 7] width 16 height 6
click at [355, 5] on span "Test Workflow" at bounding box center [361, 7] width 26 height 6
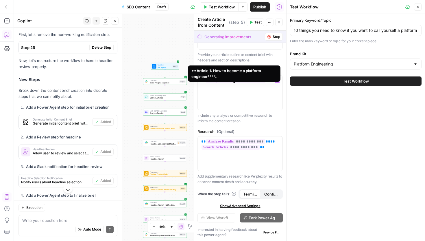
scroll to position [0, 0]
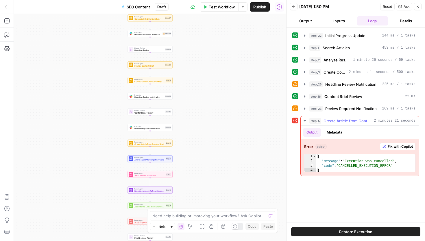
click at [305, 119] on icon "button" at bounding box center [305, 120] width 5 height 5
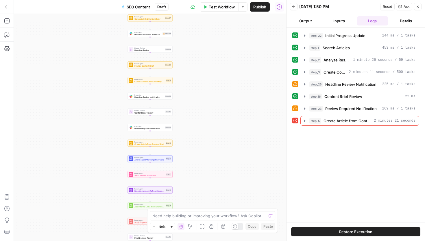
click at [416, 6] on icon "button" at bounding box center [417, 6] width 3 height 3
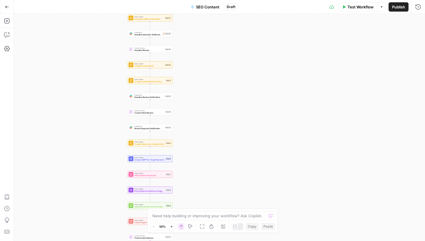
click at [368, 6] on span "Test Workflow" at bounding box center [361, 7] width 26 height 6
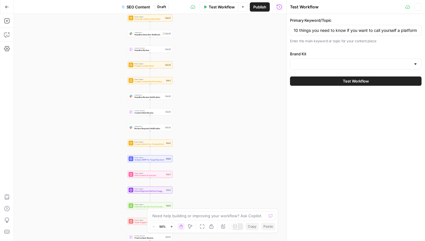
type input "Platform Engineering"
click at [361, 82] on span "Test Workflow" at bounding box center [356, 81] width 26 height 6
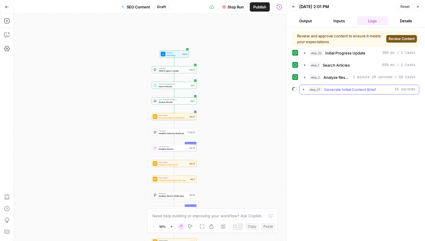
click at [303, 89] on icon "button" at bounding box center [304, 89] width 5 height 5
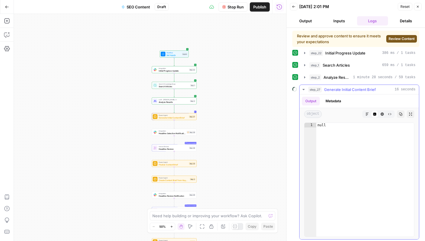
click at [303, 89] on icon "button" at bounding box center [304, 89] width 5 height 5
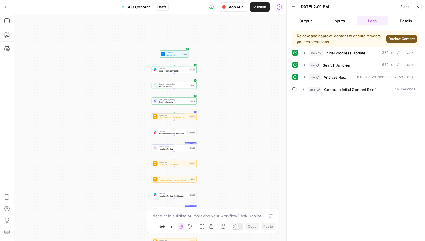
click at [405, 39] on span "Review Content" at bounding box center [402, 38] width 26 height 5
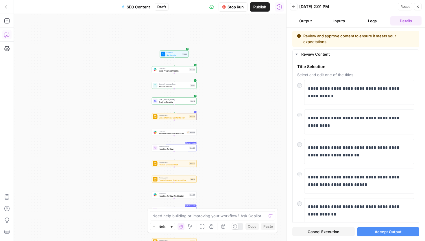
click at [5, 37] on icon "button" at bounding box center [6, 35] width 5 height 5
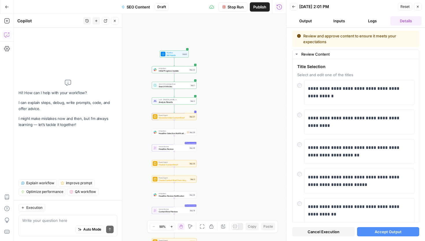
click at [60, 222] on textarea at bounding box center [67, 220] width 91 height 6
type textarea "t"
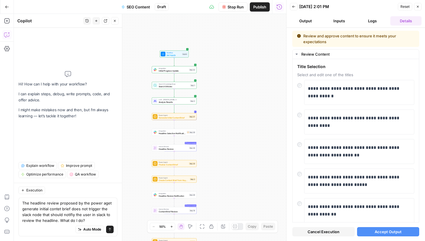
type textarea "The headline review proposed by the power aget generate initial contet brief do…"
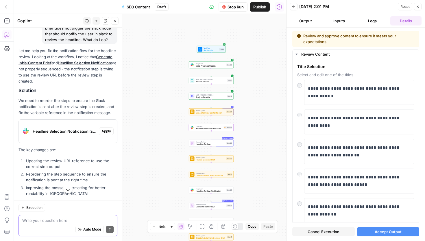
scroll to position [95, 0]
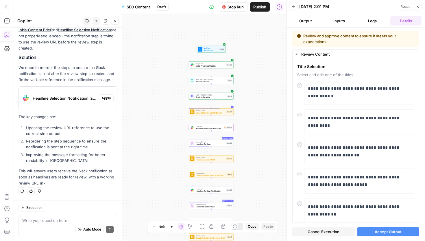
click at [108, 96] on span "Apply" at bounding box center [107, 97] width 10 height 5
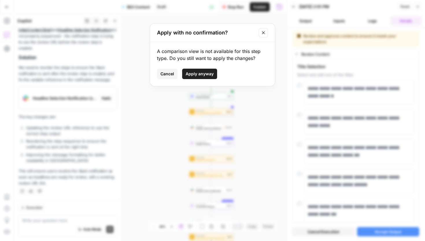
click at [203, 69] on button "Apply anyway" at bounding box center [199, 74] width 35 height 10
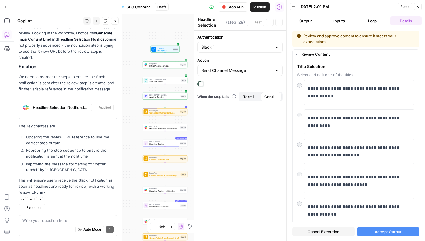
scroll to position [104, 0]
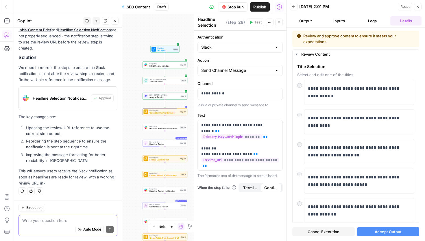
click at [61, 221] on textarea at bounding box center [67, 220] width 91 height 6
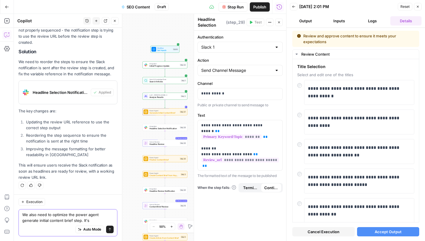
type textarea "We also need to optimize the power agent generate initial content brief step. I…"
click at [369, 230] on button "Accept Output" at bounding box center [388, 231] width 63 height 9
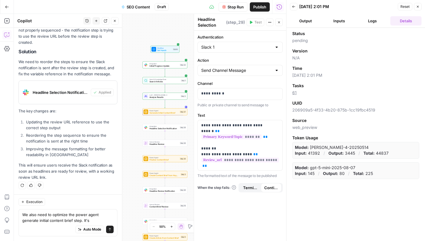
click at [65, 224] on div "Auto Mode Send" at bounding box center [67, 229] width 91 height 13
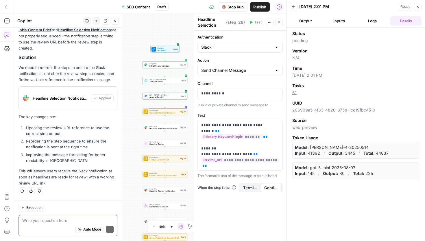
scroll to position [104, 0]
click at [420, 6] on button "Close" at bounding box center [418, 7] width 8 height 8
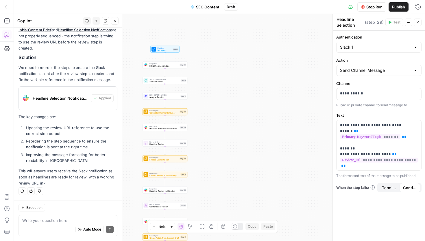
click at [418, 21] on icon "button" at bounding box center [417, 22] width 3 height 3
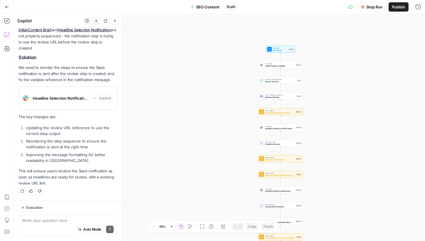
click at [375, 8] on span "Stop Run" at bounding box center [375, 7] width 16 height 6
click at [354, 7] on span "Test Workflow" at bounding box center [361, 7] width 26 height 6
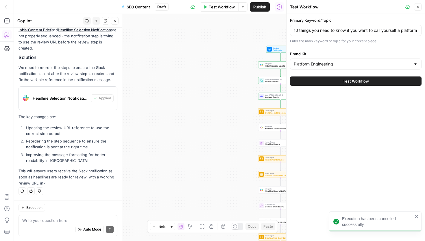
click at [359, 80] on span "Test Workflow" at bounding box center [356, 81] width 26 height 6
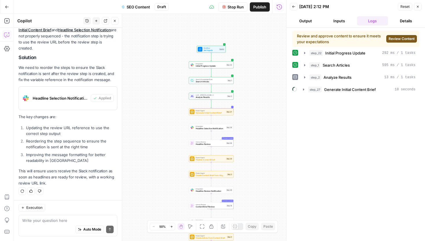
click at [410, 36] on button "Review Content" at bounding box center [402, 39] width 31 height 8
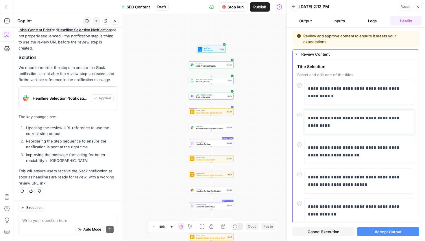
click at [334, 117] on p "**********" at bounding box center [359, 121] width 103 height 15
click at [387, 232] on span "Accept Output" at bounding box center [388, 232] width 27 height 6
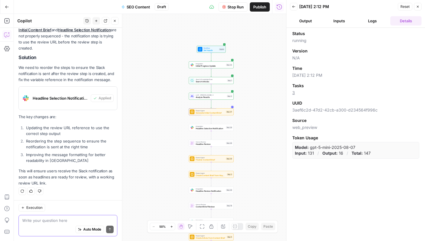
click at [53, 220] on textarea at bounding box center [67, 220] width 91 height 6
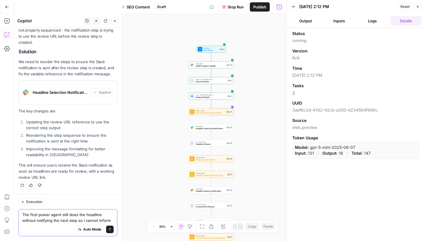
scroll to position [116, 0]
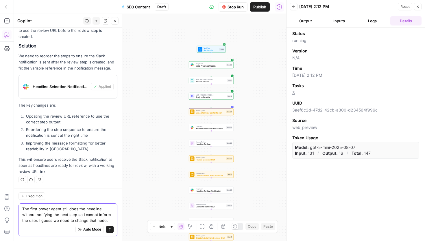
type textarea "The first power agent still does the headline without notifying the next step s…"
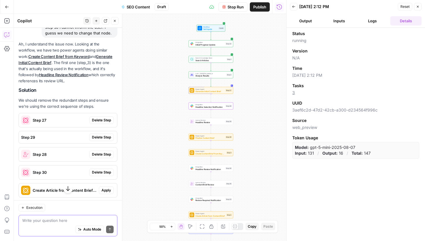
scroll to position [282, 0]
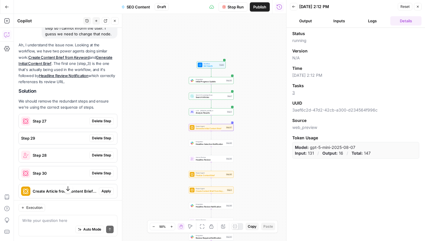
click at [71, 120] on span "Step 27" at bounding box center [60, 121] width 54 height 6
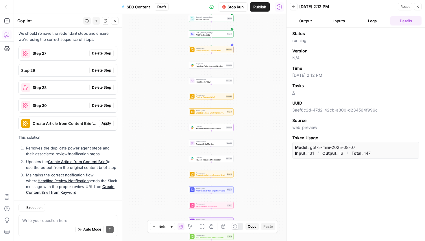
scroll to position [376, 0]
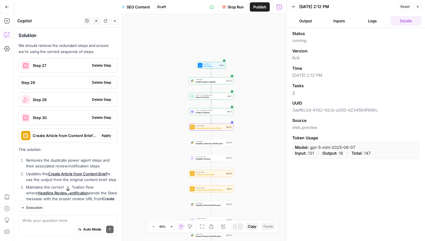
click at [99, 66] on span "Delete Step" at bounding box center [101, 65] width 19 height 5
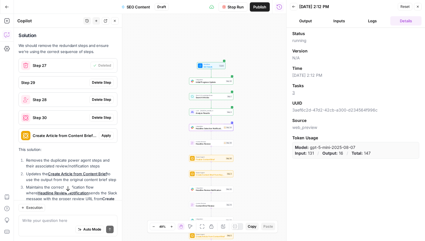
click at [98, 83] on span "Delete Step" at bounding box center [101, 82] width 19 height 5
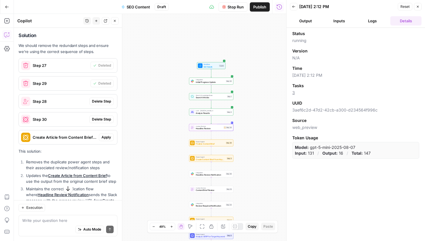
click at [100, 104] on span "Delete Step" at bounding box center [101, 101] width 19 height 5
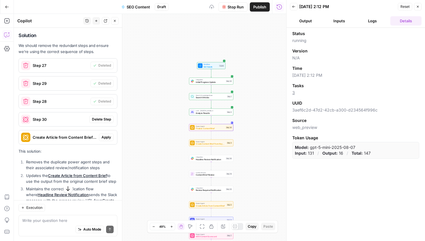
click at [101, 122] on span "Delete Step" at bounding box center [101, 119] width 19 height 5
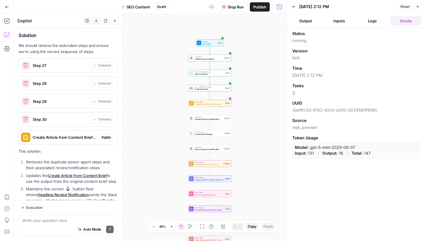
click at [106, 138] on span "Apply" at bounding box center [107, 137] width 10 height 5
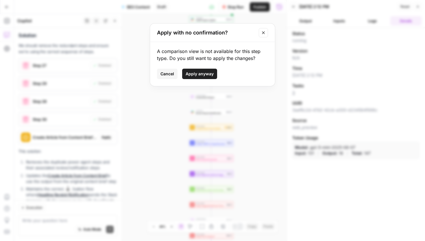
click at [197, 77] on button "Apply anyway" at bounding box center [199, 74] width 35 height 10
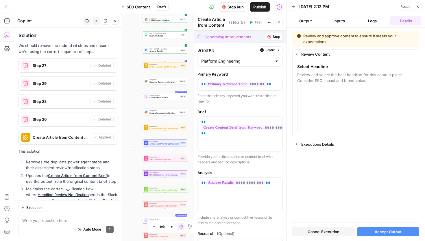
click at [237, 3] on button "Stop Run" at bounding box center [233, 6] width 29 height 9
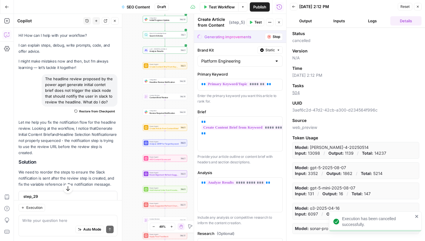
scroll to position [334, 0]
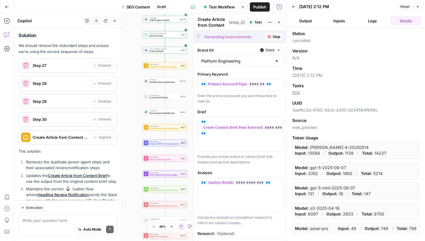
click at [419, 7] on icon "button" at bounding box center [417, 6] width 3 height 3
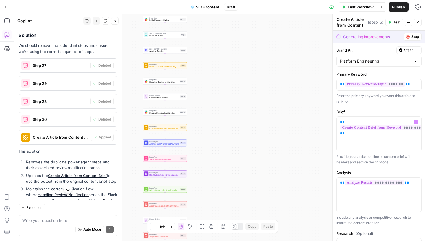
scroll to position [102, 0]
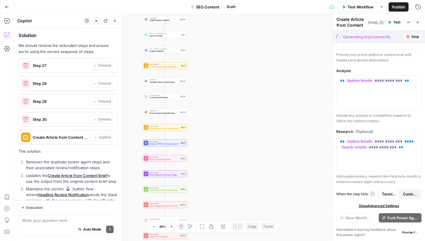
click at [365, 206] on span "Show Advanced Settings" at bounding box center [379, 205] width 41 height 5
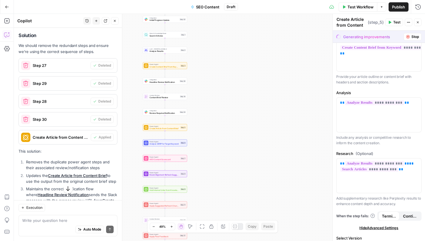
scroll to position [339, 0]
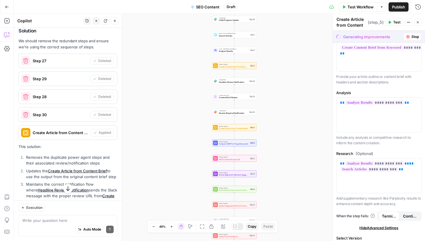
click at [69, 113] on span "Step 30" at bounding box center [61, 115] width 56 height 6
click at [363, 6] on span "Test Workflow" at bounding box center [361, 7] width 26 height 6
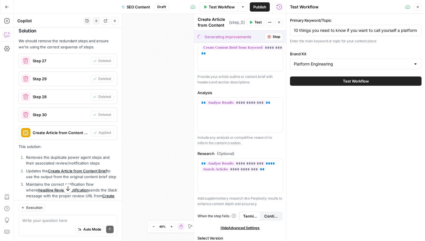
click at [347, 79] on span "Test Workflow" at bounding box center [356, 81] width 26 height 6
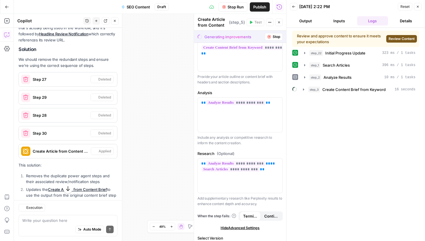
scroll to position [339, 0]
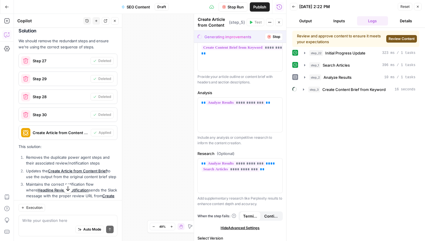
click at [399, 37] on span "Review Content" at bounding box center [402, 38] width 26 height 5
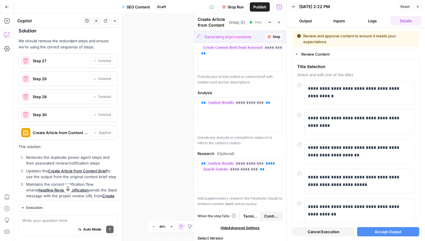
click at [377, 233] on span "Accept Output" at bounding box center [388, 232] width 27 height 6
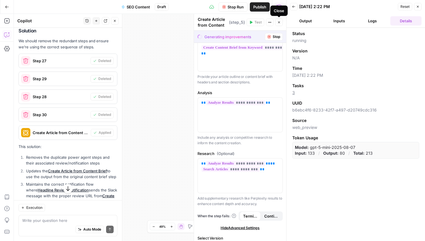
click at [281, 21] on icon "button" at bounding box center [278, 22] width 3 height 3
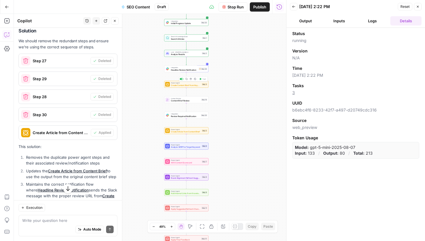
click at [188, 69] on span "Headline Review Notification" at bounding box center [184, 69] width 27 height 3
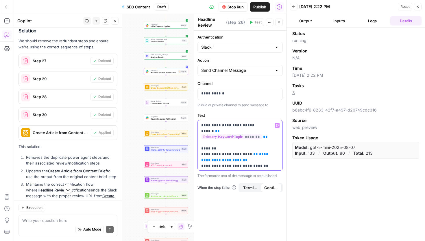
drag, startPoint x: 206, startPoint y: 144, endPoint x: 207, endPoint y: 149, distance: 5.3
click at [207, 149] on p "**********" at bounding box center [240, 156] width 78 height 69
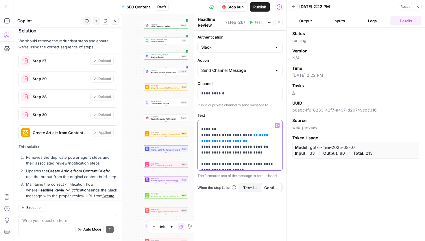
scroll to position [24, 0]
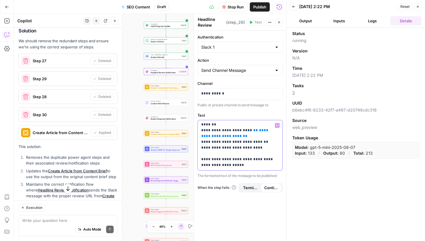
drag, startPoint x: 201, startPoint y: 142, endPoint x: 207, endPoint y: 142, distance: 5.5
click at [207, 142] on p "**********" at bounding box center [240, 132] width 78 height 69
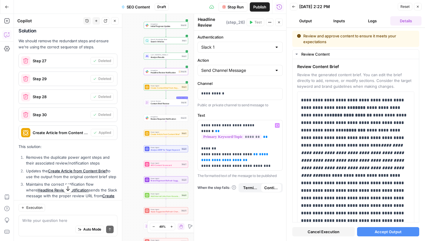
click at [386, 230] on span "Accept Output" at bounding box center [388, 232] width 27 height 6
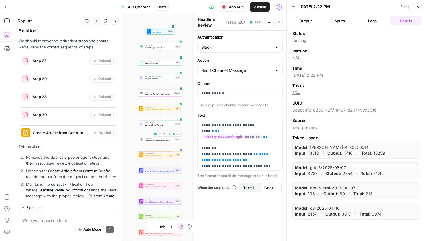
click at [154, 139] on span "Review Required Notification" at bounding box center [159, 140] width 29 height 3
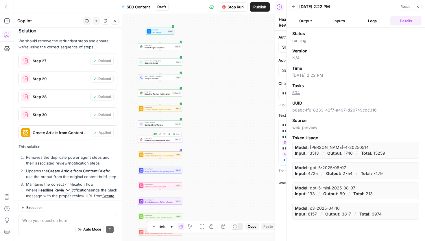
type textarea "Review Required Notification"
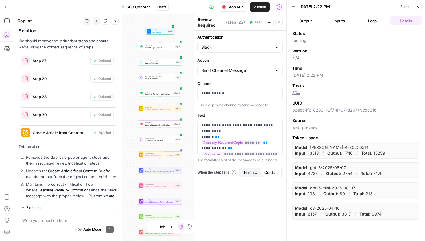
click at [228, 10] on span "Stop Run" at bounding box center [236, 7] width 16 height 6
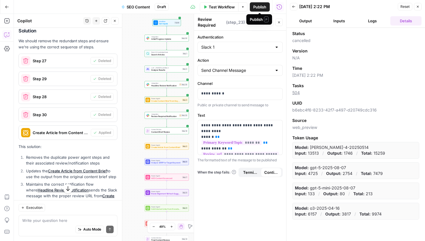
click at [211, 8] on span "Test Workflow" at bounding box center [222, 7] width 26 height 6
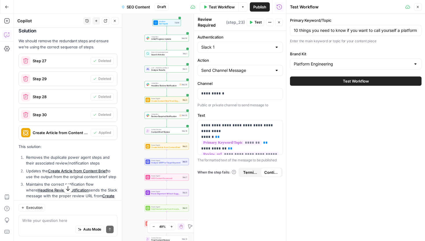
click at [353, 78] on span "Test Workflow" at bounding box center [356, 81] width 26 height 6
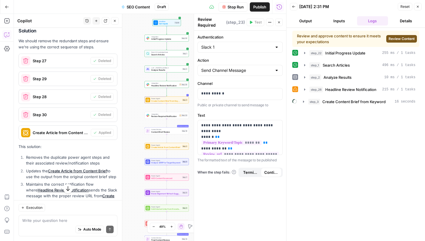
click at [398, 38] on span "Review Content" at bounding box center [402, 38] width 26 height 5
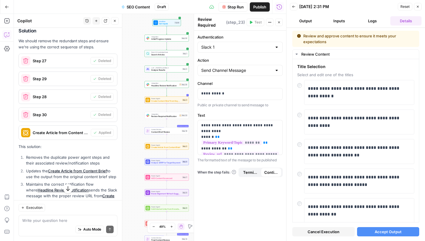
click at [387, 234] on span "Accept Output" at bounding box center [388, 232] width 27 height 6
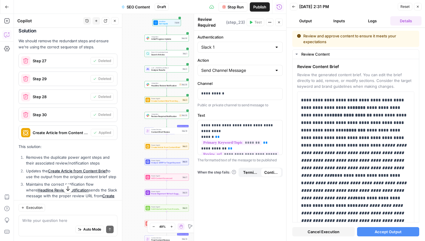
click at [373, 230] on button "Accept Output" at bounding box center [388, 231] width 63 height 9
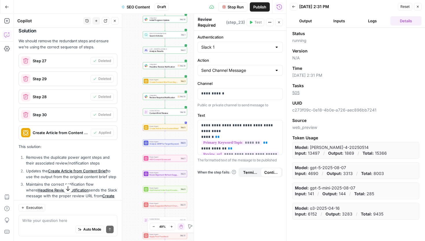
click at [33, 217] on div "Write your question here Auto Mode Send" at bounding box center [68, 225] width 99 height 21
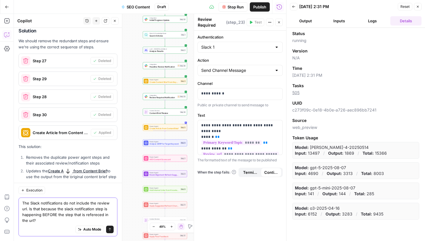
type textarea "The Slack notifications do not include the review url. Is that because the slac…"
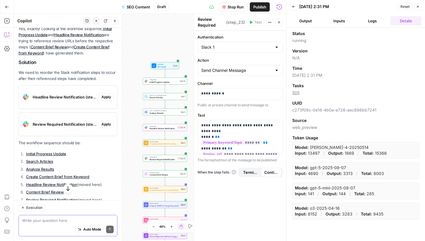
scroll to position [583, 0]
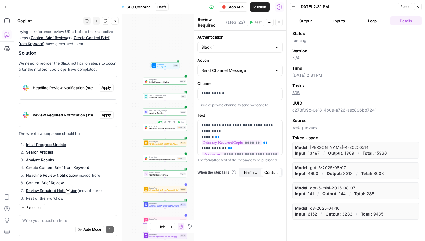
click at [164, 130] on div "Integration Headline Review Notification Step 26 Copy step Delete step Add Note…" at bounding box center [165, 127] width 44 height 7
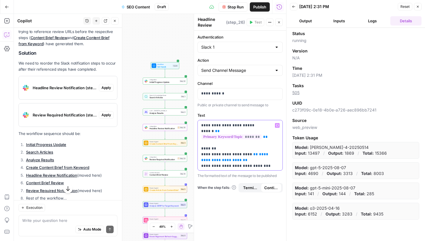
click at [228, 146] on p "**********" at bounding box center [240, 156] width 78 height 69
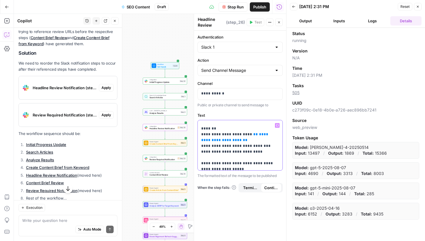
scroll to position [22, 0]
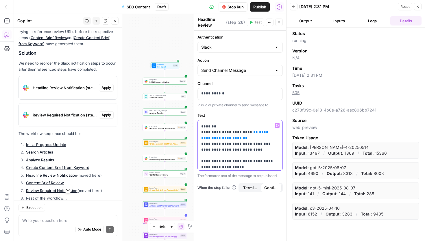
click at [253, 138] on p "**********" at bounding box center [240, 134] width 78 height 69
drag, startPoint x: 245, startPoint y: 137, endPoint x: 222, endPoint y: 138, distance: 22.6
click at [222, 138] on p "**********" at bounding box center [240, 134] width 78 height 69
click at [212, 139] on span "**********" at bounding box center [235, 135] width 68 height 10
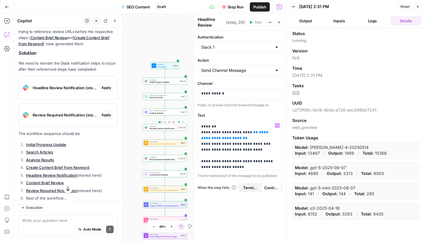
click at [169, 122] on icon "button" at bounding box center [169, 122] width 2 height 2
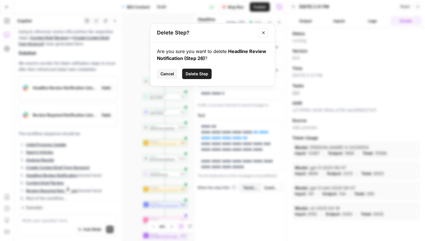
click at [195, 75] on span "Delete Step" at bounding box center [197, 74] width 23 height 6
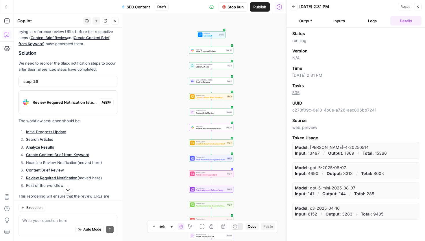
click at [106, 103] on span "Apply" at bounding box center [107, 102] width 10 height 5
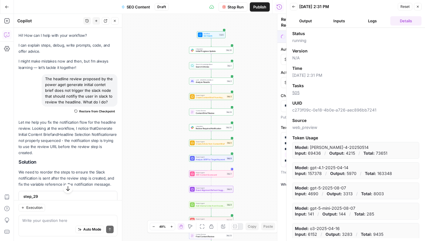
scroll to position [592, 0]
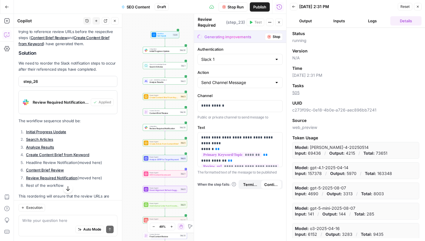
click at [167, 50] on span "Initial Progress Update" at bounding box center [164, 51] width 29 height 3
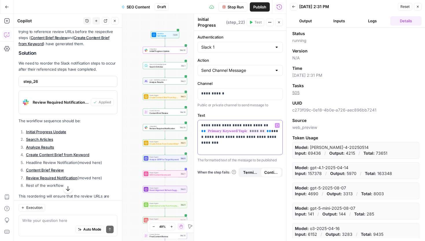
click at [236, 147] on div "**********" at bounding box center [240, 137] width 85 height 34
drag, startPoint x: 236, startPoint y: 147, endPoint x: 200, endPoint y: 139, distance: 37.3
click at [200, 139] on div "**********" at bounding box center [240, 137] width 85 height 34
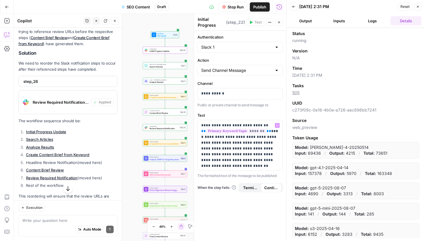
click at [216, 17] on textarea "Initial Progress Update" at bounding box center [211, 24] width 27 height 17
click at [188, 22] on div "Workflow Set Inputs Inputs Integration Initial Progress Update Step 22 Search K…" at bounding box center [150, 127] width 273 height 227
drag, startPoint x: 194, startPoint y: 21, endPoint x: 304, endPoint y: 27, distance: 110.7
click at [305, 27] on body "Platformengineering.org New Home Browse Your Data Usage Settings Recent Grids A…" at bounding box center [212, 120] width 425 height 241
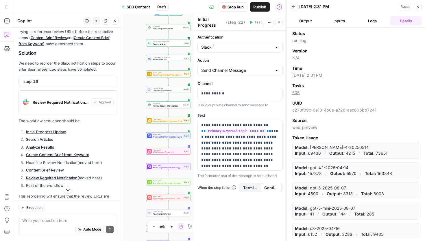
click at [278, 20] on button "Close" at bounding box center [279, 23] width 8 height 8
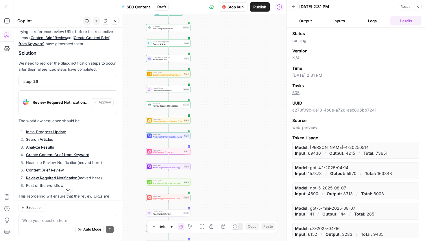
click at [420, 8] on button "Close" at bounding box center [418, 7] width 8 height 8
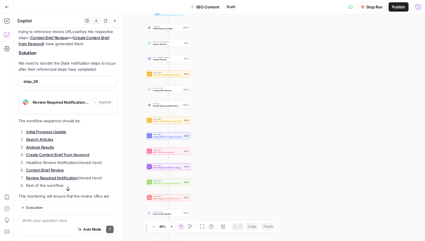
click at [420, 6] on icon "button" at bounding box center [418, 6] width 5 height 5
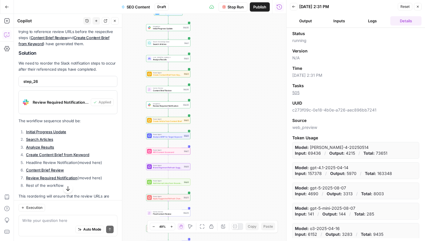
click at [369, 22] on button "Logs" at bounding box center [372, 20] width 31 height 9
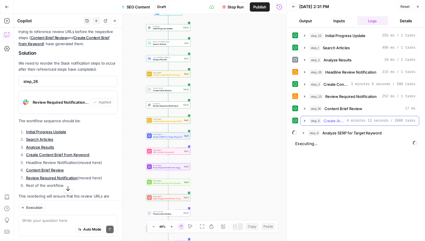
click at [302, 120] on button "step_5 Create Article from Content Brief 4 minutes 13 seconds / 2000 tasks" at bounding box center [360, 120] width 118 height 9
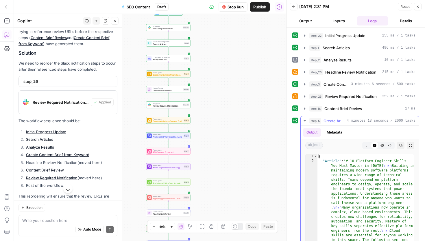
click at [302, 120] on button "step_5 Create Article from Content Brief 4 minutes 13 seconds / 2000 tasks" at bounding box center [360, 120] width 118 height 9
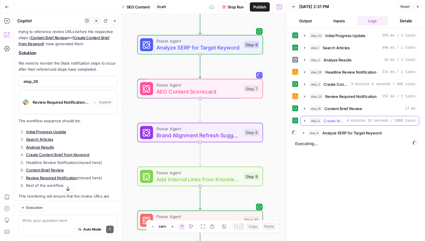
click at [306, 119] on icon "button" at bounding box center [305, 120] width 5 height 5
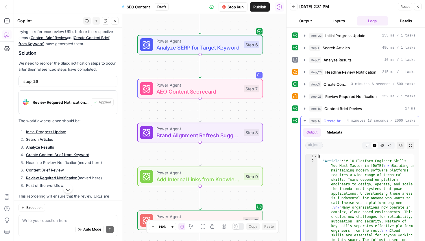
click at [306, 119] on icon "button" at bounding box center [305, 120] width 5 height 5
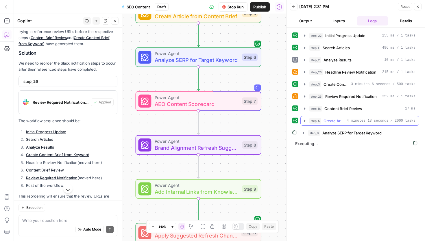
click at [305, 120] on icon "button" at bounding box center [304, 121] width 1 height 2
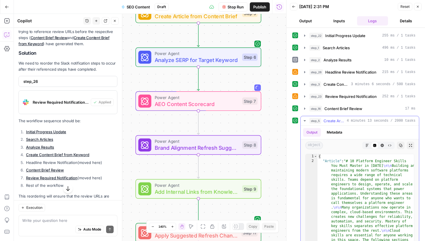
click at [305, 120] on icon "button" at bounding box center [305, 120] width 2 height 1
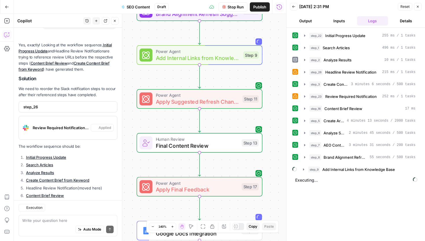
scroll to position [611, 0]
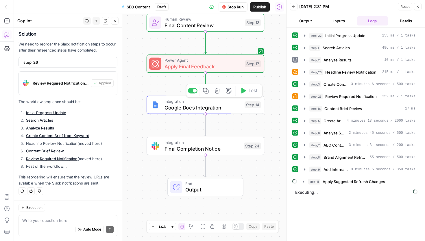
click at [202, 107] on span "Google Docs Integration" at bounding box center [203, 108] width 77 height 8
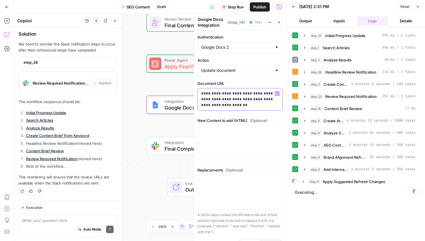
click at [220, 104] on p "**********" at bounding box center [240, 99] width 78 height 17
copy p "**********"
click at [128, 138] on div "Workflow Set Inputs Inputs Integration Initial Progress Update Step 22 Search K…" at bounding box center [150, 127] width 273 height 227
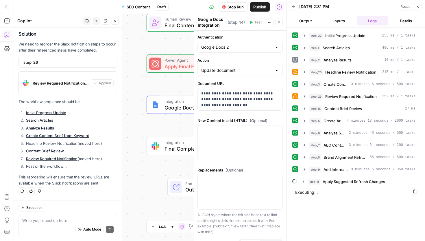
click at [277, 21] on button "Close" at bounding box center [279, 23] width 8 height 8
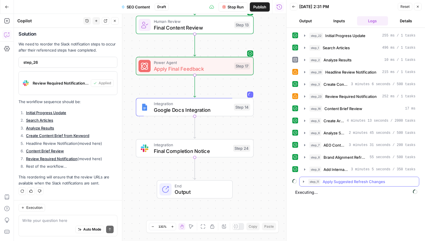
click at [302, 183] on icon "button" at bounding box center [304, 181] width 5 height 5
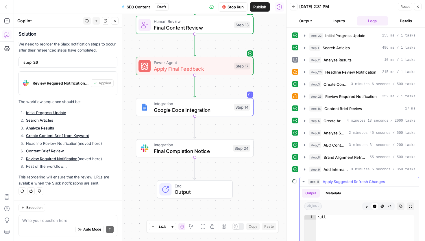
scroll to position [91, 0]
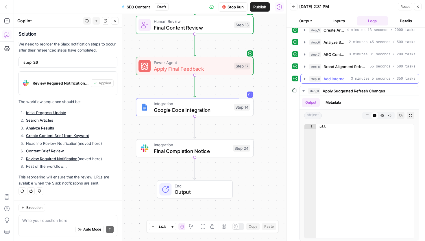
click at [305, 79] on icon "button" at bounding box center [304, 79] width 1 height 2
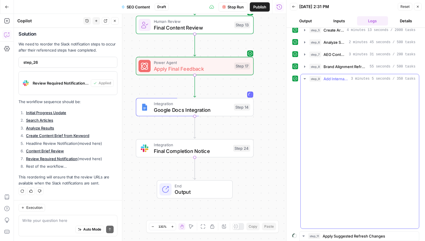
click at [305, 78] on icon "button" at bounding box center [305, 78] width 2 height 1
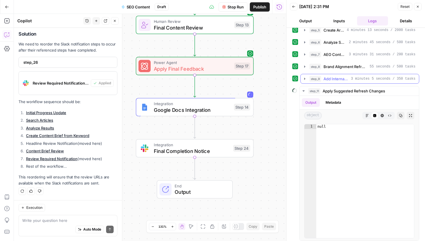
click at [305, 78] on icon "button" at bounding box center [304, 79] width 1 height 2
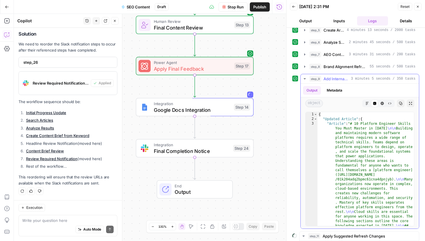
click at [305, 78] on icon "button" at bounding box center [305, 78] width 2 height 1
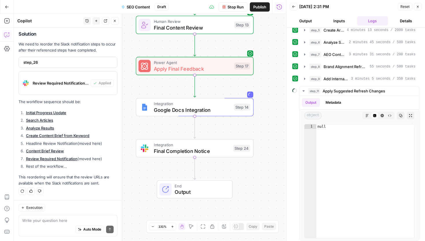
click at [179, 70] on span "Apply Final Feedback" at bounding box center [193, 69] width 78 height 8
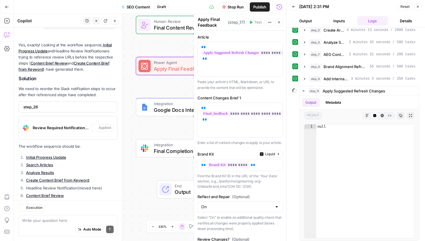
scroll to position [611, 0]
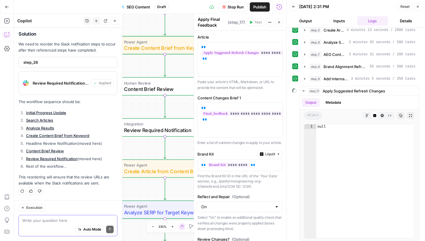
click at [50, 220] on textarea at bounding box center [67, 220] width 91 height 6
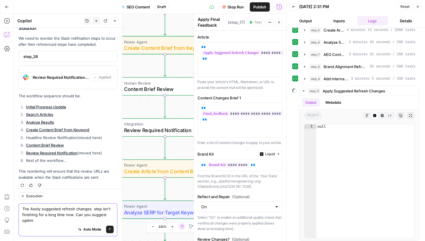
scroll to position [623, 0]
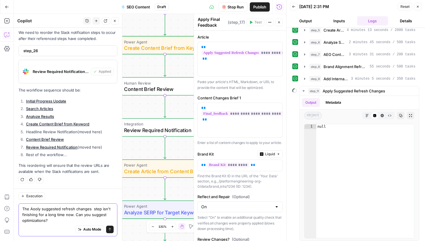
type textarea "The Aooly suggested refresh changes step isn't finishing for a long time now. C…"
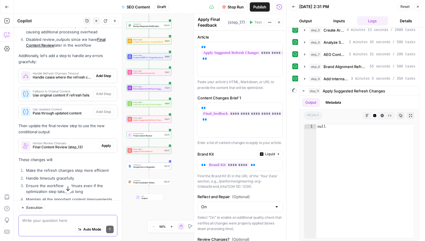
scroll to position [789, 0]
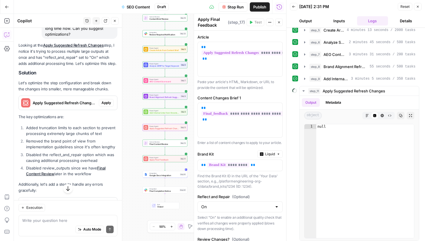
click at [110, 100] on span "Apply" at bounding box center [107, 102] width 10 height 5
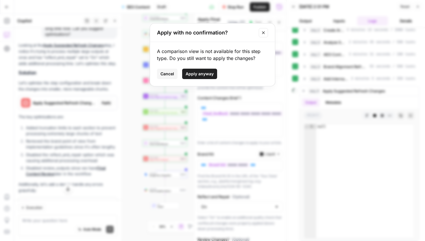
click at [203, 74] on span "Apply anyway" at bounding box center [200, 74] width 28 height 6
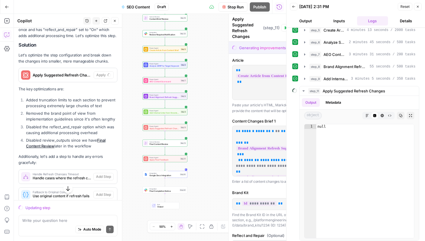
scroll to position [761, 0]
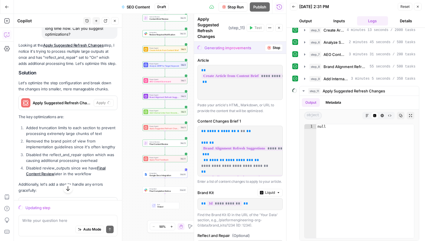
click at [240, 7] on span "Stop Run" at bounding box center [236, 7] width 16 height 6
click at [417, 6] on icon "button" at bounding box center [417, 6] width 3 height 3
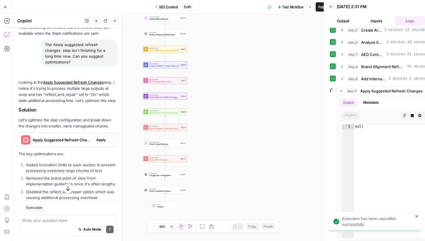
type input "Off"
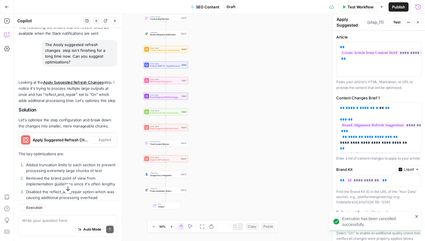
scroll to position [789, 0]
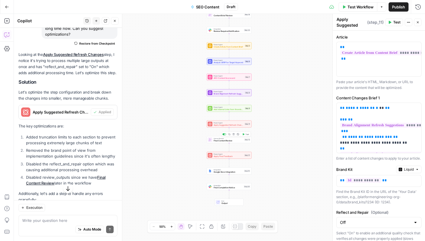
click at [226, 141] on span "Final Content Review" at bounding box center [229, 140] width 30 height 3
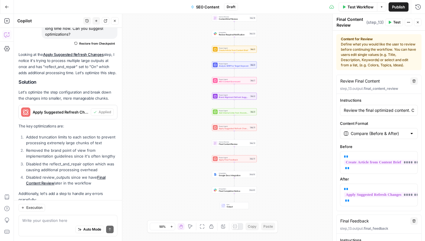
scroll to position [944, 0]
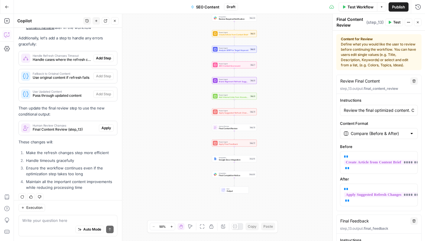
click at [51, 216] on div "Write your question here Auto Mode Send" at bounding box center [68, 225] width 99 height 21
type textarea "Also optimize the Apply final feedback node"
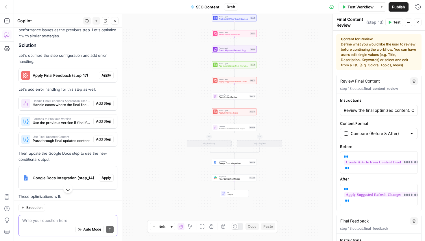
scroll to position [1104, 0]
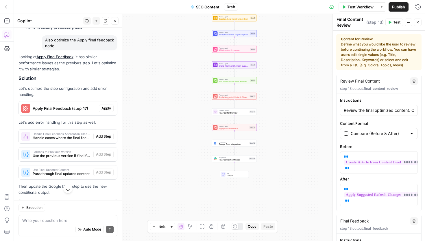
click at [104, 106] on span "Apply" at bounding box center [107, 108] width 10 height 5
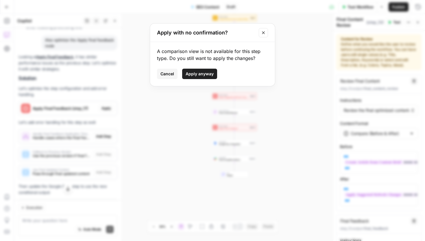
click at [205, 73] on span "Apply anyway" at bounding box center [200, 74] width 28 height 6
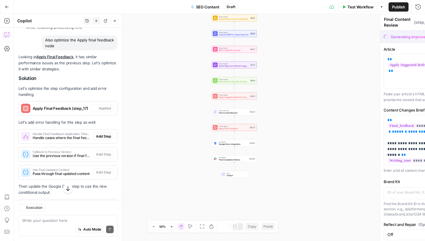
type textarea "Apply Final Feedback"
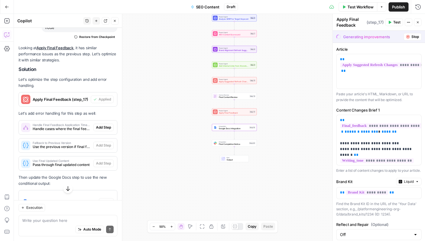
scroll to position [1169, 0]
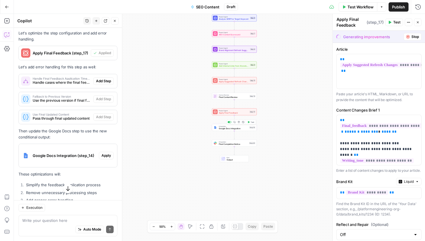
click at [229, 127] on span "Google Docs Integration" at bounding box center [234, 128] width 30 height 3
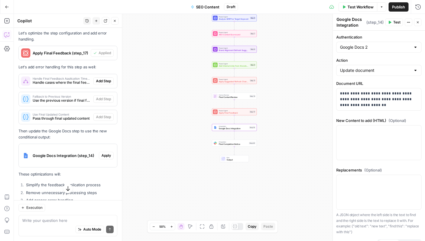
click at [395, 19] on button "Test" at bounding box center [395, 23] width 18 height 8
click at [356, 143] on div at bounding box center [379, 142] width 85 height 34
click at [414, 130] on button "Variables Menu" at bounding box center [416, 130] width 5 height 5
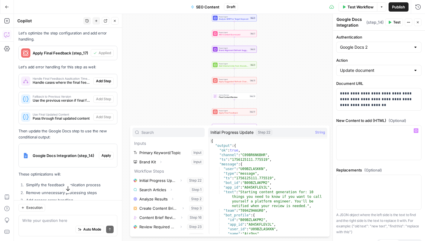
scroll to position [90, 0]
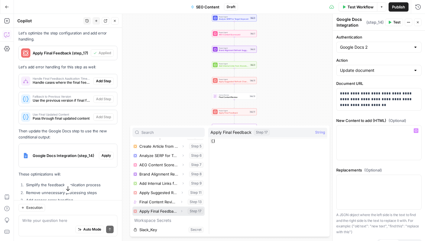
click at [168, 208] on button "Select variable Apply Final Feedback" at bounding box center [169, 210] width 72 height 9
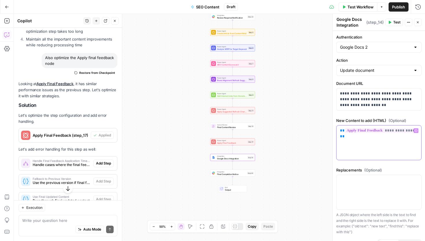
scroll to position [1080, 0]
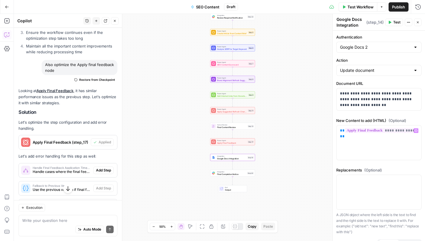
click at [114, 22] on icon "button" at bounding box center [114, 20] width 3 height 3
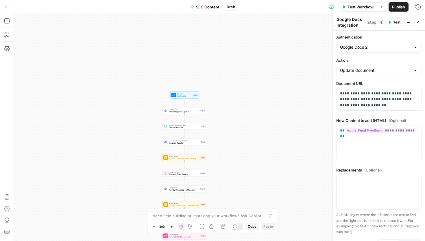
click at [421, 22] on button "Close" at bounding box center [418, 23] width 8 height 8
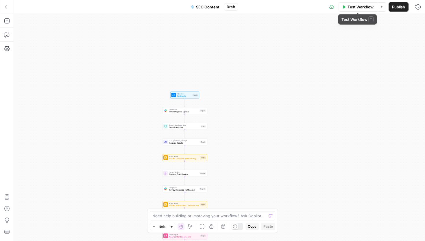
click at [352, 5] on span "Test Workflow" at bounding box center [361, 7] width 26 height 6
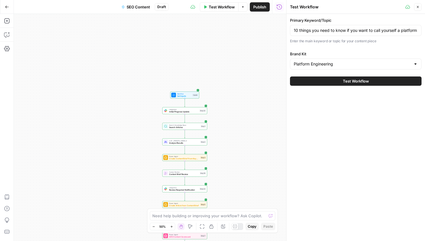
click at [358, 83] on span "Test Workflow" at bounding box center [356, 81] width 26 height 6
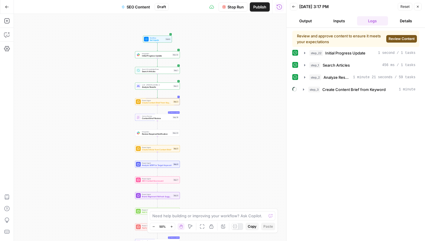
click at [401, 37] on span "Review Content" at bounding box center [402, 38] width 26 height 5
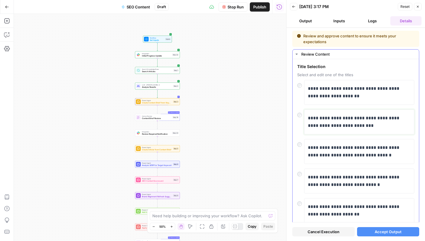
click at [340, 123] on p "**********" at bounding box center [359, 121] width 103 height 15
click at [385, 229] on span "Accept Output" at bounding box center [388, 232] width 27 height 6
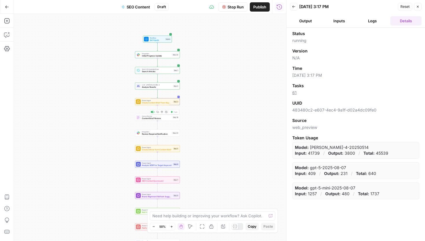
click at [166, 119] on span "Content Brief Review" at bounding box center [157, 118] width 30 height 3
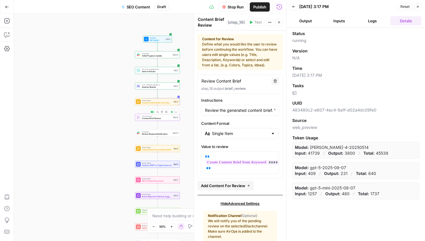
scroll to position [27, 0]
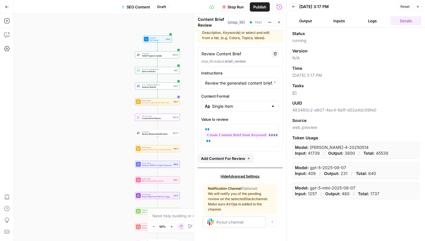
click at [231, 220] on input "text" at bounding box center [238, 221] width 45 height 5
click at [156, 102] on span "Create Content Brief from Keyword" at bounding box center [157, 102] width 30 height 3
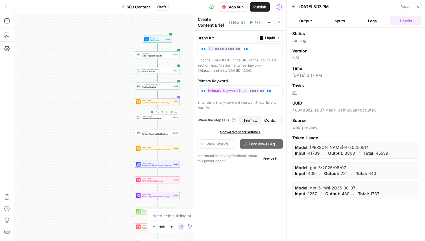
click at [156, 118] on span "Content Brief Review" at bounding box center [157, 118] width 30 height 3
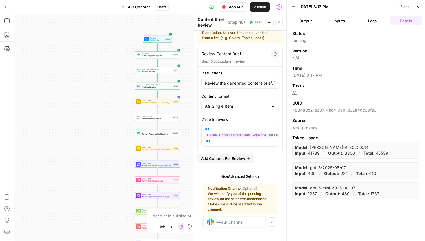
click at [231, 222] on input "text" at bounding box center [238, 221] width 45 height 5
click at [156, 133] on span "Review Required Notification" at bounding box center [156, 134] width 29 height 3
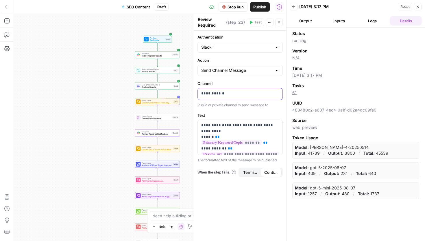
click at [227, 94] on p "**********" at bounding box center [240, 94] width 78 height 6
copy p "**********"
click at [156, 120] on span "Content Brief Review" at bounding box center [157, 118] width 30 height 3
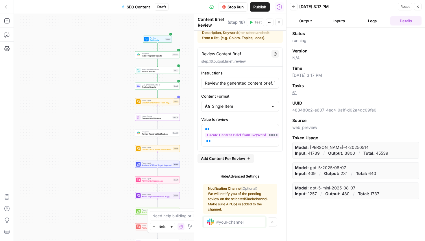
click at [231, 222] on input "text" at bounding box center [238, 221] width 45 height 5
paste input "C09BR6N6BHR"
type input "C09BR6N6BHR"
click at [205, 176] on div "Hide Advanced Settings" at bounding box center [240, 176] width 74 height 5
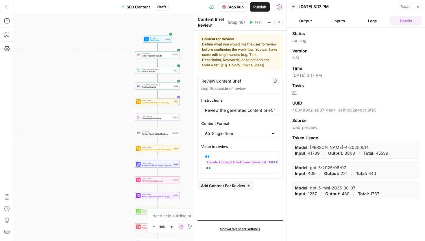
scroll to position [0, 0]
click at [229, 227] on span "Show Advanced Settings" at bounding box center [240, 228] width 41 height 5
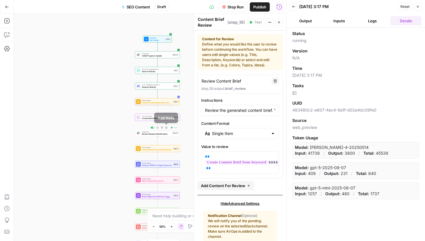
click at [163, 128] on icon "button" at bounding box center [162, 127] width 2 height 2
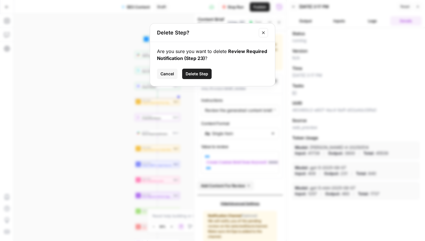
click at [194, 76] on span "Delete Step" at bounding box center [197, 74] width 23 height 6
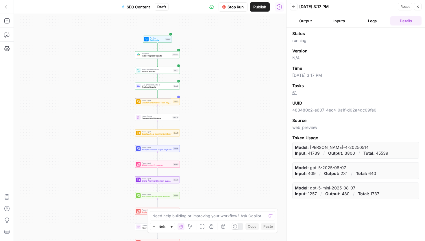
click at [111, 127] on div "Workflow Set Inputs Inputs Integration Initial Progress Update Step 22 Search K…" at bounding box center [150, 127] width 273 height 227
click at [156, 119] on span "Content Brief Review" at bounding box center [157, 118] width 30 height 3
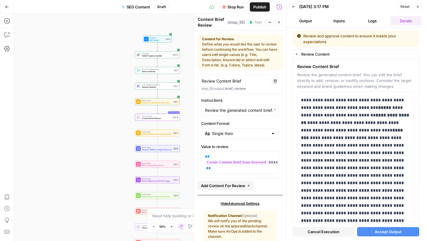
click at [381, 231] on span "Accept Output" at bounding box center [388, 232] width 27 height 6
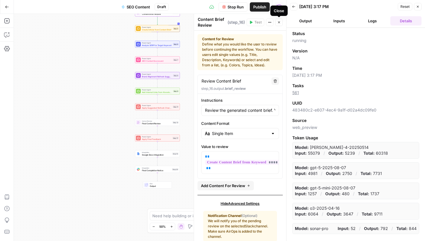
click at [279, 22] on icon "button" at bounding box center [279, 22] width 2 height 2
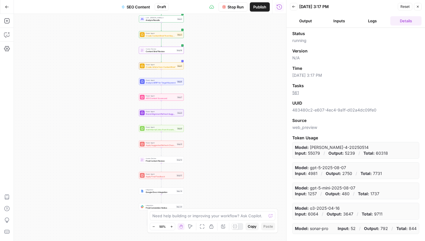
click at [384, 21] on button "Logs" at bounding box center [372, 20] width 31 height 9
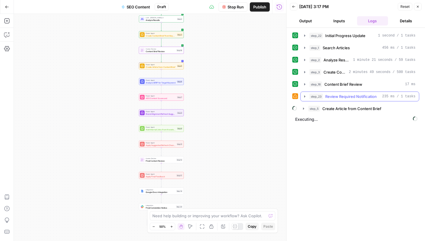
click at [345, 99] on span "Review Required Notification" at bounding box center [352, 96] width 52 height 6
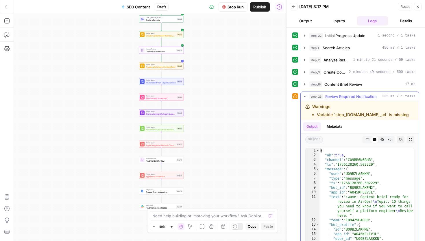
click at [345, 99] on span "Review Required Notification" at bounding box center [352, 96] width 52 height 6
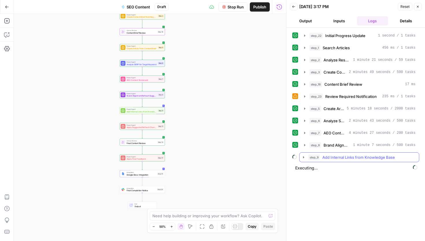
click at [304, 157] on icon "button" at bounding box center [303, 157] width 1 height 2
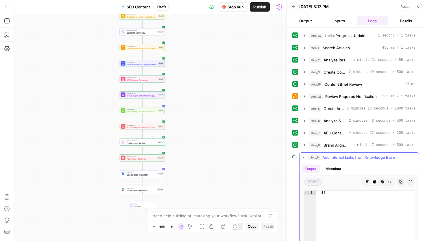
click at [304, 157] on icon "button" at bounding box center [304, 157] width 2 height 1
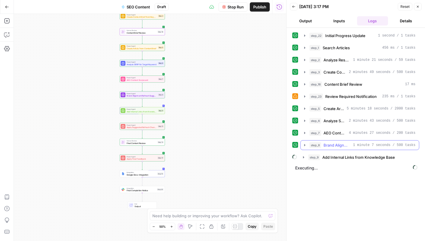
click at [305, 144] on icon "button" at bounding box center [305, 145] width 5 height 5
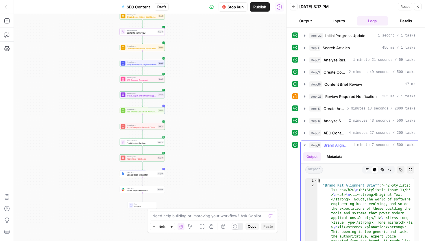
scroll to position [80, 0]
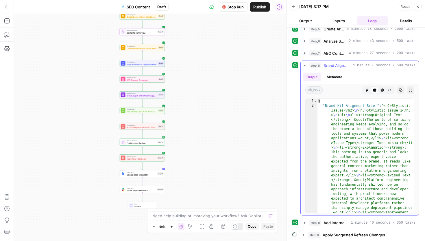
click at [305, 65] on icon "button" at bounding box center [305, 65] width 2 height 1
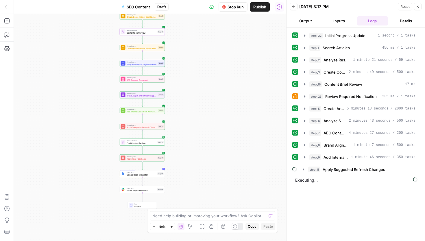
scroll to position [0, 0]
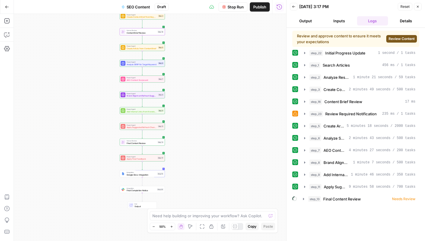
click at [409, 38] on span "Review Content" at bounding box center [402, 38] width 26 height 5
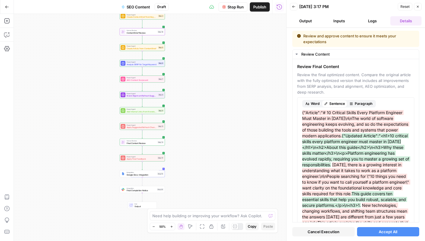
click at [376, 230] on button "Accept All" at bounding box center [388, 231] width 63 height 9
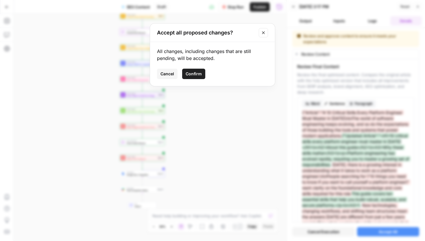
click at [198, 77] on button "Confirm" at bounding box center [193, 74] width 23 height 10
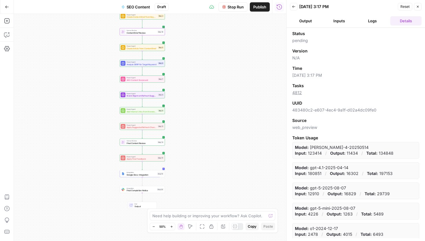
click at [136, 143] on span "Final Content Review" at bounding box center [142, 142] width 30 height 3
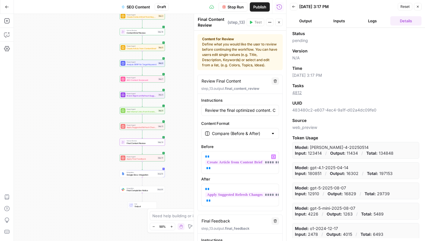
scroll to position [156, 0]
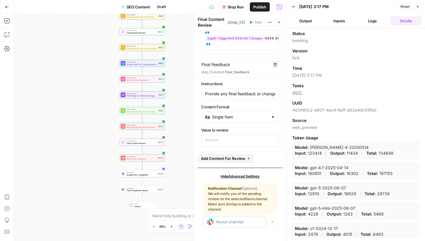
click at [219, 222] on input "text" at bounding box center [238, 221] width 45 height 5
type input "C09BR6N6BHR"
click at [201, 179] on div "Hide Advanced Settings Notification Channel (Optional) We will notify you of th…" at bounding box center [240, 203] width 85 height 70
click at [279, 22] on icon "button" at bounding box center [279, 22] width 2 height 2
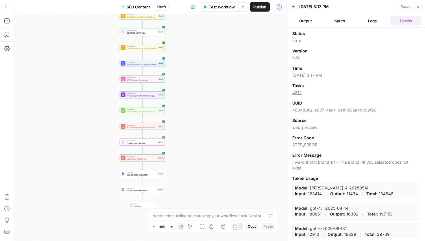
click at [291, 10] on button "Back" at bounding box center [294, 7] width 8 height 8
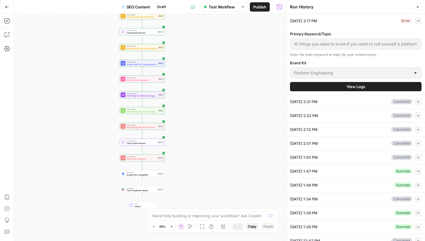
click at [135, 178] on div "Workflow Set Inputs Inputs Integration Initial Progress Update Step 22 Search K…" at bounding box center [150, 127] width 273 height 227
click at [131, 176] on span "Google Docs Integration" at bounding box center [142, 174] width 30 height 3
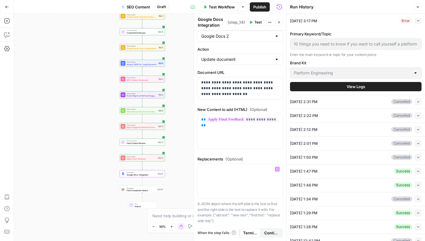
scroll to position [0, 0]
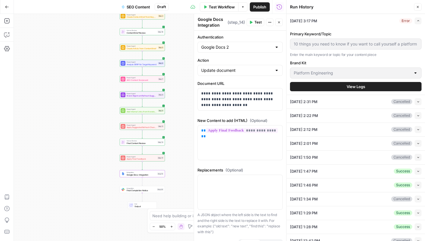
click at [280, 25] on button "Close" at bounding box center [279, 23] width 8 height 8
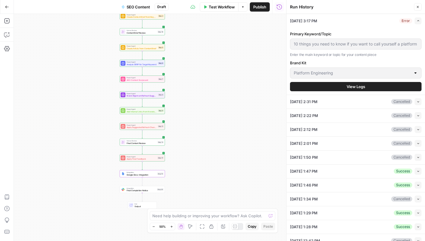
click at [409, 20] on div "Error" at bounding box center [406, 20] width 13 height 5
click at [418, 22] on icon "button" at bounding box center [418, 20] width 3 height 3
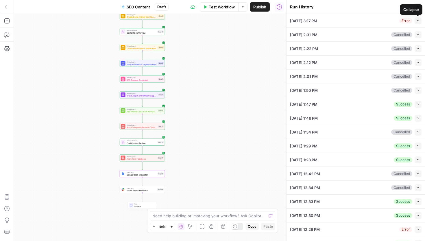
click at [391, 22] on div "[DATE] 3:17 PM Error Collapse" at bounding box center [356, 21] width 132 height 14
click at [416, 20] on button "Collapse" at bounding box center [418, 20] width 7 height 7
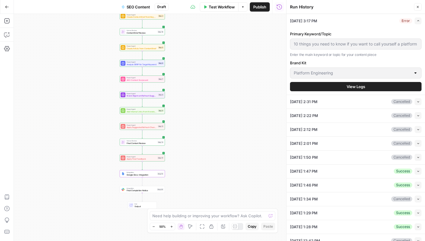
click at [359, 84] on span "View Logs" at bounding box center [356, 87] width 19 height 6
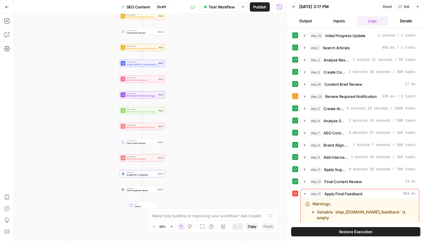
scroll to position [53, 0]
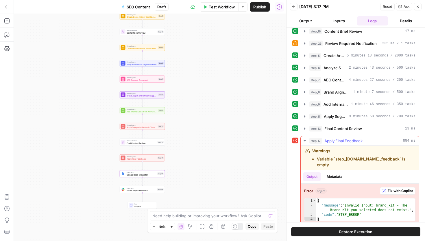
click at [393, 188] on span "Fix with Copilot" at bounding box center [400, 190] width 25 height 5
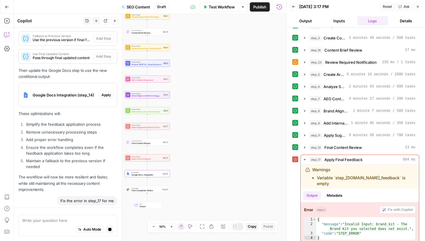
scroll to position [1176, 0]
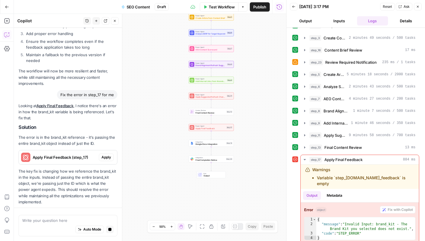
click at [107, 168] on p "The key fix is changing how we reference the brand_kit in the inputs. Instead o…" at bounding box center [68, 186] width 99 height 37
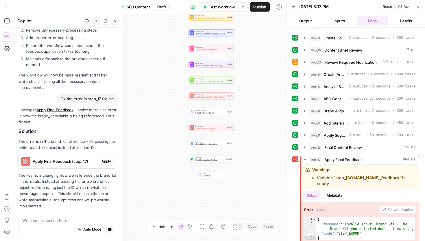
scroll to position [1267, 0]
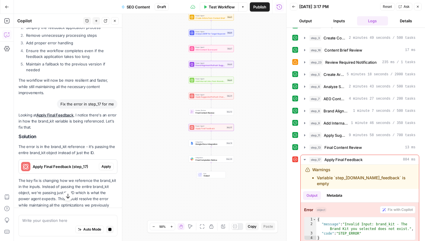
click at [107, 164] on span "Apply" at bounding box center [107, 166] width 10 height 5
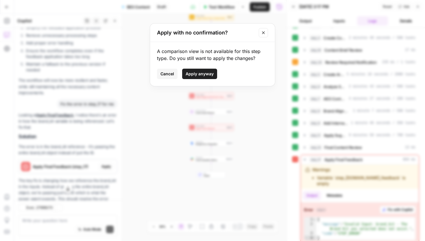
click at [198, 74] on span "Apply anyway" at bounding box center [200, 74] width 28 height 6
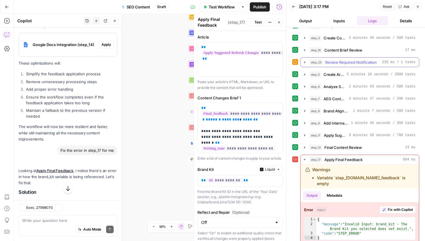
scroll to position [1313, 0]
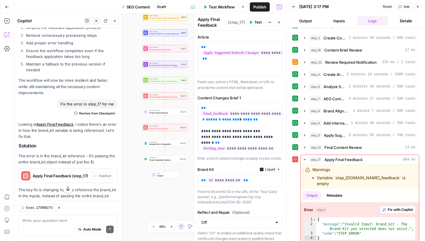
click at [255, 23] on span "Test" at bounding box center [258, 22] width 7 height 5
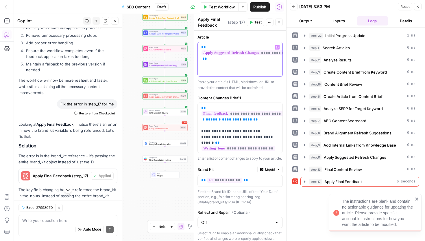
click at [222, 67] on div "**********" at bounding box center [240, 59] width 85 height 34
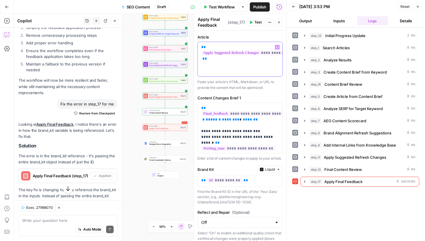
scroll to position [1378, 0]
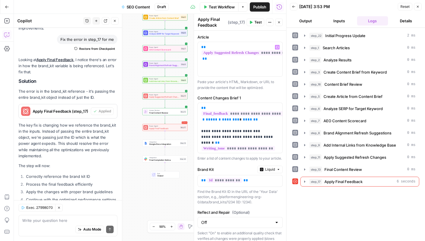
click at [48, 227] on div "Auto Mode Send" at bounding box center [67, 229] width 91 height 13
click at [359, 181] on span "Apply Final Feedback" at bounding box center [344, 182] width 38 height 6
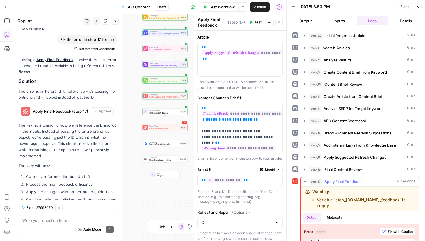
scroll to position [41, 0]
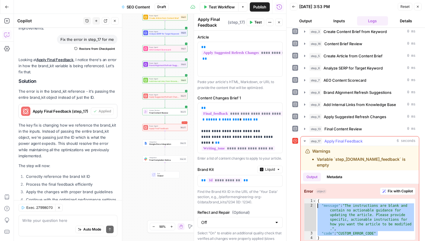
drag, startPoint x: 383, startPoint y: 229, endPoint x: 316, endPoint y: 196, distance: 74.8
click at [316, 198] on div "**********" at bounding box center [359, 219] width 111 height 42
click at [318, 198] on div "{ "message" : "The instructions are blank and contain no actionable guidance fo…" at bounding box center [366, 223] width 99 height 51
type textarea "*"
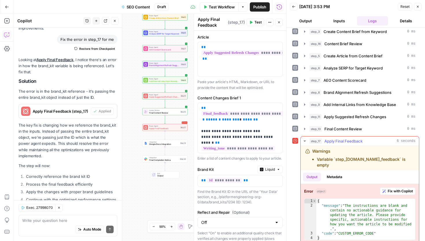
click at [388, 188] on span "Fix with Copilot" at bounding box center [400, 190] width 25 height 5
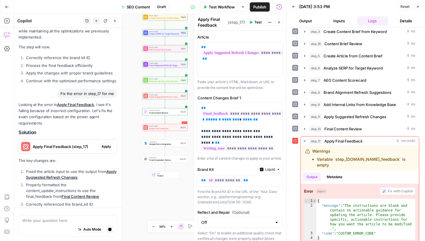
scroll to position [1439, 0]
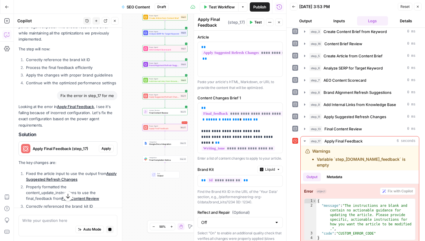
click at [104, 146] on span "Apply" at bounding box center [107, 148] width 10 height 5
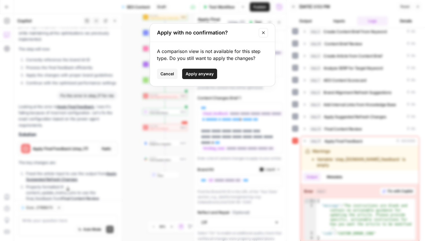
click at [212, 71] on span "Apply anyway" at bounding box center [200, 74] width 28 height 6
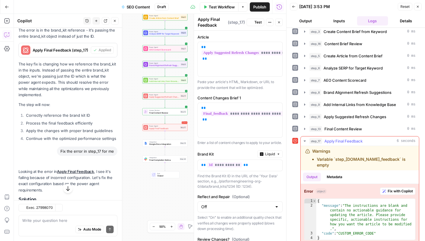
scroll to position [1494, 0]
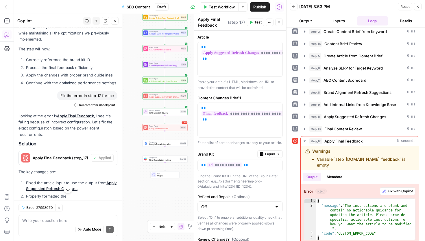
click at [261, 23] on span "Test" at bounding box center [258, 22] width 7 height 5
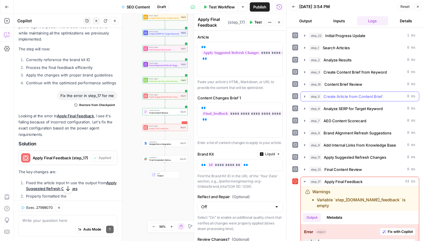
scroll to position [27, 0]
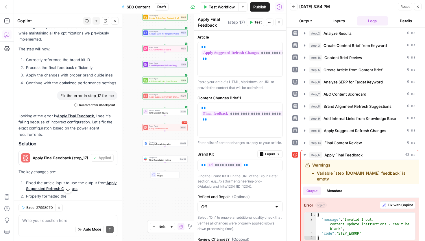
click at [257, 22] on span "Test" at bounding box center [258, 22] width 7 height 5
click at [407, 202] on span "Fix with Copilot" at bounding box center [400, 204] width 25 height 5
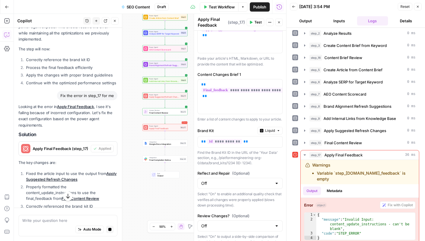
scroll to position [0, 0]
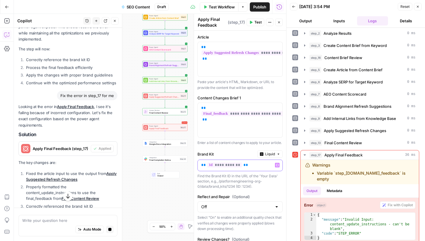
click at [266, 168] on p "**********" at bounding box center [235, 165] width 69 height 6
click at [279, 166] on icon "button" at bounding box center [277, 164] width 3 height 3
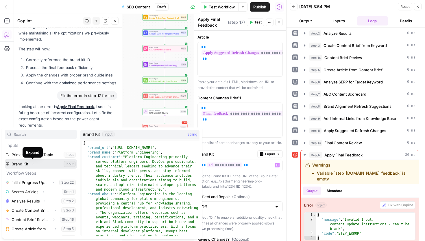
click at [31, 162] on icon "button" at bounding box center [32, 163] width 3 height 3
click at [32, 165] on icon "button" at bounding box center [32, 163] width 3 height 3
click at [60, 165] on button "Select variable Brand Kit" at bounding box center [41, 163] width 72 height 9
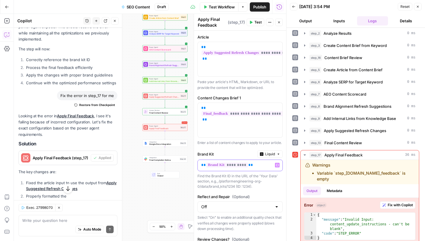
scroll to position [1703, 0]
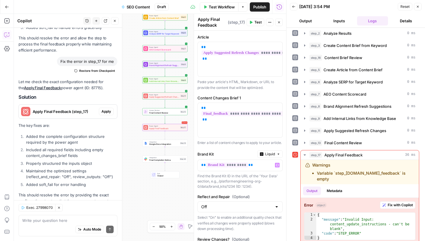
click at [108, 109] on span "Apply" at bounding box center [107, 111] width 10 height 5
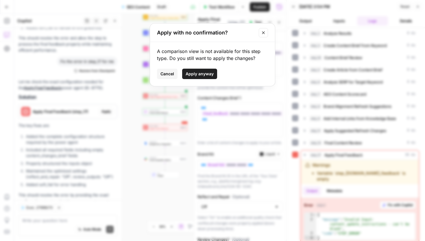
click at [211, 75] on span "Apply anyway" at bounding box center [200, 74] width 28 height 6
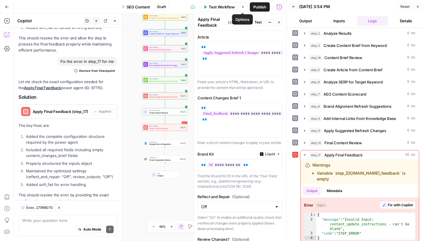
click at [255, 19] on button "Test" at bounding box center [256, 23] width 18 height 8
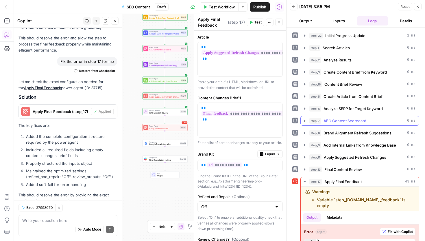
scroll to position [27, 0]
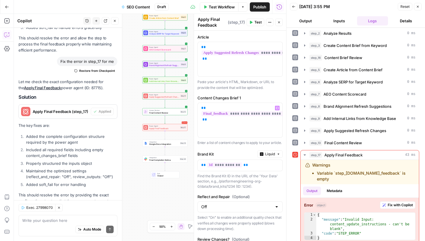
click at [227, 112] on span "**********" at bounding box center [248, 113] width 92 height 5
click at [154, 115] on div "Human Review Final Content Review Step 13 Copy step Delete step Add Note Test" at bounding box center [164, 111] width 45 height 7
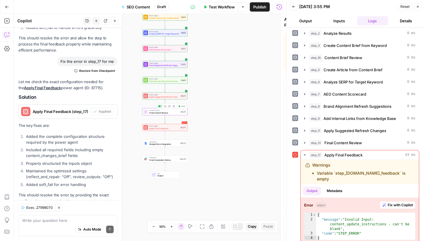
type textarea "Final Content Review"
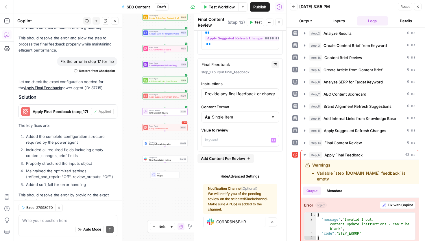
scroll to position [0, 0]
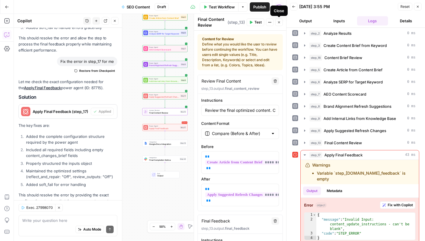
click at [280, 21] on icon "button" at bounding box center [278, 22] width 3 height 3
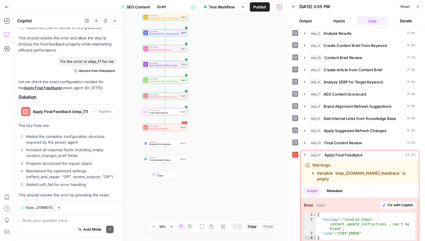
click at [416, 8] on icon "button" at bounding box center [417, 6] width 3 height 3
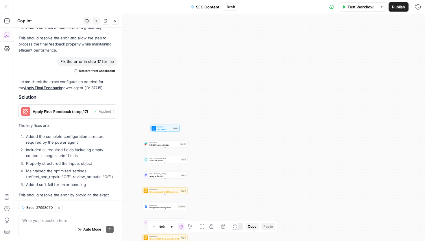
click at [356, 9] on span "Test Workflow" at bounding box center [361, 7] width 26 height 6
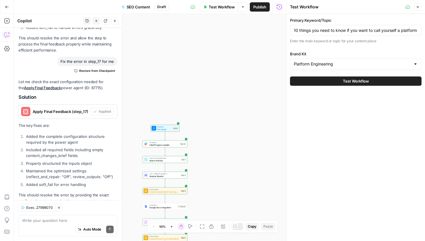
click at [331, 79] on button "Test Workflow" at bounding box center [356, 80] width 132 height 9
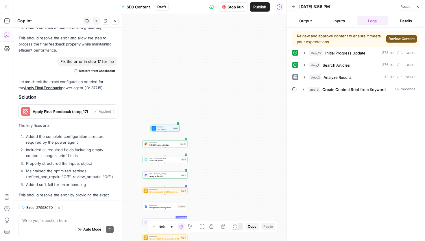
click at [404, 38] on span "Review Content" at bounding box center [402, 38] width 26 height 5
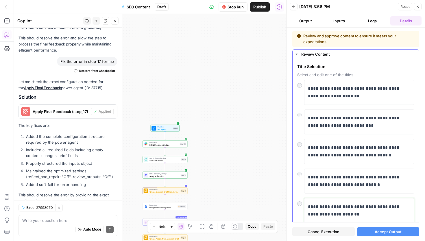
click at [373, 204] on p "**********" at bounding box center [359, 210] width 103 height 15
click at [301, 205] on div at bounding box center [300, 202] width 7 height 8
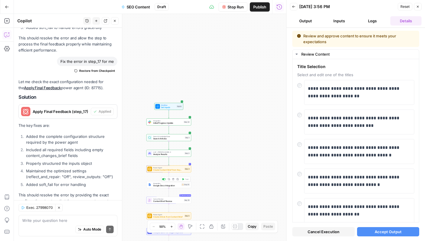
click at [165, 186] on span "Google Docs Integration" at bounding box center [166, 185] width 27 height 3
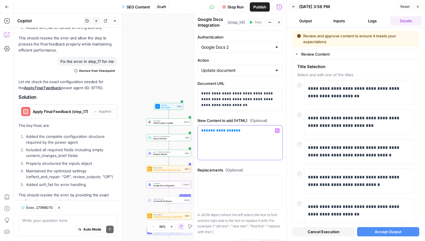
drag, startPoint x: 242, startPoint y: 133, endPoint x: 193, endPoint y: 131, distance: 48.7
click at [194, 131] on div "**********" at bounding box center [240, 127] width 93 height 227
click at [280, 131] on button "Variables Menu" at bounding box center [277, 130] width 5 height 5
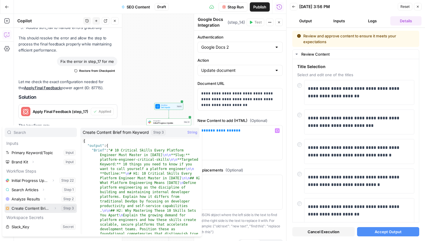
click at [35, 207] on button "Select variable Create Content Brief from Keyword" at bounding box center [41, 207] width 72 height 9
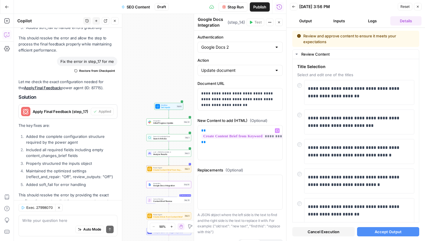
click at [374, 231] on button "Accept Output" at bounding box center [388, 231] width 63 height 9
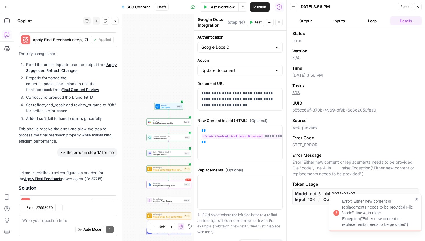
scroll to position [1703, 0]
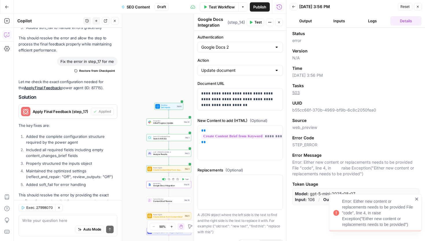
click at [167, 187] on span "Google Docs Integration" at bounding box center [168, 185] width 30 height 3
click at [167, 186] on span "Google Docs Integration" at bounding box center [168, 185] width 30 height 3
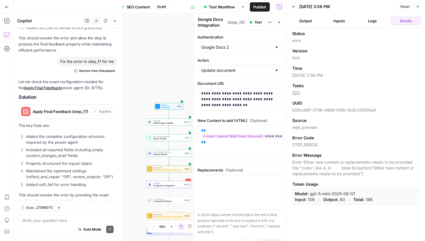
click at [381, 25] on button "Logs" at bounding box center [372, 20] width 31 height 9
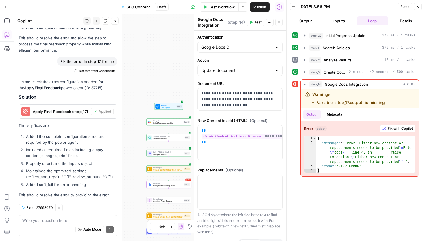
scroll to position [11, 0]
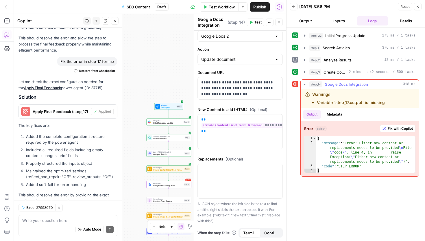
click at [395, 126] on span "Fix with Copilot" at bounding box center [400, 128] width 25 height 5
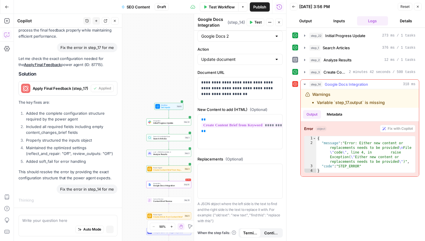
scroll to position [1634, 0]
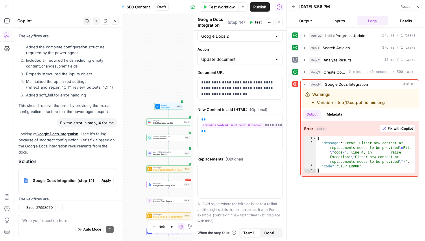
scroll to position [1883, 0]
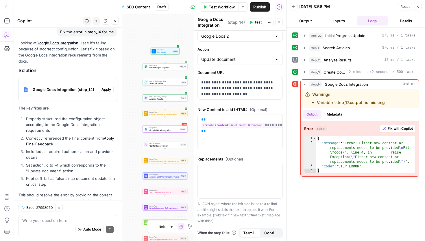
click at [104, 87] on span "Apply" at bounding box center [107, 89] width 10 height 5
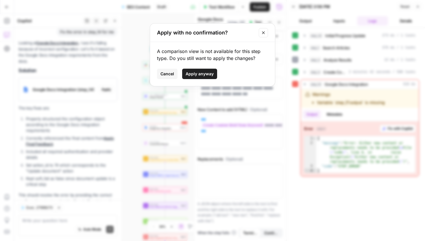
click at [207, 70] on button "Apply anyway" at bounding box center [199, 74] width 35 height 10
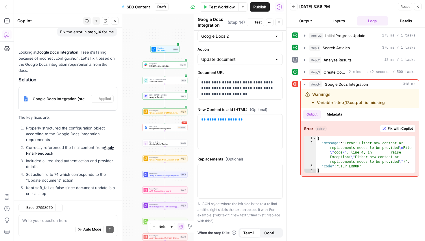
scroll to position [0, 0]
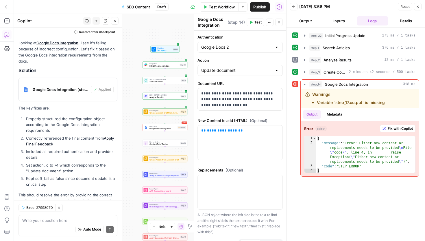
click at [259, 22] on span "Test" at bounding box center [258, 22] width 7 height 5
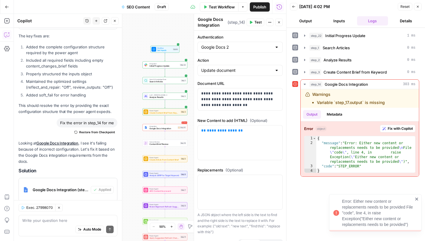
scroll to position [1893, 0]
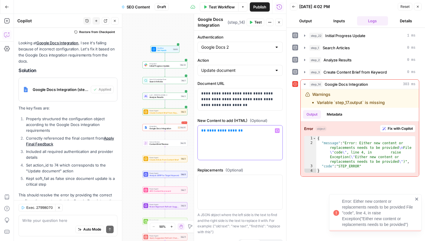
click at [249, 132] on p "**********" at bounding box center [240, 131] width 78 height 6
drag, startPoint x: 249, startPoint y: 132, endPoint x: 199, endPoint y: 129, distance: 50.2
click at [199, 129] on div "**********" at bounding box center [240, 142] width 85 height 34
click at [278, 130] on icon "button" at bounding box center [277, 130] width 3 height 3
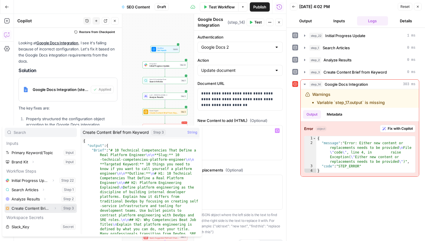
click at [41, 208] on button "Select variable Create Content Brief from Keyword" at bounding box center [41, 207] width 72 height 9
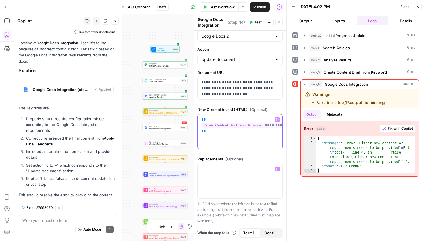
scroll to position [0, 0]
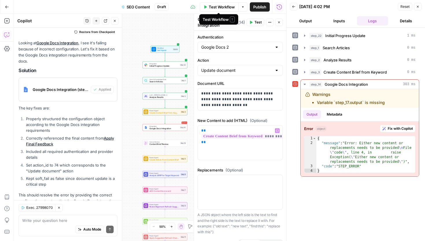
click at [227, 10] on button "Test Workflow" at bounding box center [219, 6] width 39 height 9
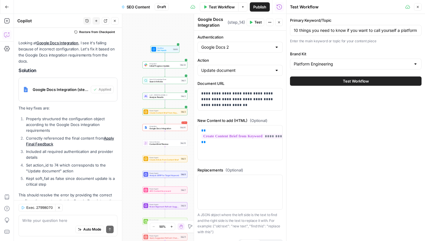
click at [258, 23] on span "Test" at bounding box center [258, 22] width 7 height 5
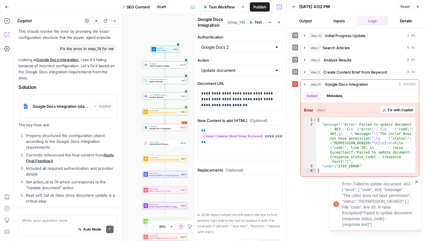
scroll to position [1893, 0]
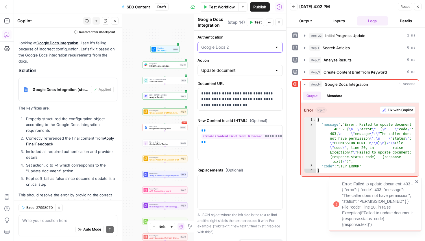
click at [232, 49] on input "Authentication" at bounding box center [236, 47] width 71 height 6
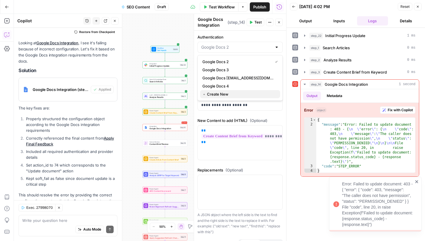
click at [229, 96] on span "﹢ Create New" at bounding box center [239, 94] width 73 height 6
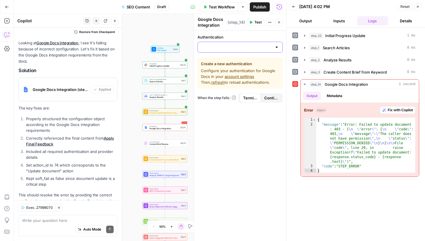
click at [229, 47] on input "Authentication" at bounding box center [236, 47] width 71 height 6
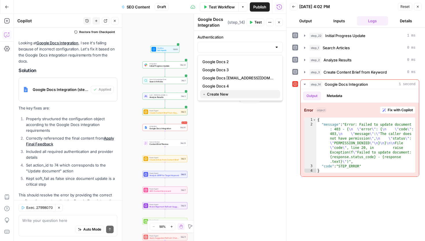
click at [220, 91] on span "﹢ Create New" at bounding box center [239, 94] width 73 height 6
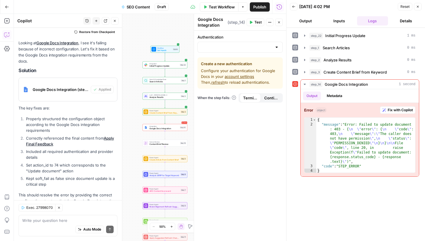
click at [228, 75] on link "account settings" at bounding box center [240, 76] width 30 height 5
click at [219, 48] on input "Authentication" at bounding box center [236, 47] width 71 height 6
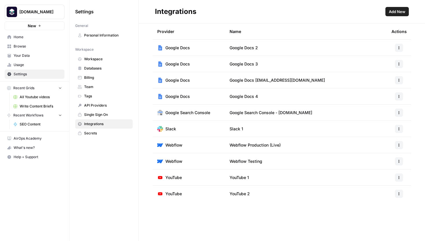
click at [400, 13] on span "Add New" at bounding box center [397, 12] width 16 height 6
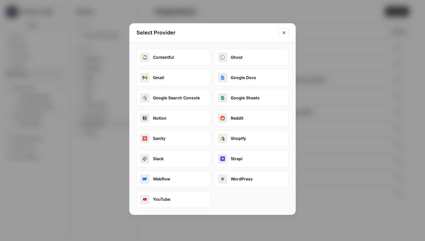
click at [249, 77] on button "Google Docs" at bounding box center [251, 77] width 74 height 17
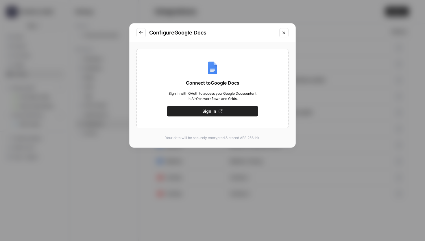
click at [212, 109] on span "Sign In" at bounding box center [210, 111] width 14 height 6
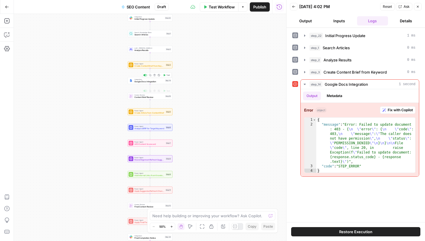
click at [147, 81] on span "Google Docs Integration" at bounding box center [150, 81] width 30 height 3
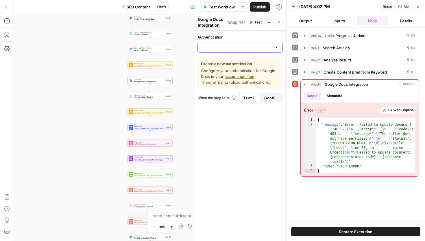
click at [232, 49] on input "Authentication" at bounding box center [236, 47] width 71 height 6
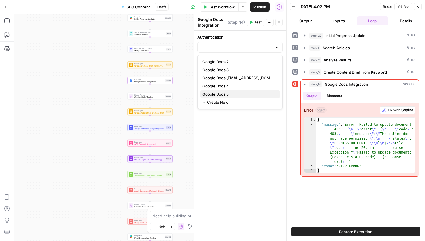
click at [227, 96] on span "Google Docs 5" at bounding box center [239, 94] width 73 height 6
type input "Google Docs 5"
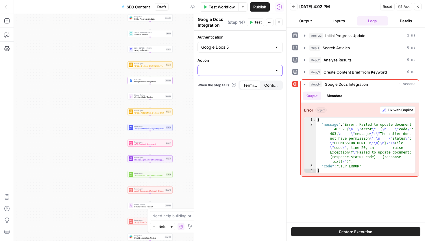
click at [218, 71] on input "Action" at bounding box center [236, 70] width 71 height 6
click at [216, 100] on span "Update document" at bounding box center [239, 101] width 73 height 6
type input "Update document"
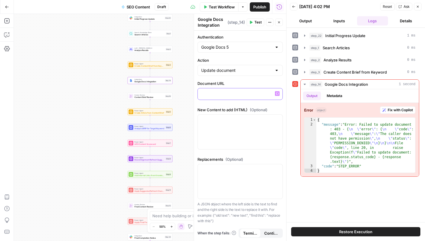
click at [217, 93] on p at bounding box center [240, 94] width 78 height 6
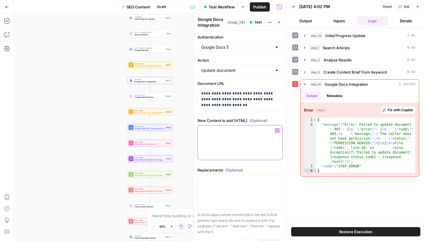
click at [229, 132] on p at bounding box center [240, 131] width 78 height 6
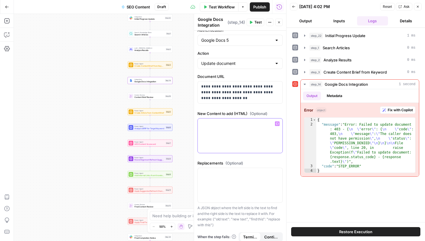
click at [277, 124] on icon "button" at bounding box center [277, 123] width 3 height 3
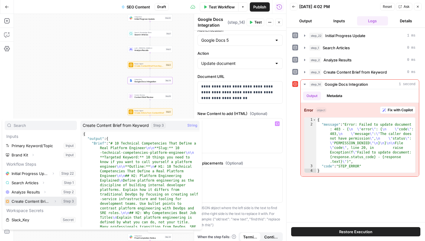
click at [31, 201] on button "Select variable Create Content Brief from Keyword" at bounding box center [41, 200] width 72 height 9
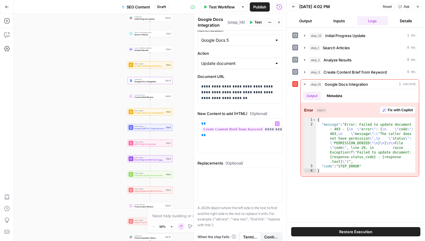
click at [255, 25] on button "Test" at bounding box center [256, 23] width 18 height 8
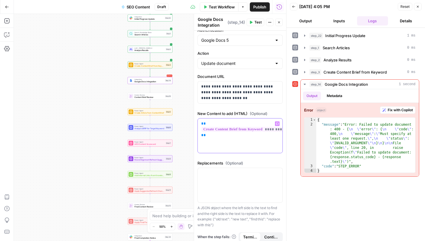
drag, startPoint x: 235, startPoint y: 142, endPoint x: 201, endPoint y: 121, distance: 40.4
click at [201, 121] on div "**********" at bounding box center [240, 135] width 85 height 34
copy p "**********"
click at [209, 187] on div at bounding box center [240, 185] width 85 height 34
click at [209, 187] on p "**********" at bounding box center [240, 178] width 78 height 17
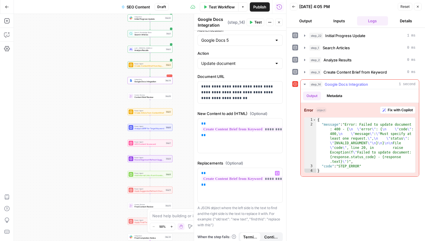
click at [394, 112] on span "Fix with Copilot" at bounding box center [400, 109] width 25 height 5
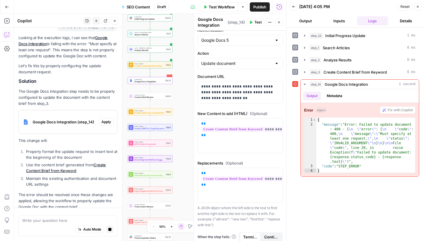
scroll to position [52, 0]
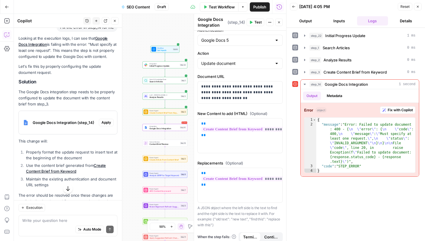
click at [102, 120] on span "Apply" at bounding box center [107, 122] width 10 height 5
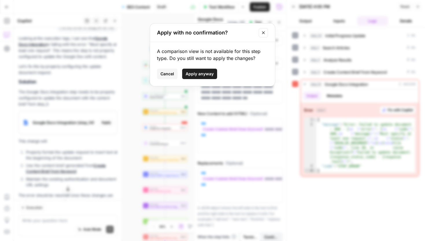
click at [203, 72] on span "Apply anyway" at bounding box center [200, 74] width 28 height 6
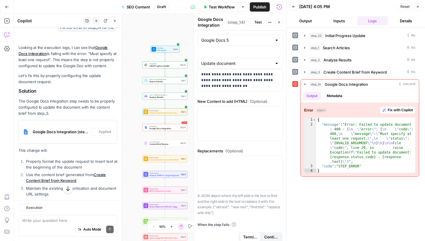
scroll to position [0, 0]
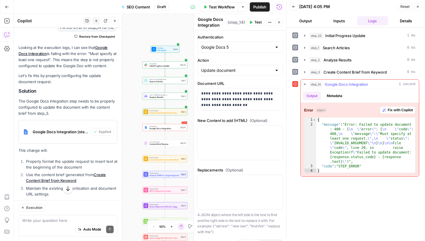
click at [397, 108] on span "Fix with Copilot" at bounding box center [400, 109] width 25 height 5
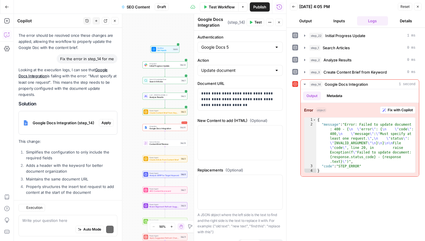
scroll to position [247, 0]
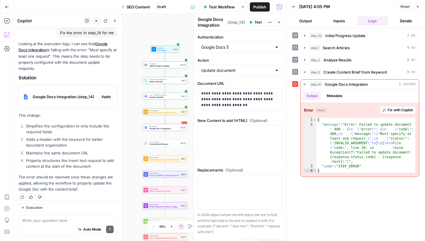
click at [108, 94] on span "Apply" at bounding box center [107, 96] width 10 height 5
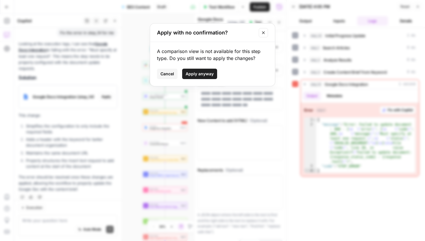
click at [205, 71] on span "Apply anyway" at bounding box center [200, 74] width 28 height 6
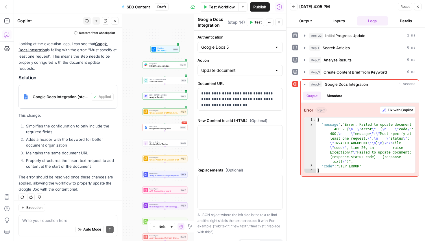
scroll to position [11, 0]
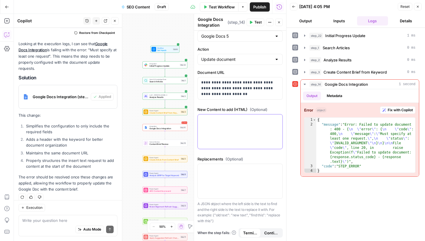
click at [226, 126] on div at bounding box center [240, 131] width 85 height 34
click at [277, 118] on icon "button" at bounding box center [277, 119] width 3 height 3
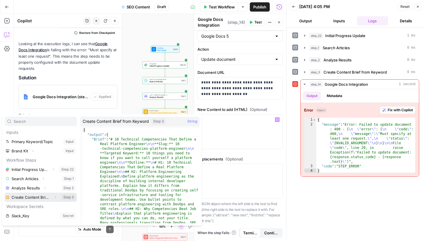
click at [23, 199] on button "Select variable Create Content Brief from Keyword" at bounding box center [41, 196] width 72 height 9
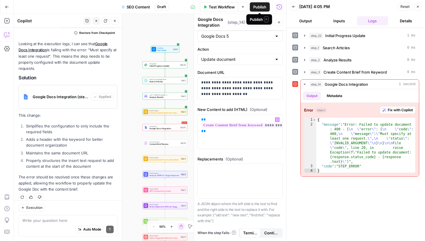
click at [260, 8] on span "Publish" at bounding box center [259, 7] width 13 height 6
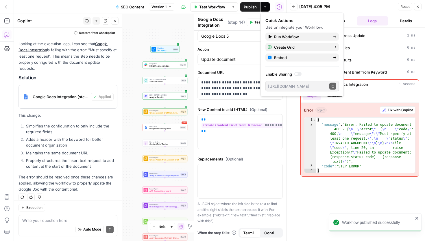
click at [228, 25] on span "( step_14 )" at bounding box center [236, 22] width 17 height 6
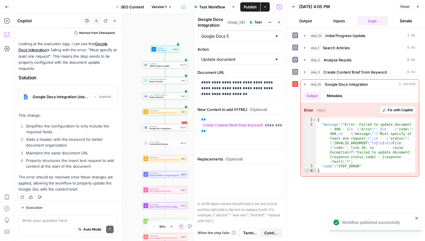
click at [259, 22] on span "Test" at bounding box center [258, 22] width 7 height 5
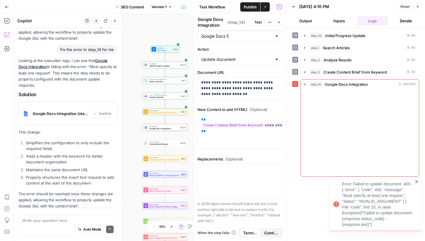
scroll to position [256, 0]
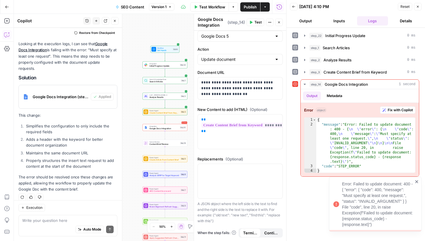
click at [207, 7] on span "Test Workflow" at bounding box center [212, 7] width 26 height 6
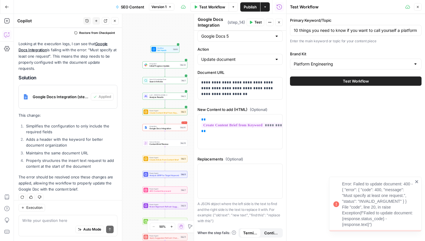
click at [332, 80] on button "Test Workflow" at bounding box center [356, 80] width 132 height 9
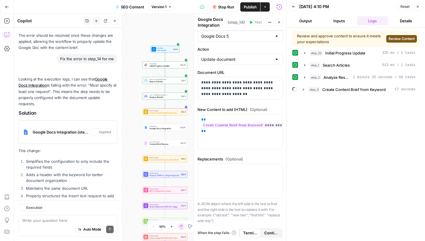
scroll to position [256, 0]
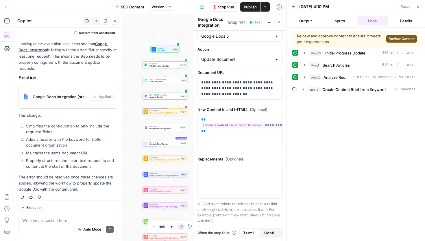
click at [398, 40] on span "Review Content" at bounding box center [402, 38] width 26 height 5
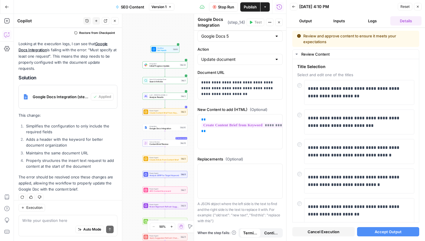
click at [381, 236] on button "Accept Output" at bounding box center [388, 231] width 63 height 9
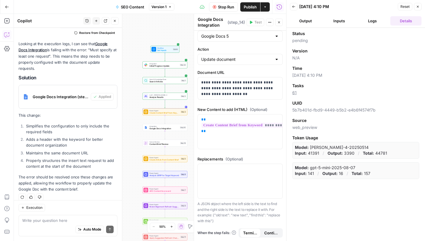
click at [331, 23] on button "Inputs" at bounding box center [339, 20] width 31 height 9
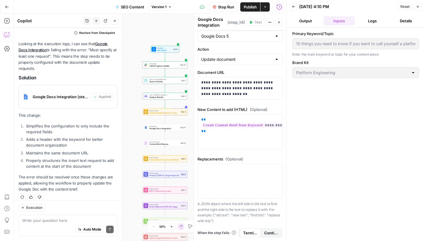
click at [368, 23] on button "Logs" at bounding box center [372, 20] width 31 height 9
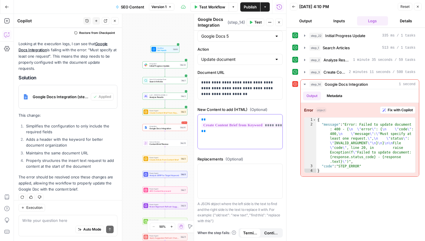
click at [227, 136] on div "**********" at bounding box center [240, 131] width 85 height 34
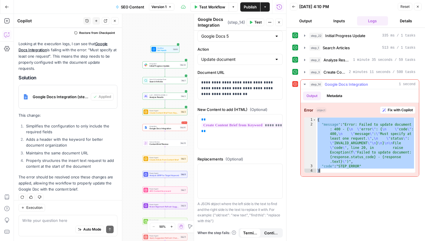
drag, startPoint x: 317, startPoint y: 119, endPoint x: 343, endPoint y: 175, distance: 62.7
click at [343, 175] on div "Error object Fix with Copilot * 1 2 3 4 { "message" : "Error: Failed to update …" at bounding box center [360, 139] width 118 height 73
type textarea "**********"
click at [40, 219] on textarea at bounding box center [67, 220] width 91 height 6
click at [45, 220] on textarea "The" at bounding box center [67, 220] width 91 height 6
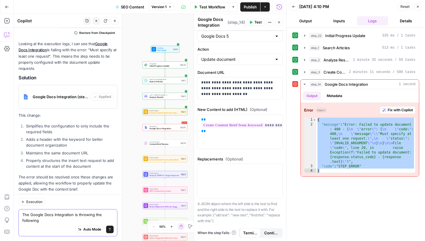
scroll to position [262, 0]
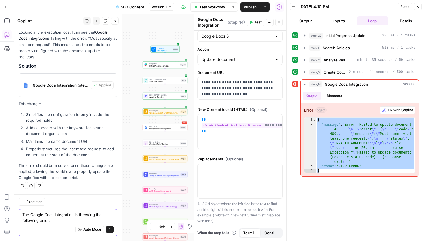
paste textarea "{ "message": "Error: Failed to update document: 400 - {\n \"error\": {\n \"code…"
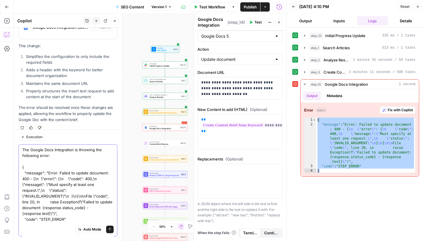
scroll to position [326, 0]
type textarea "The Google Docs Integration is throwing the following error: { "message": "Erro…"
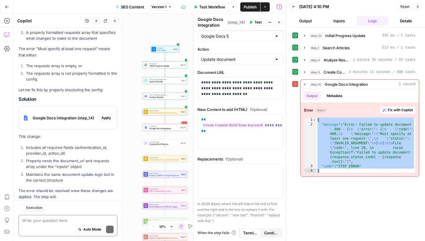
scroll to position [635, 0]
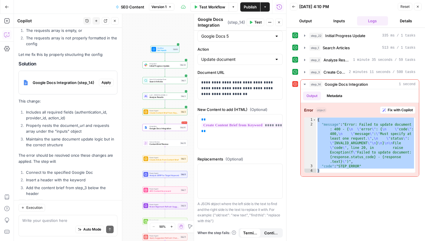
click at [106, 80] on span "Apply" at bounding box center [107, 82] width 10 height 5
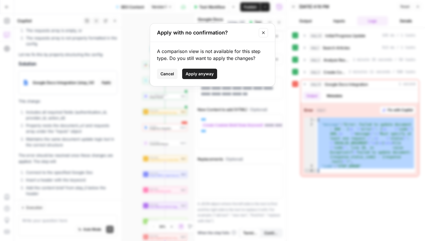
click at [186, 76] on span "Apply anyway" at bounding box center [200, 74] width 28 height 6
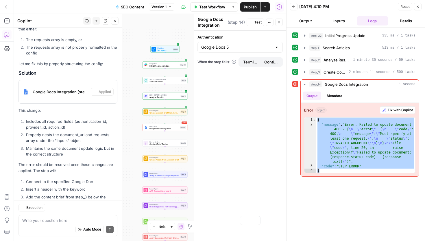
scroll to position [0, 0]
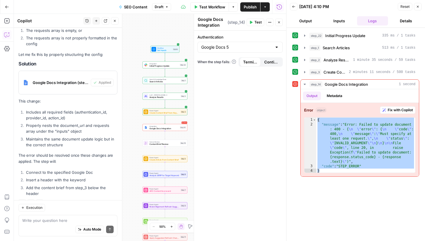
click at [253, 21] on button "Test" at bounding box center [256, 23] width 18 height 8
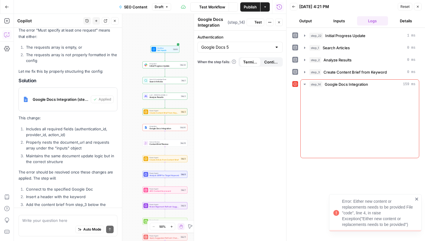
scroll to position [644, 0]
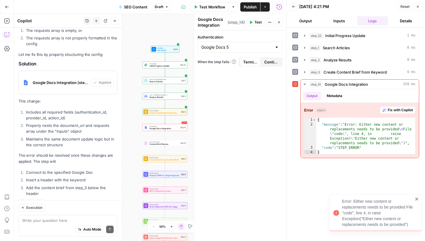
click at [253, 21] on button "Test" at bounding box center [256, 23] width 18 height 8
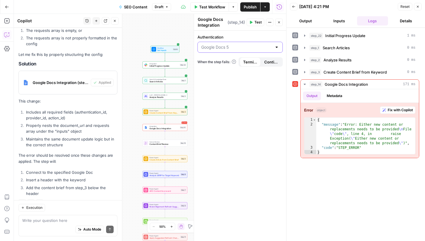
click at [236, 47] on input "Authentication" at bounding box center [236, 47] width 71 height 6
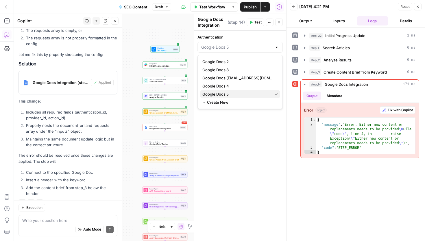
click at [229, 93] on span "Google Docs 5" at bounding box center [237, 94] width 68 height 6
type input "Google Docs 5"
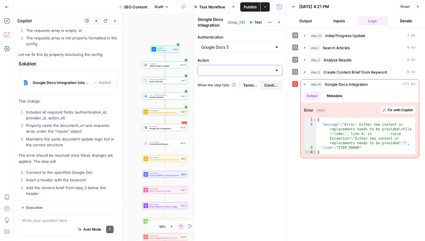
click at [234, 69] on input "Action" at bounding box center [236, 70] width 71 height 6
click at [229, 99] on span "Update document" at bounding box center [239, 101] width 73 height 6
type input "Update document"
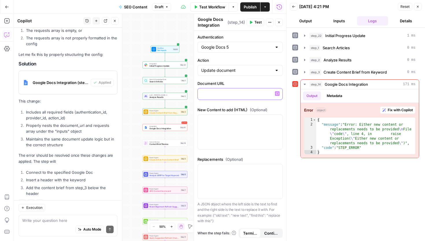
click at [230, 94] on p at bounding box center [240, 94] width 78 height 6
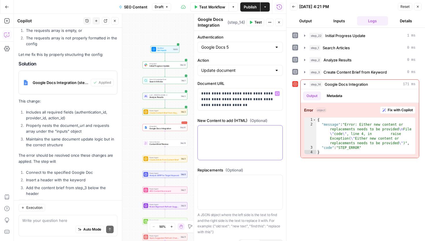
click at [210, 138] on div at bounding box center [240, 142] width 85 height 34
click at [277, 130] on icon "button" at bounding box center [277, 130] width 3 height 3
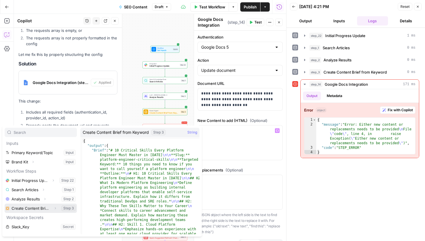
click at [31, 205] on button "Select variable Create Content Brief from Keyword" at bounding box center [41, 207] width 72 height 9
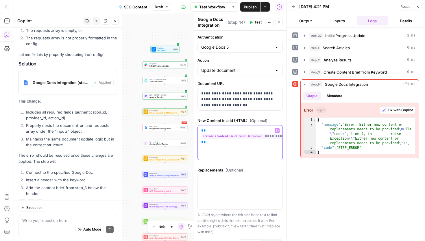
scroll to position [11, 0]
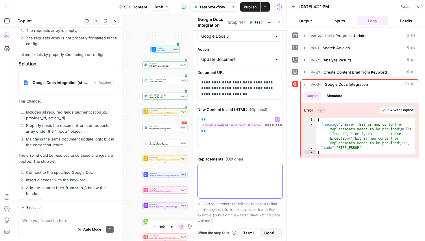
click at [216, 177] on div at bounding box center [240, 181] width 85 height 34
click at [278, 170] on icon "button" at bounding box center [277, 169] width 3 height 3
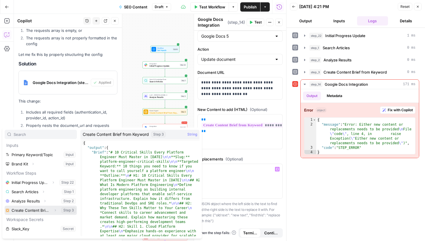
click at [39, 209] on button "Select variable Create Content Brief from Keyword" at bounding box center [41, 209] width 72 height 9
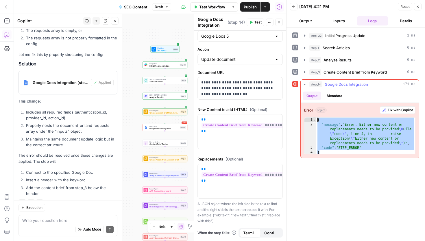
drag, startPoint x: 323, startPoint y: 152, endPoint x: 315, endPoint y: 118, distance: 34.1
click at [315, 118] on div "* 1 2 3 4 { "message" : "Error: Either new content or replacements needs to be …" at bounding box center [359, 135] width 111 height 37
type textarea "**********"
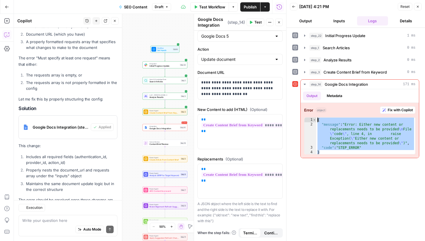
scroll to position [644, 0]
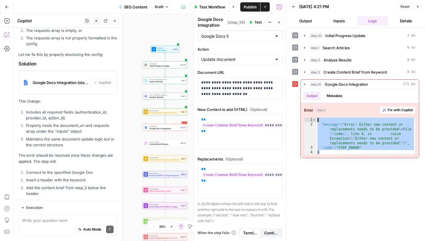
click at [255, 23] on span "Test" at bounding box center [258, 22] width 7 height 5
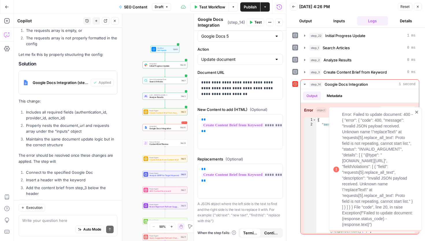
click at [418, 110] on icon "close" at bounding box center [417, 112] width 4 height 5
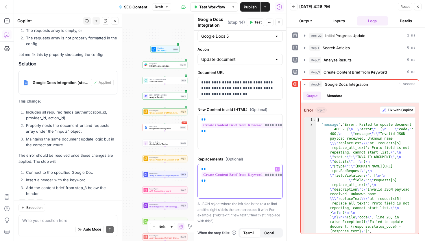
drag, startPoint x: 233, startPoint y: 187, endPoint x: 196, endPoint y: 163, distance: 44.4
click at [196, 163] on div "**********" at bounding box center [240, 127] width 93 height 227
drag, startPoint x: 213, startPoint y: 133, endPoint x: 200, endPoint y: 118, distance: 19.7
click at [200, 118] on div "**********" at bounding box center [240, 131] width 85 height 34
click at [277, 118] on icon "button" at bounding box center [277, 119] width 3 height 3
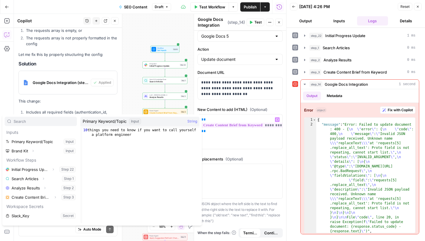
click at [109, 93] on div "This error occurs in the Google Docs Integration step and indicates that the re…" at bounding box center [68, 63] width 99 height 270
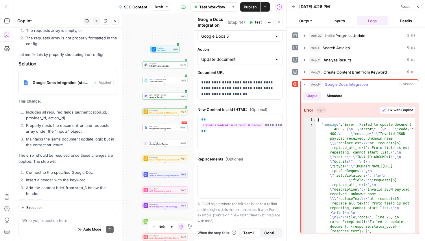
click at [389, 109] on span "Fix with Copilot" at bounding box center [400, 109] width 25 height 5
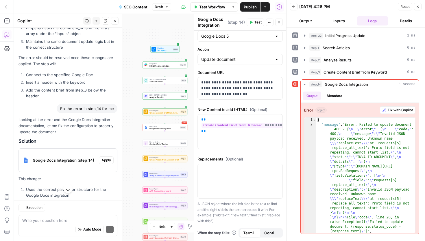
scroll to position [769, 0]
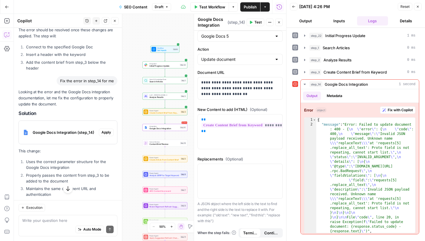
click at [102, 130] on span "Apply" at bounding box center [107, 132] width 10 height 5
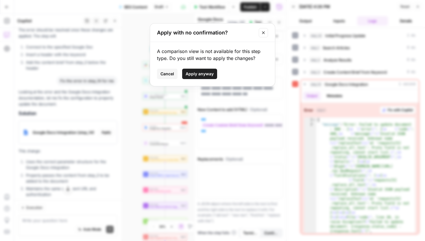
click at [194, 74] on span "Apply anyway" at bounding box center [200, 74] width 28 height 6
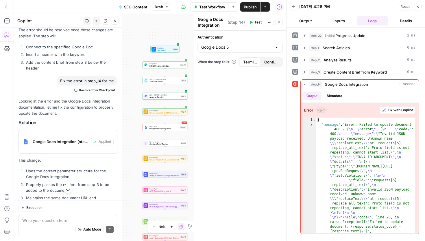
click at [256, 21] on span "Test" at bounding box center [258, 22] width 7 height 5
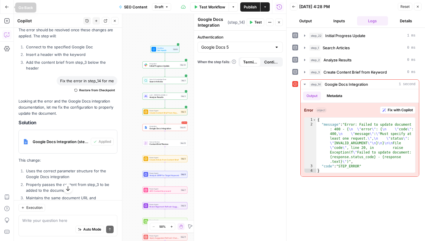
click at [4, 6] on button "Go Back" at bounding box center [7, 7] width 10 height 10
click at [8, 20] on icon "button" at bounding box center [7, 21] width 6 height 6
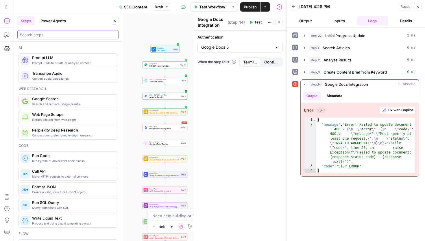
click at [54, 35] on input "search" at bounding box center [68, 35] width 96 height 6
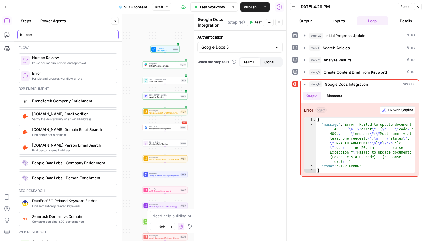
type input "human"
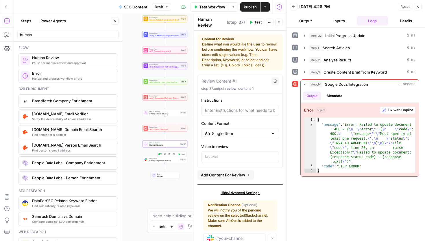
click at [161, 159] on span "Final Completion Notice" at bounding box center [164, 160] width 29 height 3
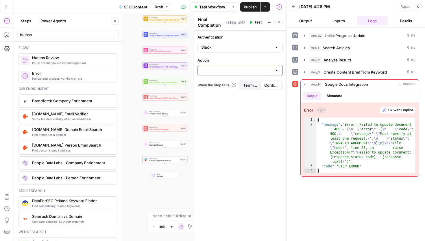
click at [222, 73] on input "Action" at bounding box center [236, 70] width 71 height 6
click at [222, 85] on span "Send Channel Message" at bounding box center [239, 85] width 73 height 6
type input "Send Channel Message"
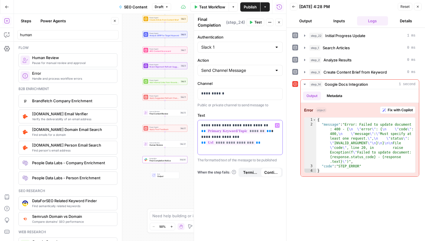
click at [256, 144] on p "**********" at bounding box center [240, 133] width 78 height 23
click at [242, 216] on div "**********" at bounding box center [240, 136] width 92 height 210
click at [173, 144] on span "Human Review" at bounding box center [164, 145] width 29 height 3
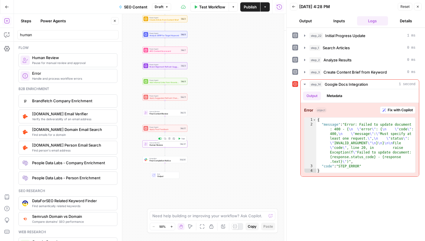
type textarea "Human Review"
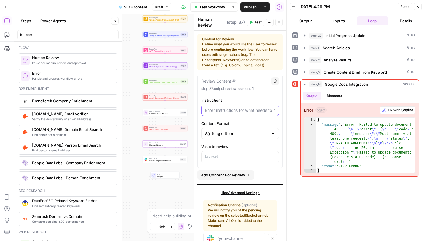
click at [233, 109] on input "Instructions" at bounding box center [240, 110] width 70 height 6
click at [172, 145] on span "Human Review" at bounding box center [164, 145] width 29 height 3
click at [279, 23] on icon "button" at bounding box center [278, 22] width 3 height 3
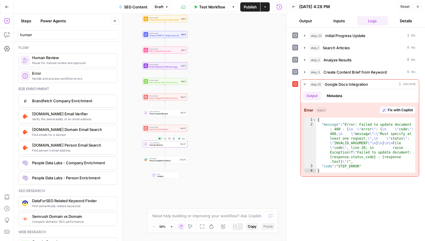
click at [166, 144] on span "Human Review" at bounding box center [164, 145] width 29 height 3
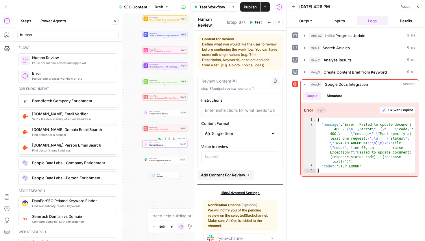
click at [170, 144] on span "Human Review" at bounding box center [164, 145] width 29 height 3
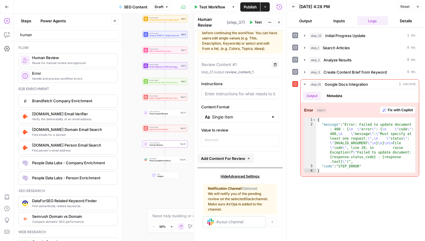
click at [222, 222] on input "text" at bounding box center [238, 221] width 45 height 5
type input "C09BR6N6BHR"
click at [200, 177] on div "Hide Advanced Settings Notification Channel (Optional) We will notify you of th…" at bounding box center [240, 203] width 85 height 70
click at [170, 155] on icon "button" at bounding box center [169, 154] width 2 height 2
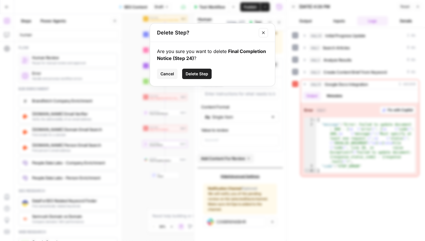
click at [196, 76] on span "Delete Step" at bounding box center [197, 74] width 23 height 6
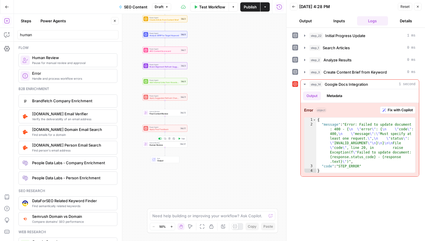
click at [170, 145] on span "Human Review" at bounding box center [164, 145] width 29 height 3
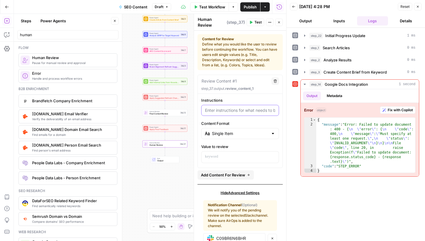
click at [222, 110] on input "Instructions" at bounding box center [240, 110] width 70 height 6
click at [253, 82] on div "Review Content #1" at bounding box center [234, 81] width 67 height 6
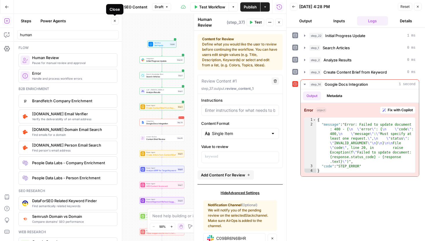
click at [115, 19] on icon "button" at bounding box center [114, 20] width 3 height 3
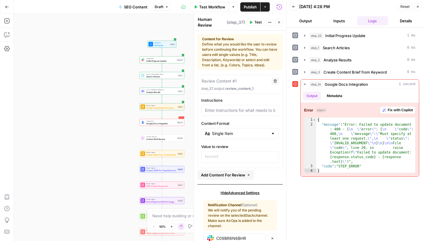
click at [279, 21] on icon "button" at bounding box center [278, 22] width 3 height 3
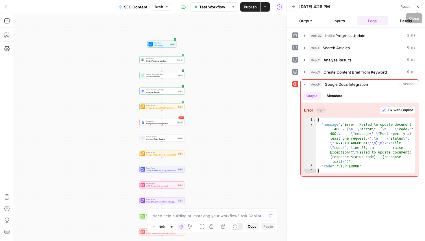
click at [419, 8] on icon "button" at bounding box center [417, 6] width 3 height 3
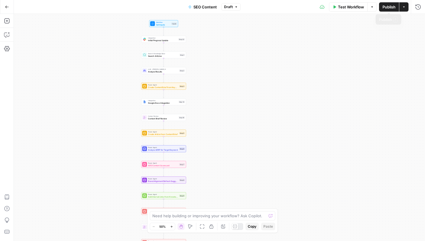
click at [353, 8] on span "Test Workflow" at bounding box center [351, 7] width 26 height 6
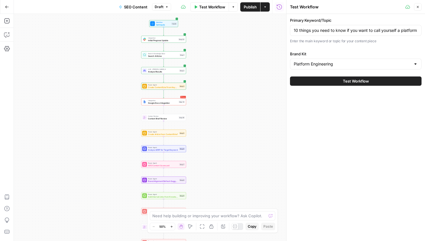
click at [350, 78] on span "Test Workflow" at bounding box center [356, 81] width 26 height 6
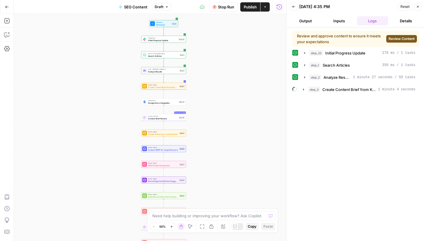
click at [396, 38] on span "Review Content" at bounding box center [402, 38] width 26 height 5
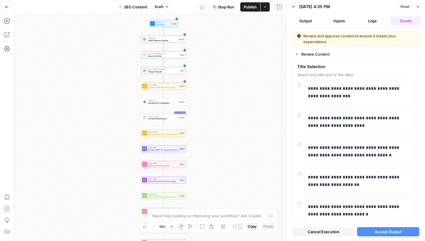
click at [393, 233] on span "Accept Output" at bounding box center [388, 232] width 27 height 6
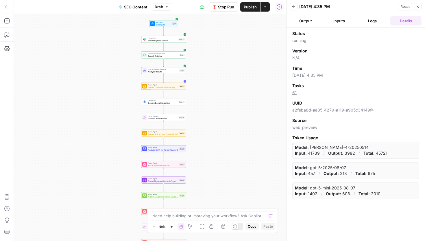
click at [419, 5] on icon "button" at bounding box center [417, 6] width 3 height 3
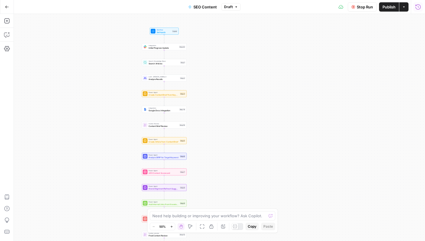
click at [418, 6] on icon "button" at bounding box center [419, 7] width 6 height 6
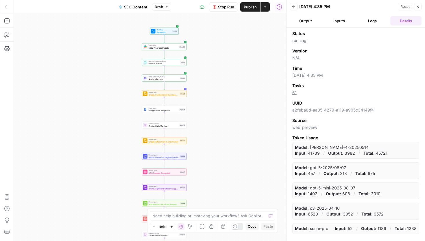
click at [307, 20] on button "Output" at bounding box center [305, 20] width 31 height 9
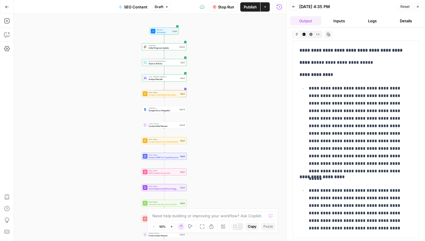
click at [338, 23] on button "Inputs" at bounding box center [339, 20] width 31 height 9
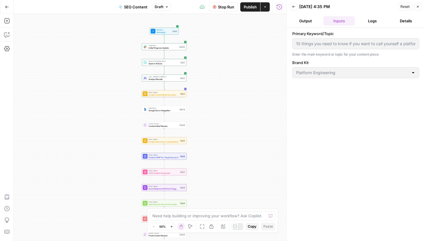
click at [369, 24] on button "Logs" at bounding box center [372, 20] width 31 height 9
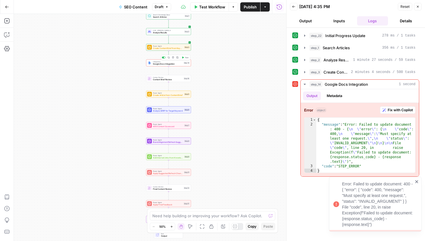
click at [174, 58] on icon "button" at bounding box center [173, 57] width 2 height 2
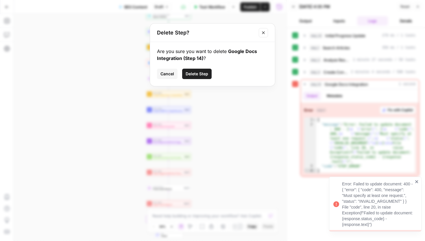
click at [201, 71] on span "Delete Step" at bounding box center [197, 74] width 23 height 6
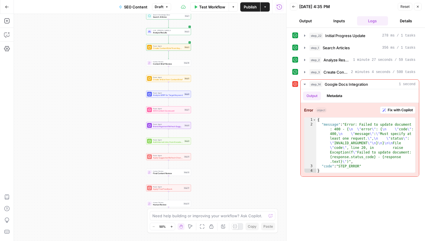
click at [218, 9] on span "Test Workflow" at bounding box center [212, 7] width 26 height 6
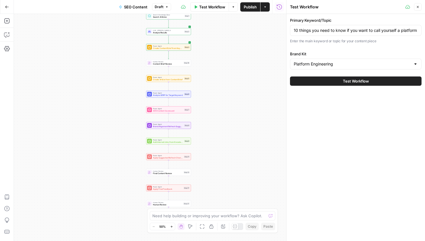
click at [325, 78] on button "Test Workflow" at bounding box center [356, 80] width 132 height 9
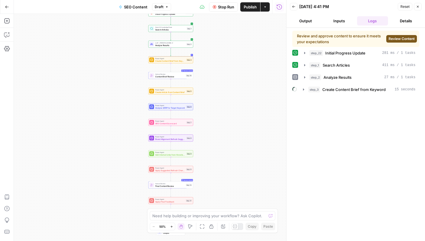
click at [401, 36] on span "Review Content" at bounding box center [402, 38] width 26 height 5
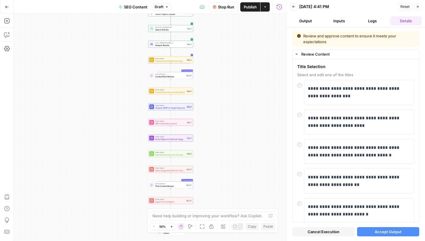
click at [396, 231] on span "Accept Output" at bounding box center [388, 232] width 27 height 6
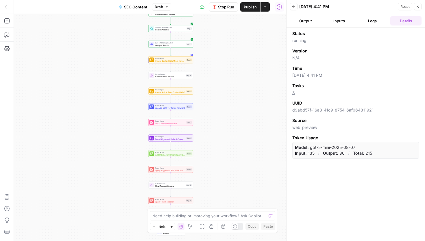
click at [370, 21] on button "Logs" at bounding box center [372, 20] width 31 height 9
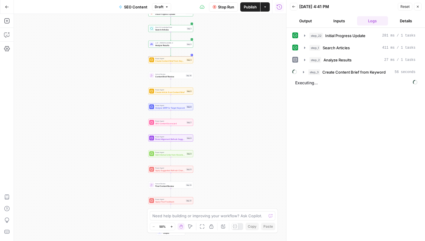
click at [95, 56] on div "Workflow Set Inputs Inputs Integration Initial Progress Update Step 22 Search K…" at bounding box center [150, 127] width 273 height 227
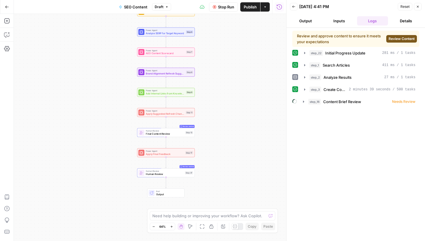
click at [406, 40] on span "Review Content" at bounding box center [402, 38] width 26 height 5
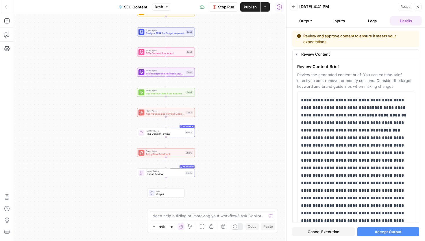
click at [388, 230] on span "Accept Output" at bounding box center [388, 232] width 27 height 6
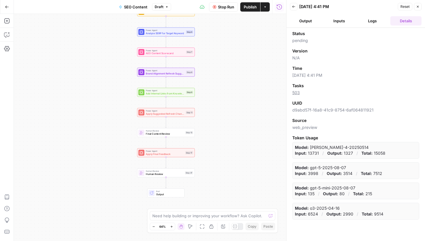
click at [343, 21] on button "Inputs" at bounding box center [339, 20] width 31 height 9
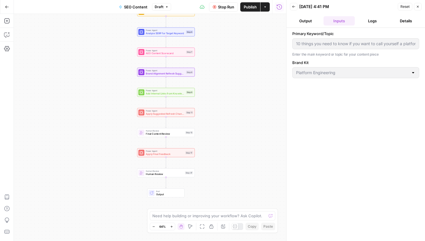
click at [367, 20] on button "Logs" at bounding box center [372, 20] width 31 height 9
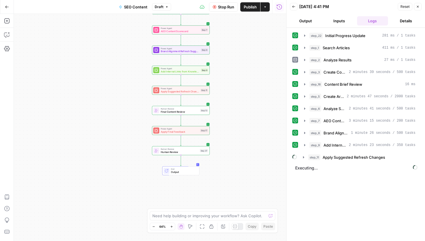
click at [110, 90] on div "Workflow Set Inputs Inputs Integration Initial Progress Update Step 22 Search K…" at bounding box center [150, 127] width 273 height 227
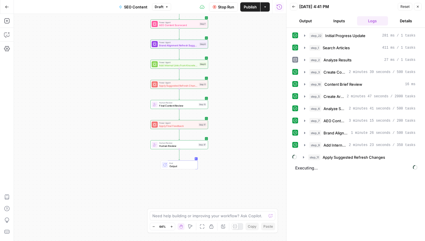
click at [174, 164] on span "End" at bounding box center [182, 162] width 25 height 3
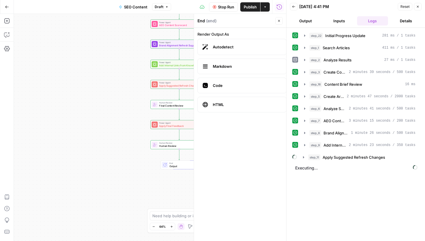
click at [220, 68] on span "Markdown" at bounding box center [247, 66] width 69 height 6
click at [222, 67] on span "Markdown" at bounding box center [247, 66] width 69 height 6
click at [96, 87] on div "Workflow Set Inputs Inputs Integration Initial Progress Update Step 22 Search K…" at bounding box center [150, 127] width 273 height 227
click at [279, 21] on icon "button" at bounding box center [278, 20] width 3 height 3
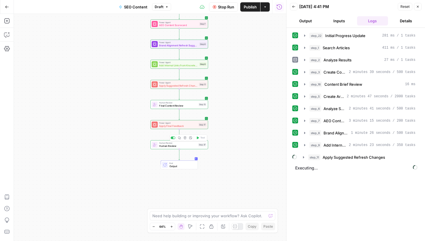
click at [185, 147] on span "Human Review" at bounding box center [178, 146] width 38 height 4
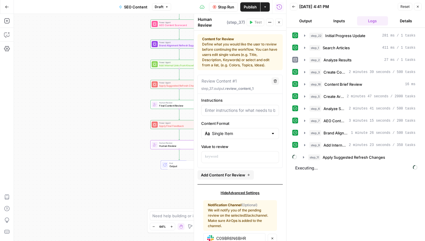
click at [178, 166] on span "Output" at bounding box center [182, 166] width 25 height 4
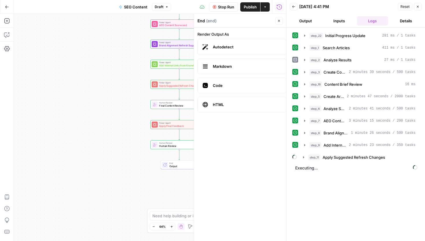
click at [229, 72] on label "Markdown" at bounding box center [242, 66] width 89 height 16
click at [225, 49] on span "Autodetect" at bounding box center [247, 47] width 69 height 6
click at [225, 65] on span "Markdown" at bounding box center [247, 66] width 69 height 6
click at [278, 22] on icon "button" at bounding box center [278, 20] width 3 height 3
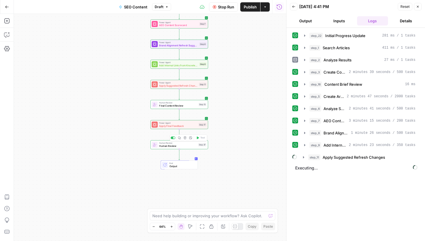
click at [179, 145] on span "Human Review" at bounding box center [178, 146] width 38 height 4
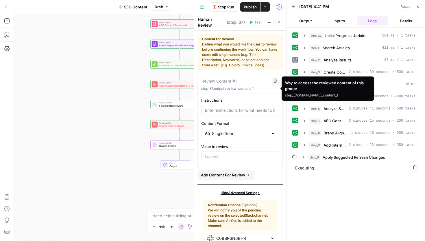
click at [78, 140] on div "Workflow Set Inputs Inputs Integration Initial Progress Update Step 22 Search K…" at bounding box center [150, 127] width 273 height 227
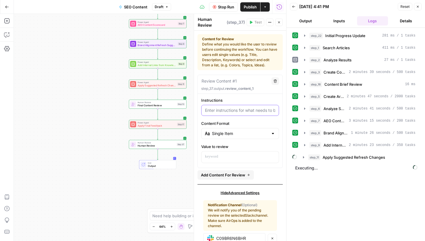
click at [233, 110] on input "Instructions" at bounding box center [240, 110] width 70 height 6
click at [242, 118] on div "Instructions Content Format Single Item Value to review" at bounding box center [240, 130] width 85 height 66
click at [236, 155] on p at bounding box center [240, 157] width 70 height 6
click at [273, 157] on icon "button" at bounding box center [273, 156] width 3 height 3
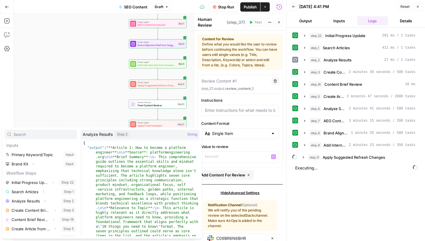
scroll to position [80, 0]
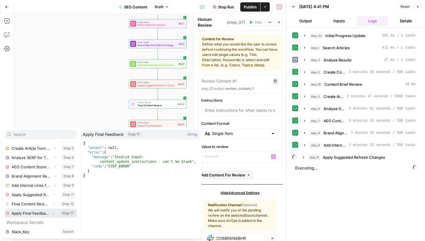
click at [32, 211] on button "Select variable Apply Final Feedback" at bounding box center [41, 212] width 72 height 9
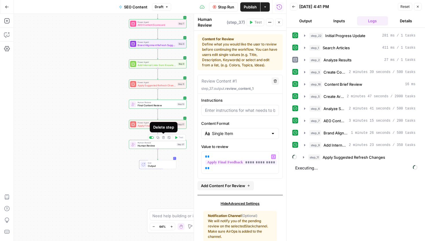
click at [165, 138] on icon "button" at bounding box center [163, 137] width 3 height 3
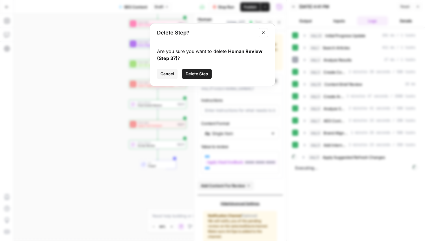
click at [203, 71] on span "Delete Step" at bounding box center [197, 74] width 23 height 6
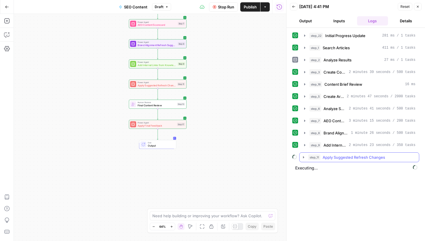
click at [305, 157] on icon "button" at bounding box center [304, 157] width 5 height 5
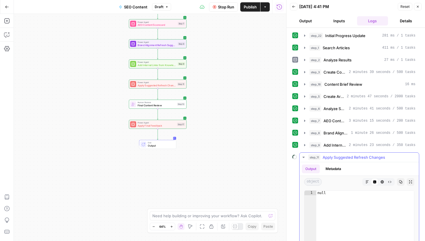
click at [305, 157] on icon "button" at bounding box center [304, 157] width 5 height 5
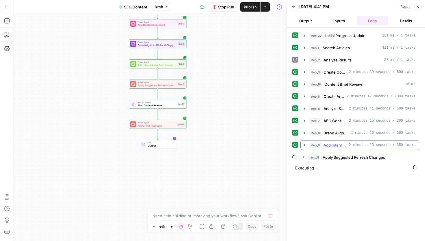
click at [305, 147] on icon "button" at bounding box center [305, 145] width 5 height 5
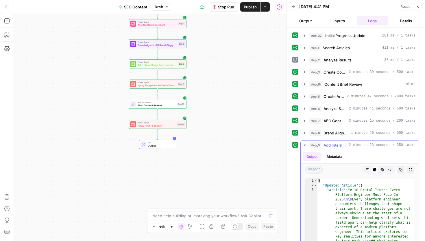
click at [305, 147] on icon "button" at bounding box center [305, 145] width 5 height 5
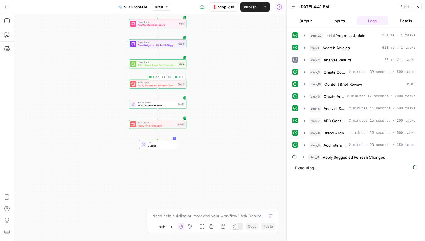
click at [148, 86] on span "Apply Suggested Refresh Changes" at bounding box center [157, 85] width 38 height 4
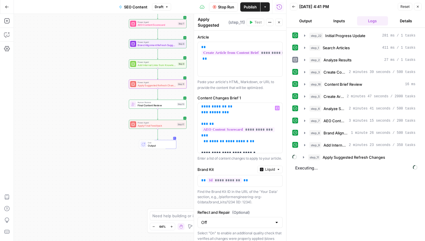
scroll to position [0, 0]
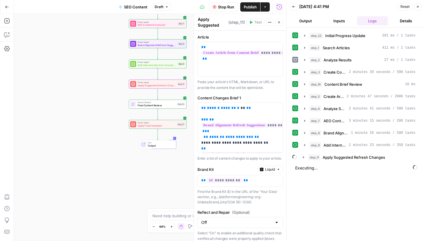
click at [280, 22] on icon "button" at bounding box center [278, 22] width 3 height 3
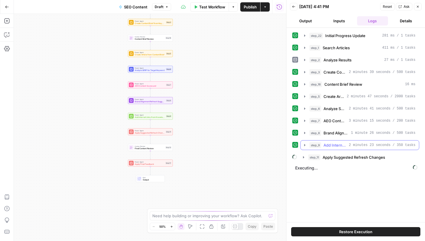
click at [305, 146] on icon "button" at bounding box center [305, 145] width 5 height 5
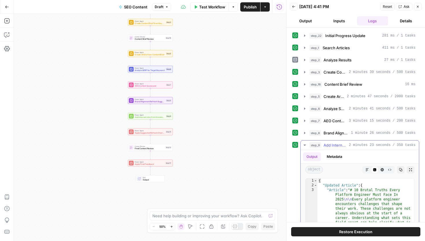
scroll to position [98, 0]
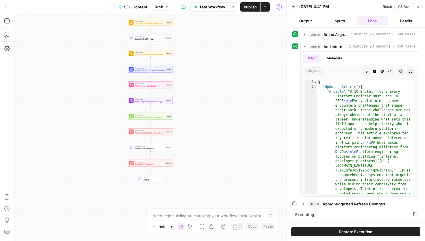
click at [217, 117] on div "Workflow Set Inputs Inputs Integration Initial Progress Update Step 22 Search K…" at bounding box center [150, 127] width 273 height 227
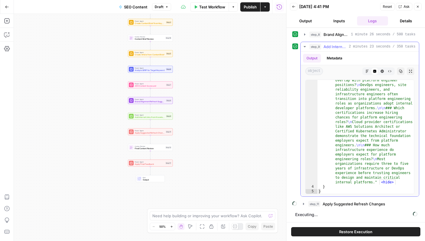
scroll to position [1539, 0]
click at [306, 46] on icon "button" at bounding box center [305, 46] width 5 height 5
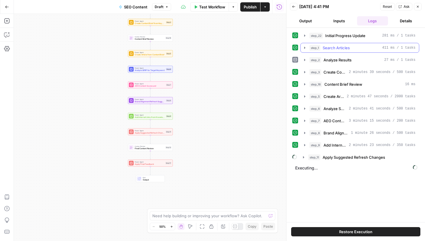
scroll to position [0, 0]
click at [5, 35] on icon "button" at bounding box center [7, 35] width 6 height 6
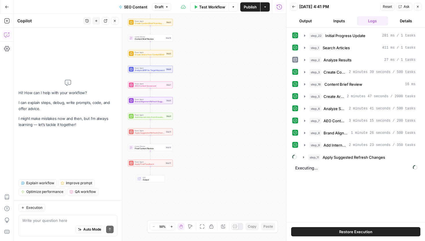
click at [84, 219] on textarea at bounding box center [67, 220] width 91 height 6
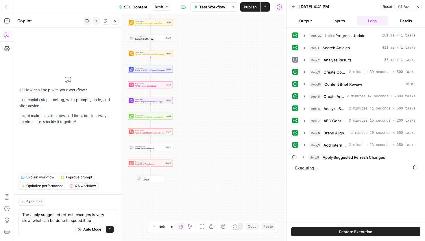
type textarea "The apply suggested refresh changes is very slow, what can be done to speed it …"
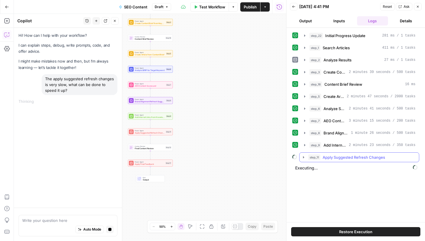
click at [304, 157] on icon "button" at bounding box center [303, 157] width 1 height 2
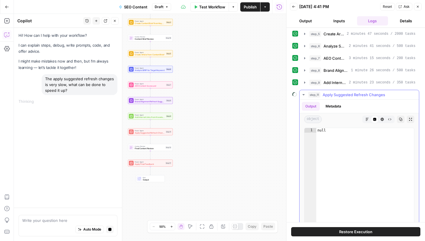
scroll to position [98, 0]
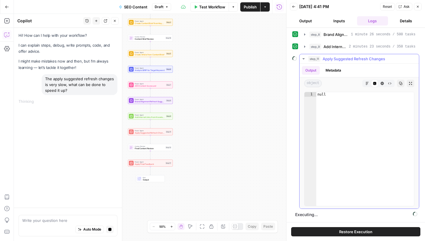
click at [330, 71] on button "Metadata" at bounding box center [333, 70] width 23 height 9
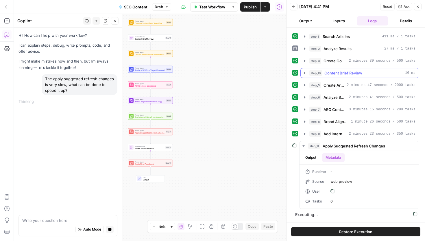
scroll to position [11, 0]
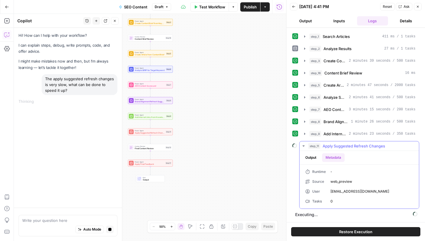
click at [315, 156] on button "Output" at bounding box center [311, 157] width 18 height 9
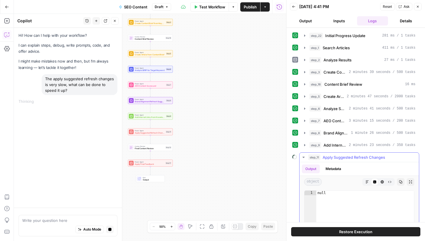
scroll to position [87, 0]
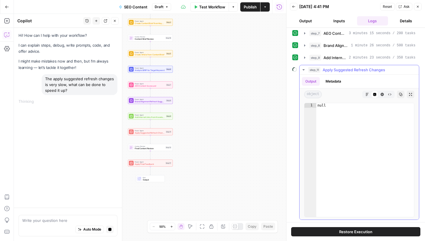
click at [382, 94] on icon "button" at bounding box center [382, 94] width 3 height 3
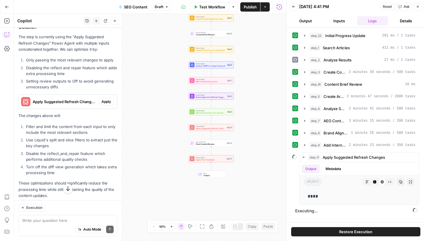
scroll to position [102, 0]
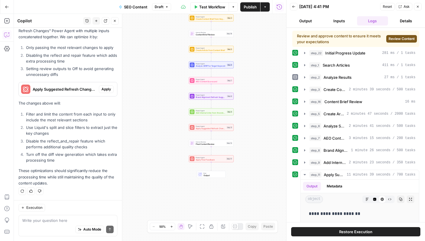
click at [402, 38] on span "Review Content" at bounding box center [402, 38] width 26 height 5
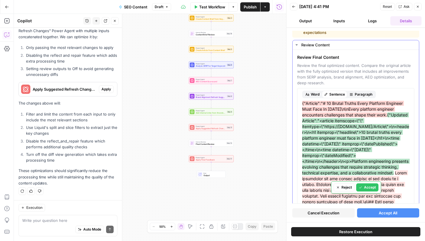
scroll to position [14, 0]
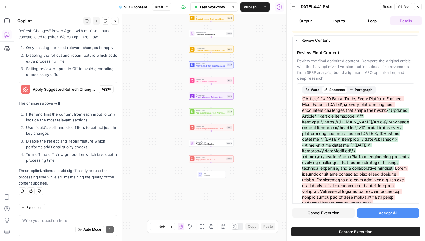
click at [376, 211] on button "Accept All" at bounding box center [388, 212] width 63 height 9
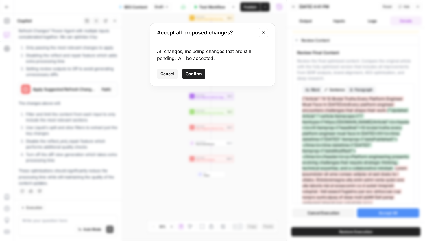
click at [198, 71] on span "Confirm" at bounding box center [194, 74] width 16 height 6
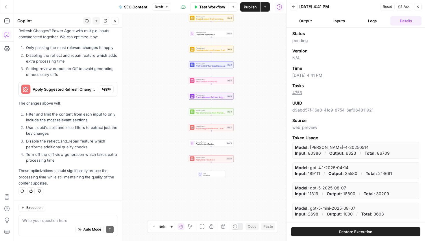
click at [377, 23] on button "Logs" at bounding box center [372, 20] width 31 height 9
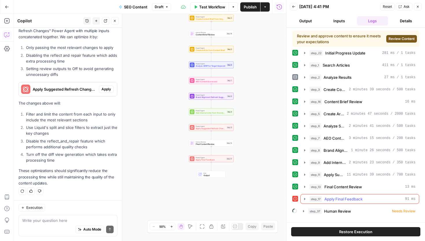
click at [356, 199] on span "Apply Final Feedback" at bounding box center [344, 199] width 38 height 6
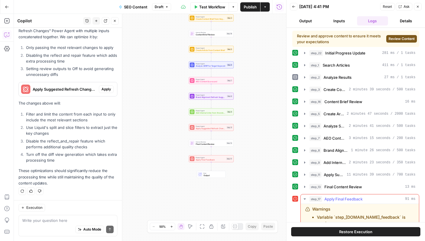
scroll to position [75, 0]
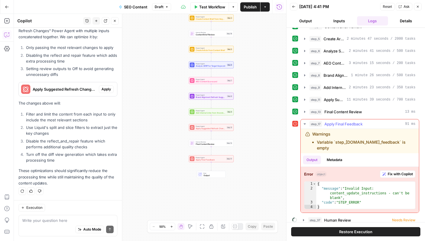
click at [399, 171] on span "Fix with Copilot" at bounding box center [400, 173] width 25 height 5
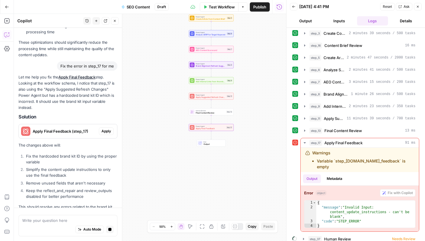
scroll to position [230, 0]
click at [107, 132] on span "Apply" at bounding box center [107, 131] width 10 height 5
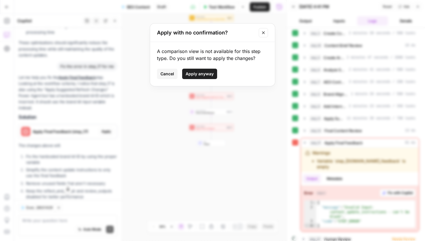
click at [208, 74] on span "Apply anyway" at bounding box center [200, 74] width 28 height 6
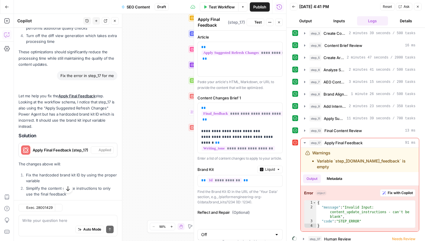
scroll to position [239, 0]
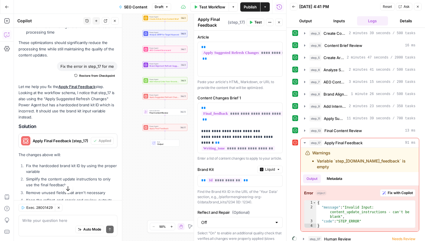
click at [258, 22] on span "Test" at bounding box center [258, 22] width 7 height 5
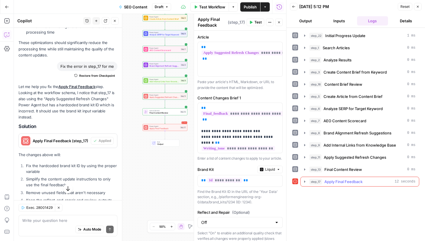
click at [305, 181] on icon "button" at bounding box center [304, 181] width 1 height 2
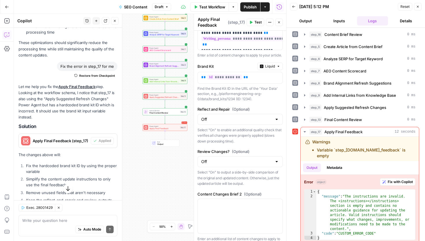
scroll to position [78, 0]
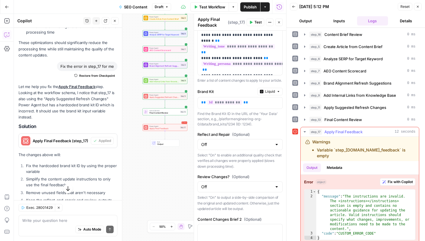
click at [400, 179] on span "Fix with Copilot" at bounding box center [400, 181] width 25 height 5
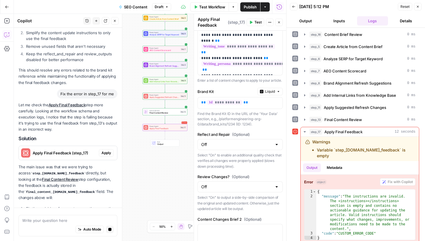
scroll to position [365, 0]
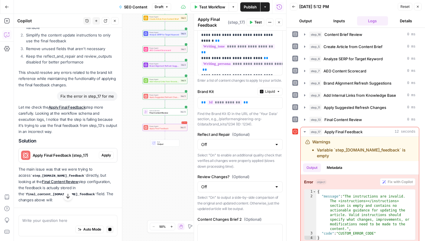
click at [107, 154] on span "Apply" at bounding box center [107, 154] width 10 height 5
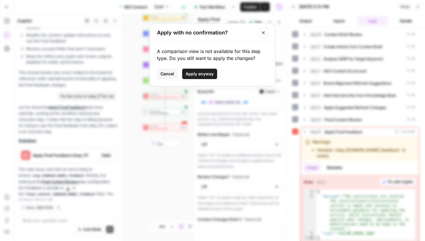
click at [199, 71] on span "Apply anyway" at bounding box center [200, 74] width 28 height 6
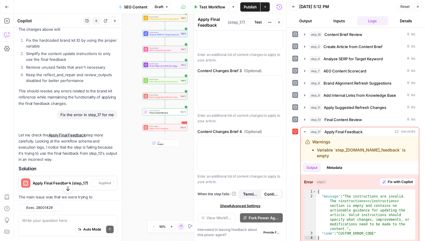
scroll to position [292, 0]
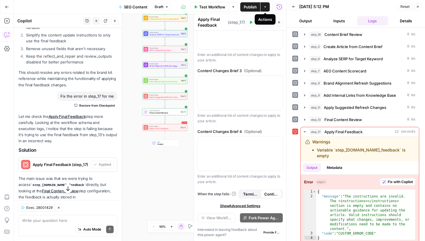
click at [256, 21] on div "Actions" at bounding box center [265, 19] width 21 height 10
click at [250, 23] on icon "button" at bounding box center [250, 22] width 3 height 3
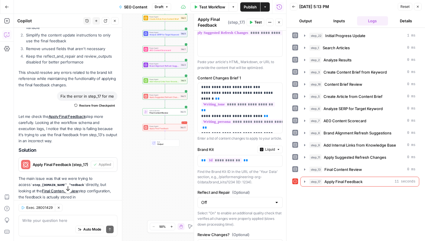
scroll to position [463, 0]
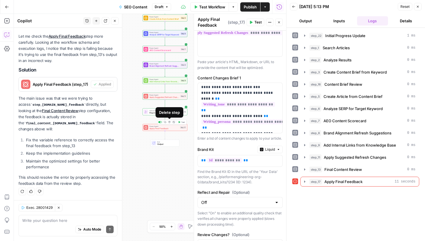
click at [170, 122] on icon "button" at bounding box center [169, 122] width 2 height 2
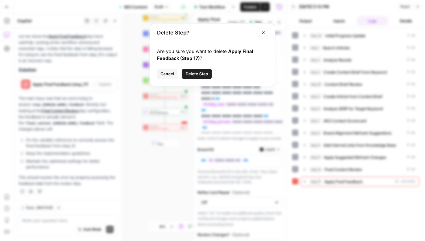
click at [204, 72] on span "Delete Step" at bounding box center [197, 74] width 23 height 6
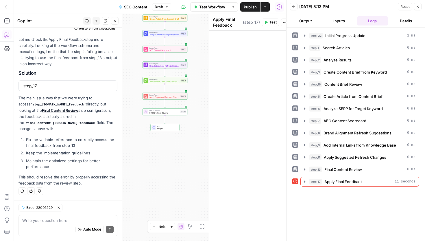
scroll to position [456, 0]
click at [47, 219] on textarea at bounding box center [67, 220] width 91 height 6
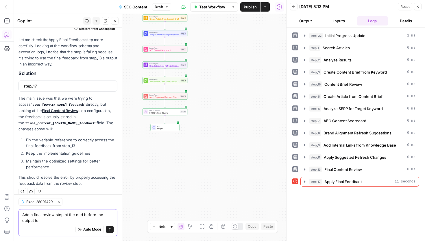
scroll to position [462, 0]
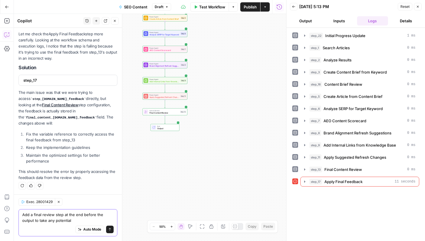
type textarea "Add a final review step at the end before the output"
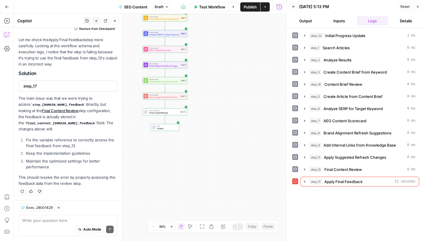
click at [146, 165] on div "Workflow Set Inputs Inputs Integration Initial Progress Update Step 22 Search K…" at bounding box center [150, 127] width 273 height 227
click at [168, 113] on span "Final Content Review" at bounding box center [165, 112] width 30 height 3
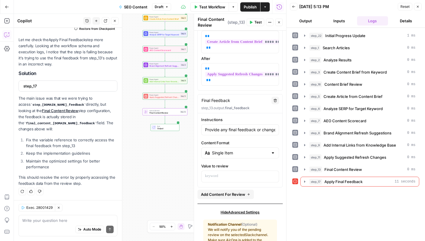
scroll to position [156, 0]
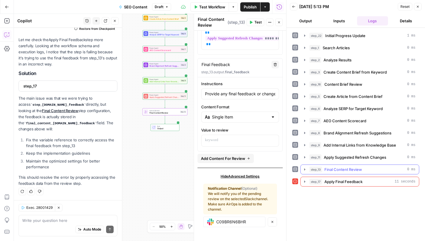
click at [306, 169] on icon "button" at bounding box center [304, 169] width 1 height 2
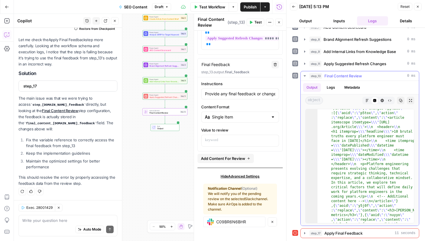
scroll to position [128, 0]
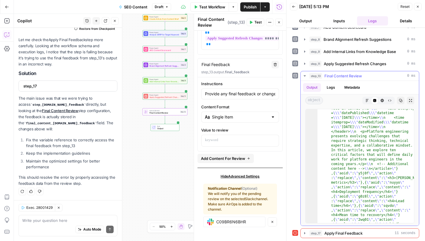
click at [368, 100] on icon "button" at bounding box center [367, 100] width 3 height 3
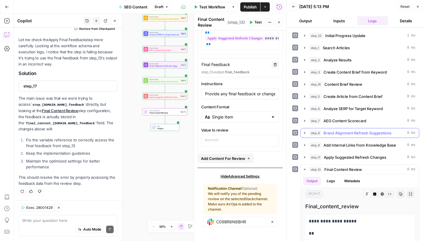
scroll to position [93, 0]
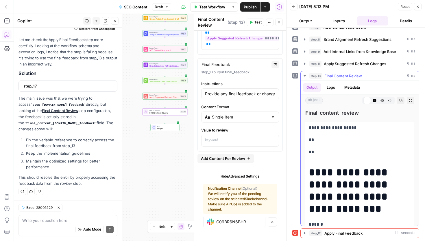
click at [332, 86] on button "Logs" at bounding box center [331, 87] width 15 height 9
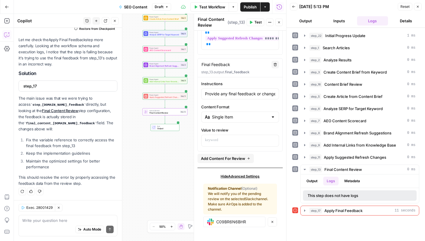
click at [61, 226] on div "Auto Mode Send" at bounding box center [67, 229] width 91 height 13
type textarea "a"
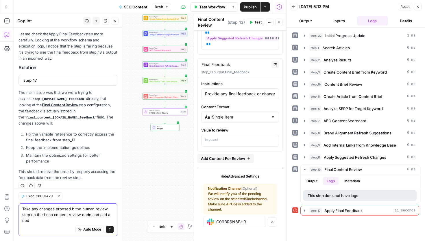
scroll to position [468, 0]
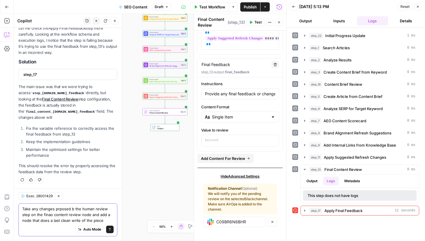
type textarea "Take any changes prposed b the human review step on the finao content review no…"
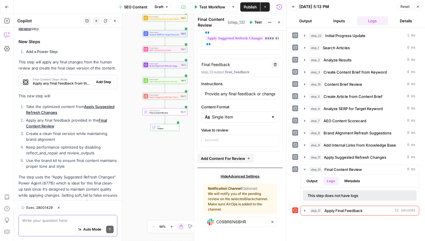
scroll to position [670, 0]
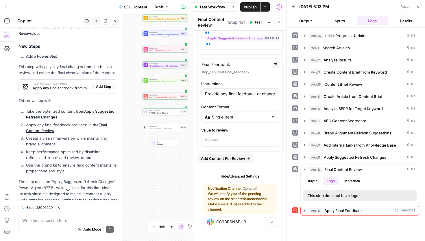
click at [104, 84] on span "Add Step" at bounding box center [103, 86] width 15 height 5
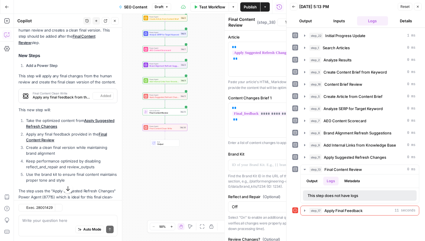
type textarea "Final Content Clean Write"
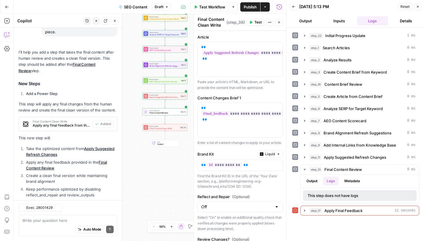
scroll to position [696, 0]
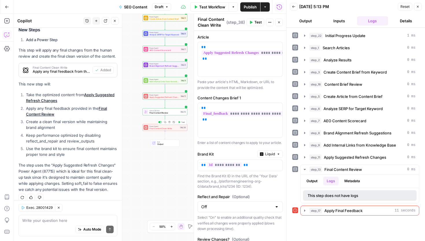
click at [181, 123] on button "Test" at bounding box center [181, 122] width 9 height 4
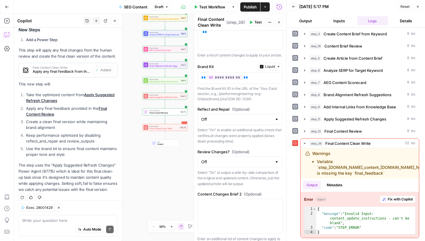
scroll to position [0, 0]
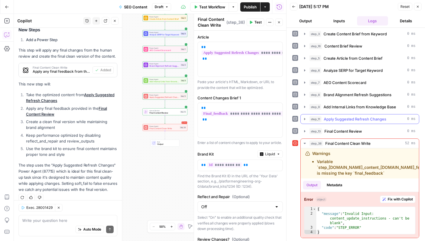
click at [305, 119] on icon "button" at bounding box center [305, 119] width 5 height 5
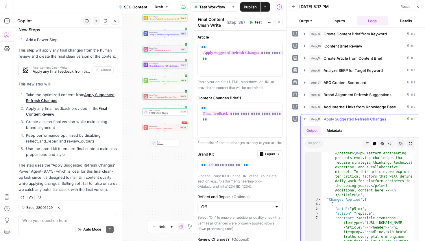
scroll to position [41, 0]
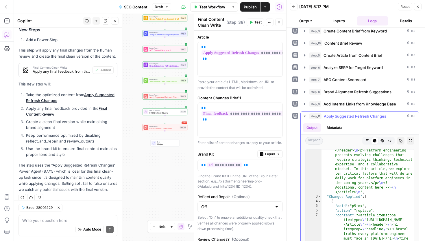
click at [366, 140] on icon "button" at bounding box center [367, 140] width 3 height 3
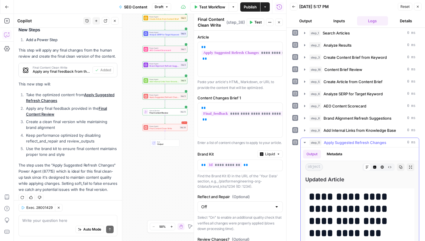
scroll to position [96, 0]
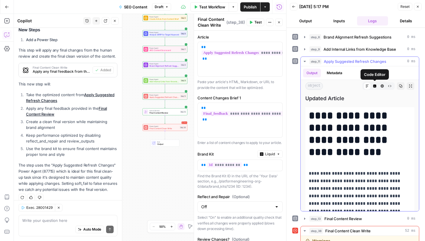
click at [375, 85] on icon "button" at bounding box center [375, 85] width 3 height 3
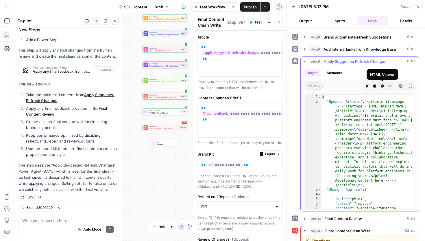
click at [381, 85] on icon "button" at bounding box center [382, 85] width 3 height 3
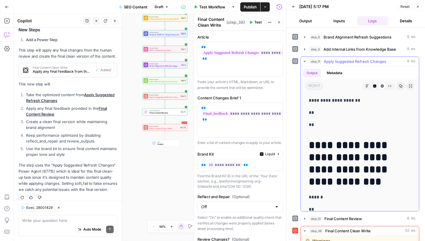
click at [388, 85] on button "Raw Output" at bounding box center [390, 86] width 8 height 8
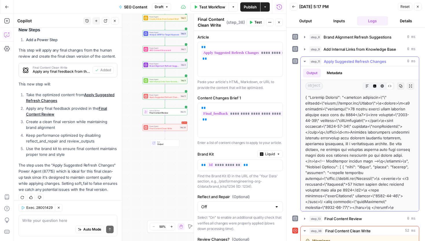
click at [399, 85] on button "Copy" at bounding box center [401, 86] width 8 height 8
click at [368, 84] on icon "button" at bounding box center [367, 85] width 3 height 3
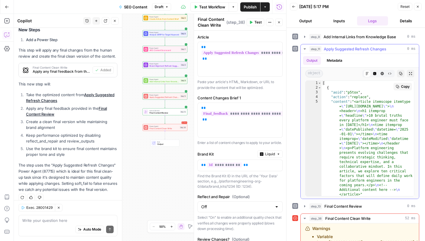
scroll to position [0, 0]
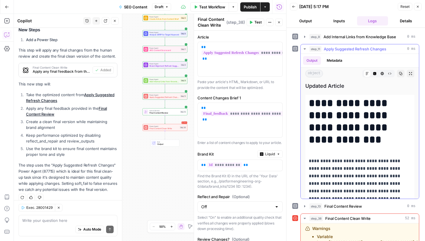
click at [374, 72] on icon "button" at bounding box center [375, 73] width 3 height 3
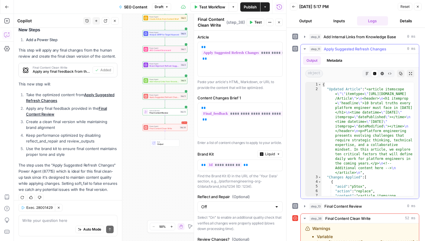
click at [367, 73] on icon "button" at bounding box center [367, 73] width 3 height 3
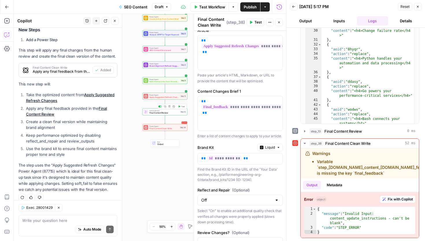
click at [166, 111] on span "Final Content Review" at bounding box center [165, 112] width 30 height 3
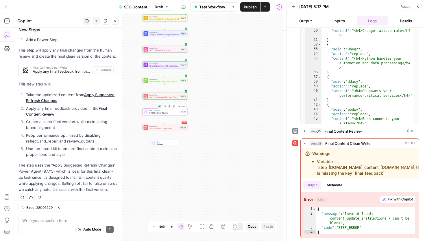
type textarea "Final Content Review"
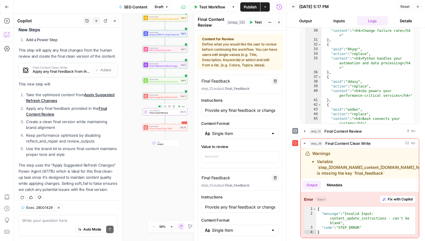
click at [183, 107] on span "Test" at bounding box center [182, 106] width 3 height 3
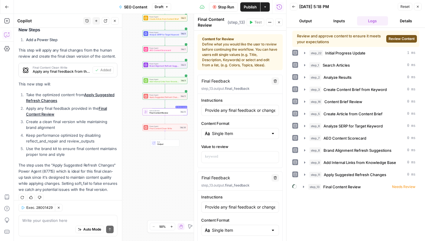
click at [405, 39] on span "Review Content" at bounding box center [402, 38] width 26 height 5
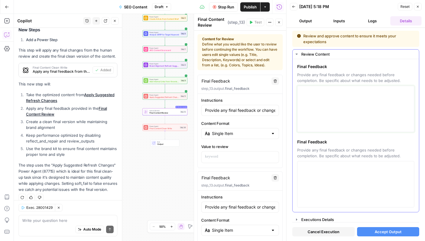
click at [372, 105] on textarea at bounding box center [356, 108] width 110 height 41
click at [317, 118] on textarea at bounding box center [356, 108] width 110 height 41
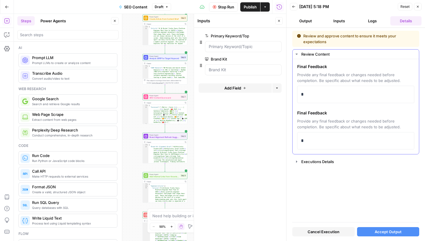
click at [316, 96] on p "*" at bounding box center [356, 95] width 110 height 8
click at [316, 91] on p "*" at bounding box center [356, 95] width 110 height 8
click at [316, 93] on p "*" at bounding box center [356, 95] width 110 height 8
click at [315, 95] on p "********" at bounding box center [356, 95] width 110 height 8
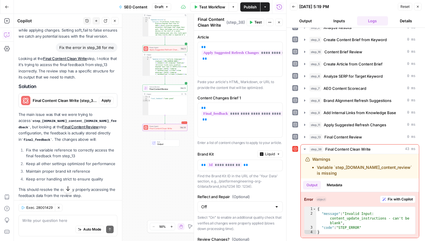
scroll to position [850, 0]
click at [106, 97] on span "Apply" at bounding box center [107, 99] width 10 height 5
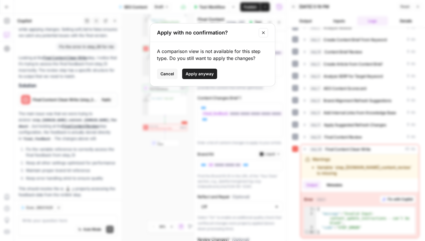
click at [204, 74] on span "Apply anyway" at bounding box center [200, 74] width 28 height 6
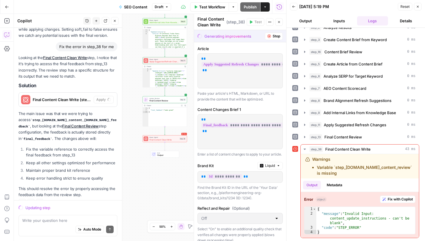
scroll to position [818, 0]
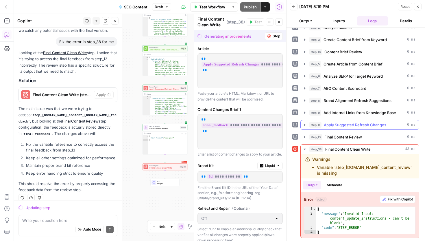
click at [306, 126] on icon "button" at bounding box center [305, 124] width 5 height 5
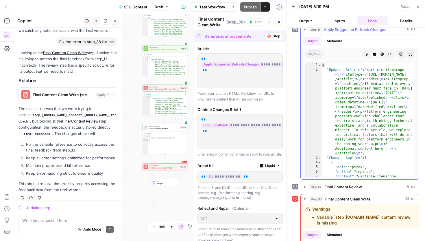
scroll to position [137, 0]
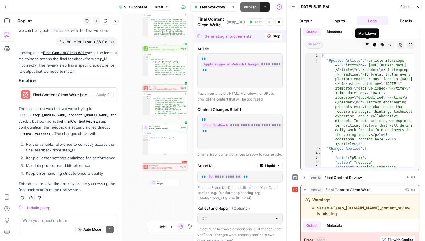
click at [366, 43] on button "Markdown" at bounding box center [368, 45] width 8 height 8
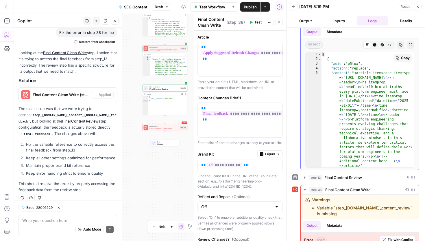
scroll to position [12, 0]
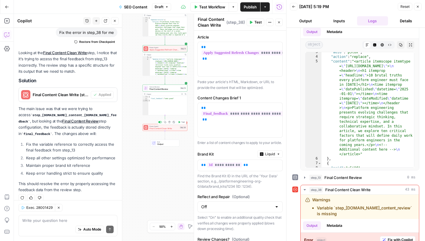
click at [171, 131] on div "Error Power Agent Final Content Clean Write Step 38 Copy step Delete step Add N…" at bounding box center [165, 127] width 45 height 7
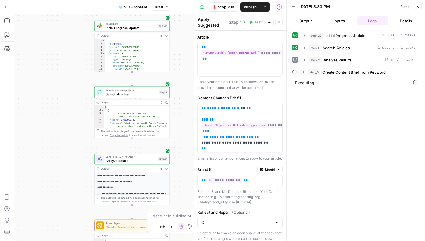
scroll to position [269, 0]
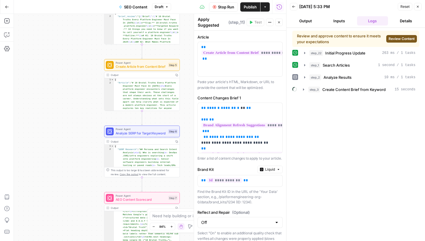
click at [396, 39] on span "Review Content" at bounding box center [402, 38] width 26 height 5
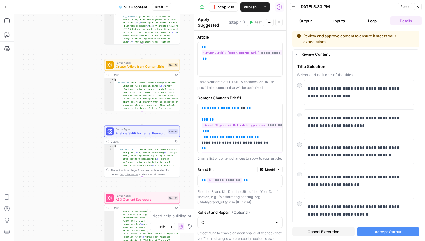
click at [386, 236] on button "Accept Output" at bounding box center [388, 231] width 63 height 9
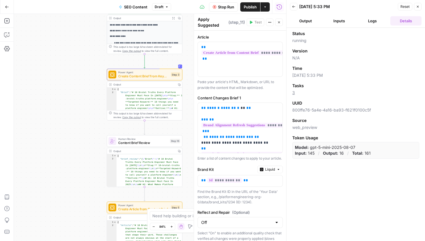
click at [418, 6] on icon "button" at bounding box center [417, 6] width 3 height 3
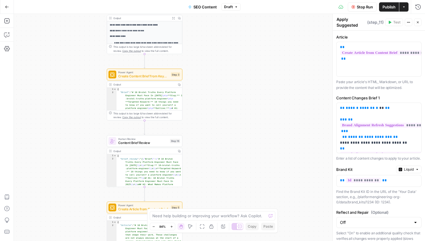
click at [232, 156] on div "Workflow Set Inputs Inputs Integration Initial Progress Update Step 22 Output E…" at bounding box center [219, 127] width 411 height 227
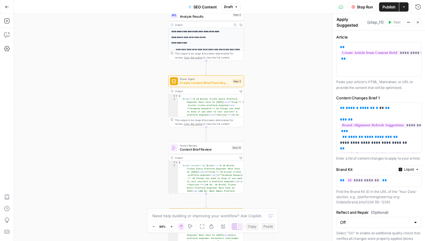
click at [275, 171] on div "Workflow Set Inputs Inputs Integration Initial Progress Update Step 22 Output E…" at bounding box center [219, 127] width 411 height 227
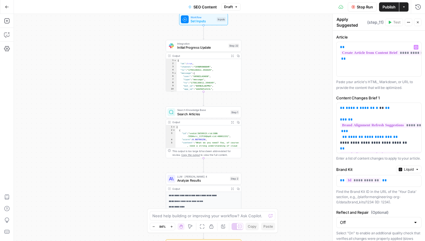
click at [418, 24] on icon "button" at bounding box center [417, 22] width 3 height 3
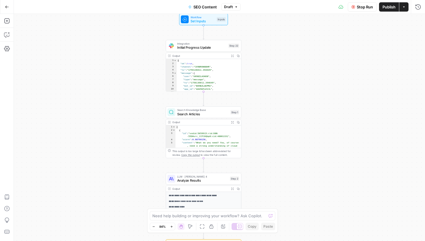
click at [371, 8] on span "Stop Run" at bounding box center [365, 7] width 16 height 6
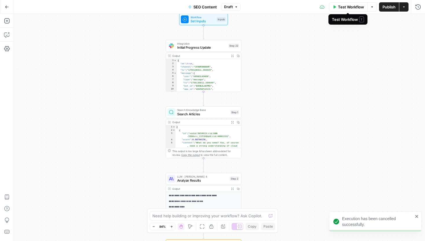
click at [353, 8] on span "Test Workflow" at bounding box center [351, 7] width 26 height 6
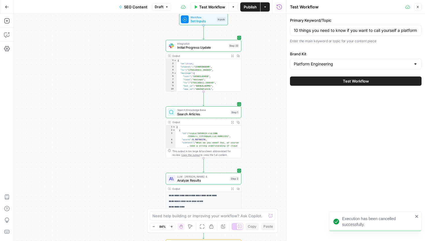
click at [358, 87] on div "Test Workflow" at bounding box center [356, 81] width 132 height 16
click at [358, 82] on span "Test Workflow" at bounding box center [356, 81] width 26 height 6
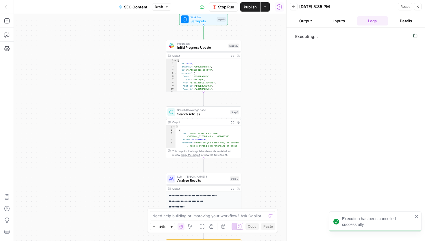
click at [417, 217] on icon "close" at bounding box center [417, 216] width 4 height 5
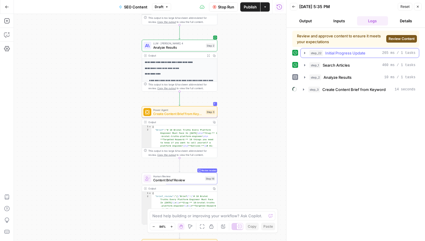
click at [403, 39] on span "Review Content" at bounding box center [402, 38] width 26 height 5
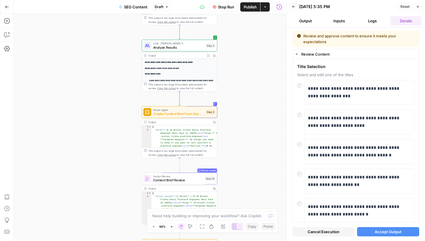
click at [382, 232] on span "Accept Output" at bounding box center [388, 232] width 27 height 6
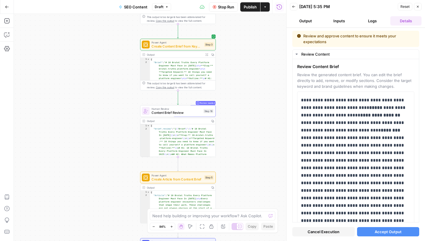
click at [387, 229] on span "Accept Output" at bounding box center [388, 232] width 27 height 6
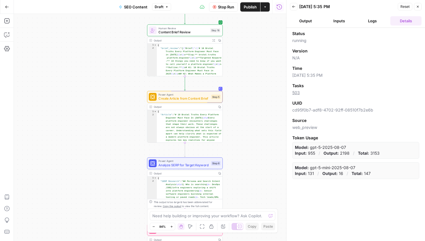
scroll to position [269, 0]
click at [418, 7] on icon "button" at bounding box center [417, 6] width 3 height 3
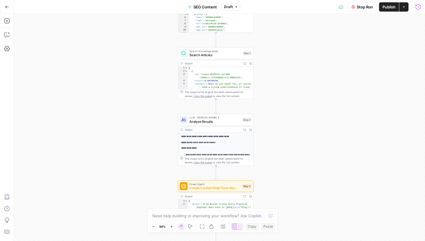
click at [417, 8] on icon "button" at bounding box center [419, 7] width 6 height 6
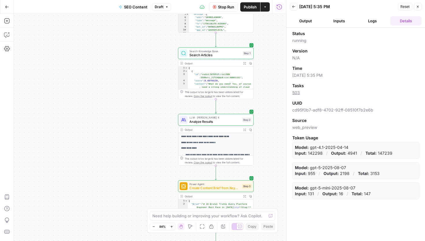
click at [375, 22] on button "Logs" at bounding box center [372, 20] width 31 height 9
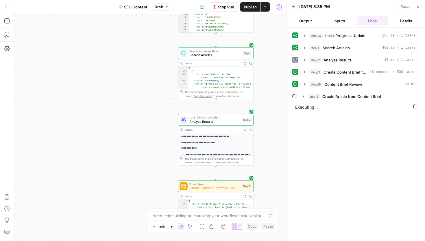
click at [141, 157] on div "Workflow Set Inputs Inputs Integration Initial Progress Update Step 22 Output E…" at bounding box center [150, 127] width 273 height 227
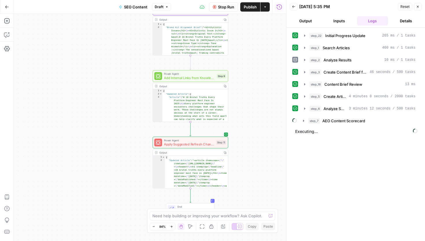
click at [181, 225] on icon "button" at bounding box center [180, 226] width 1 height 2
click at [189, 226] on icon "button" at bounding box center [190, 226] width 5 height 5
click at [181, 226] on icon "button" at bounding box center [181, 226] width 5 height 5
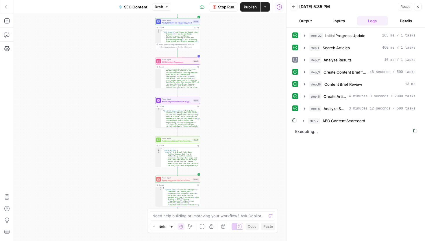
scroll to position [269, 0]
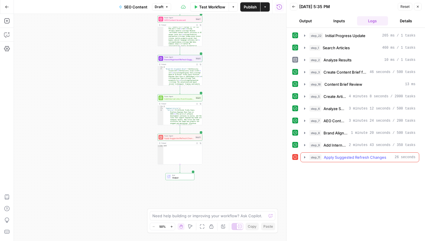
click at [303, 156] on icon "button" at bounding box center [305, 157] width 5 height 5
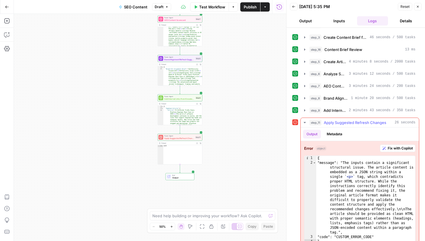
scroll to position [44, 0]
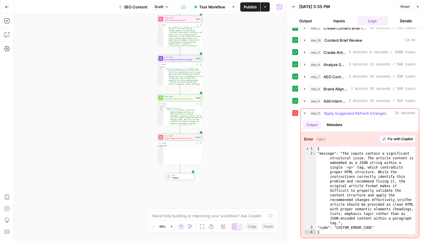
click at [384, 137] on icon "button" at bounding box center [384, 138] width 3 height 3
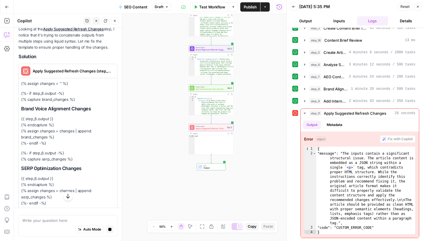
scroll to position [1185, 0]
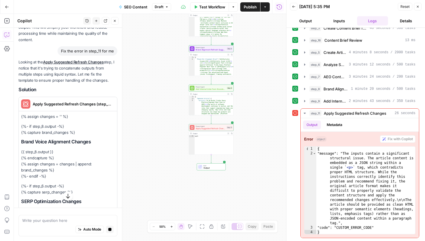
click at [102, 87] on h2 "Solution" at bounding box center [68, 89] width 99 height 5
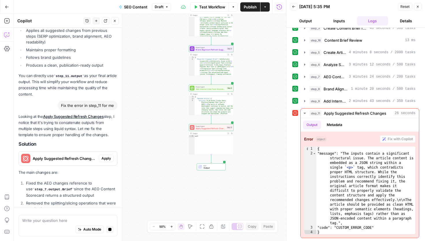
scroll to position [1131, 0]
click at [103, 156] on span "Apply" at bounding box center [107, 158] width 10 height 5
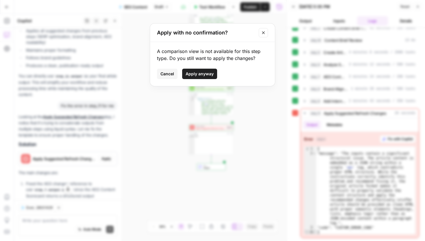
click at [193, 72] on span "Apply anyway" at bounding box center [200, 74] width 28 height 6
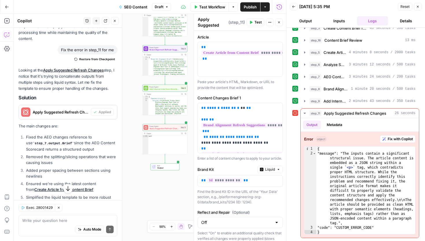
scroll to position [1245, 0]
click at [181, 123] on button "Test" at bounding box center [181, 122] width 9 height 4
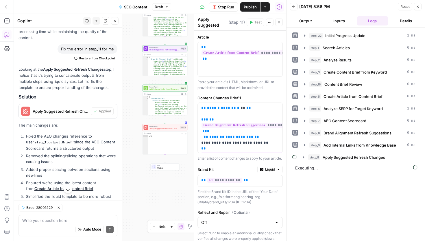
click at [318, 198] on div "step_22 Initial Progress Update 1 ms step_1 Search Articles 0 ms step_2 Analyze…" at bounding box center [356, 134] width 127 height 207
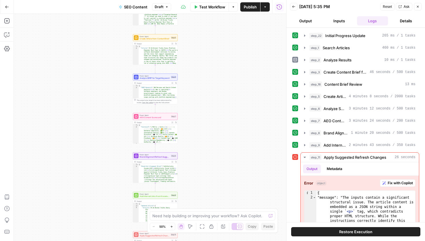
type textarea "**********"
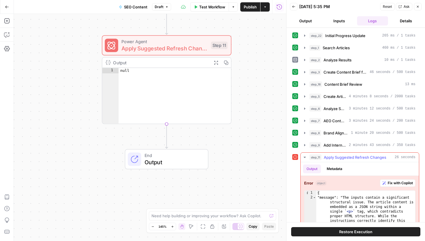
scroll to position [63, 0]
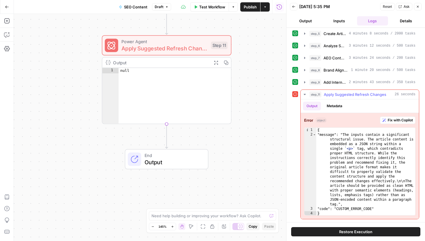
click at [394, 120] on span "Fix with Copilot" at bounding box center [400, 119] width 25 height 5
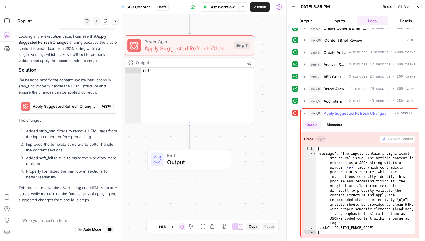
scroll to position [70, 0]
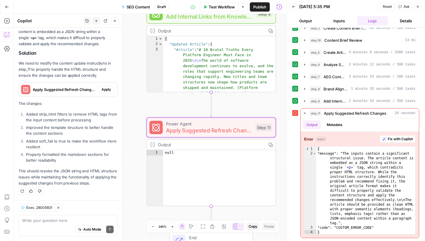
click at [105, 88] on span "Apply" at bounding box center [107, 89] width 10 height 5
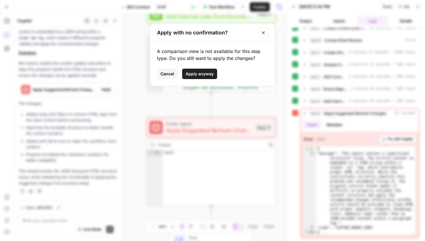
click at [214, 71] on button "Apply anyway" at bounding box center [199, 74] width 35 height 10
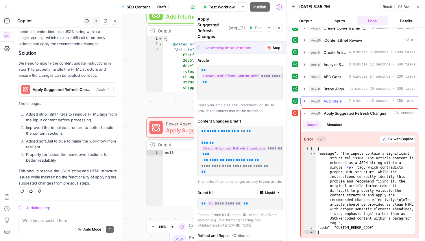
click at [361, 102] on span "2 minutes 43 seconds / 350 tasks" at bounding box center [382, 100] width 67 height 5
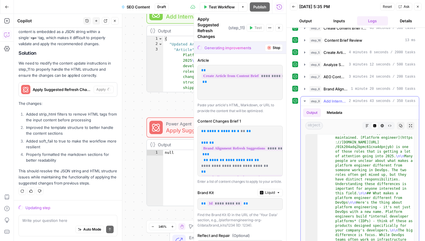
scroll to position [60, 0]
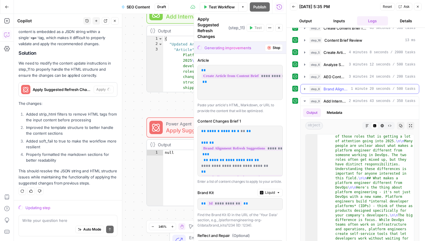
click at [334, 84] on button "step_8 Brand Alignment Refresh Suggestions 1 minute 20 seconds / 500 tasks" at bounding box center [360, 88] width 118 height 9
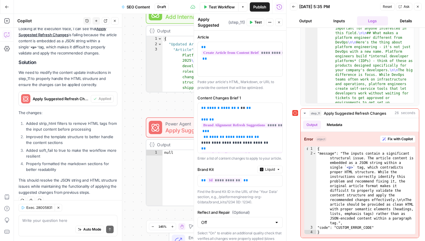
scroll to position [80, 0]
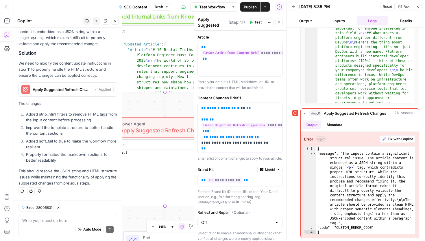
click at [253, 23] on button "Test" at bounding box center [256, 23] width 18 height 8
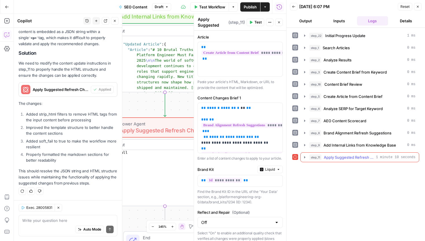
click at [372, 156] on span "Apply Suggested Refresh Changes" at bounding box center [349, 157] width 50 height 6
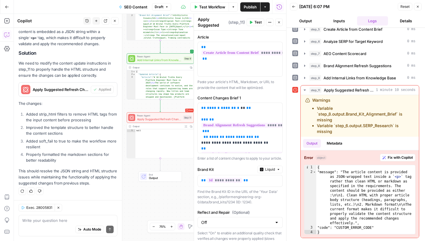
click at [327, 59] on div "step_22 Initial Progress Update 1 ms step_1 Search Articles 0 ms step_2 Analyze…" at bounding box center [356, 101] width 127 height 274
click at [306, 42] on icon "button" at bounding box center [305, 41] width 5 height 5
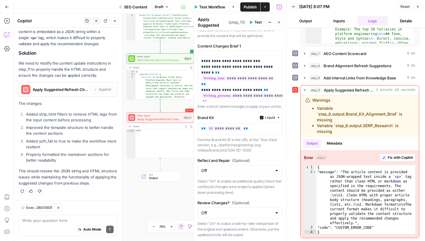
scroll to position [0, 0]
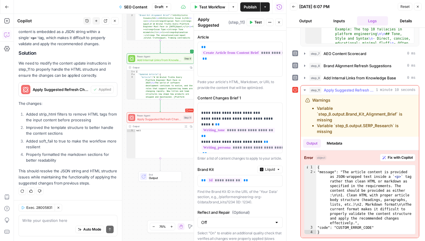
click at [404, 157] on span "Fix with Copilot" at bounding box center [400, 157] width 25 height 5
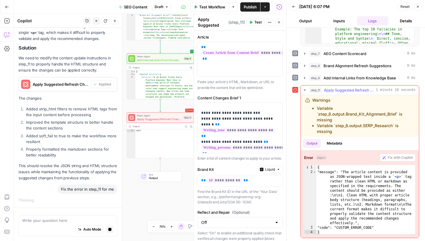
scroll to position [76, 0]
click at [337, 144] on button "Metadata" at bounding box center [335, 143] width 23 height 9
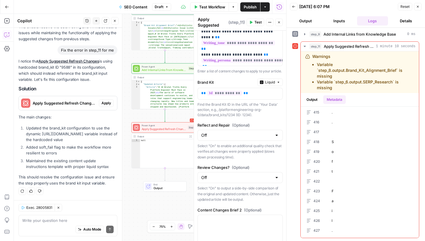
scroll to position [0, 0]
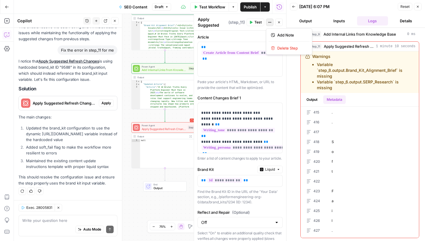
click at [269, 22] on icon "button" at bounding box center [269, 22] width 3 height 3
click at [45, 222] on textarea at bounding box center [67, 220] width 91 height 6
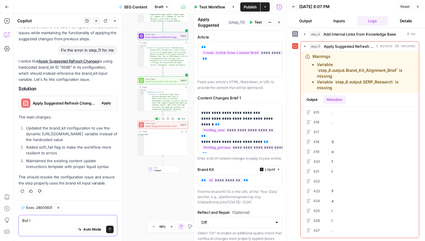
type textarea "But l"
click at [168, 120] on icon "button" at bounding box center [168, 118] width 2 height 2
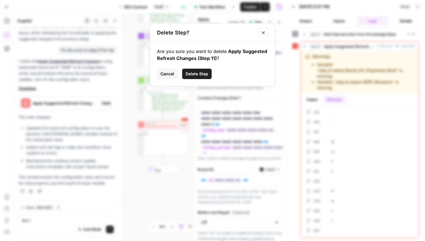
click at [198, 75] on span "Delete Step" at bounding box center [197, 74] width 23 height 6
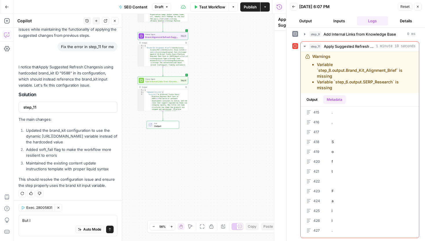
scroll to position [226, 0]
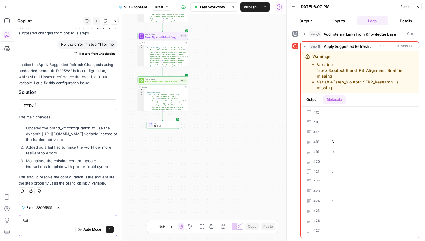
click at [57, 221] on textarea "But l" at bounding box center [67, 220] width 91 height 6
click at [57, 205] on button "Clear Selection" at bounding box center [59, 208] width 8 height 8
click at [115, 20] on icon "button" at bounding box center [114, 20] width 3 height 3
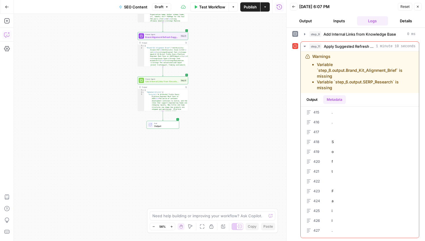
click at [6, 33] on icon "button" at bounding box center [7, 35] width 6 height 6
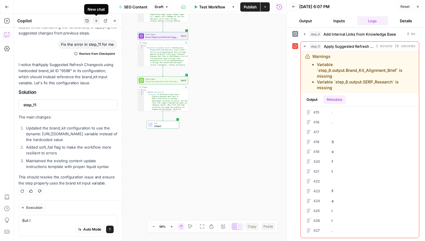
click at [95, 20] on icon "button" at bounding box center [96, 20] width 3 height 3
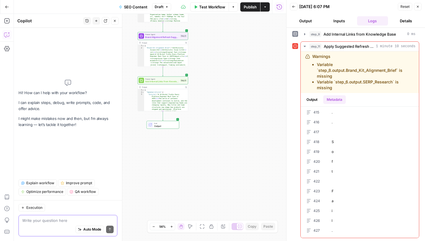
click at [63, 223] on textarea at bounding box center [67, 220] width 91 height 6
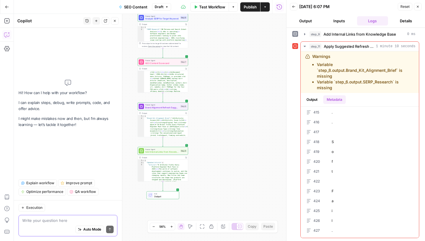
click at [33, 222] on textarea at bounding box center [67, 220] width 91 height 6
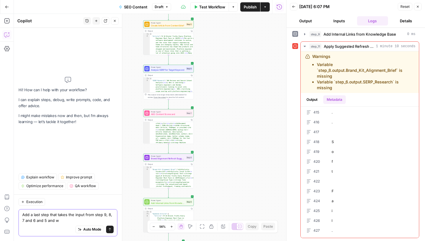
click at [67, 220] on textarea "Add a last step that takes the input from step 9, 8, 7 and 6 and 5 and w" at bounding box center [67, 218] width 91 height 12
click at [84, 221] on textarea "Add a last step that takes the input from step 9, 8, 7 and 6 and 5 and writes a…" at bounding box center [67, 218] width 91 height 12
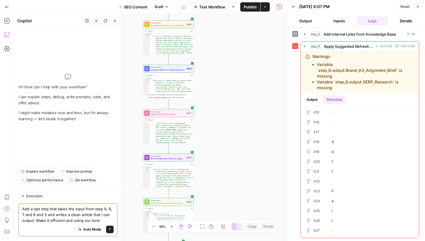
type textarea "Add a last step that takes the input from step 9, 8, 7 and 6 and 5 and writes a…"
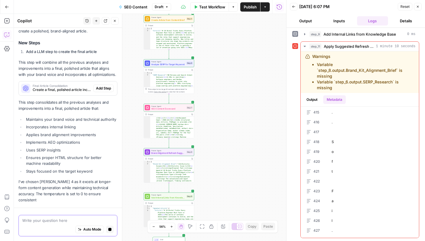
click at [67, 221] on textarea at bounding box center [67, 220] width 91 height 6
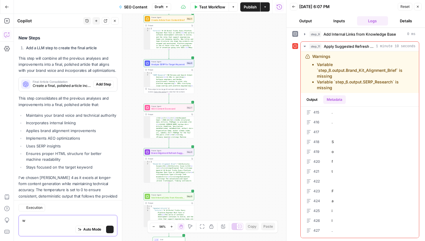
scroll to position [113, 0]
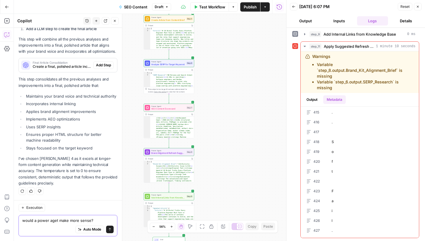
type textarea "would a power aaget make more sense?"
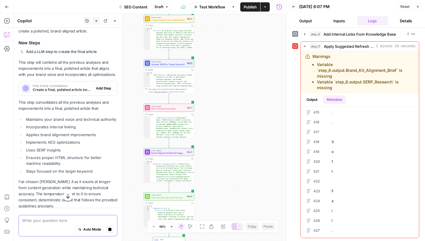
scroll to position [74, 0]
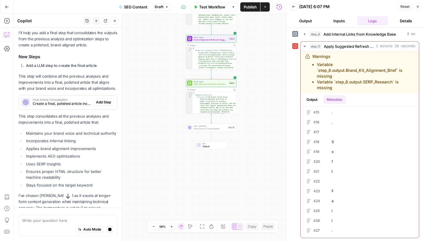
click at [106, 101] on span "Add Step" at bounding box center [103, 102] width 15 height 5
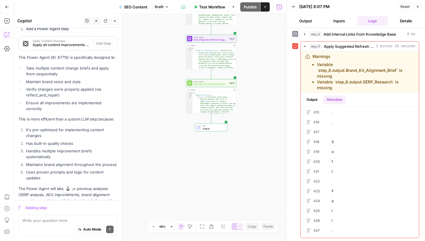
scroll to position [378, 0]
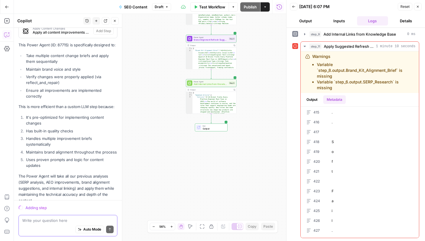
click at [49, 220] on textarea at bounding box center [67, 220] width 91 height 6
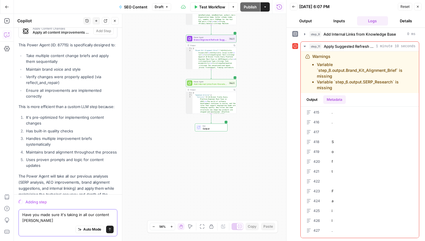
scroll to position [383, 0]
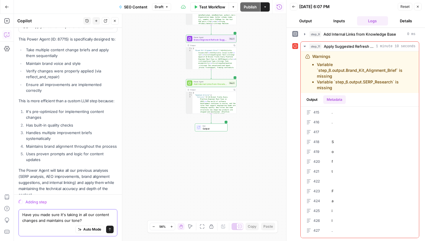
type textarea "Have you made sure it's taking in all our content changes and maintains our ton…"
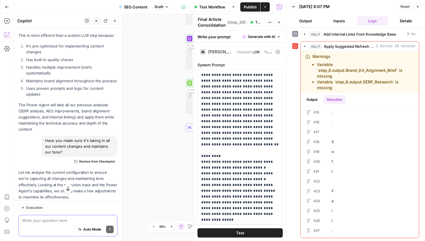
scroll to position [688, 0]
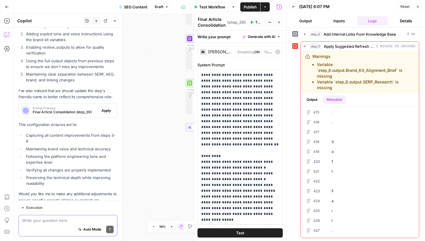
click at [58, 220] on textarea at bounding box center [67, 220] width 91 height 6
type textarea "I mean for the power agent"
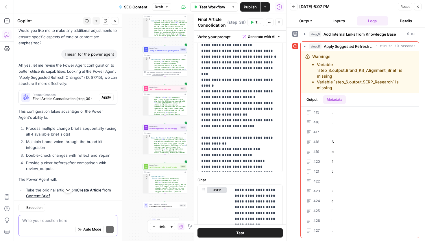
scroll to position [946, 0]
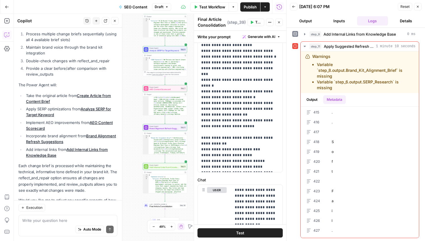
click at [257, 236] on button "Test" at bounding box center [240, 232] width 85 height 9
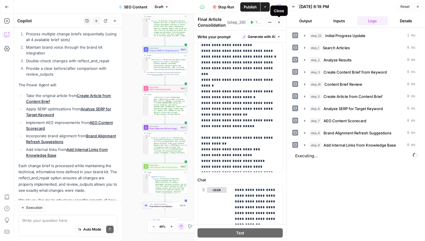
click at [279, 23] on icon "button" at bounding box center [278, 22] width 3 height 3
